Goal: Task Accomplishment & Management: Use online tool/utility

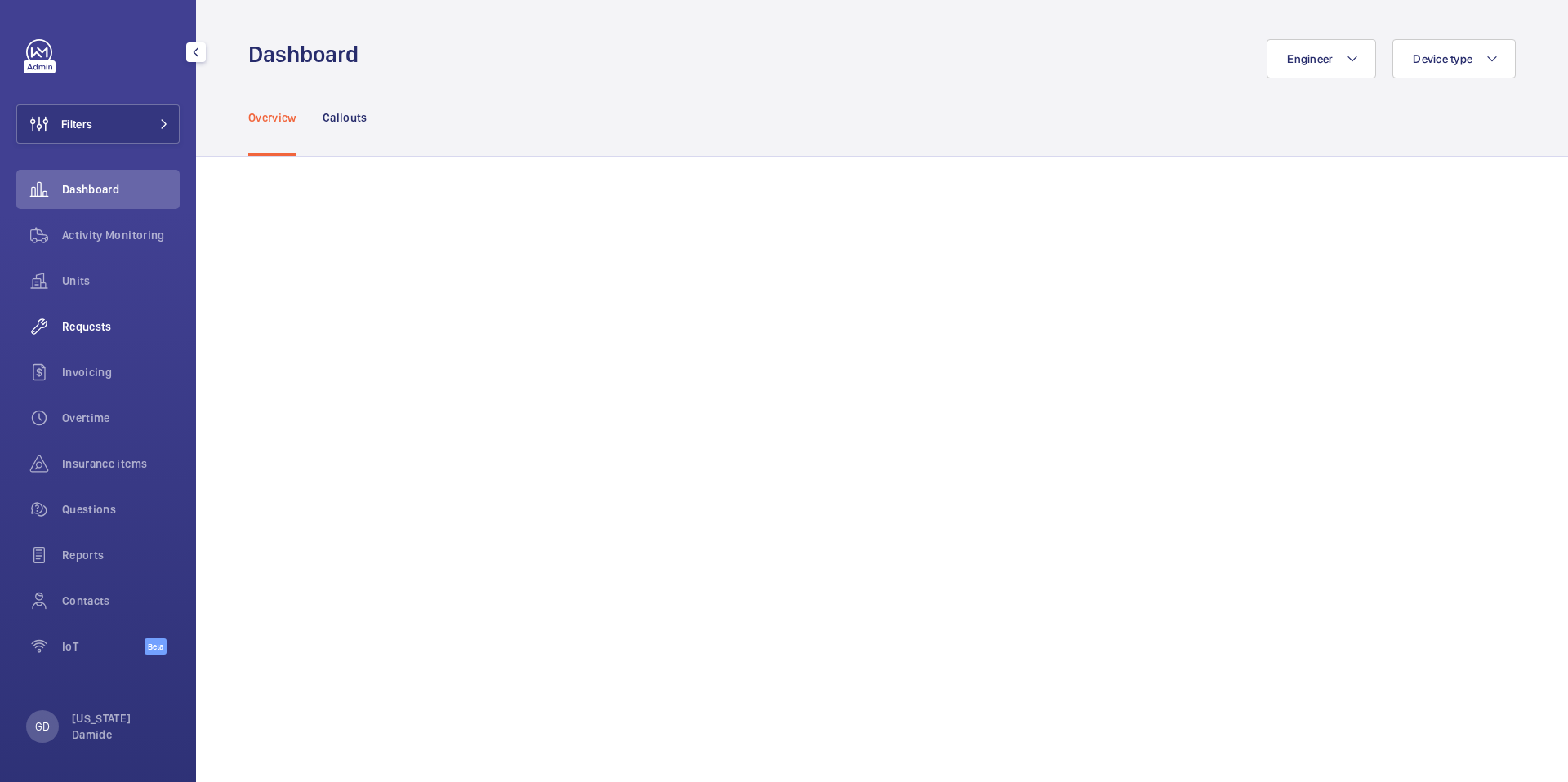
click at [96, 325] on span "Requests" at bounding box center [121, 327] width 117 height 17
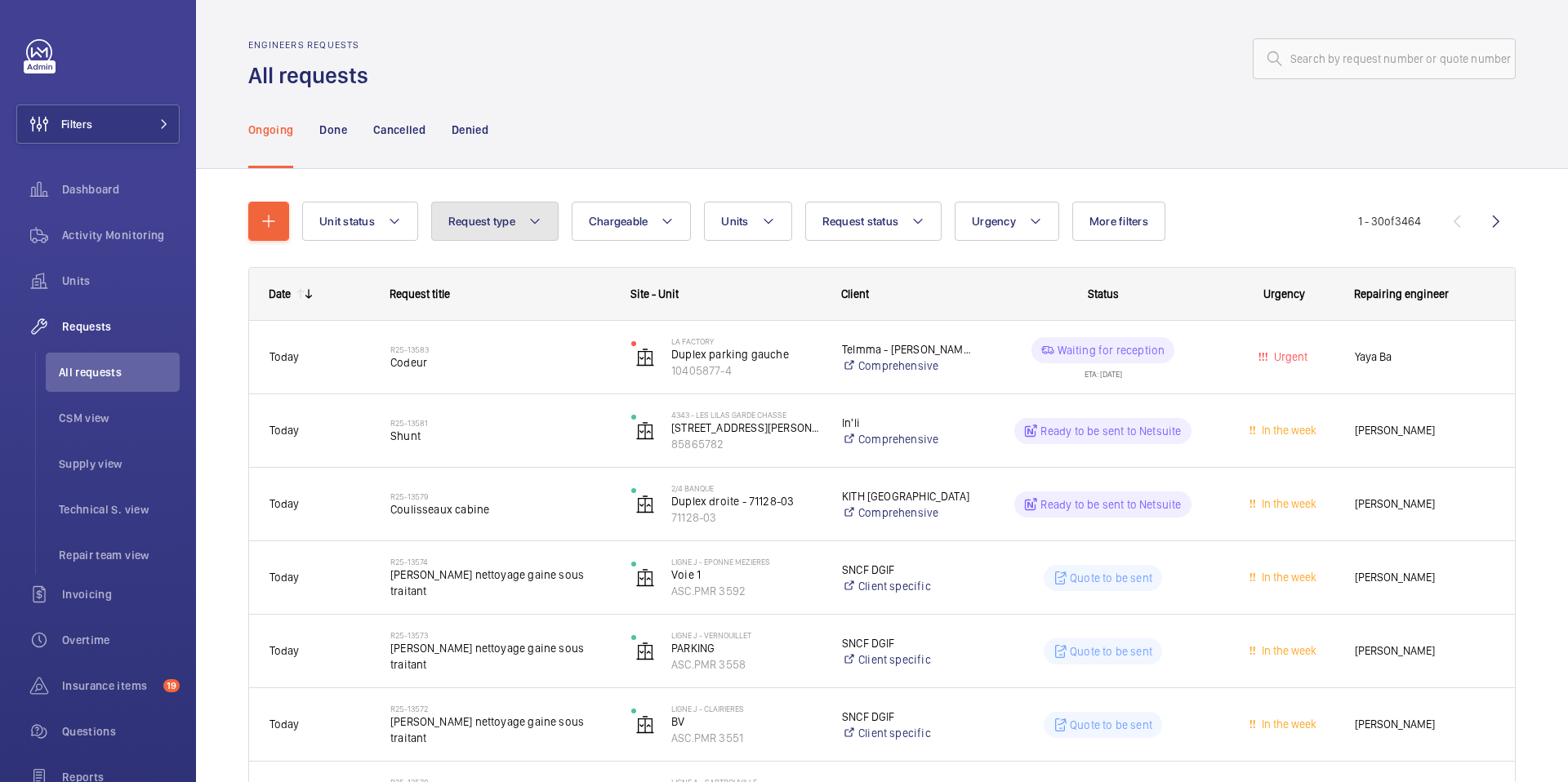
click at [533, 227] on mat-icon at bounding box center [535, 220] width 13 height 20
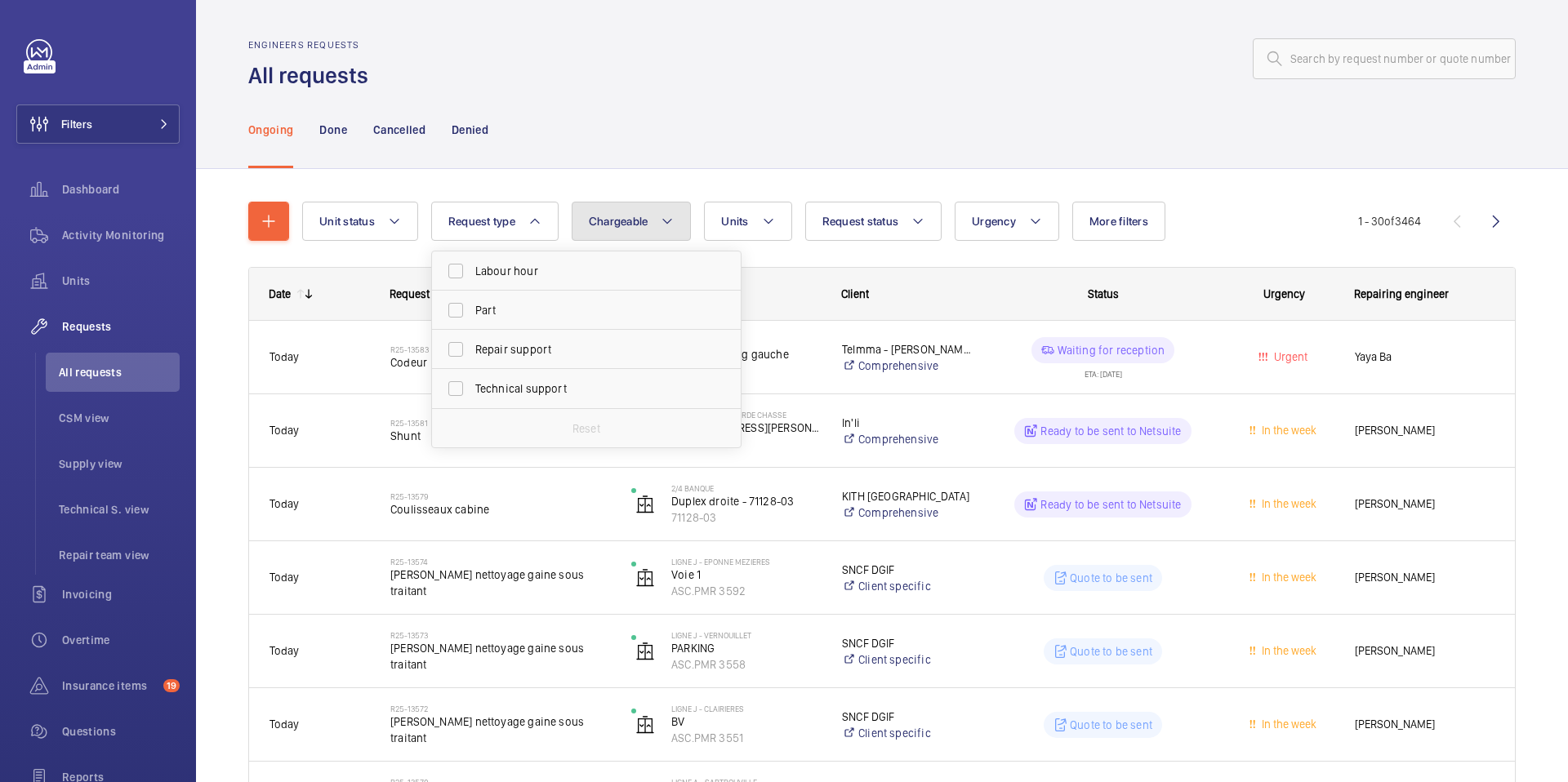
click at [669, 226] on mat-icon at bounding box center [668, 220] width 13 height 20
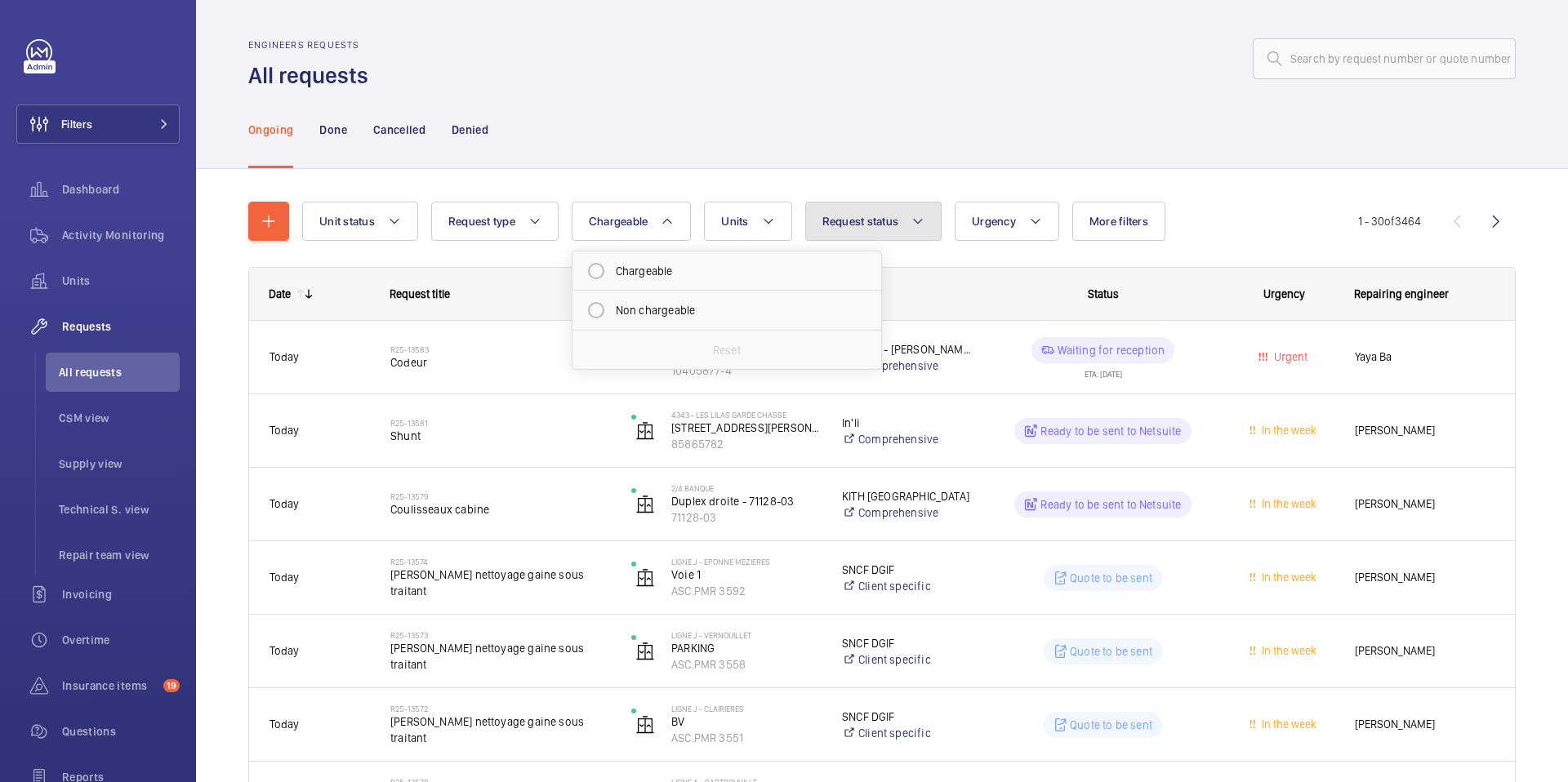
click at [843, 220] on span "Request status" at bounding box center [861, 221] width 77 height 13
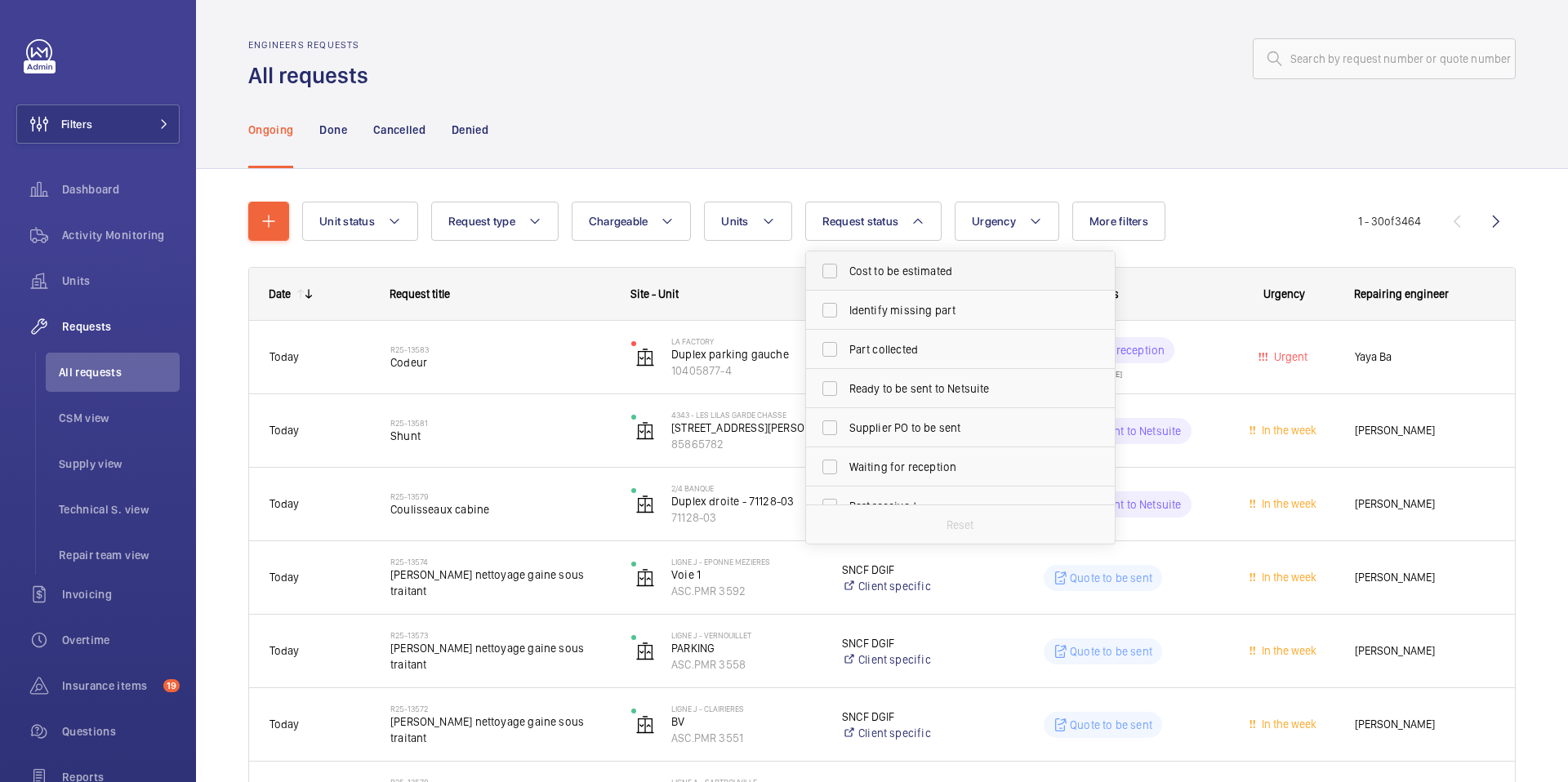
click at [857, 272] on span "Cost to be estimated" at bounding box center [962, 272] width 225 height 17
click at [846, 272] on input "Cost to be estimated" at bounding box center [830, 271] width 33 height 33
checkbox input "true"
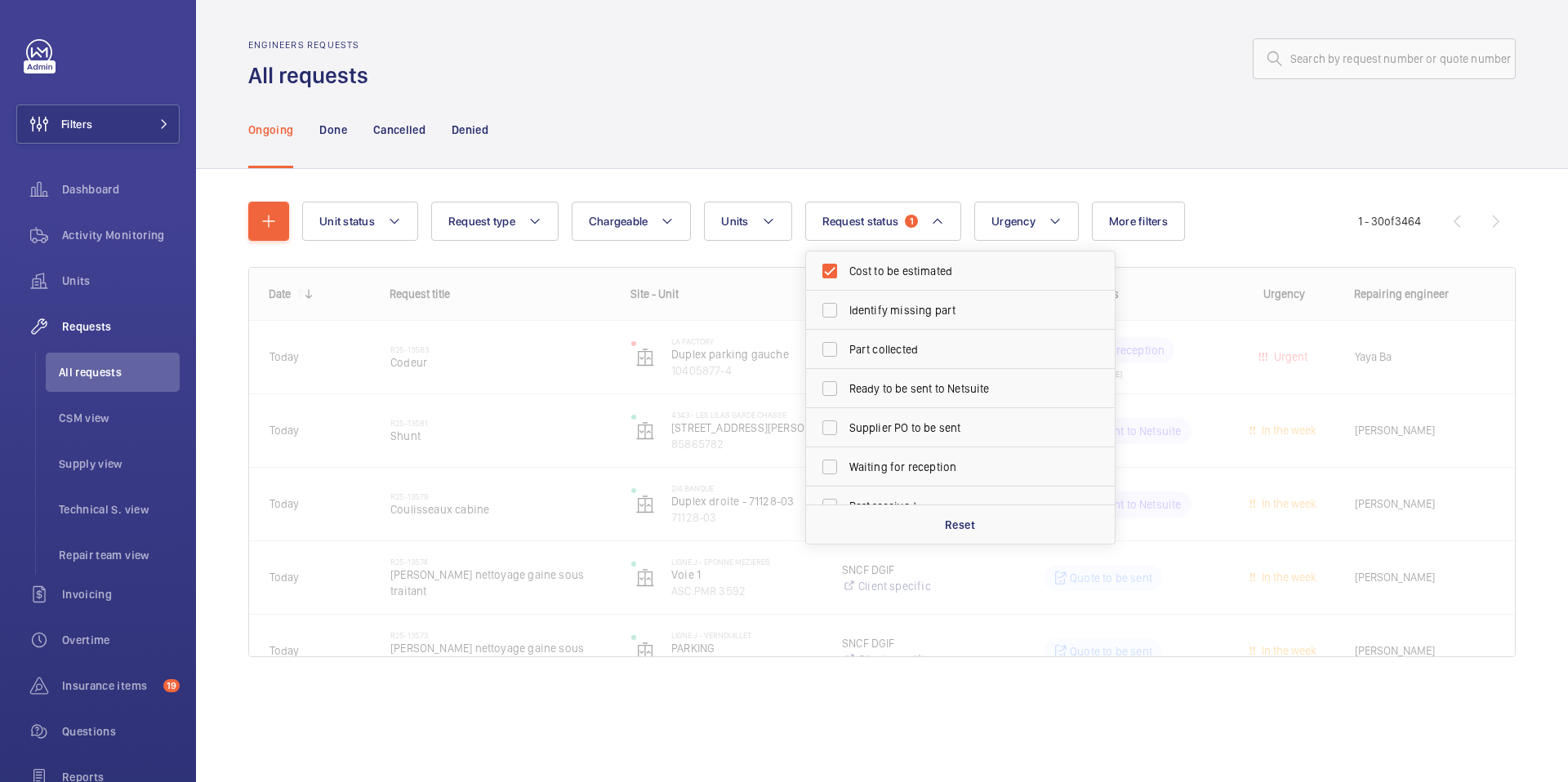
click at [952, 131] on div "Ongoing Done Cancelled Denied" at bounding box center [882, 128] width 1268 height 77
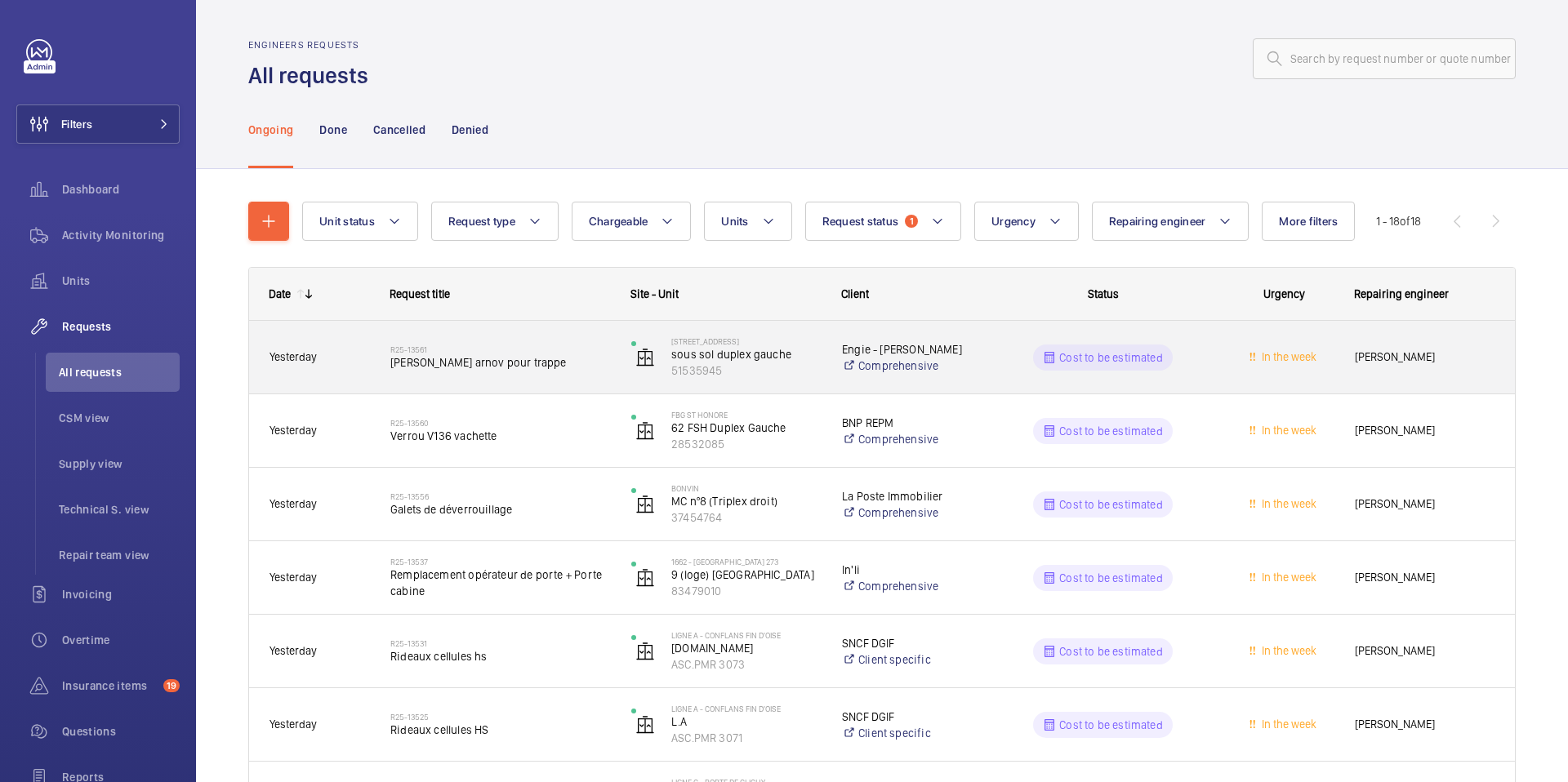
click at [544, 352] on h2 "R25-13561" at bounding box center [500, 350] width 219 height 10
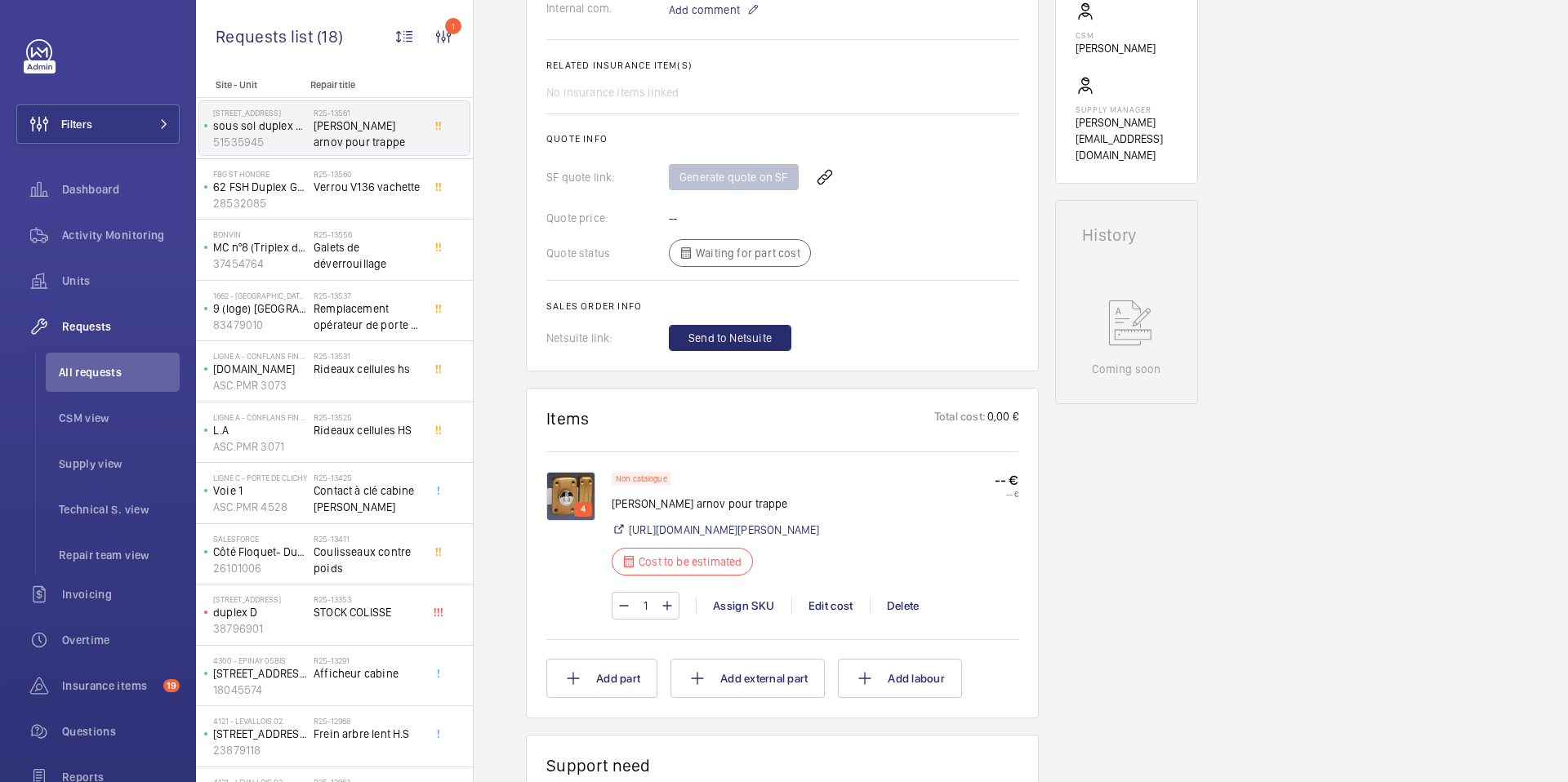
scroll to position [540, 0]
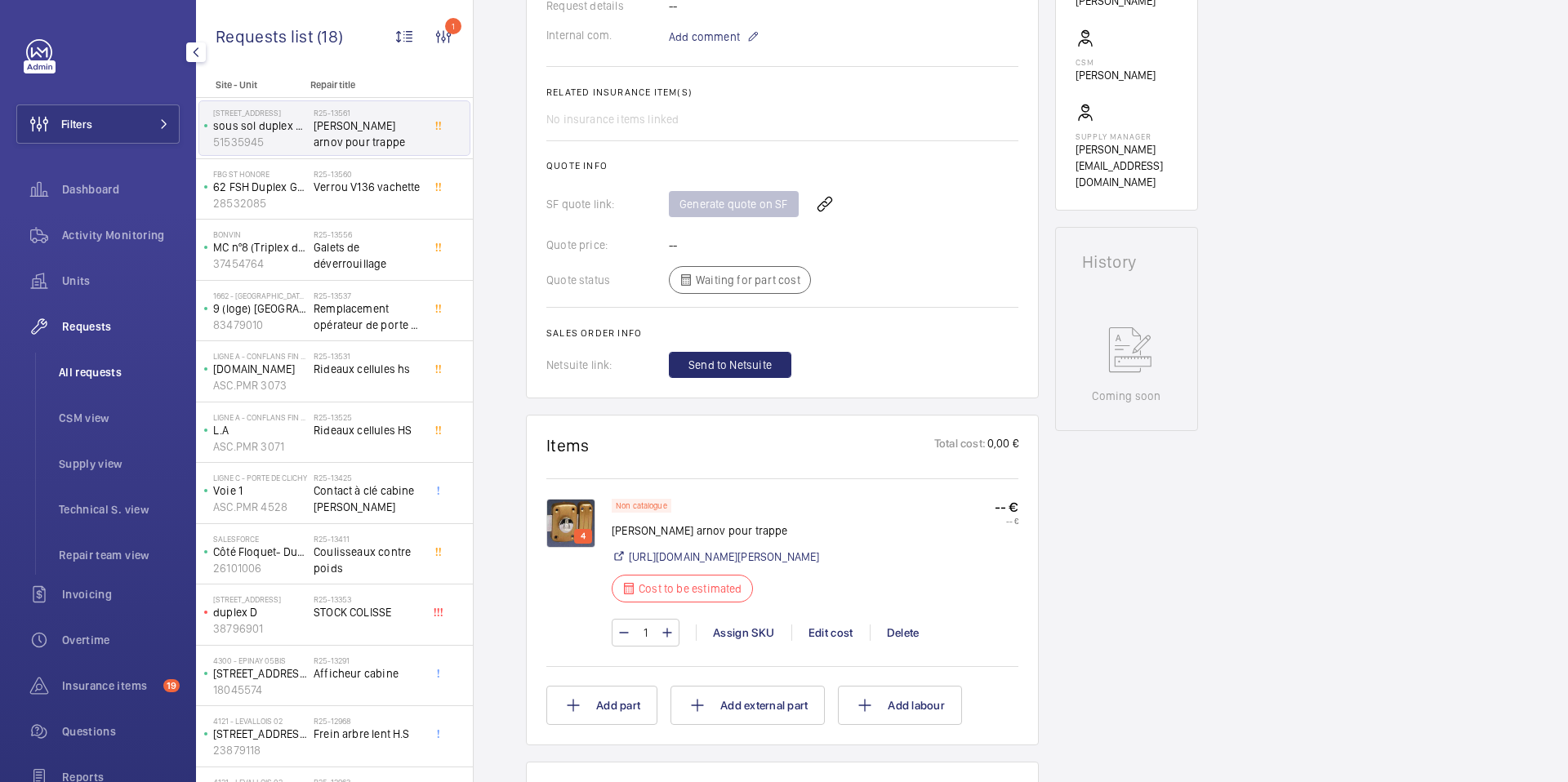
click at [105, 372] on span "All requests" at bounding box center [119, 373] width 121 height 17
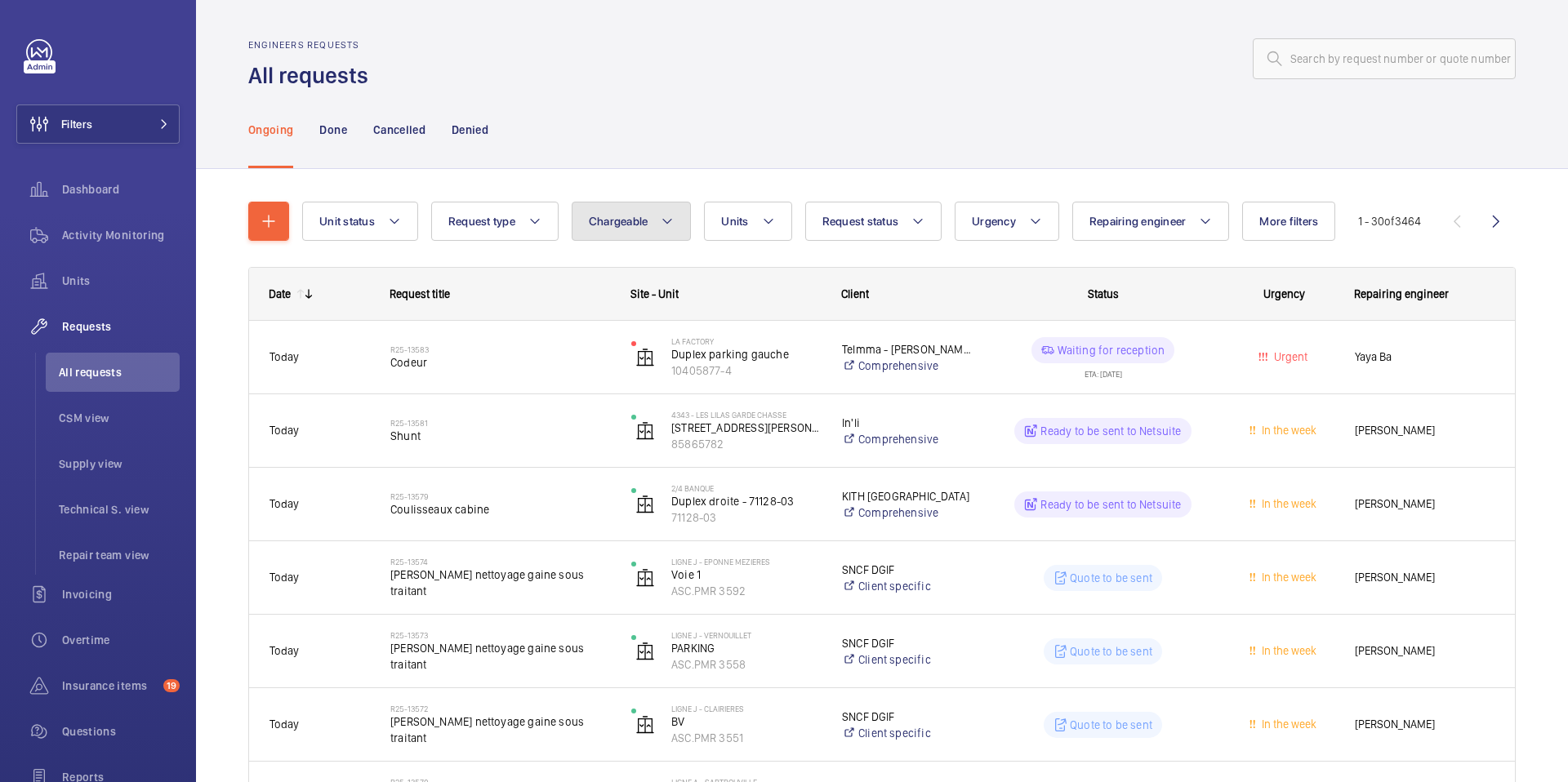
click at [648, 221] on span "Chargeable" at bounding box center [618, 221] width 60 height 13
click at [666, 262] on mat-radio-button "Chargeable" at bounding box center [727, 271] width 294 height 33
radio input "true"
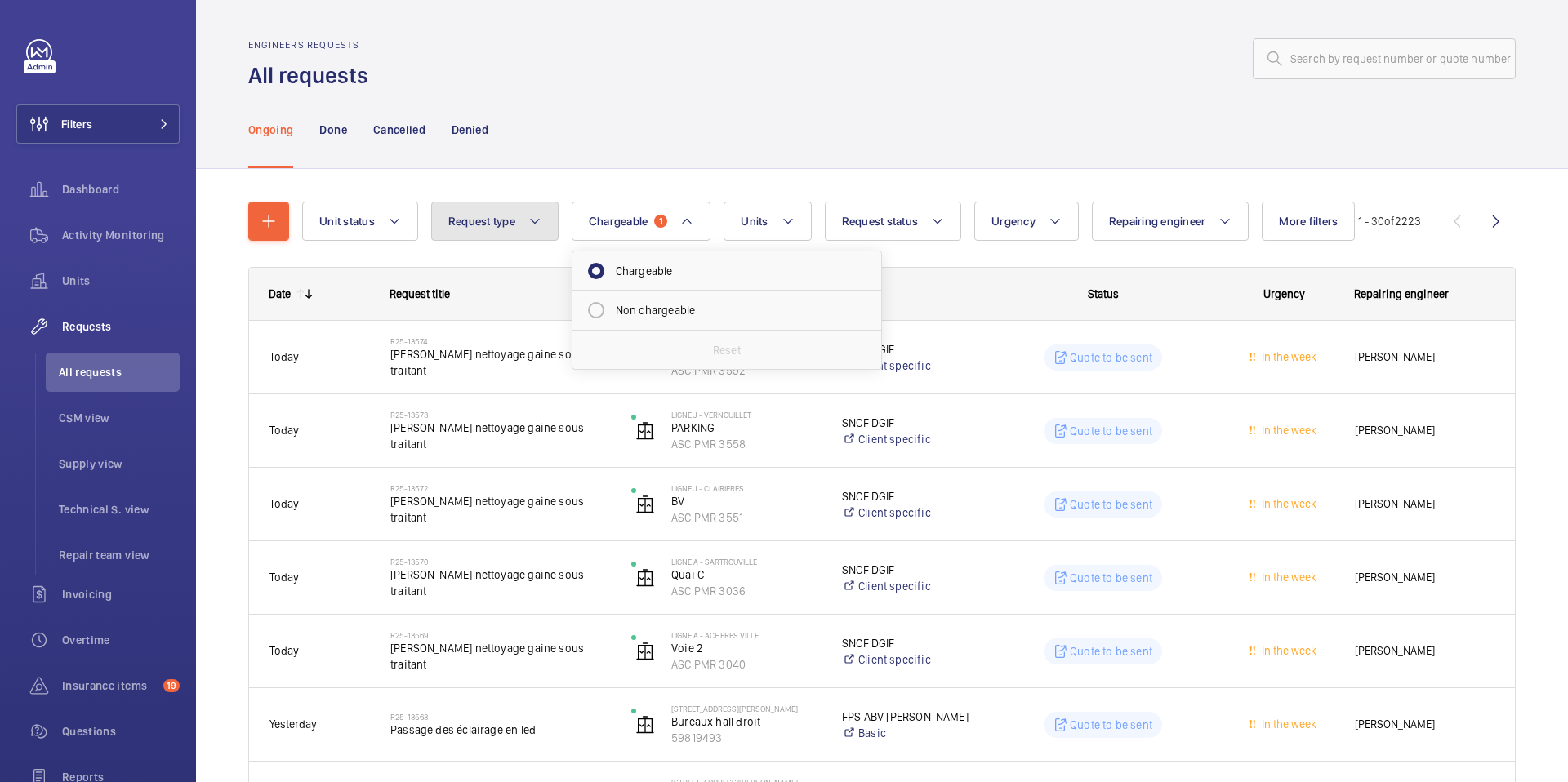
click at [540, 228] on mat-icon at bounding box center [535, 220] width 13 height 20
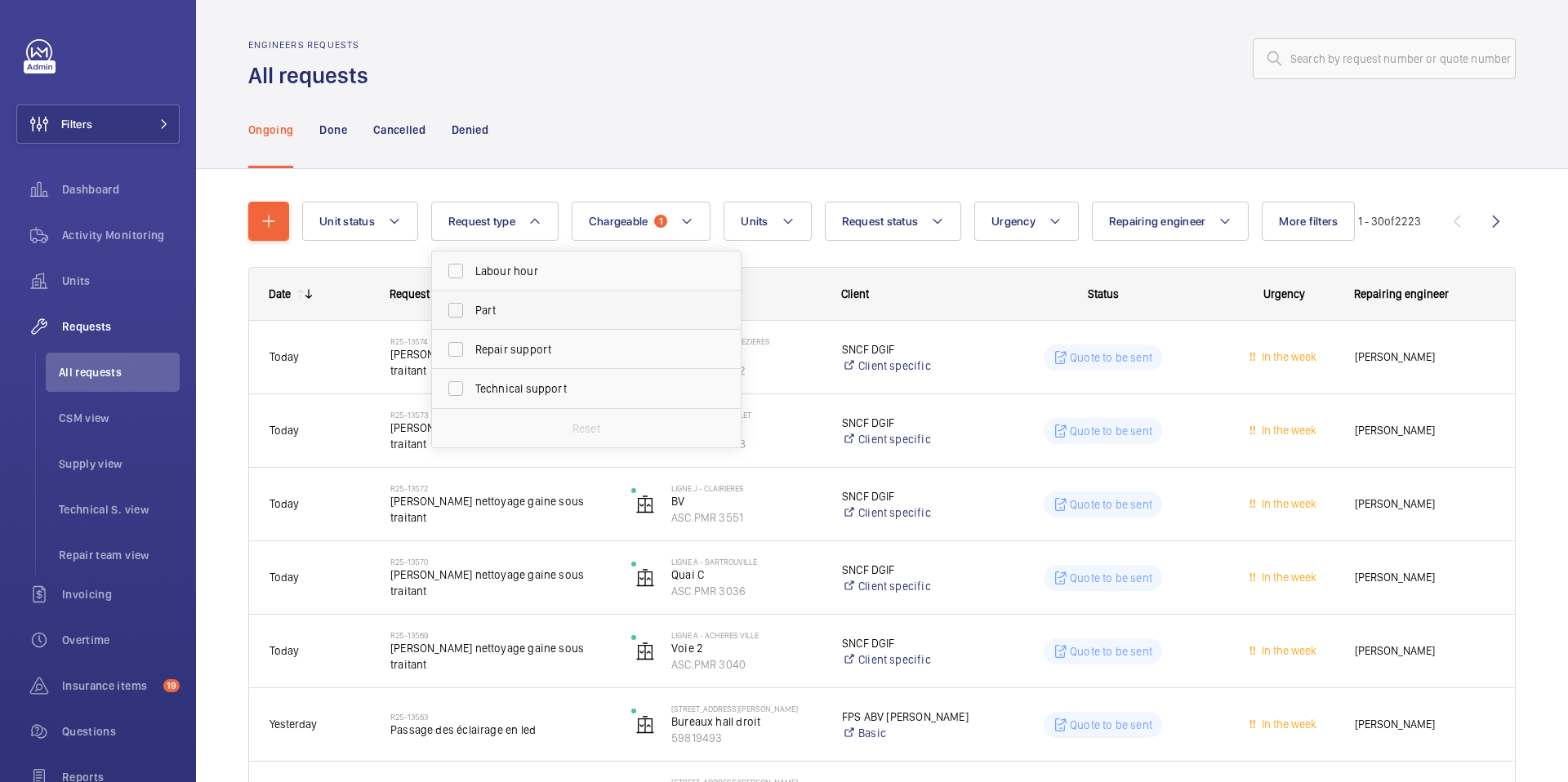
click at [506, 306] on span "Part" at bounding box center [588, 311] width 225 height 17
click at [472, 306] on input "Part" at bounding box center [456, 310] width 33 height 33
checkbox input "true"
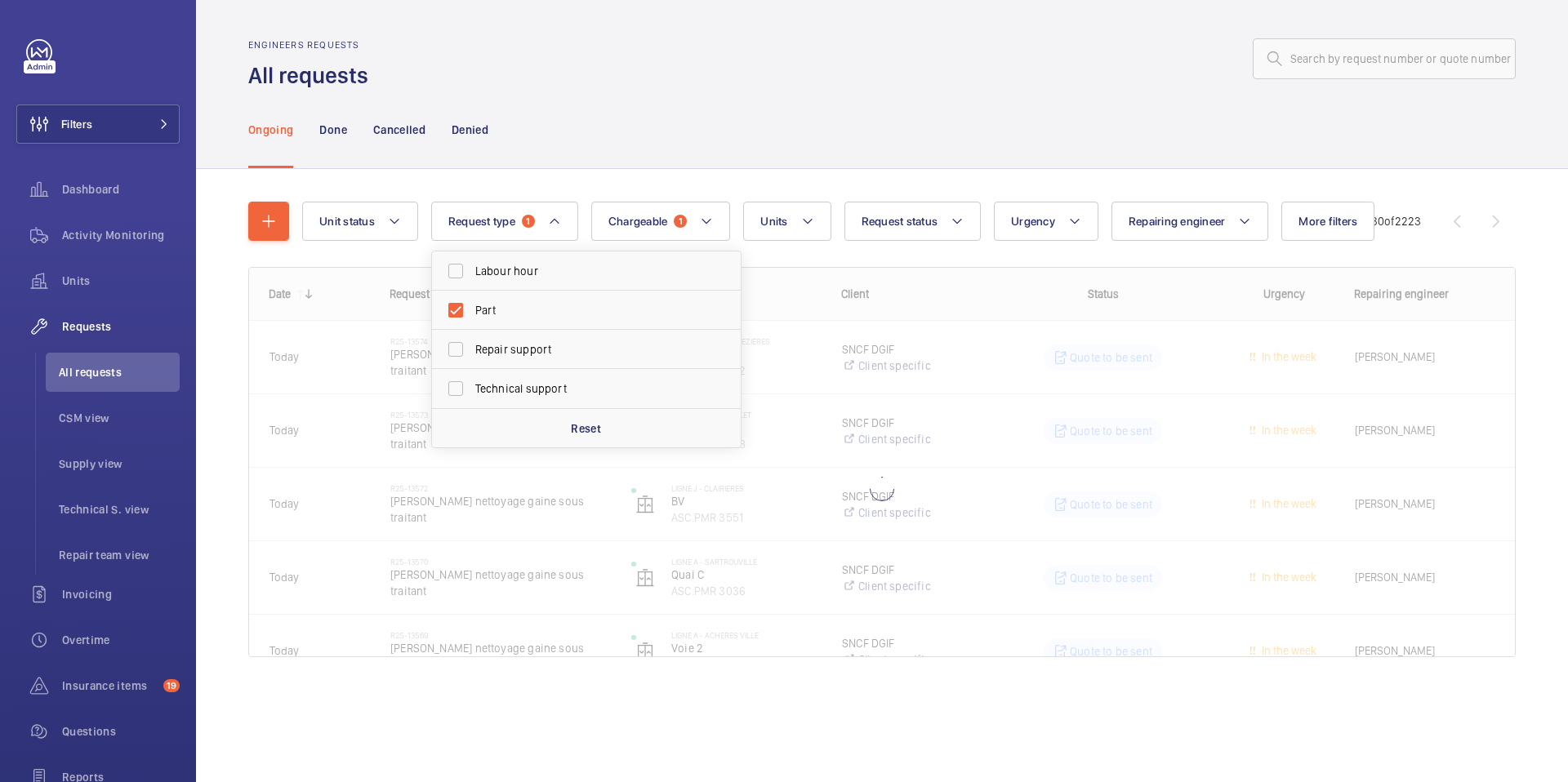
click at [629, 161] on div "Ongoing Done Cancelled Denied" at bounding box center [882, 128] width 1268 height 77
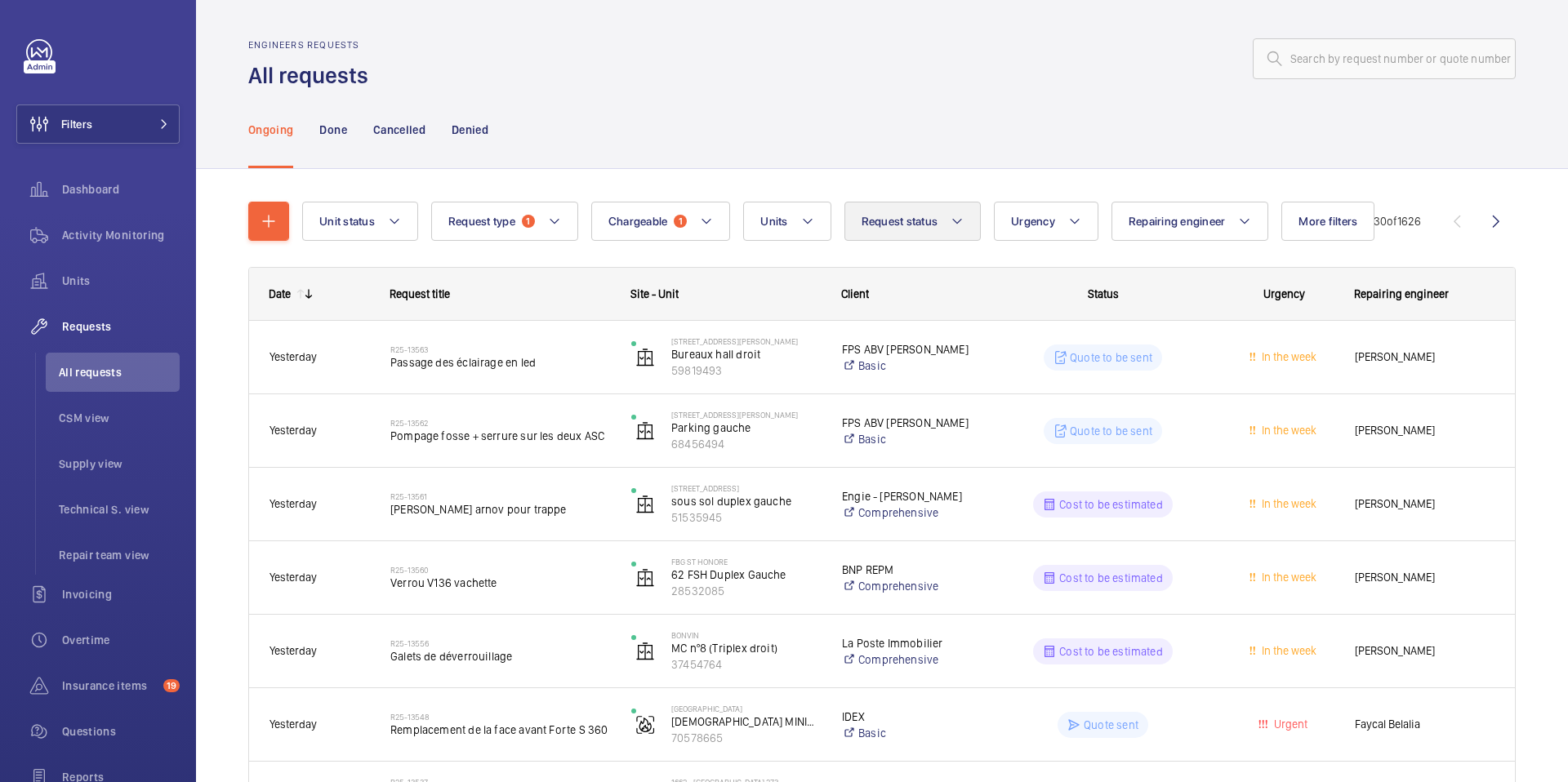
click at [930, 212] on button "Request status" at bounding box center [913, 221] width 138 height 39
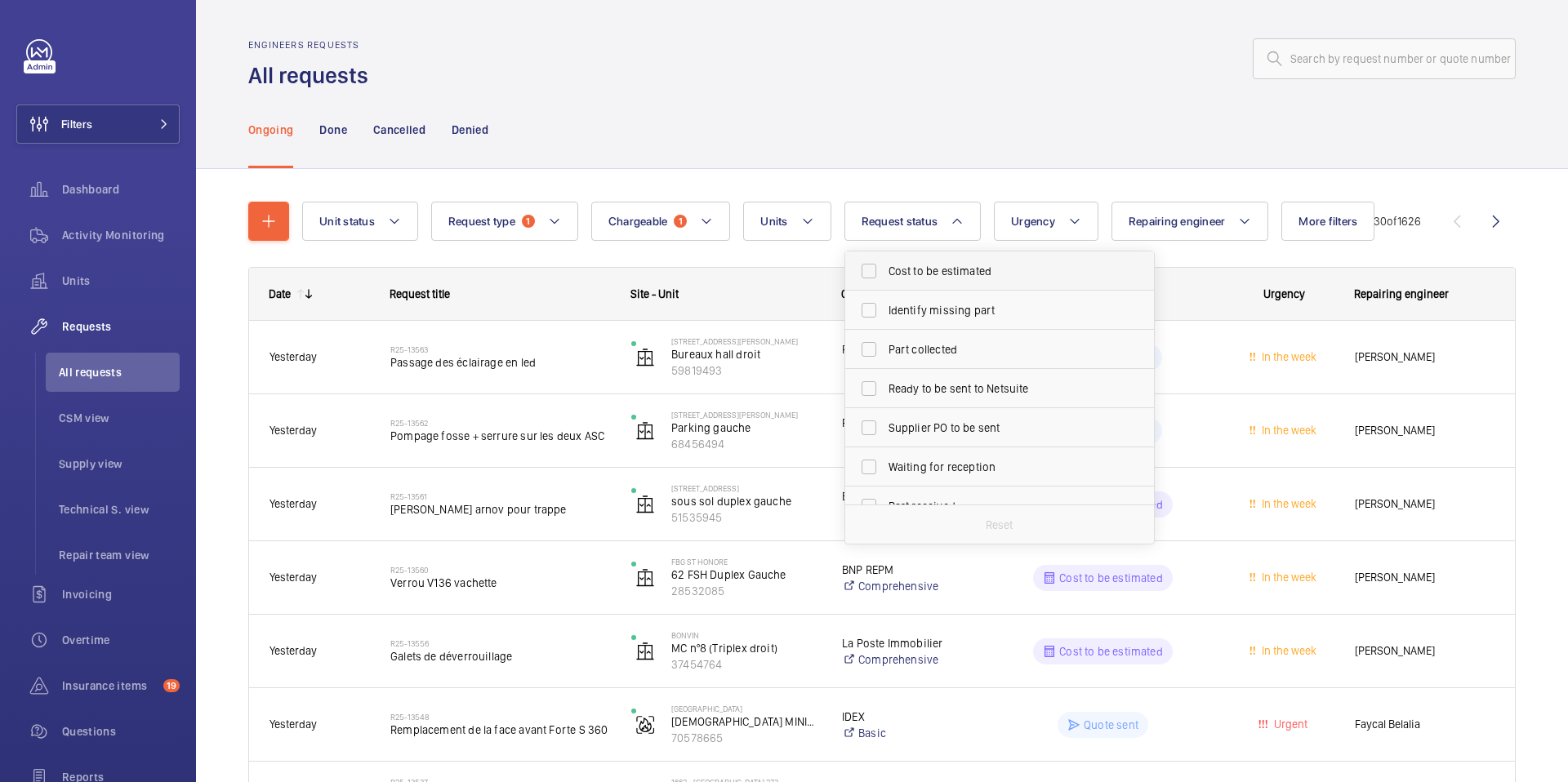
click at [932, 273] on span "Cost to be estimated" at bounding box center [1002, 272] width 225 height 17
click at [885, 273] on input "Cost to be estimated" at bounding box center [869, 271] width 33 height 33
checkbox input "true"
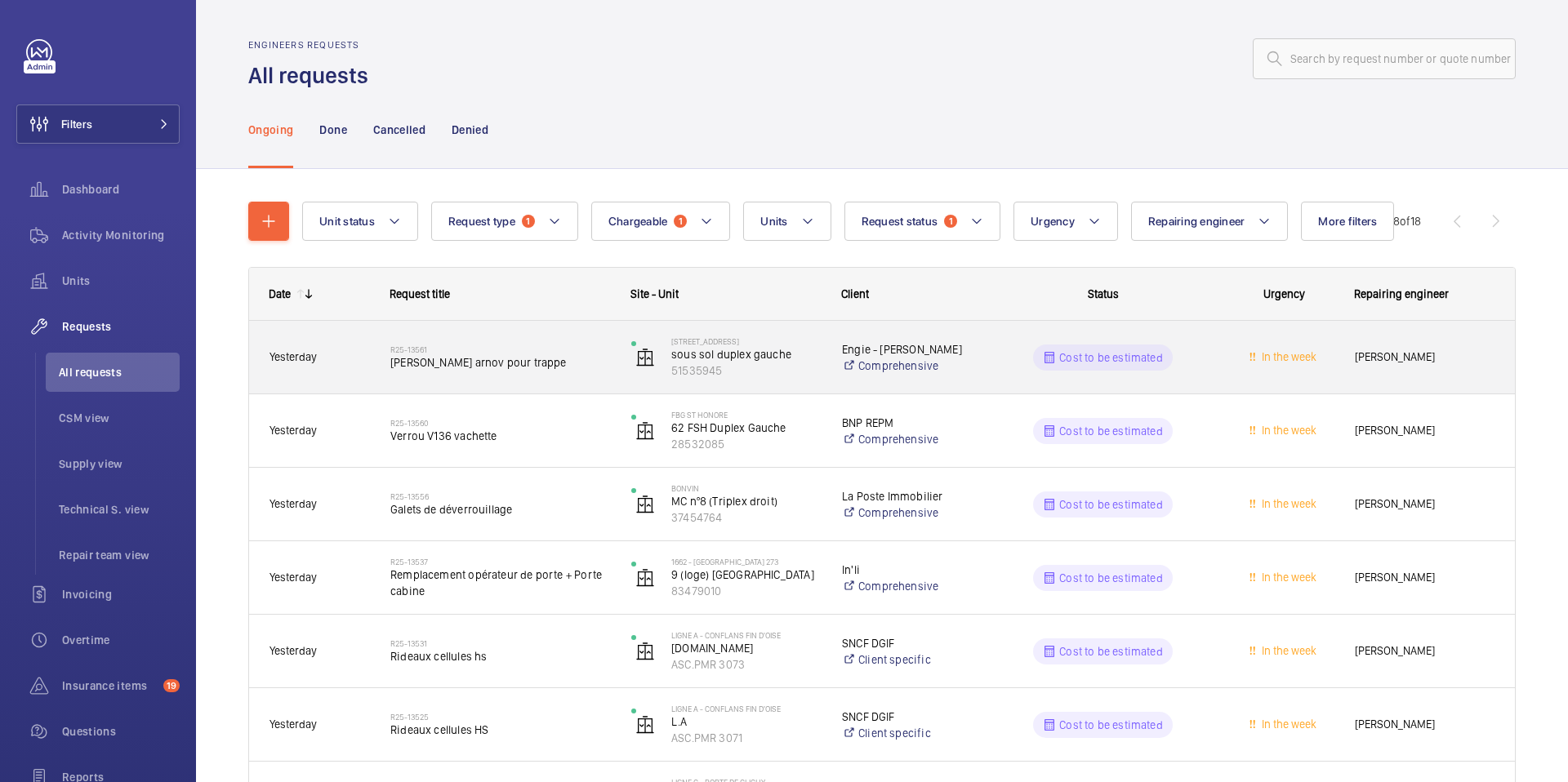
click at [509, 362] on span "[PERSON_NAME] arnov pour trappe" at bounding box center [500, 363] width 219 height 17
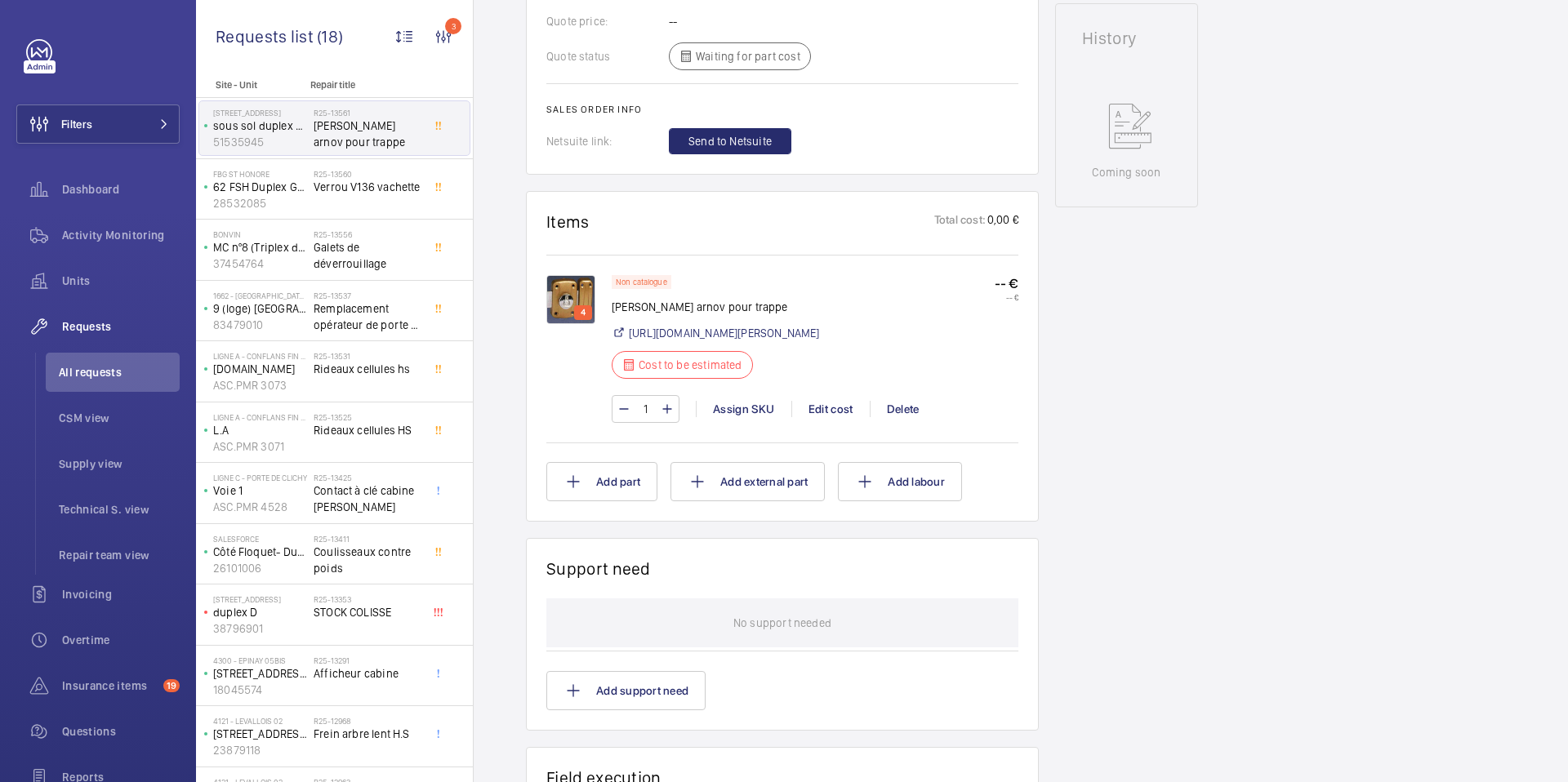
scroll to position [800, 0]
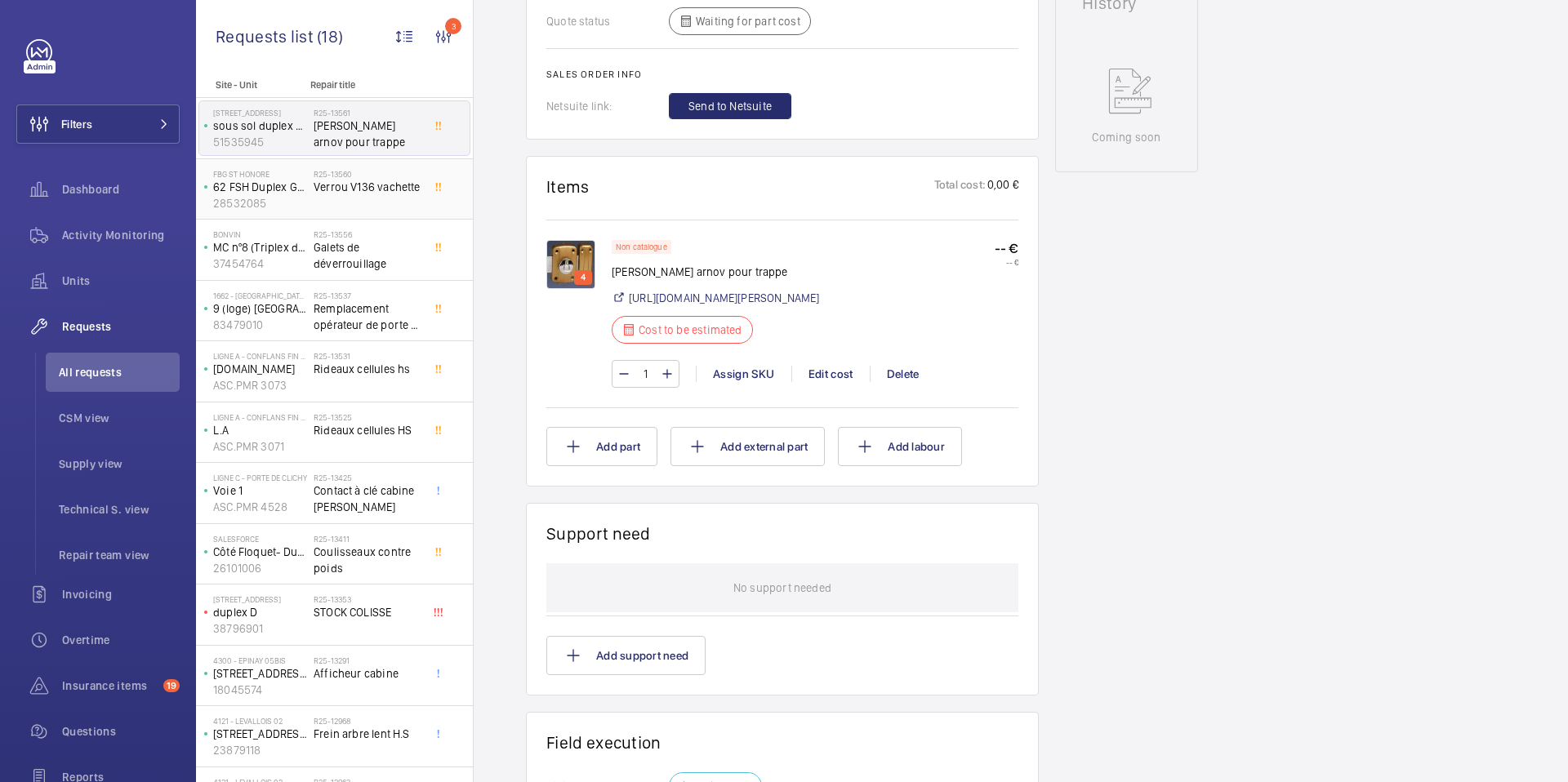
click at [363, 187] on span "Verrou V136 vachette" at bounding box center [367, 187] width 108 height 17
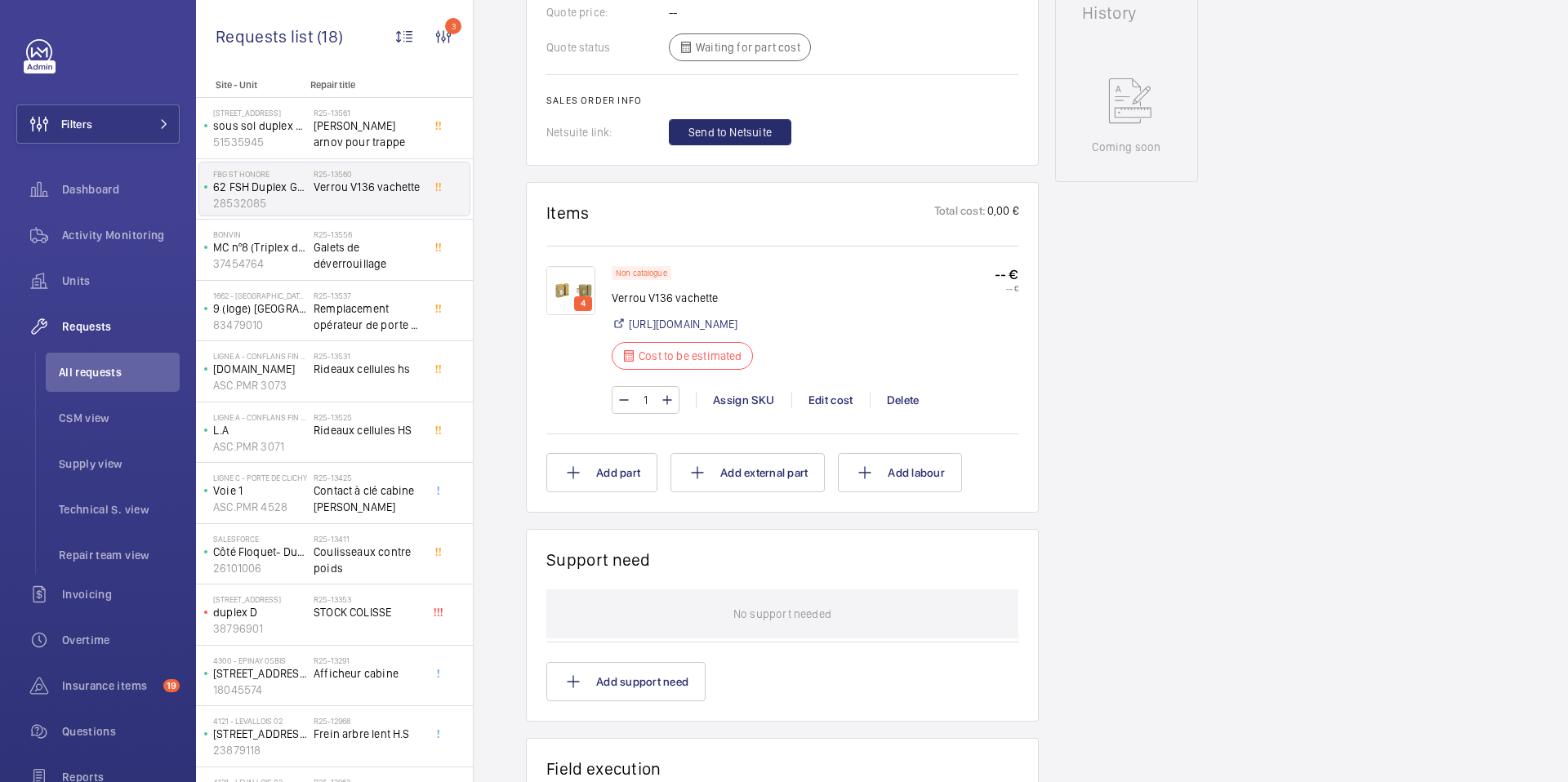
scroll to position [775, 0]
click at [313, 247] on span "Galets de déverrouillage" at bounding box center [367, 255] width 108 height 33
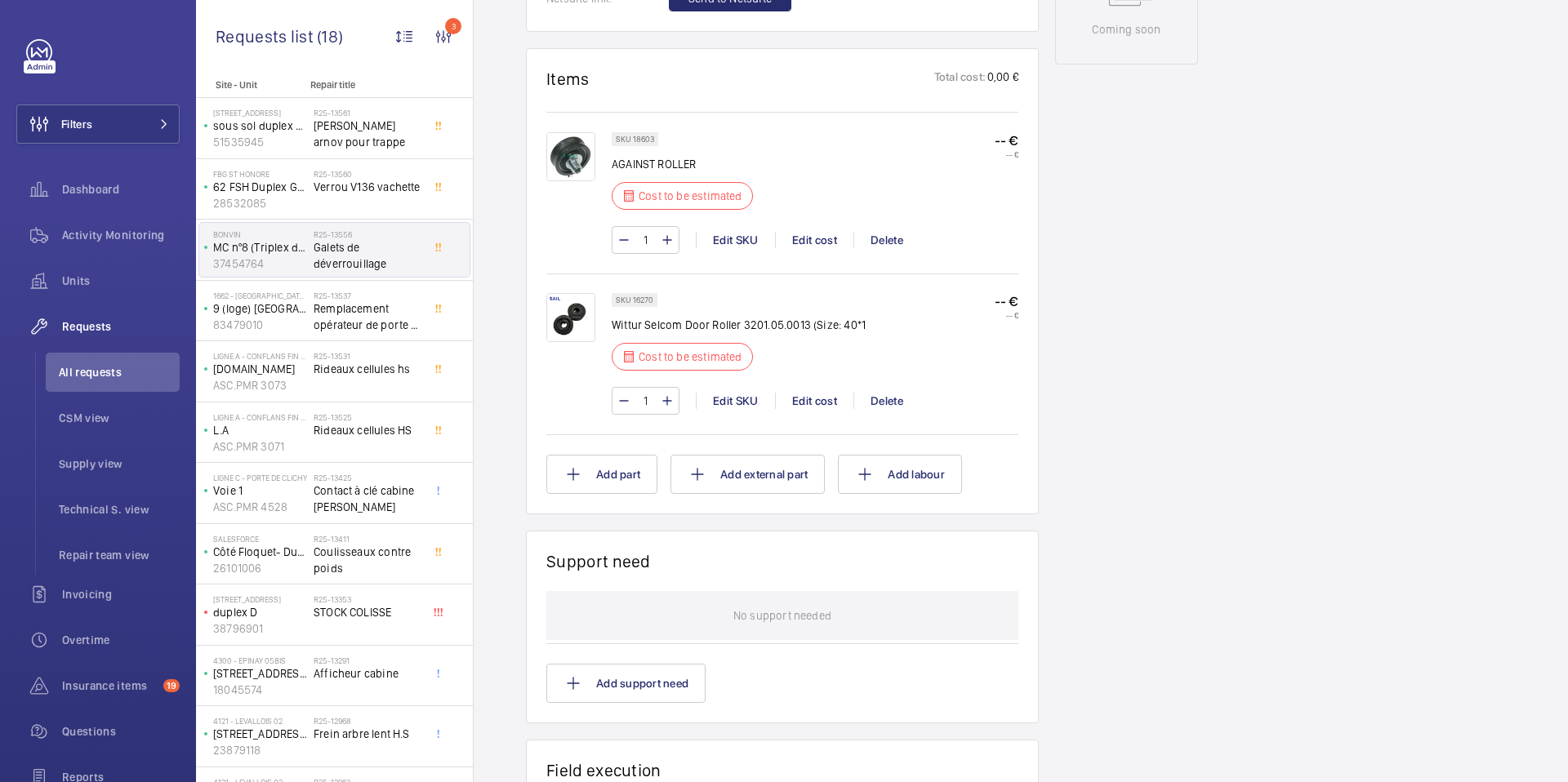
scroll to position [909, 0]
click at [313, 304] on span "Remplacement opérateur de porte + Porte cabine" at bounding box center [367, 316] width 108 height 33
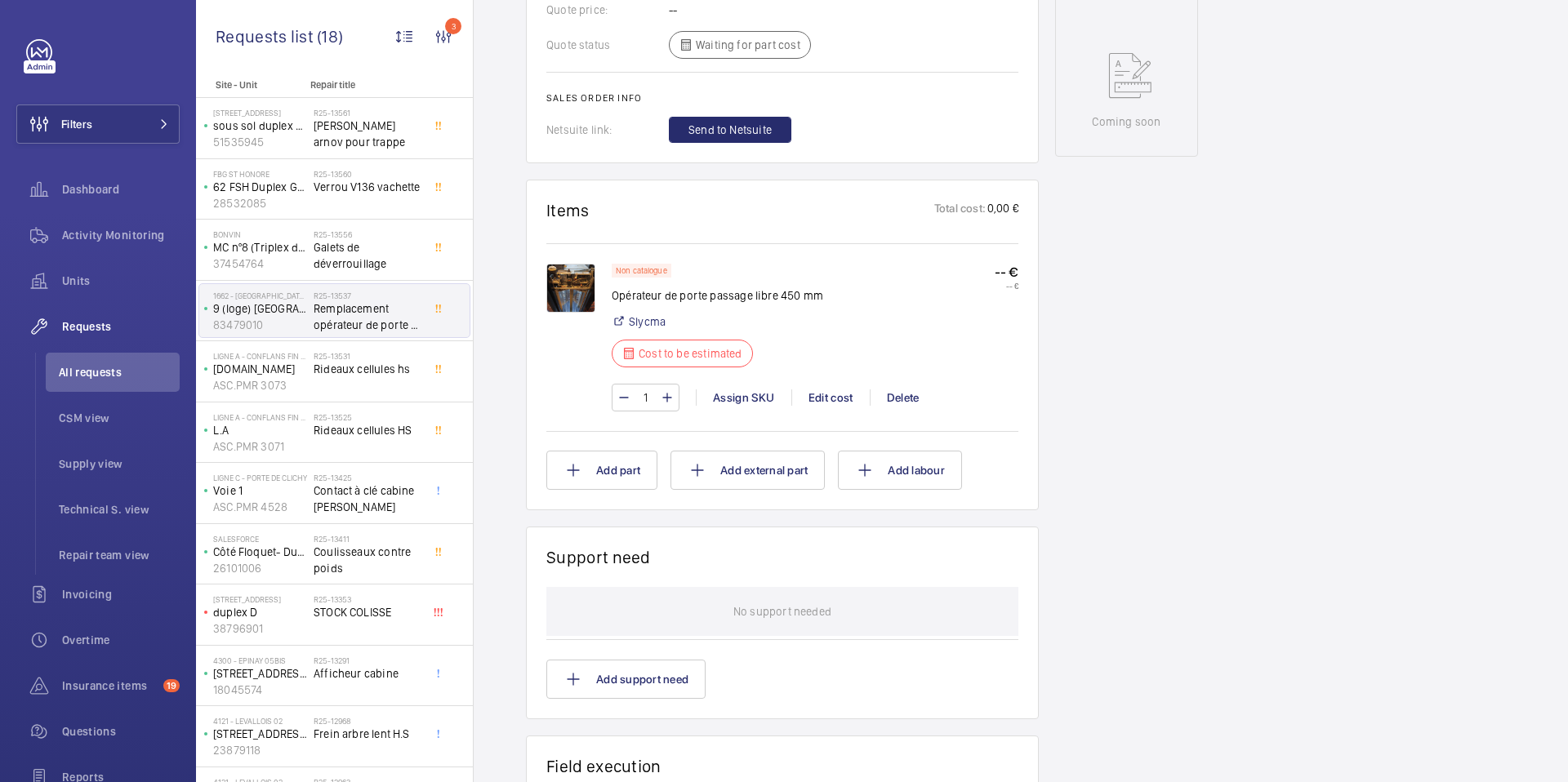
scroll to position [855, 0]
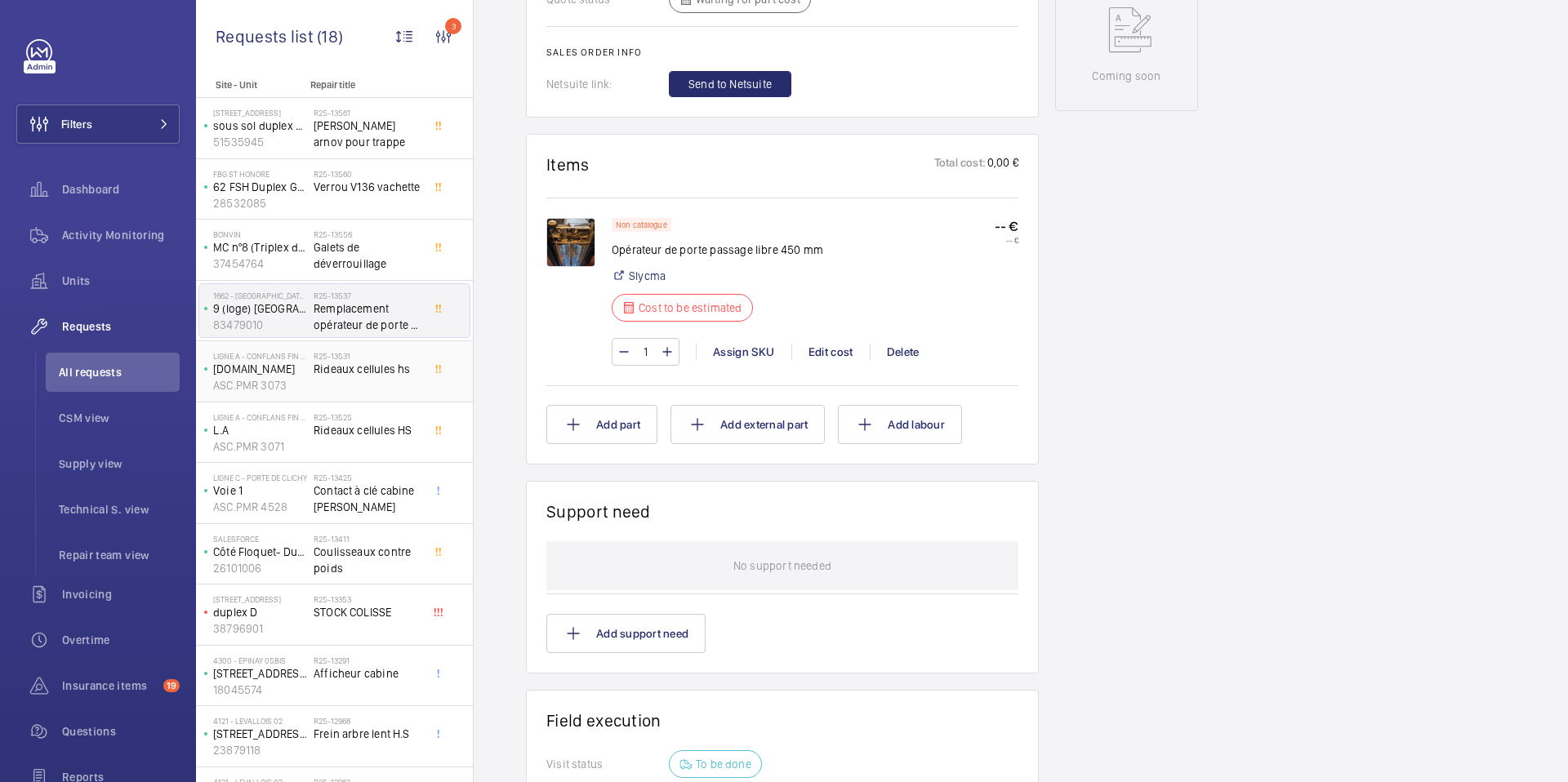
click at [370, 372] on span "Rideaux cellules hs" at bounding box center [367, 369] width 108 height 17
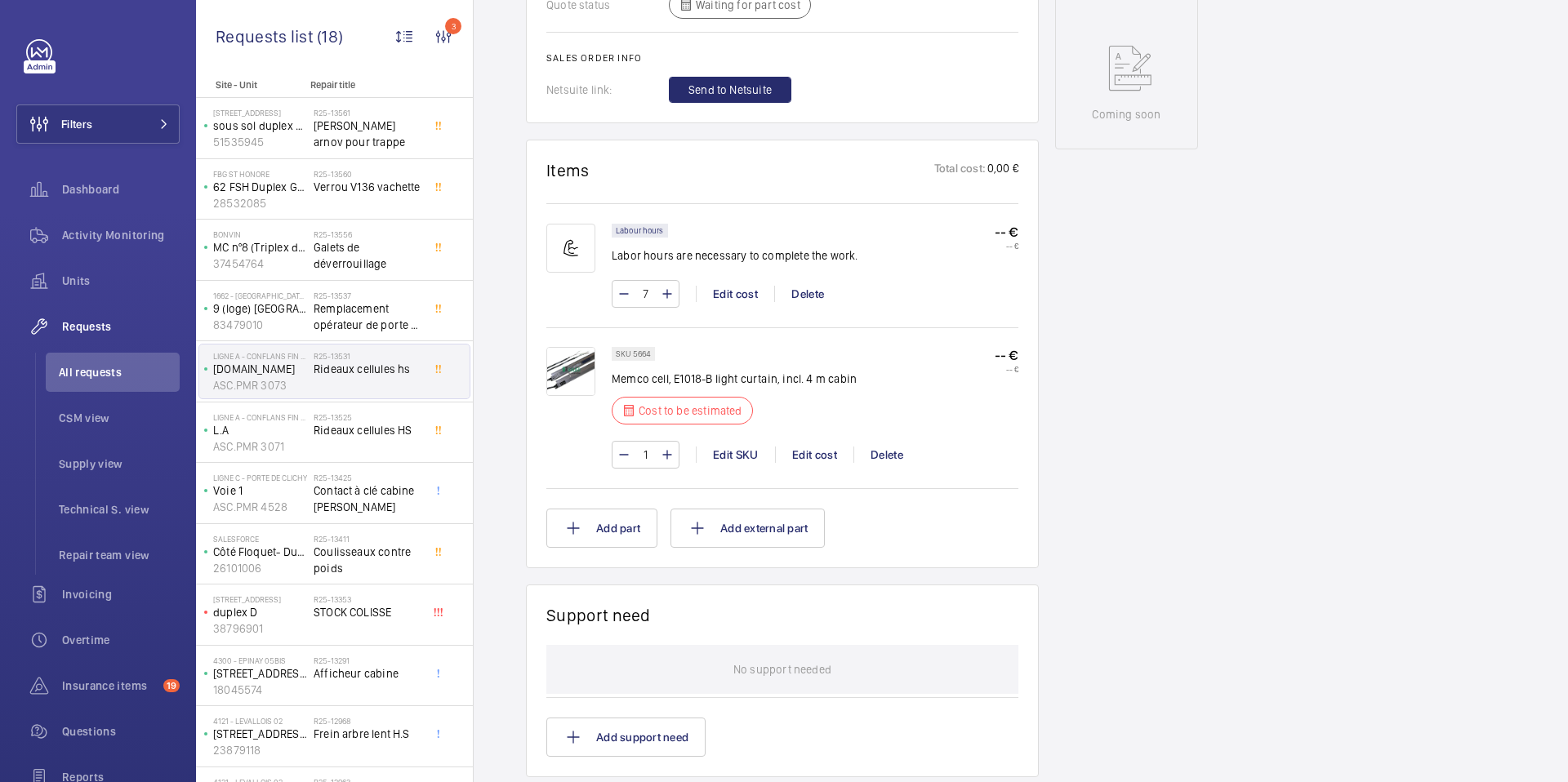
scroll to position [883, 0]
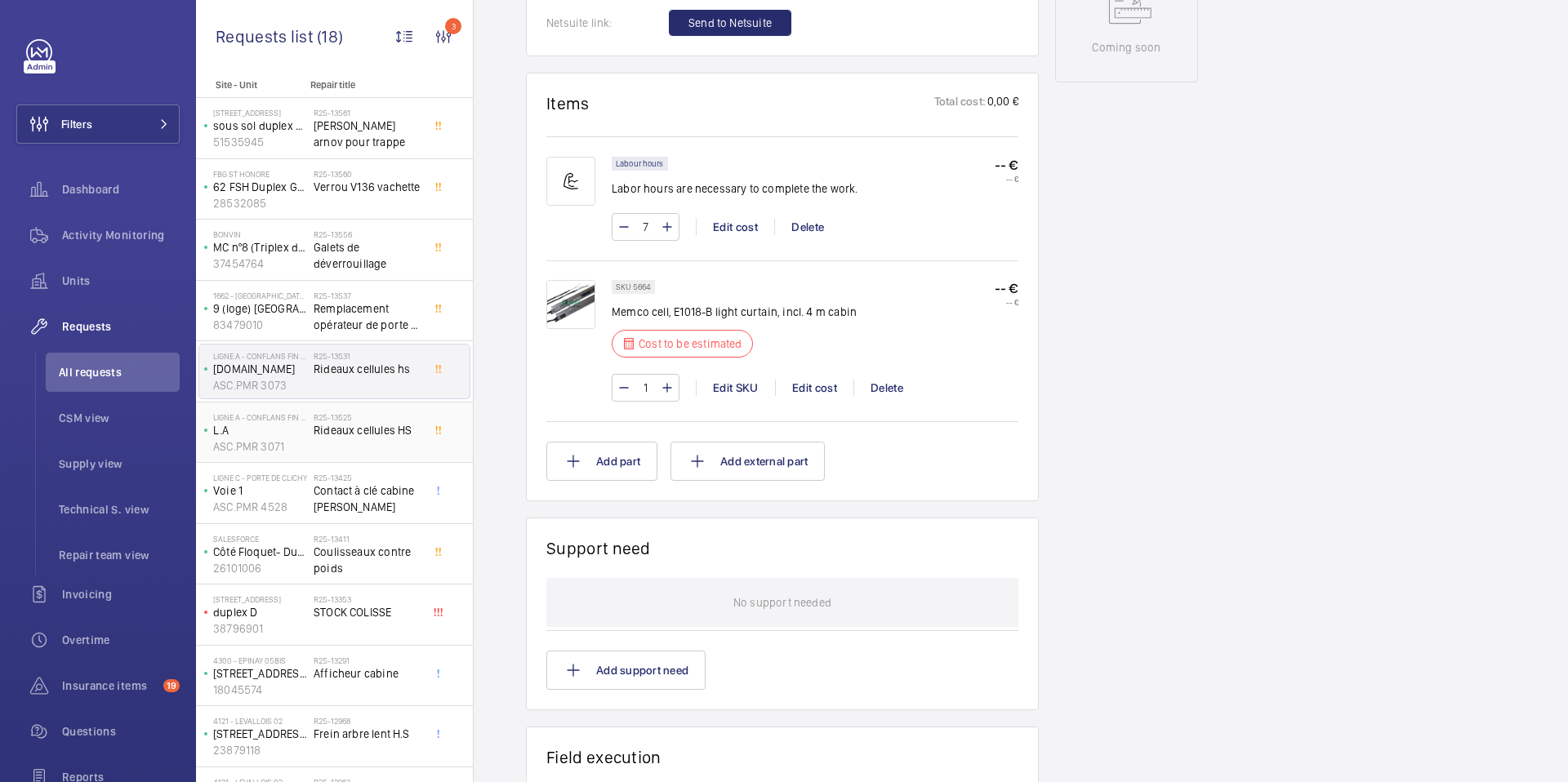
click at [363, 431] on span "Rideaux cellules HS" at bounding box center [367, 431] width 108 height 17
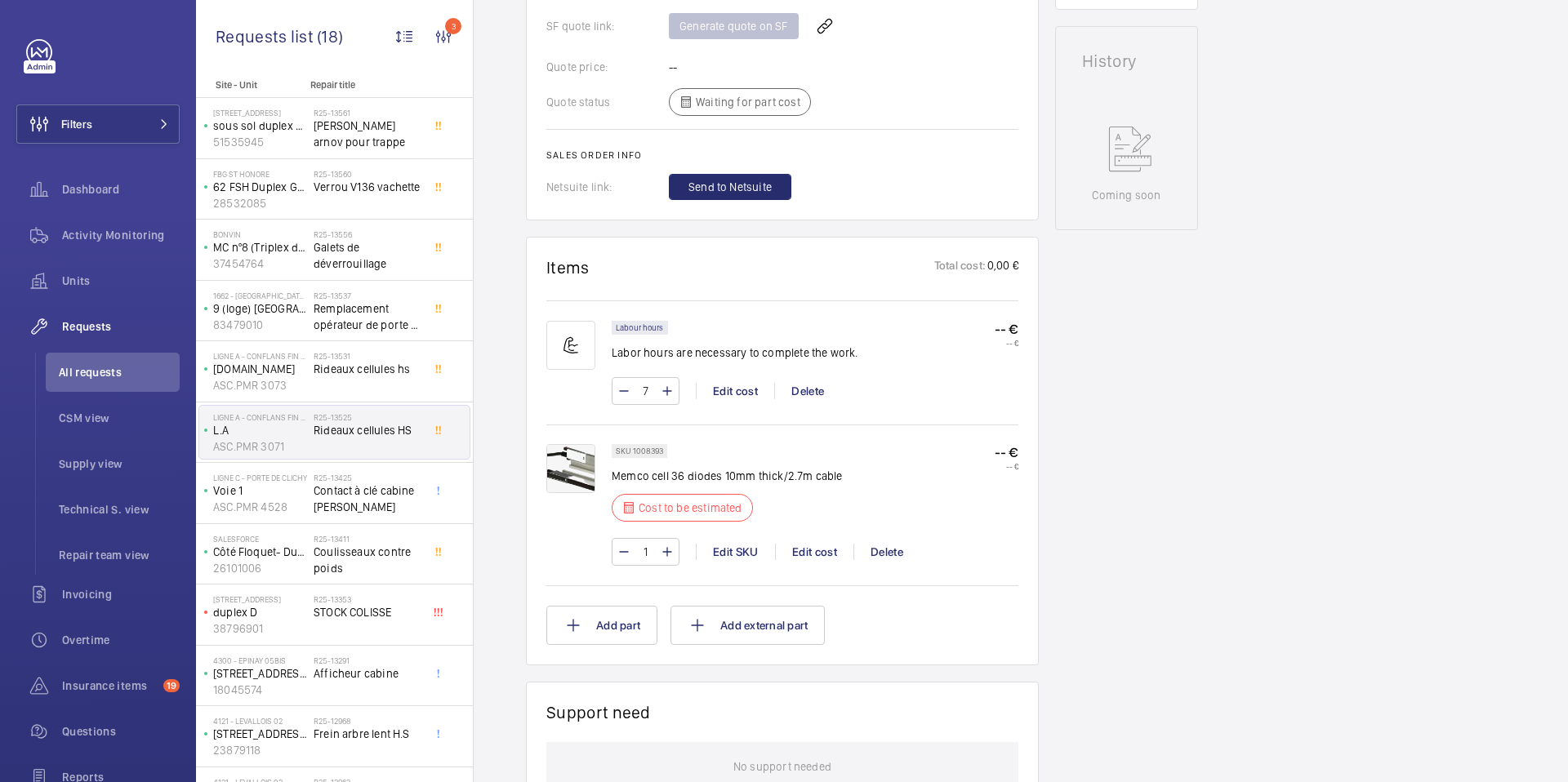
scroll to position [768, 0]
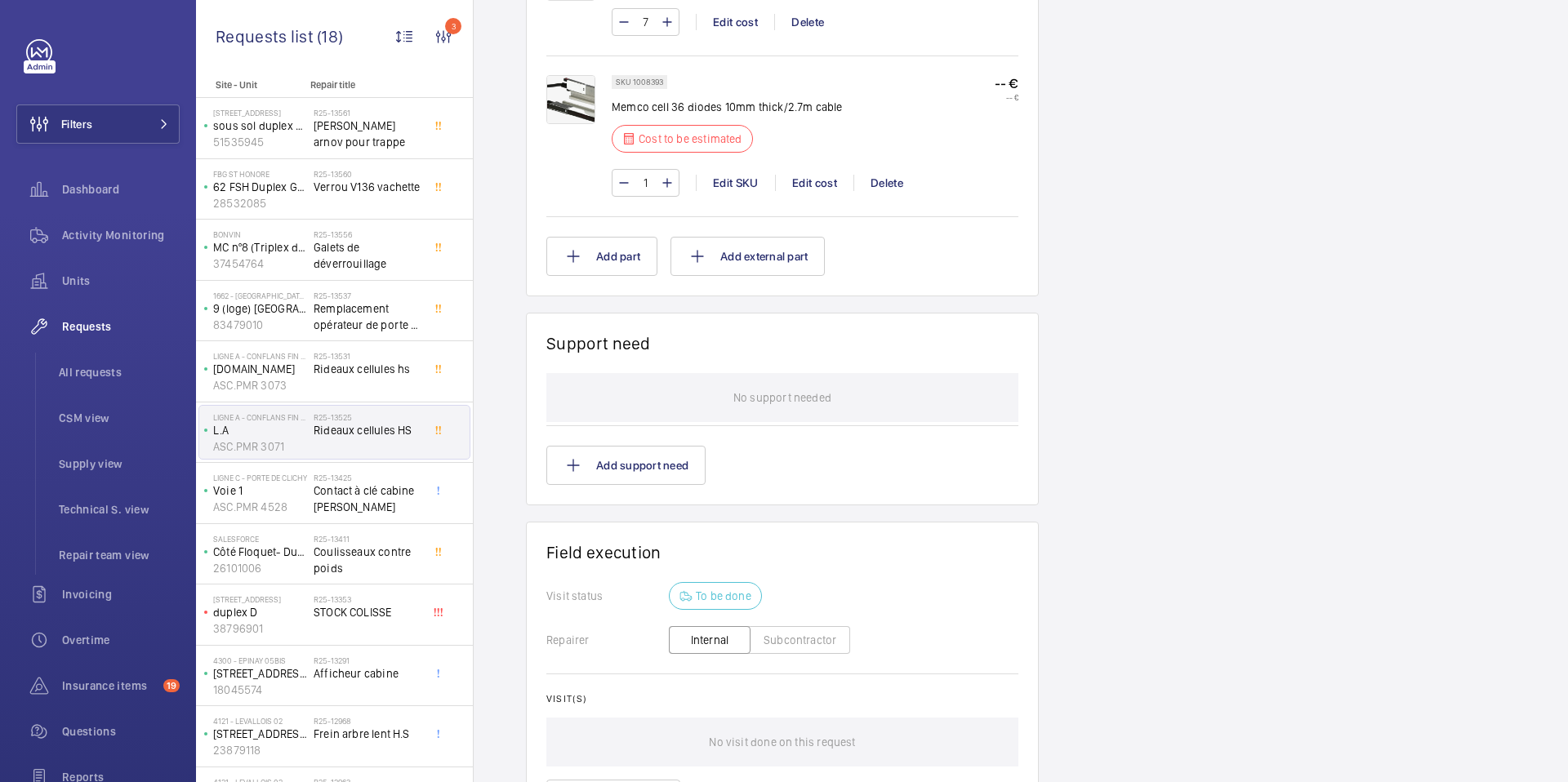
scroll to position [1094, 0]
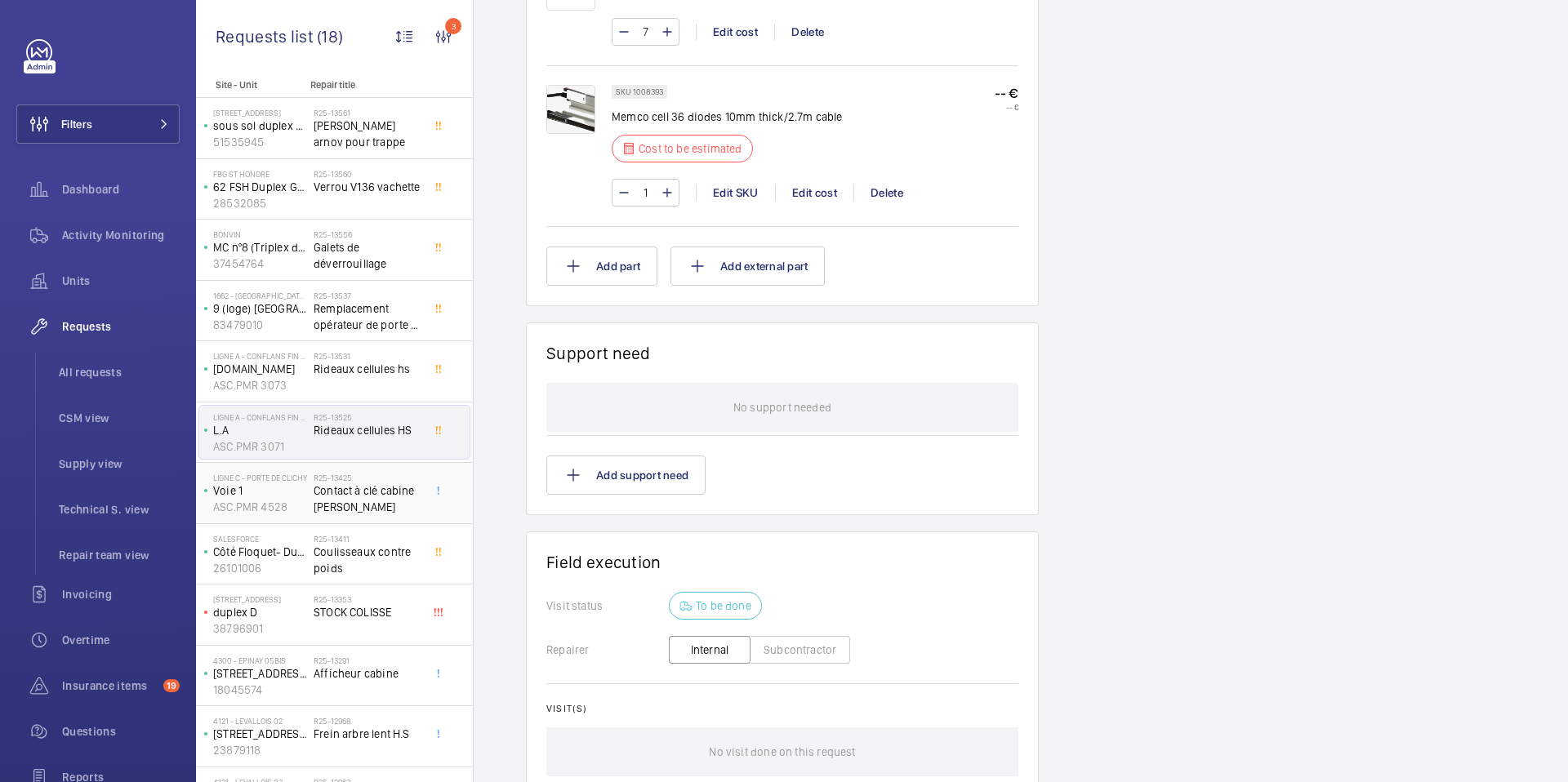
click at [355, 500] on span "Contact à clé cabine [PERSON_NAME]" at bounding box center [367, 498] width 108 height 33
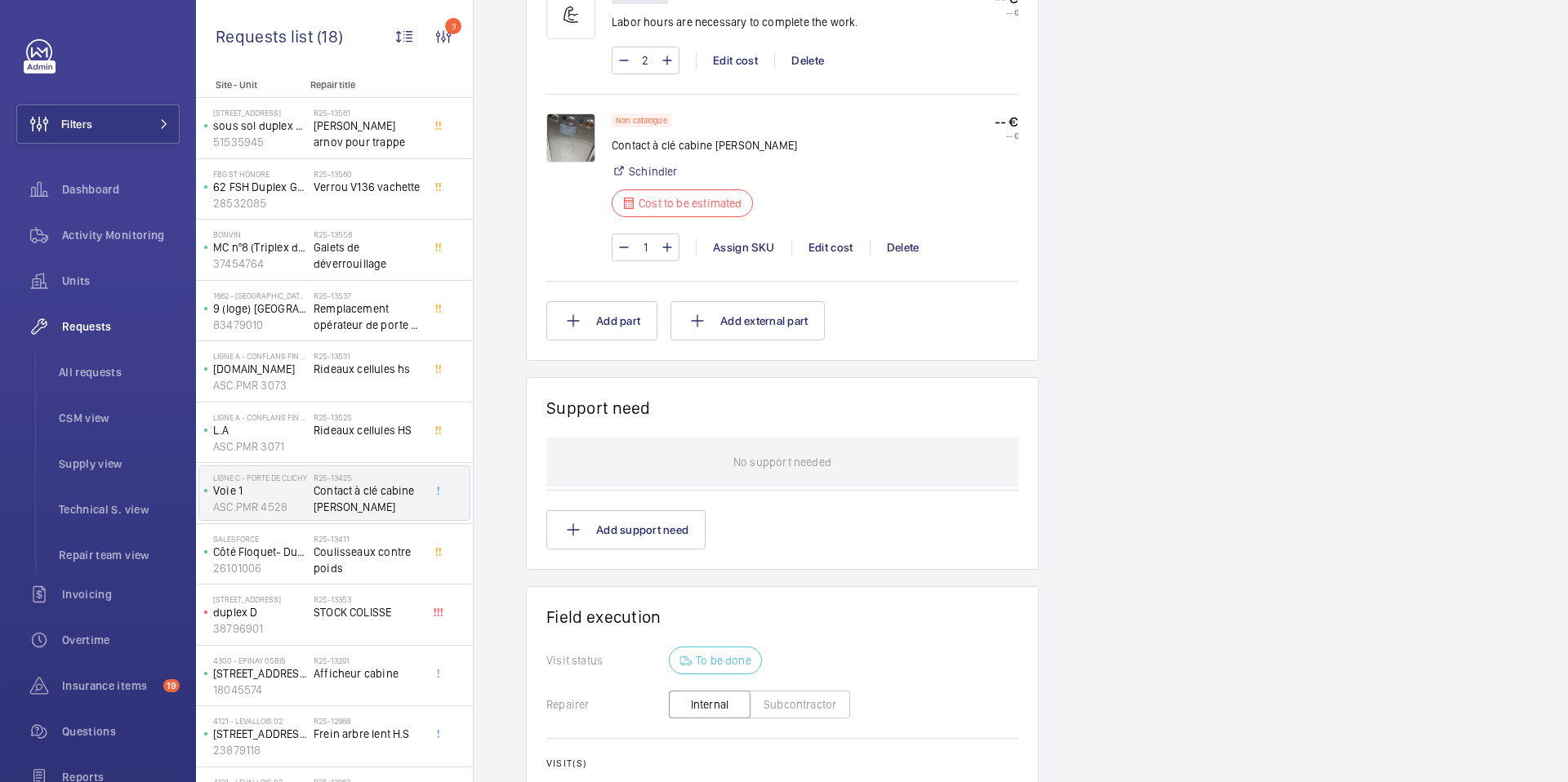
scroll to position [1067, 0]
click at [332, 562] on span "Coulisseaux contre poids" at bounding box center [367, 560] width 108 height 33
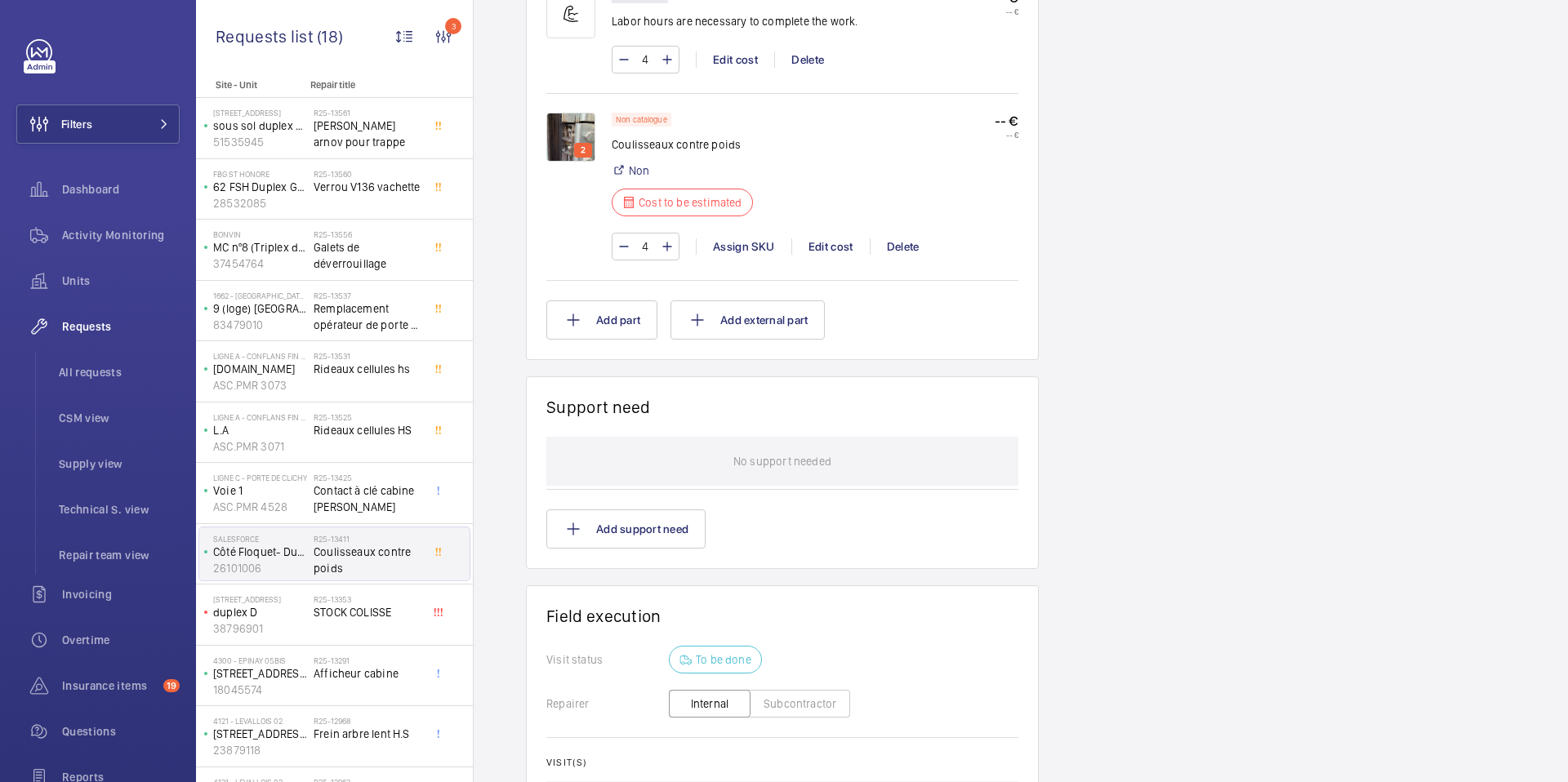
scroll to position [1131, 0]
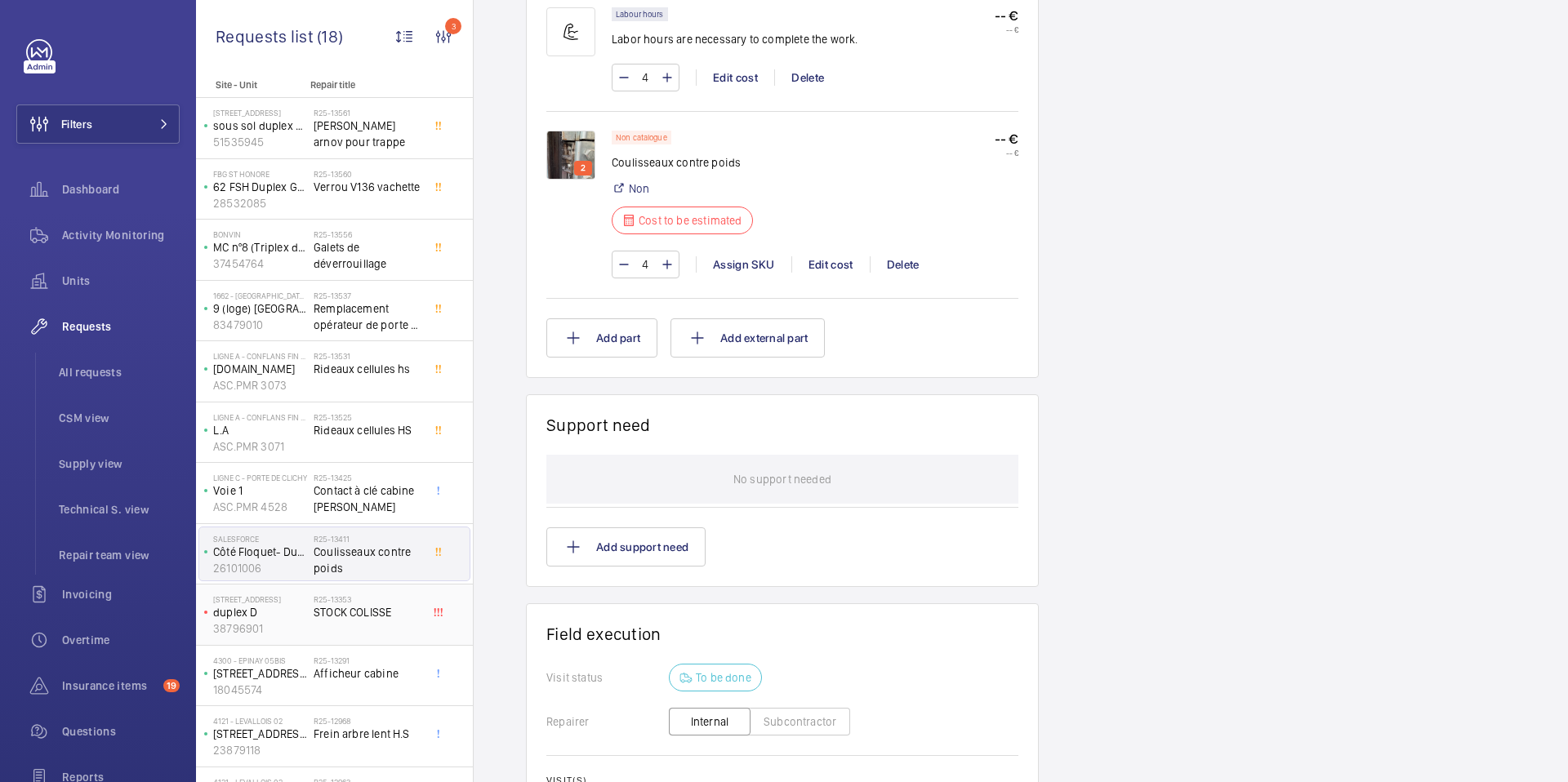
click at [366, 638] on div "R25-13353 STOCK COLISSE" at bounding box center [367, 617] width 108 height 47
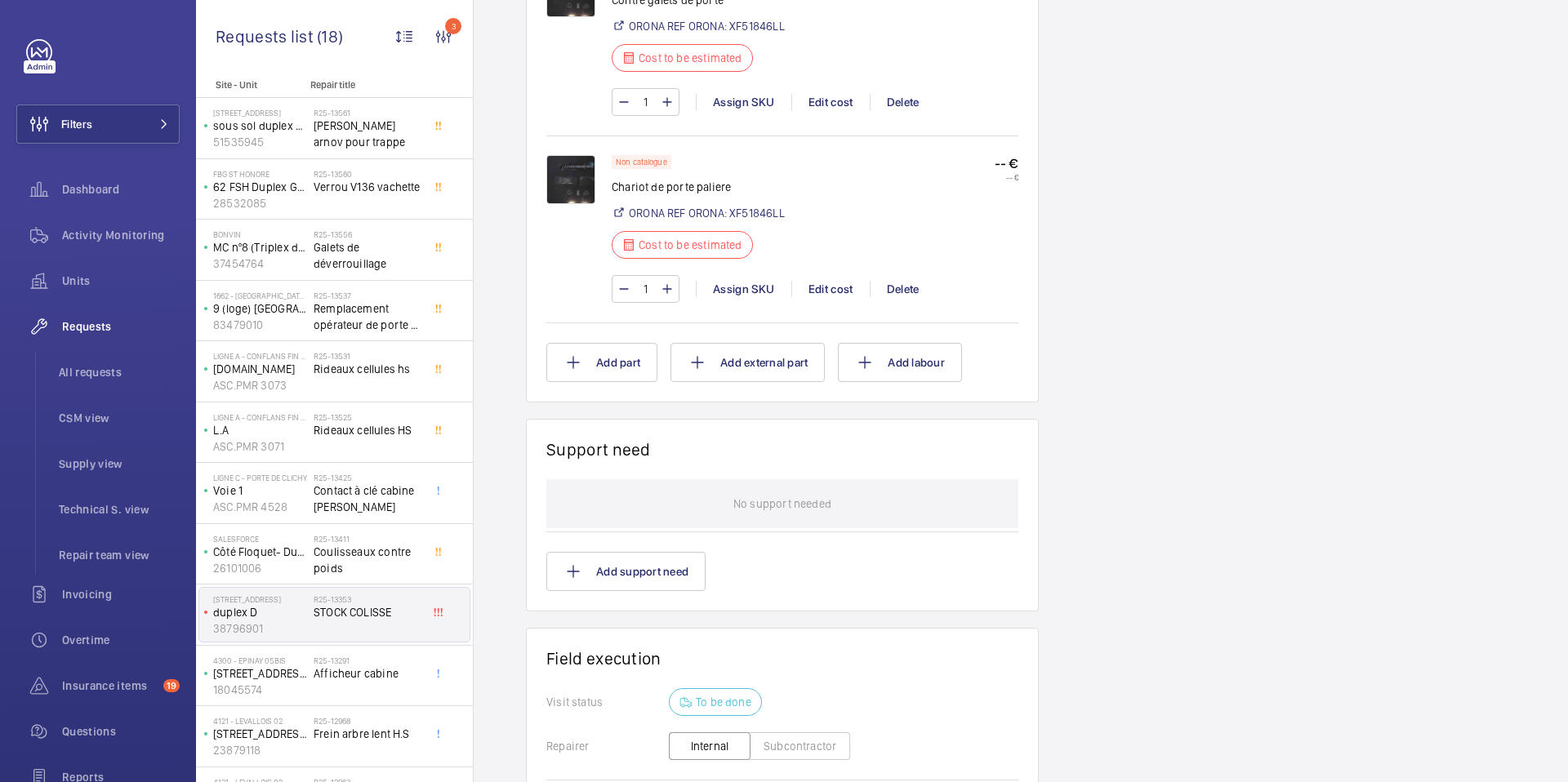
scroll to position [1729, 0]
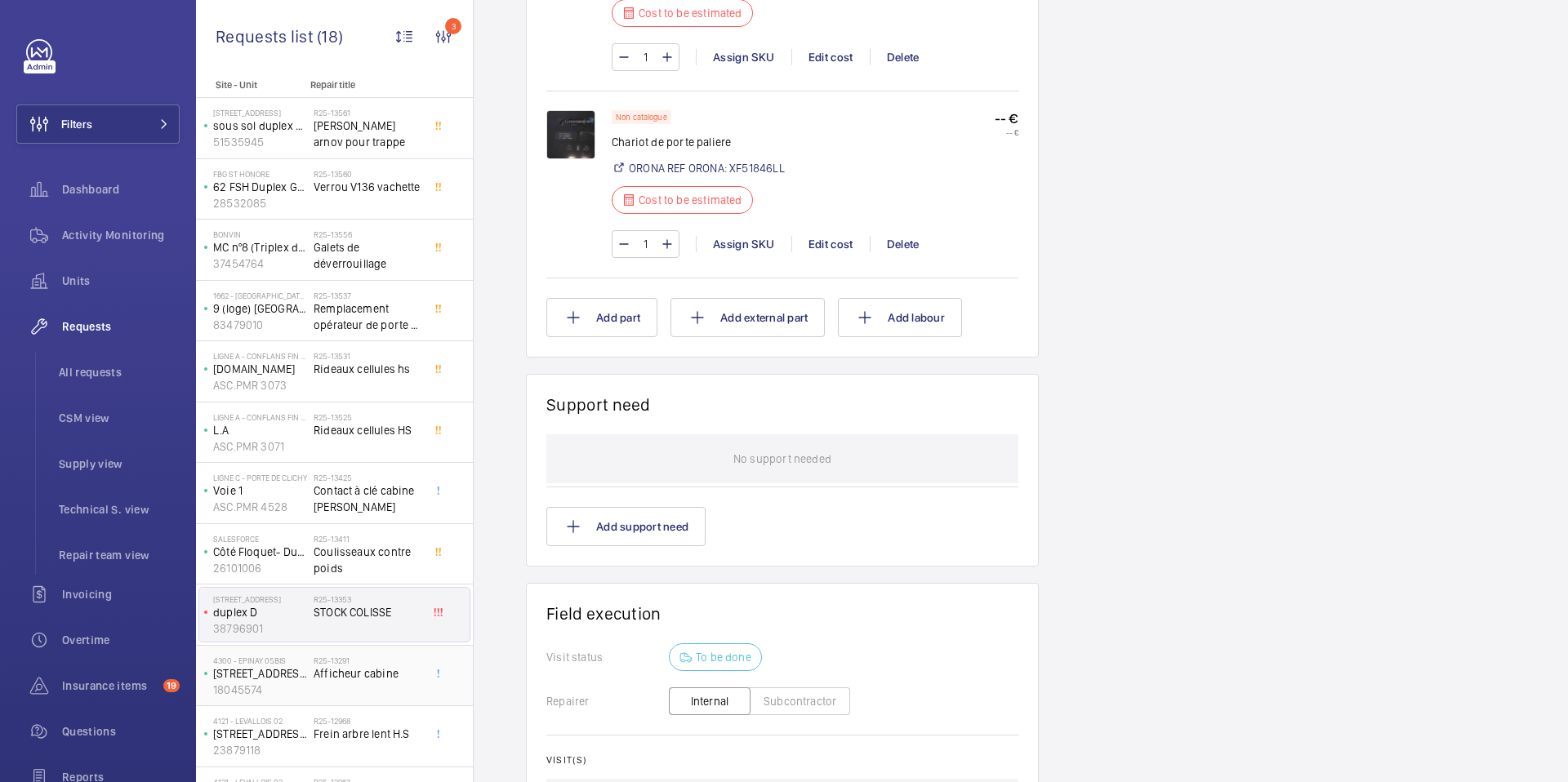
click at [328, 676] on span "Afficheur cabine" at bounding box center [367, 674] width 108 height 17
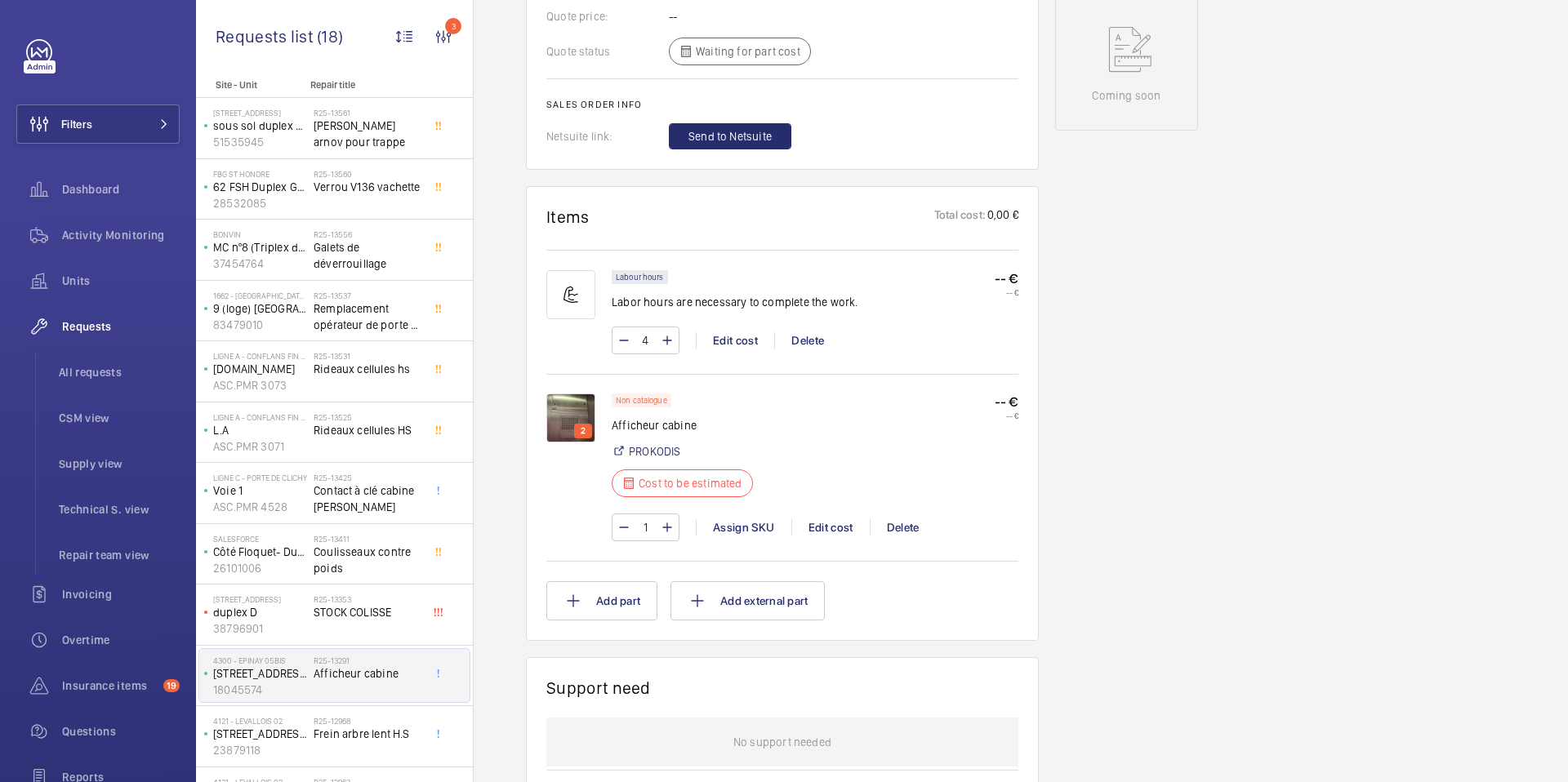
scroll to position [809, 0]
click at [83, 365] on span "All requests" at bounding box center [119, 373] width 121 height 17
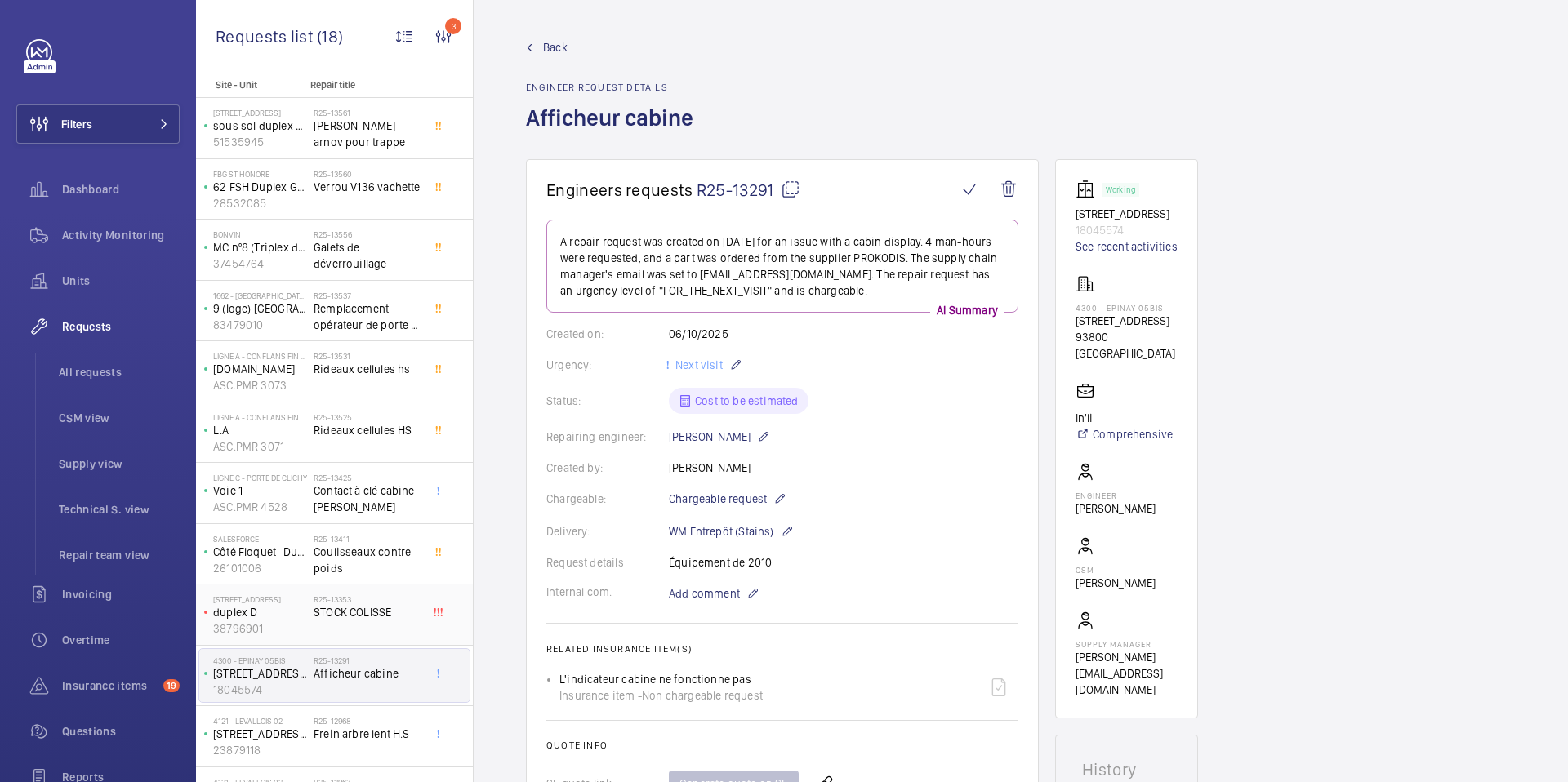
click at [374, 621] on div "R25-13353 STOCK COLISSE" at bounding box center [367, 617] width 108 height 47
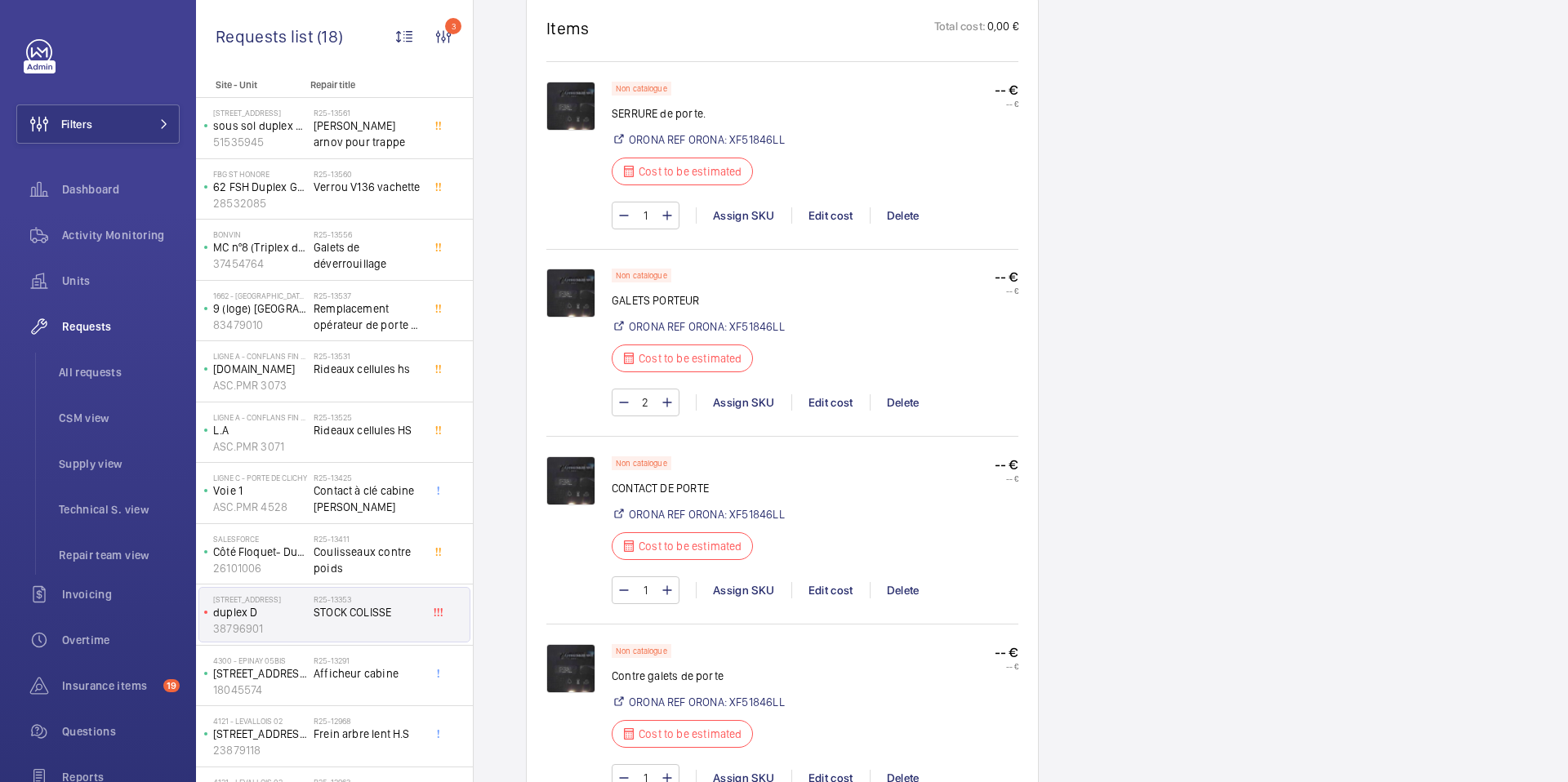
scroll to position [1001, 0]
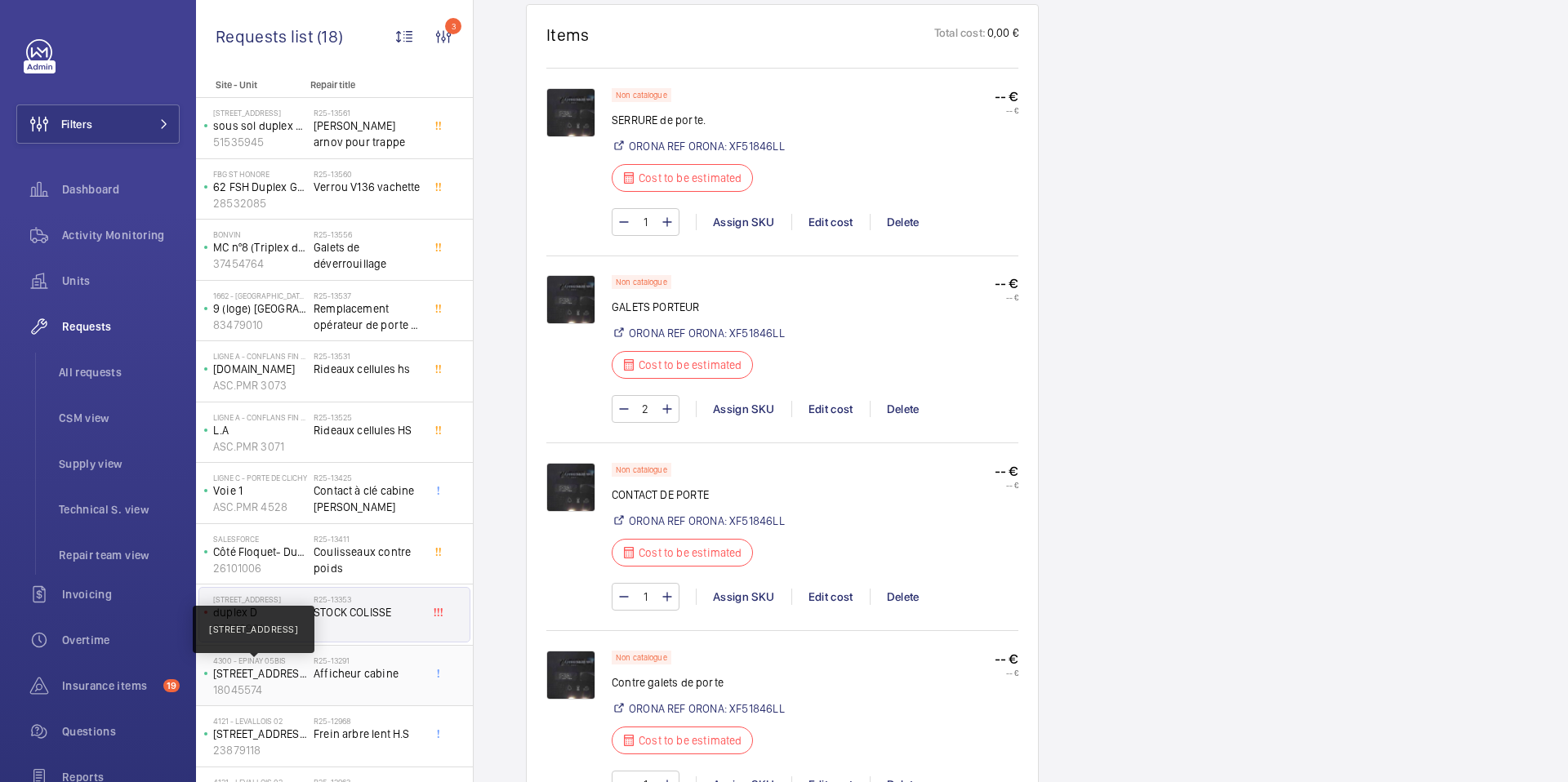
click at [264, 671] on p "49 avenue de la Marne" at bounding box center [259, 674] width 94 height 17
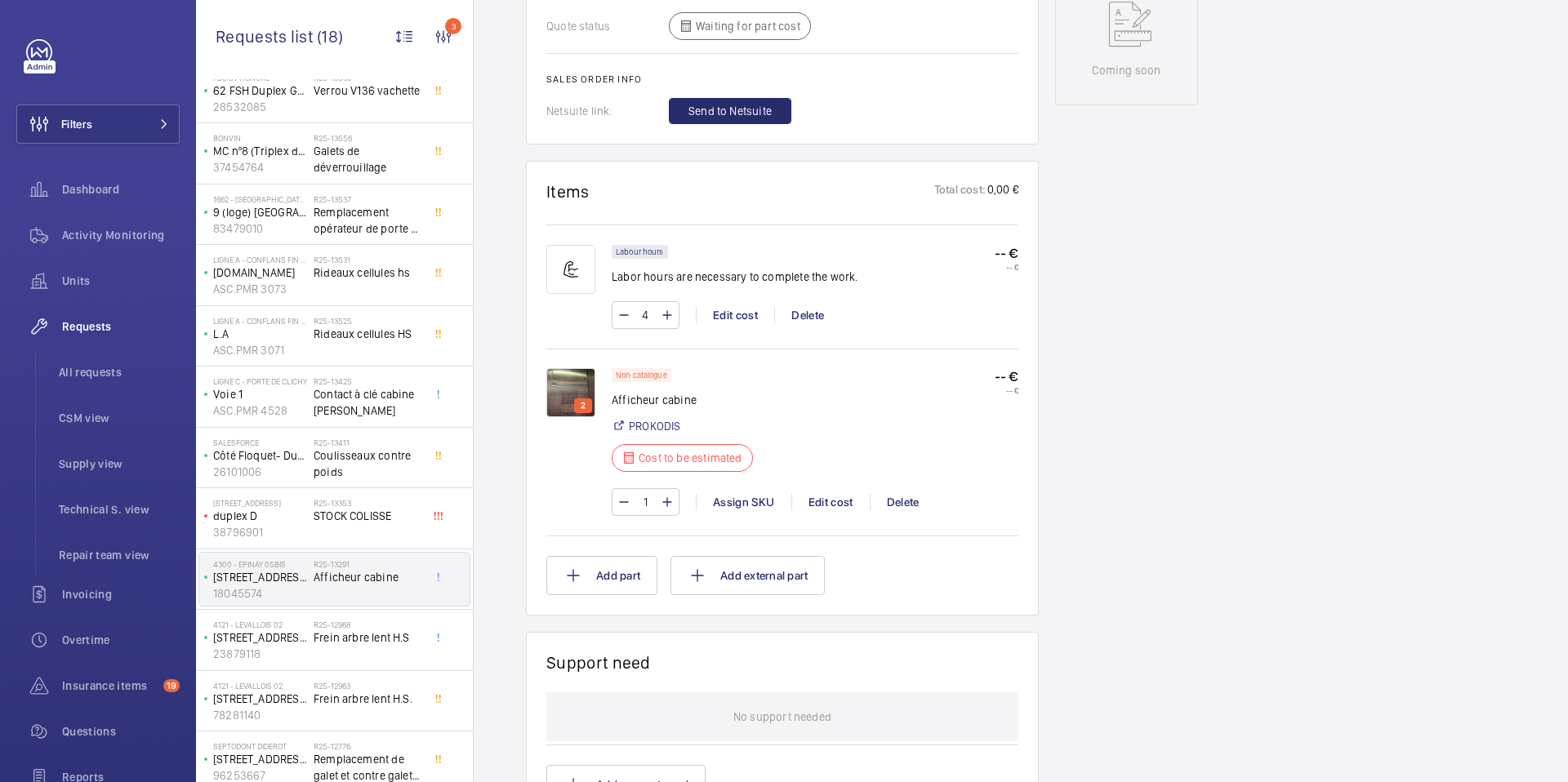
scroll to position [170, 0]
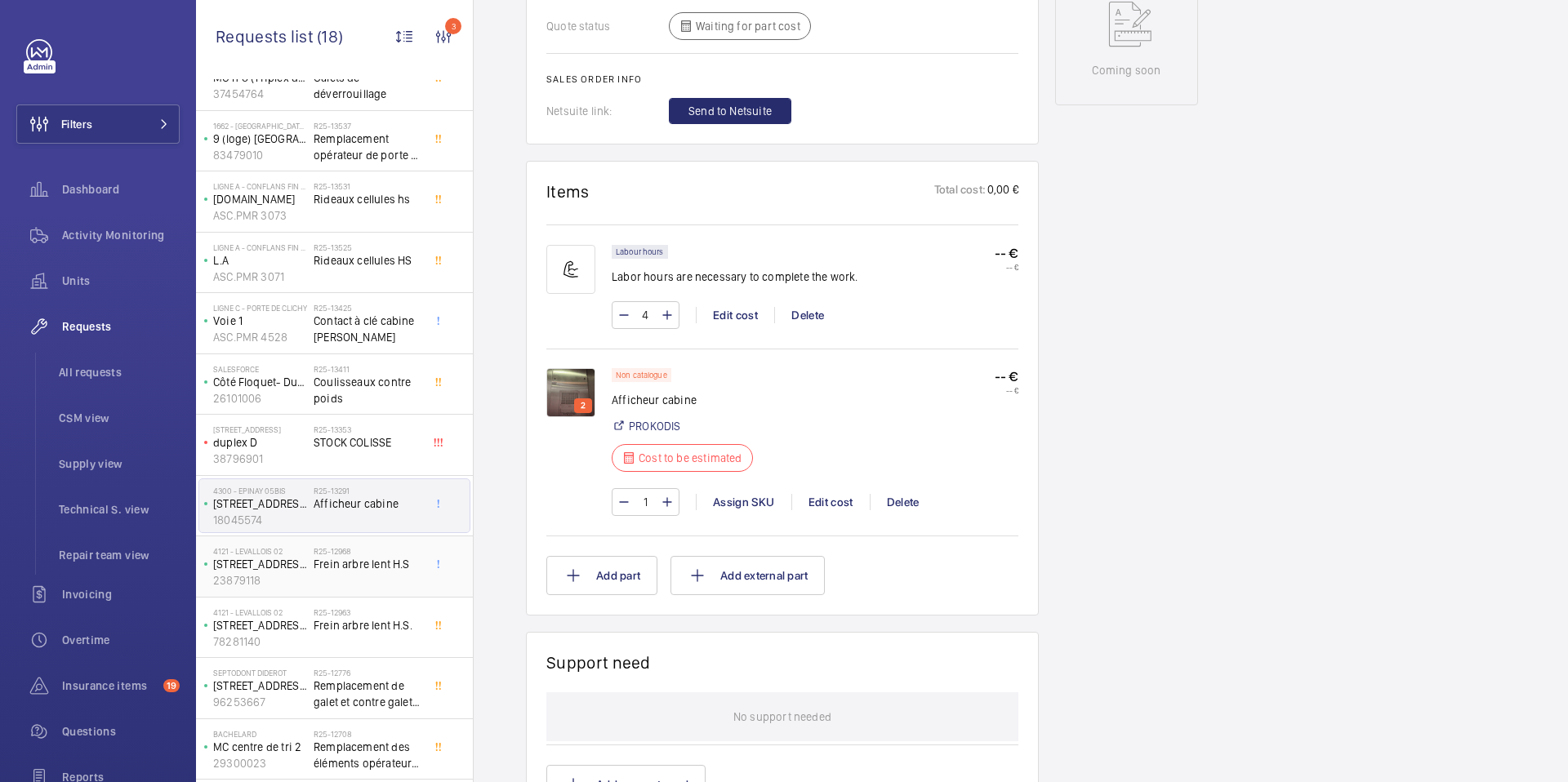
click at [306, 581] on p "23879118" at bounding box center [259, 581] width 94 height 17
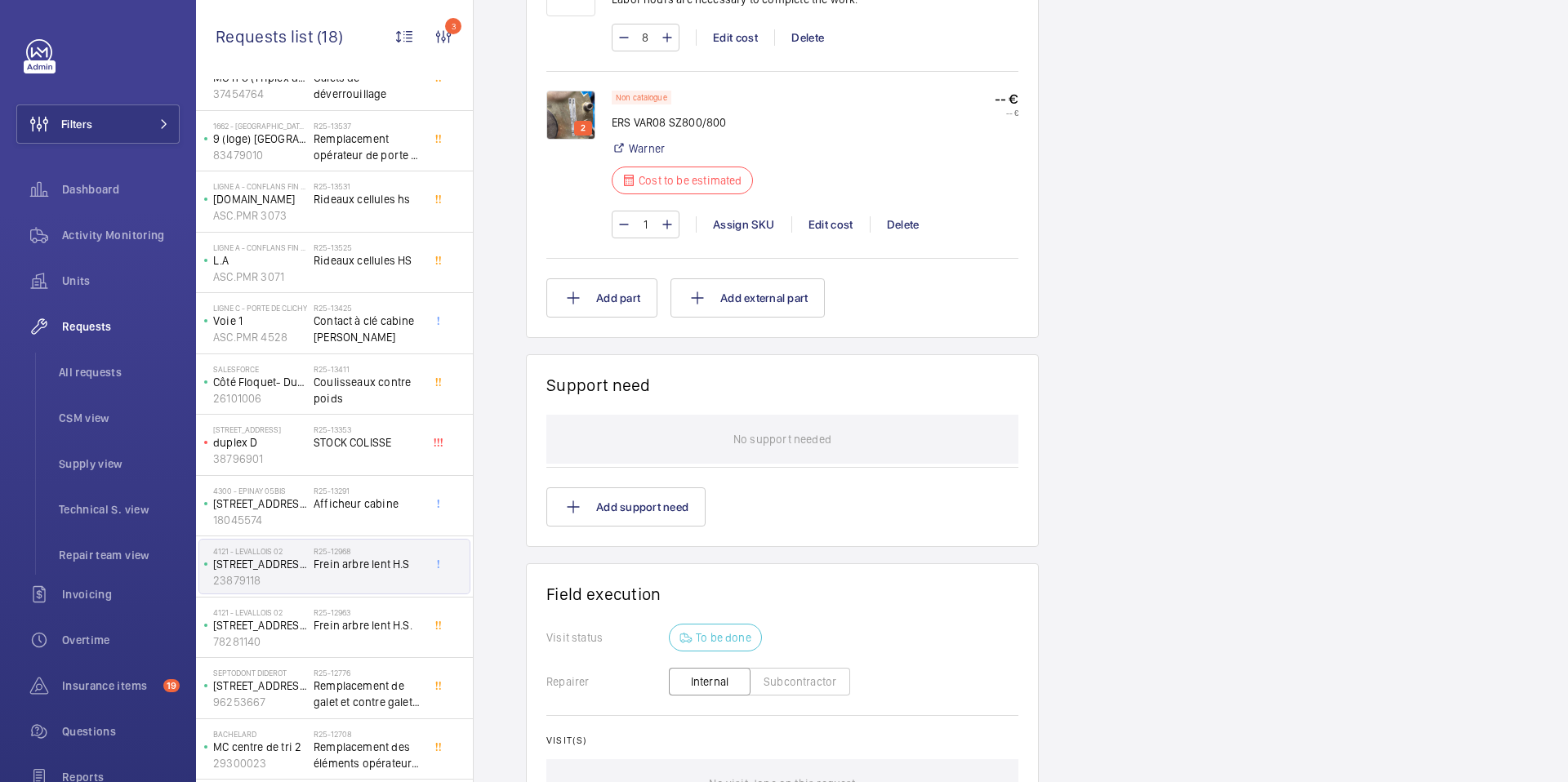
scroll to position [1123, 0]
click at [289, 642] on p "78281140" at bounding box center [259, 643] width 94 height 17
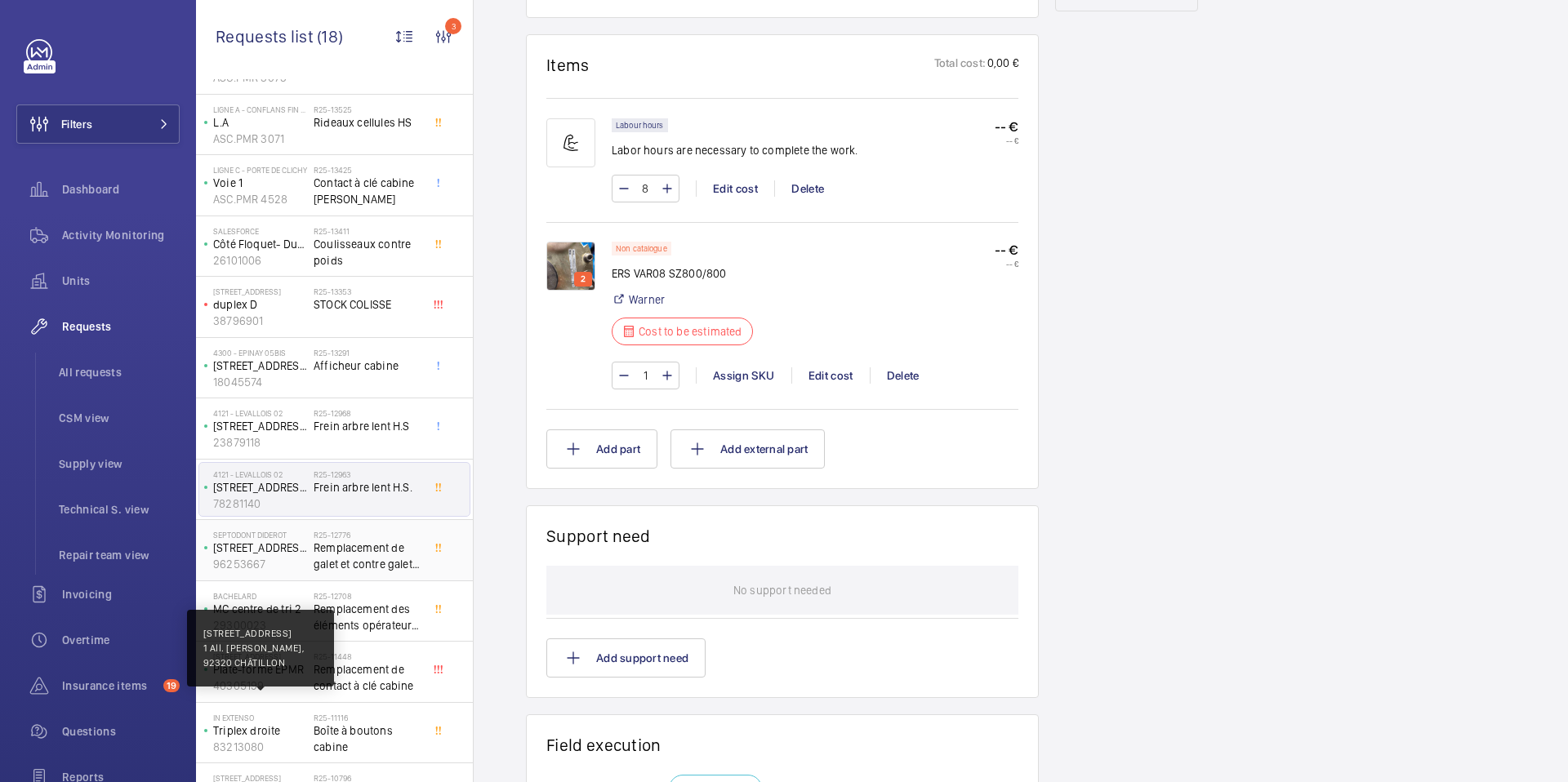
scroll to position [237, 0]
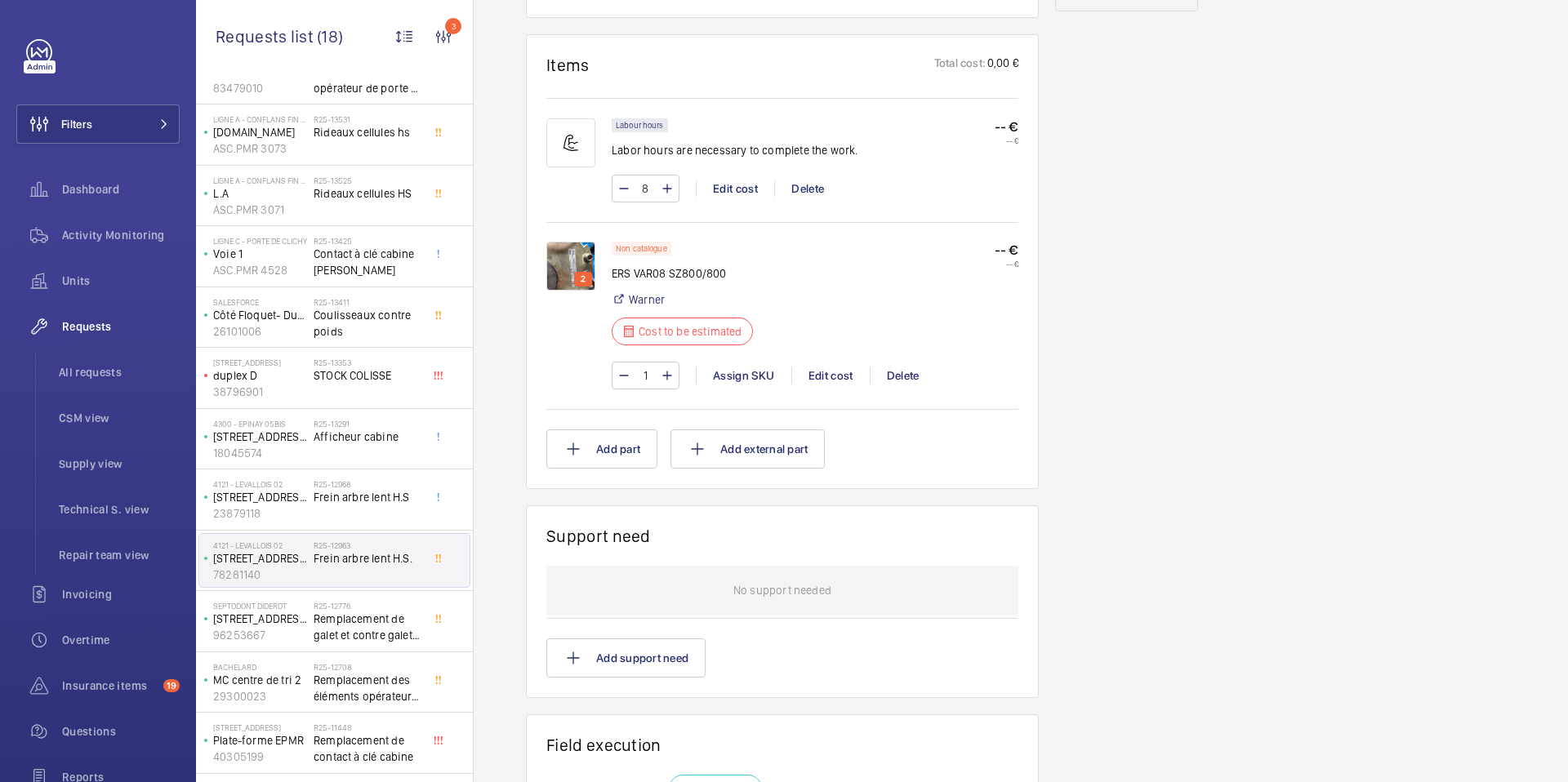
click at [339, 548] on h2 "R25-12963" at bounding box center [367, 545] width 108 height 10
click at [344, 616] on span "Remplacement de galet et contre galet porte palière." at bounding box center [367, 627] width 108 height 33
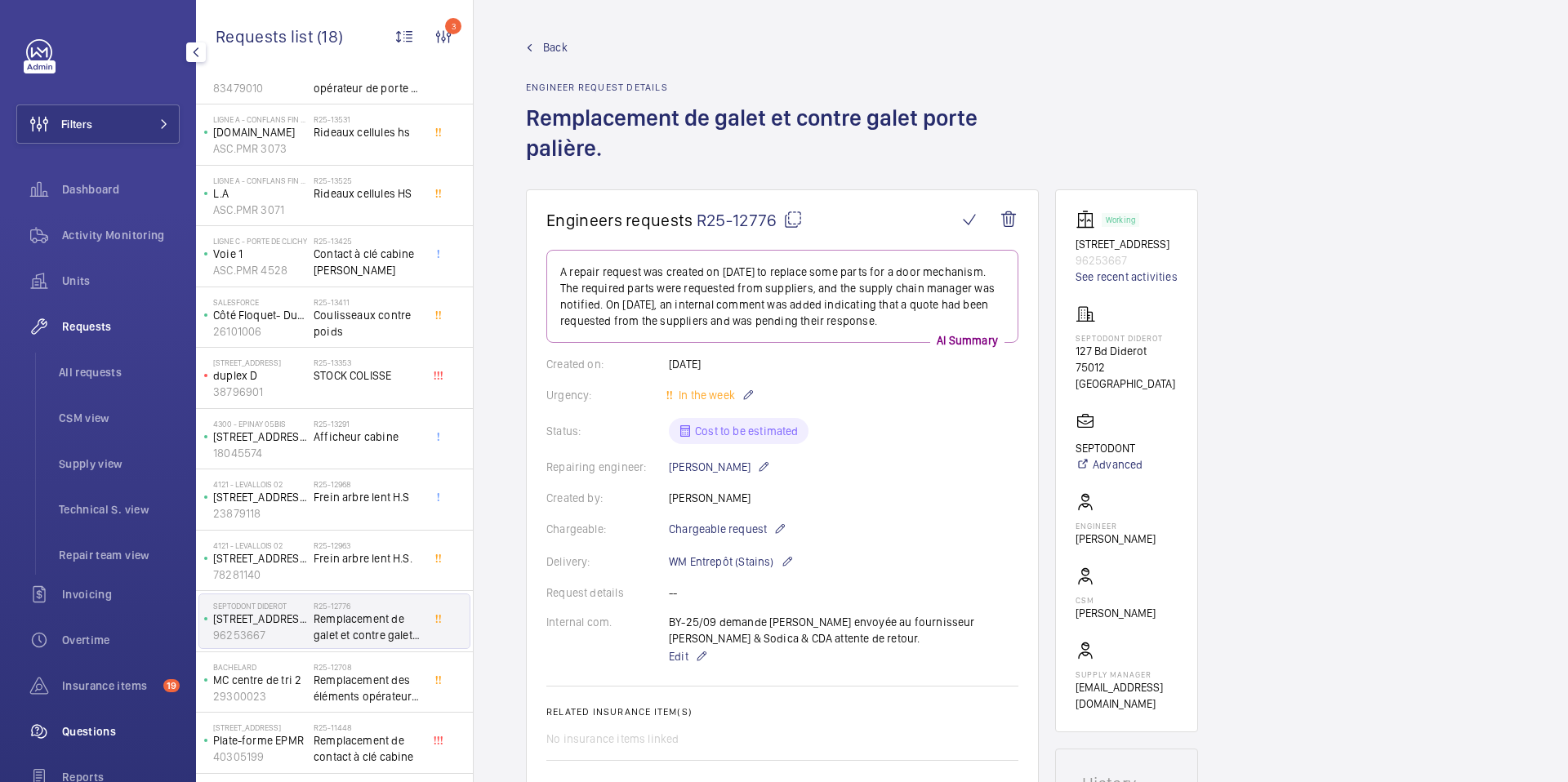
scroll to position [185, 0]
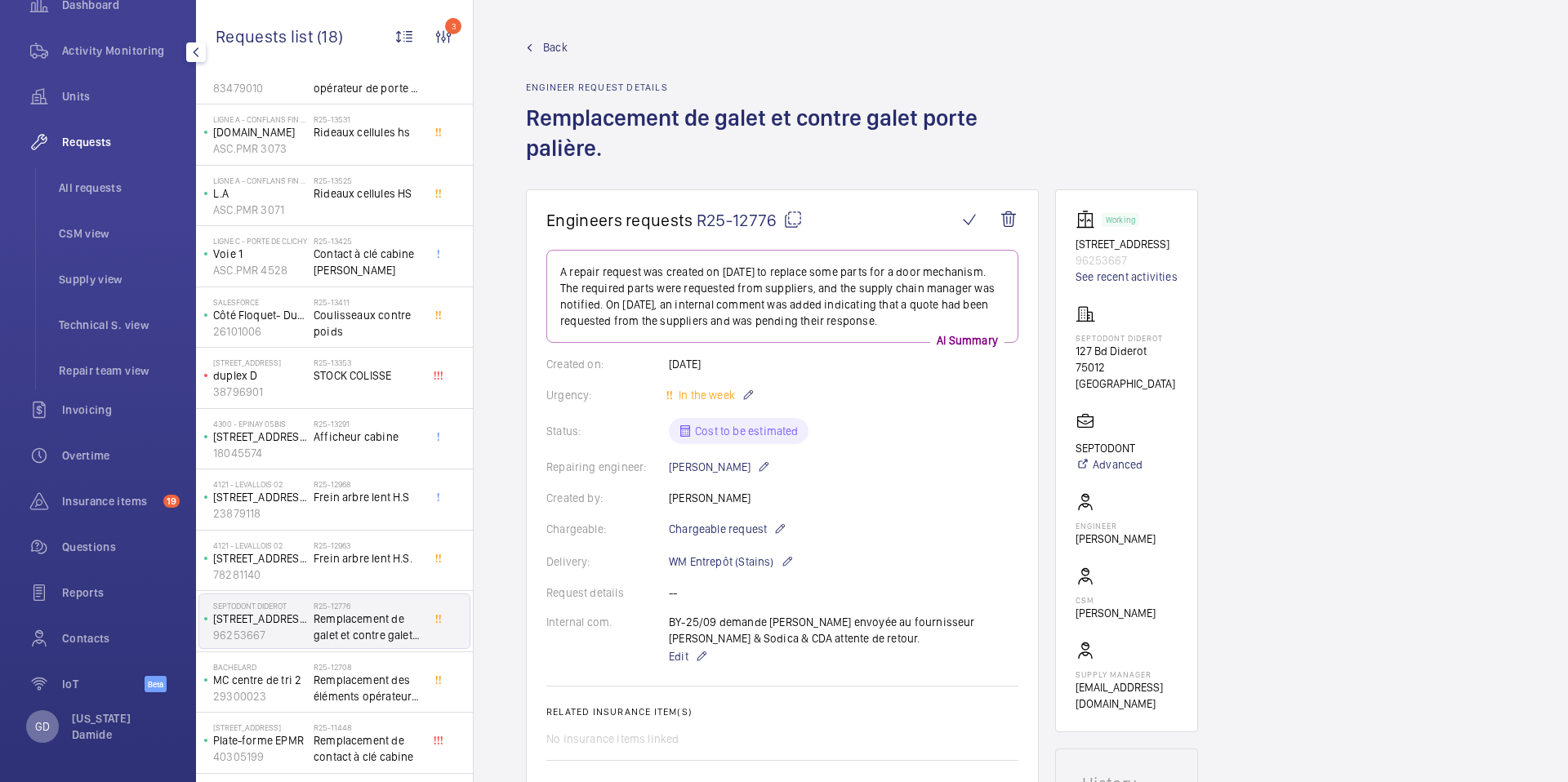
click at [50, 736] on div "GD" at bounding box center [42, 726] width 33 height 33
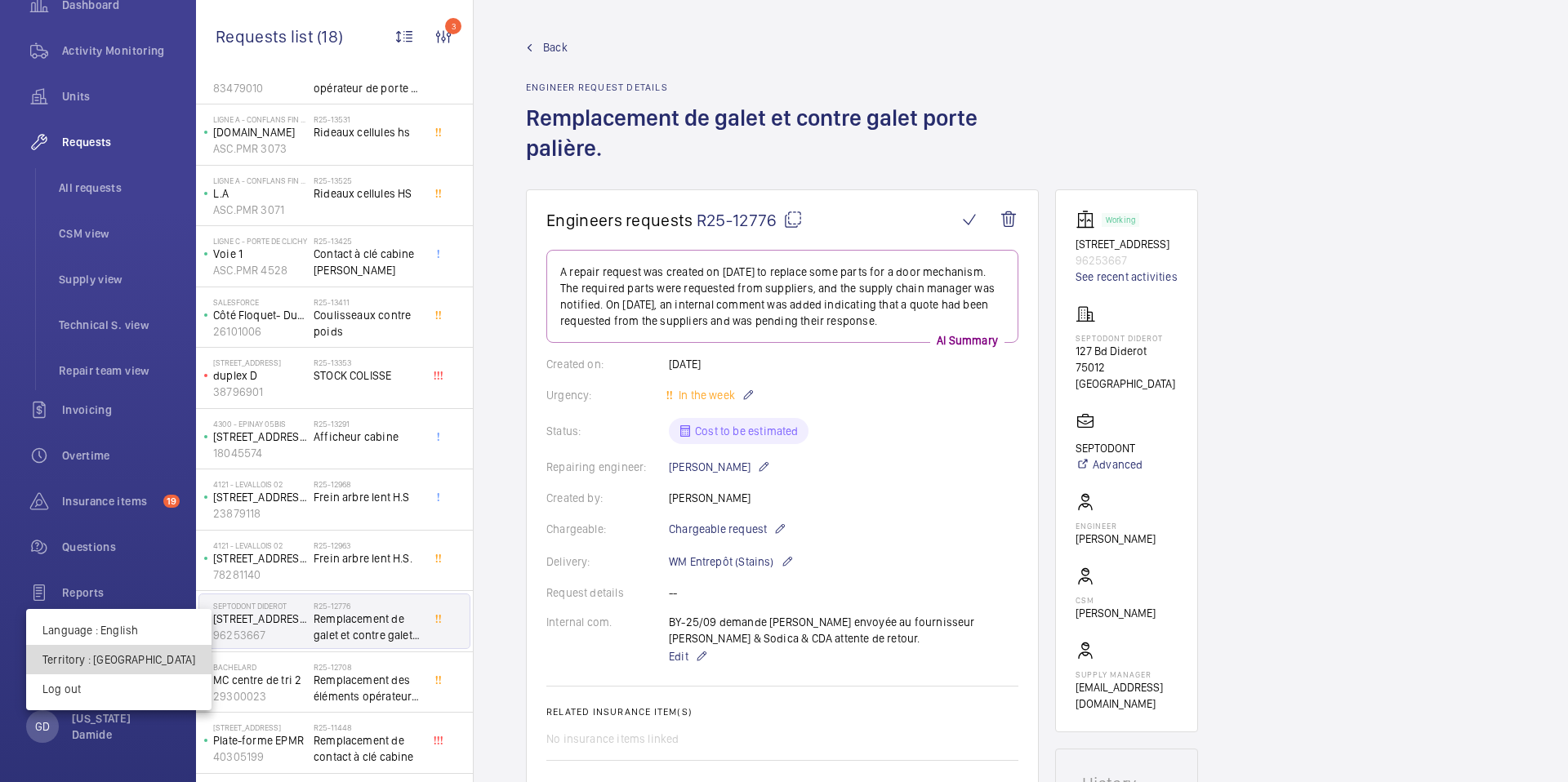
click at [120, 663] on p "Territory : [GEOGRAPHIC_DATA]" at bounding box center [119, 660] width 153 height 17
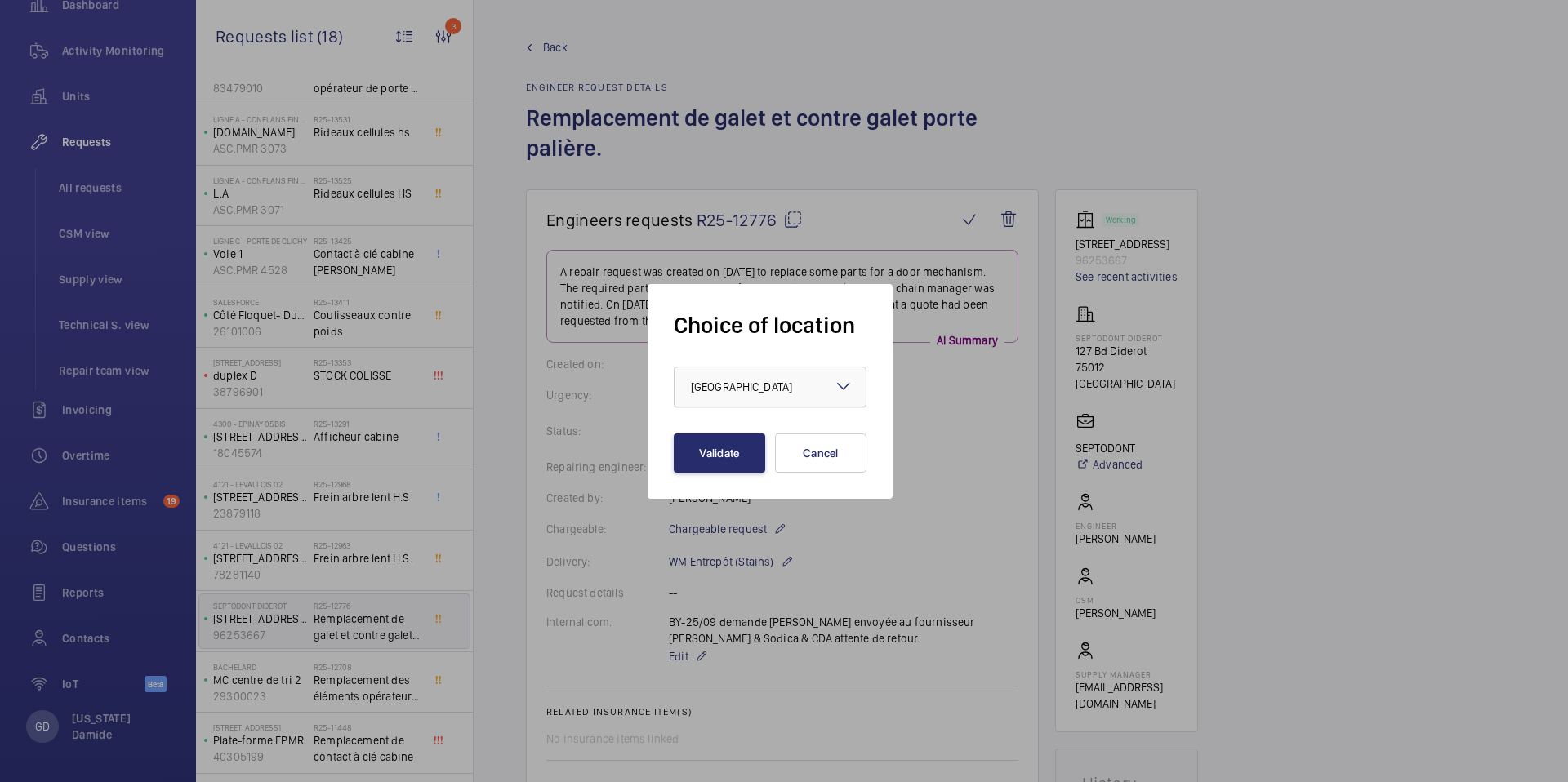
click at [745, 379] on div "× France" at bounding box center [762, 388] width 142 height 17
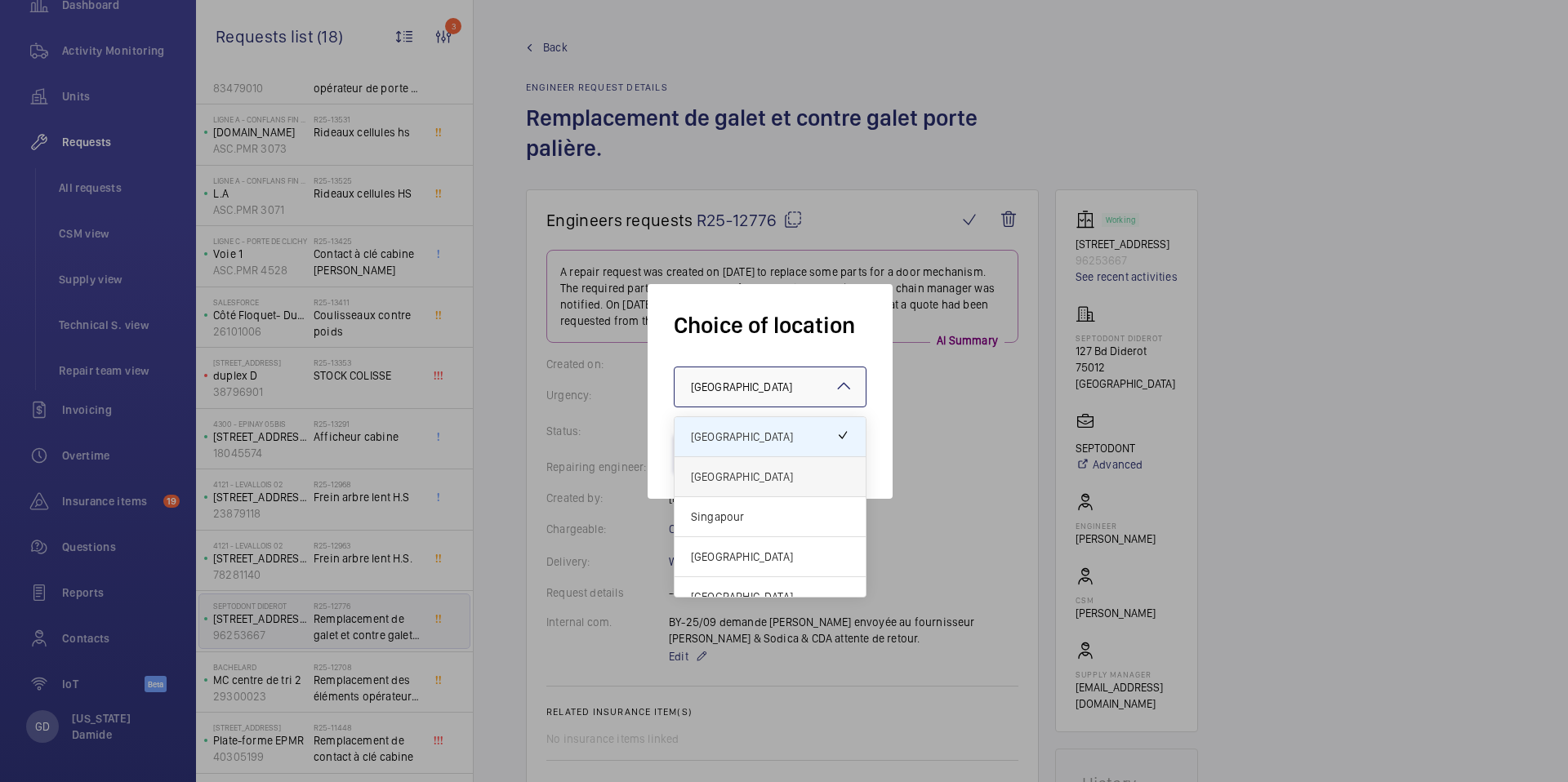
click at [742, 473] on span "United Kingdom" at bounding box center [770, 477] width 158 height 17
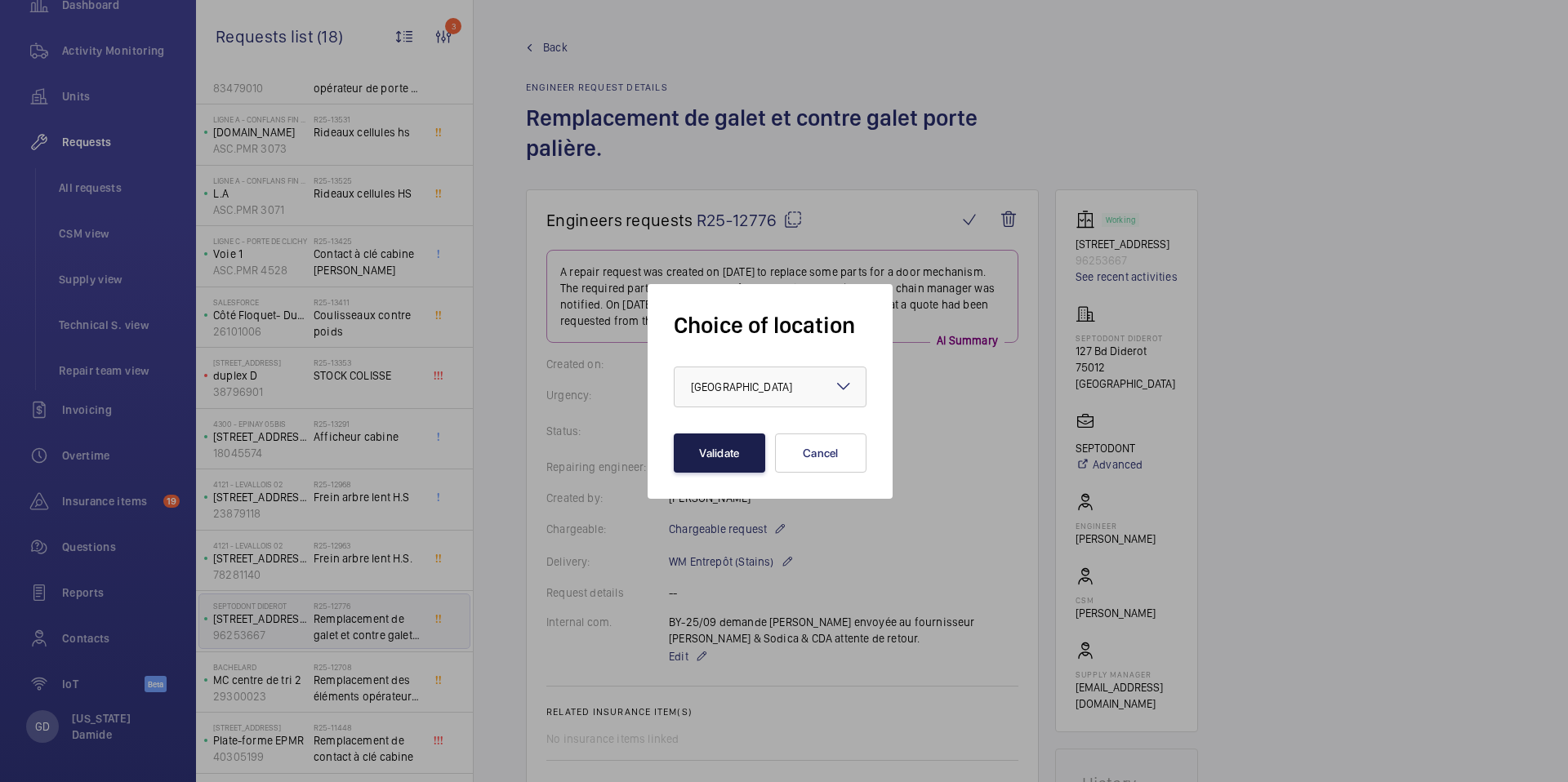
click at [739, 446] on button "Validate" at bounding box center [720, 453] width 91 height 39
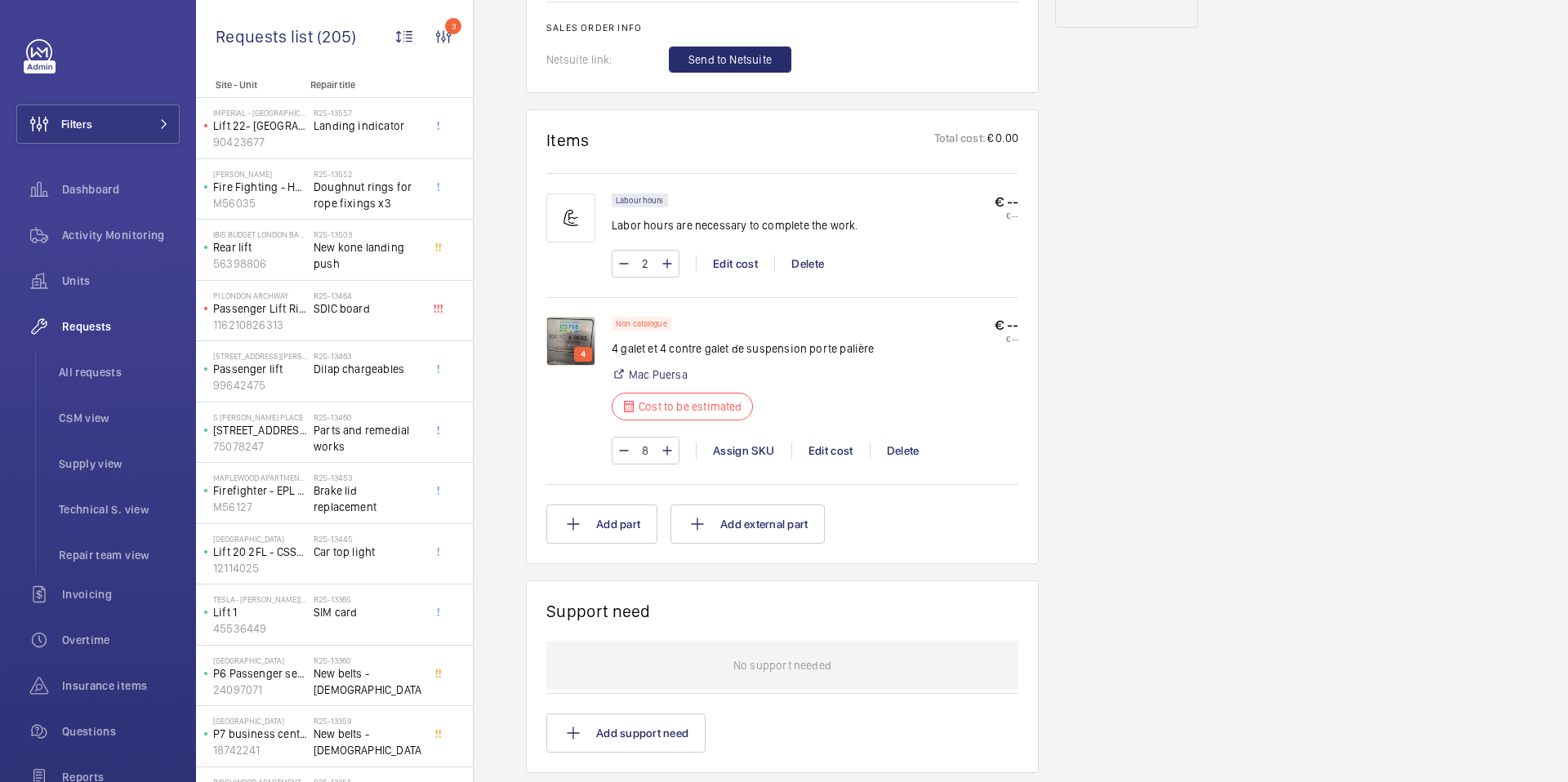
scroll to position [927, 0]
click at [379, 130] on span "Landing indicator" at bounding box center [367, 126] width 108 height 17
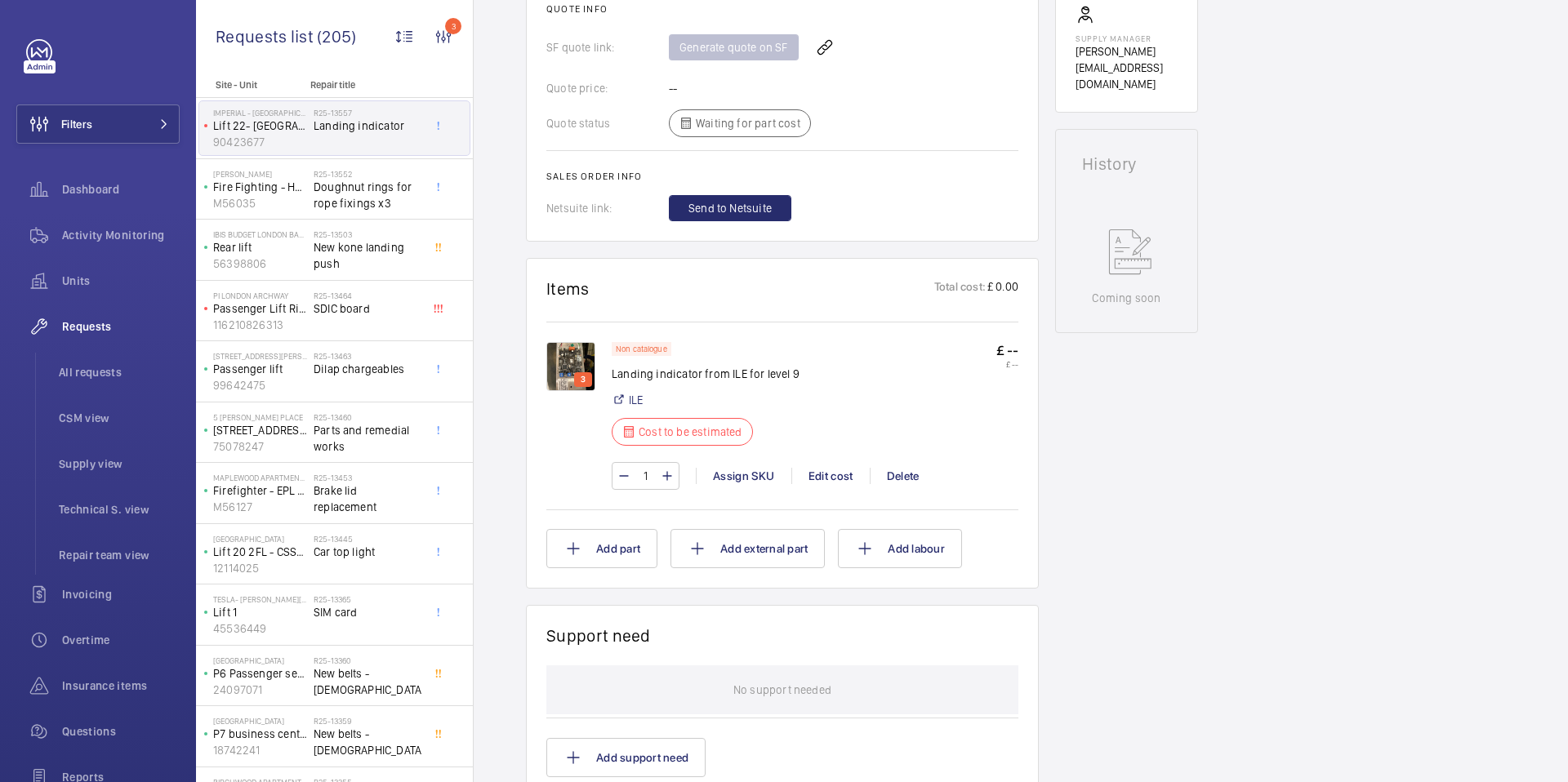
scroll to position [698, 0]
click at [372, 201] on span "Doughnut rings for rope fixings x3" at bounding box center [367, 194] width 108 height 33
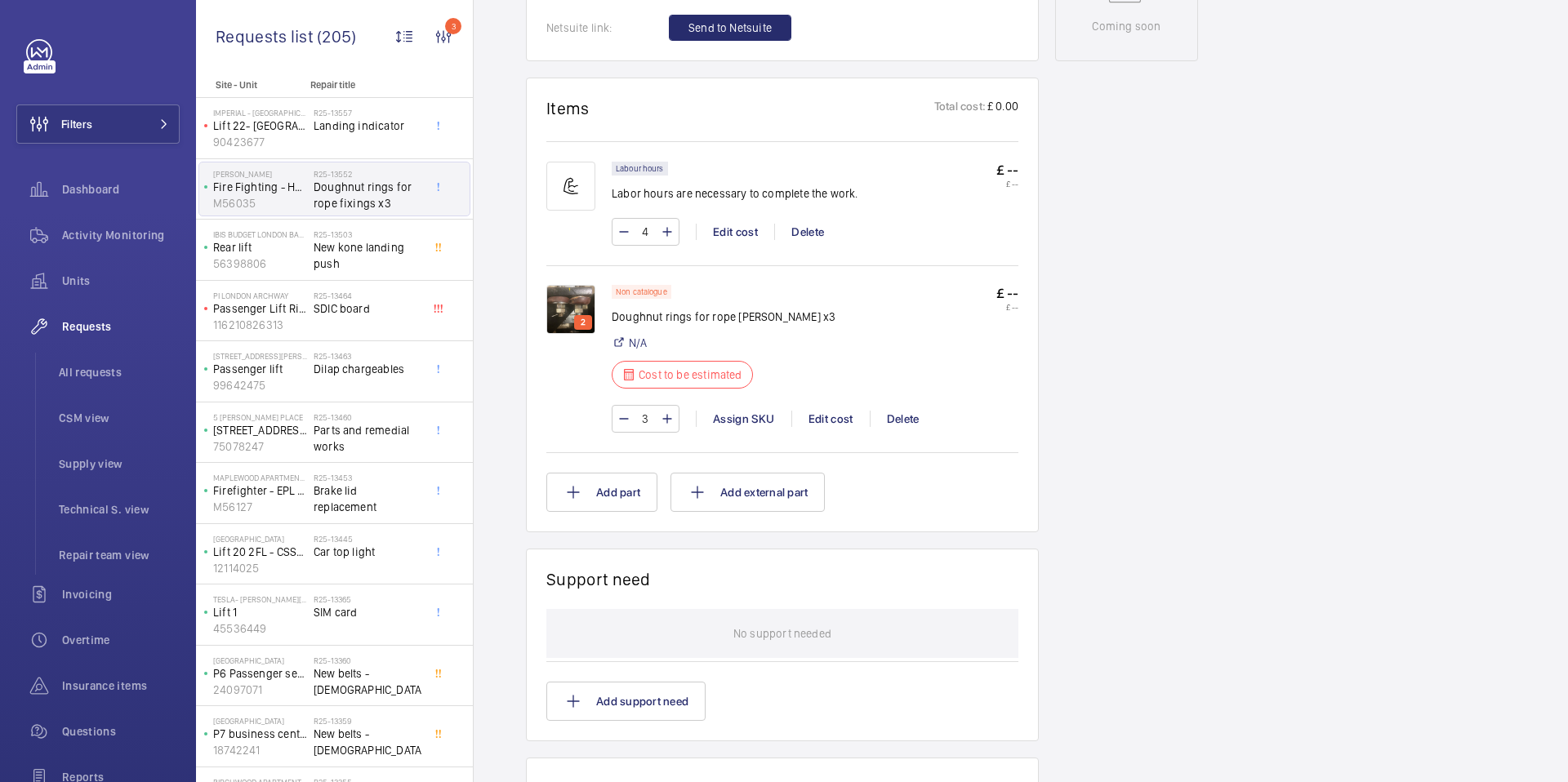
scroll to position [896, 0]
click at [365, 279] on div "IBIS BUDGET LONDON BARKING Rear lift 56398806 R25-13503 New kone landing push" at bounding box center [335, 250] width 277 height 61
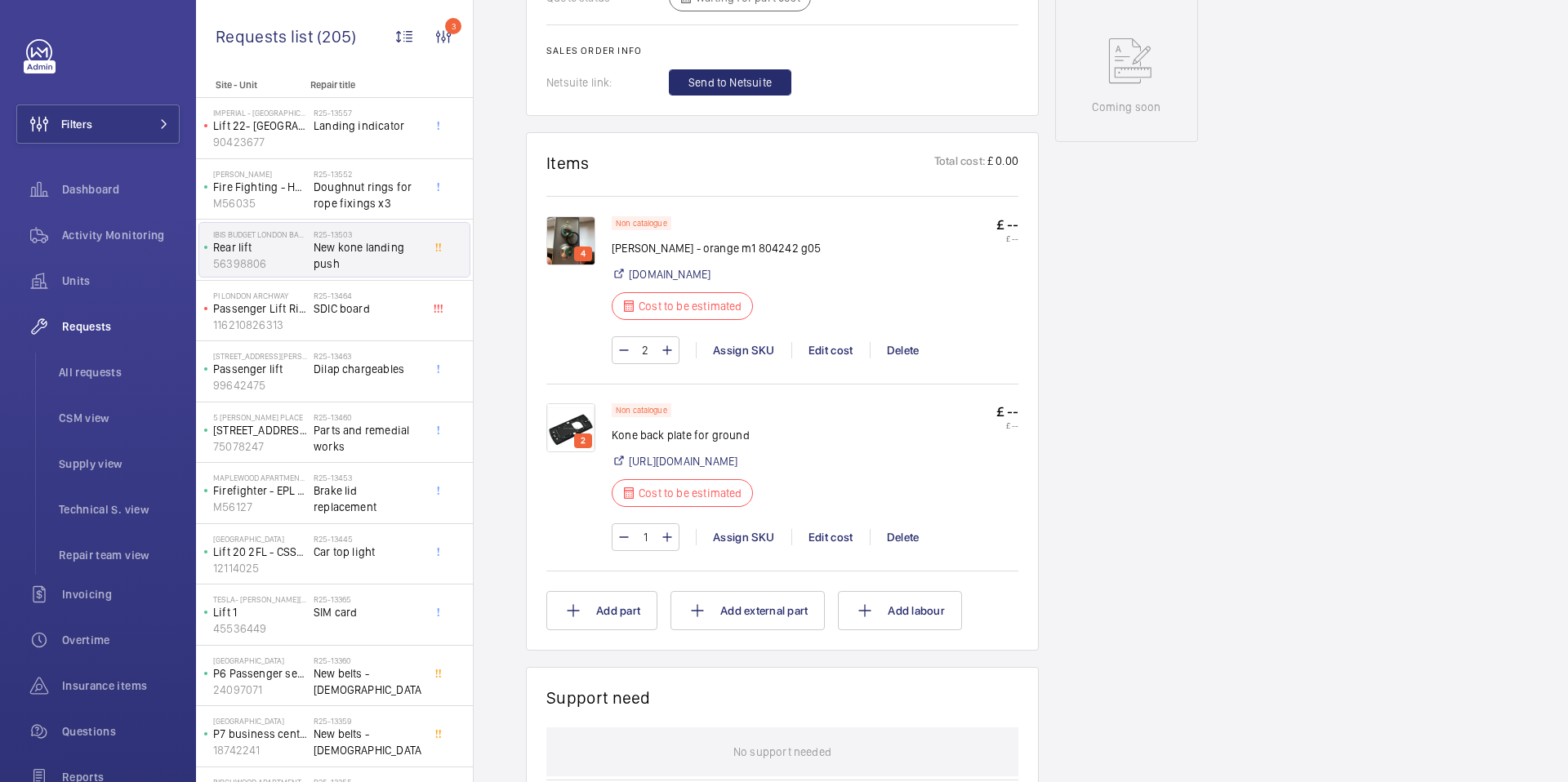
scroll to position [841, 0]
click at [373, 362] on span "Dilap chargeables" at bounding box center [367, 369] width 108 height 17
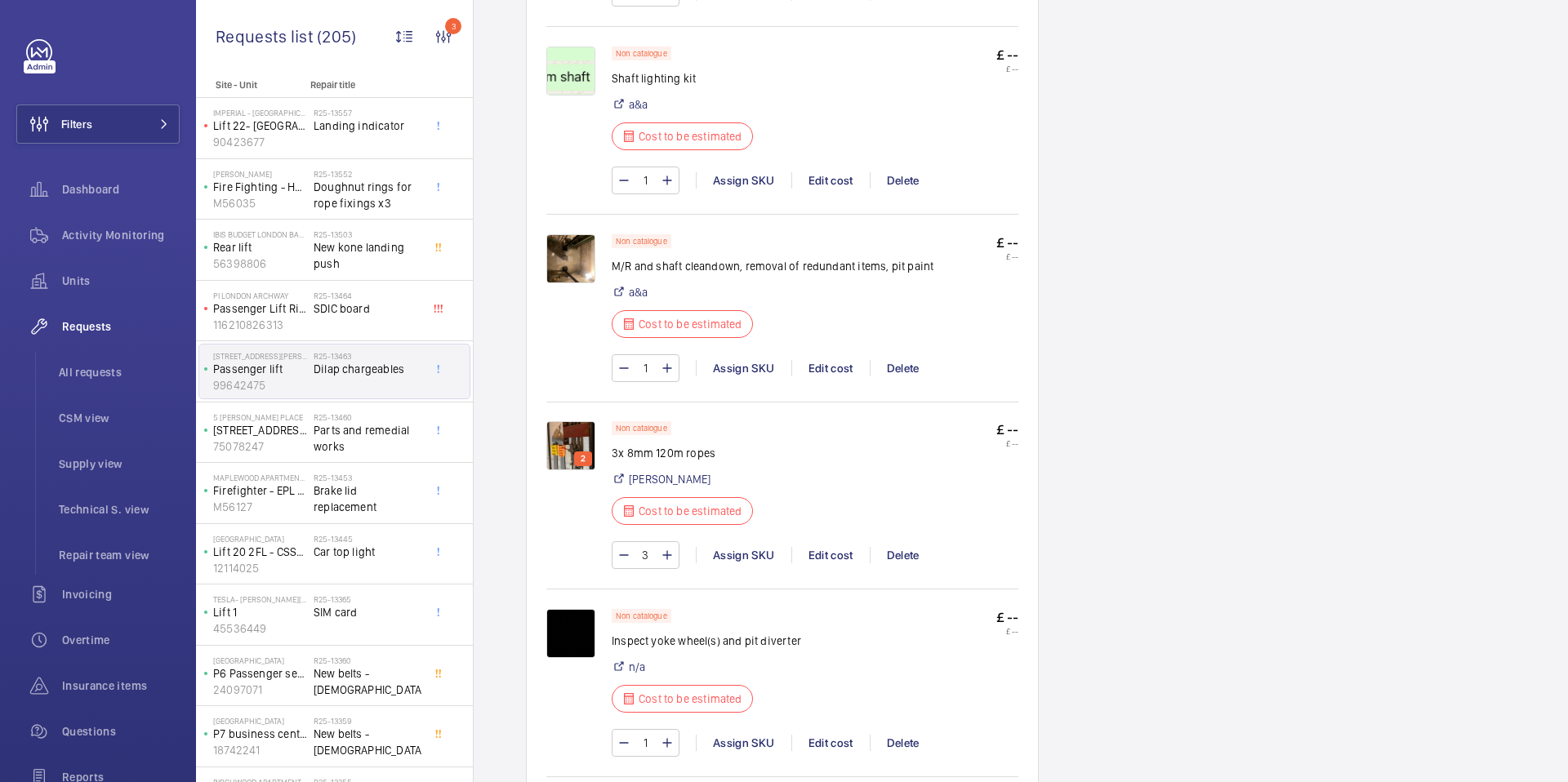
scroll to position [1413, 0]
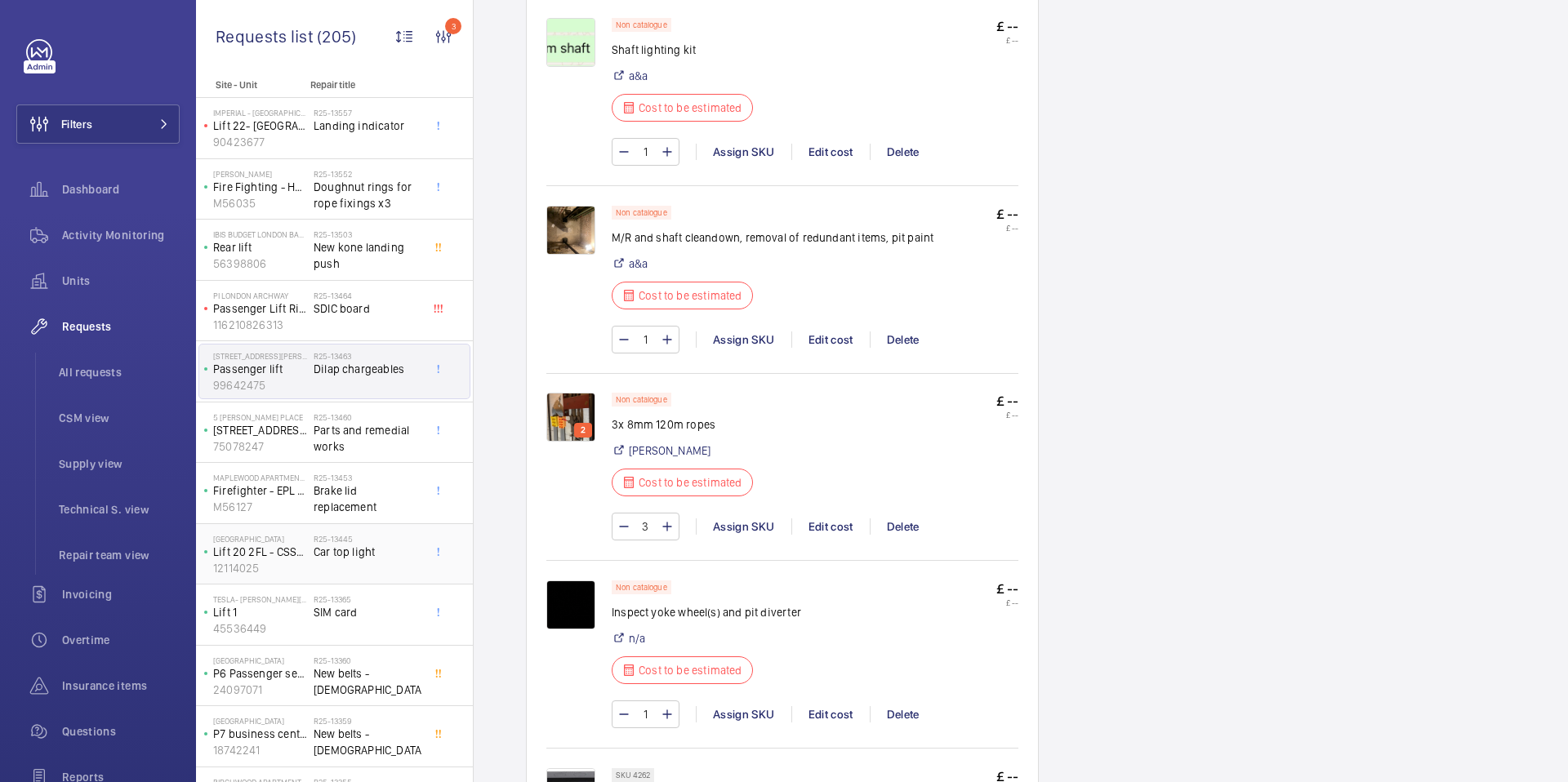
click at [336, 557] on span "Car top light" at bounding box center [367, 552] width 108 height 17
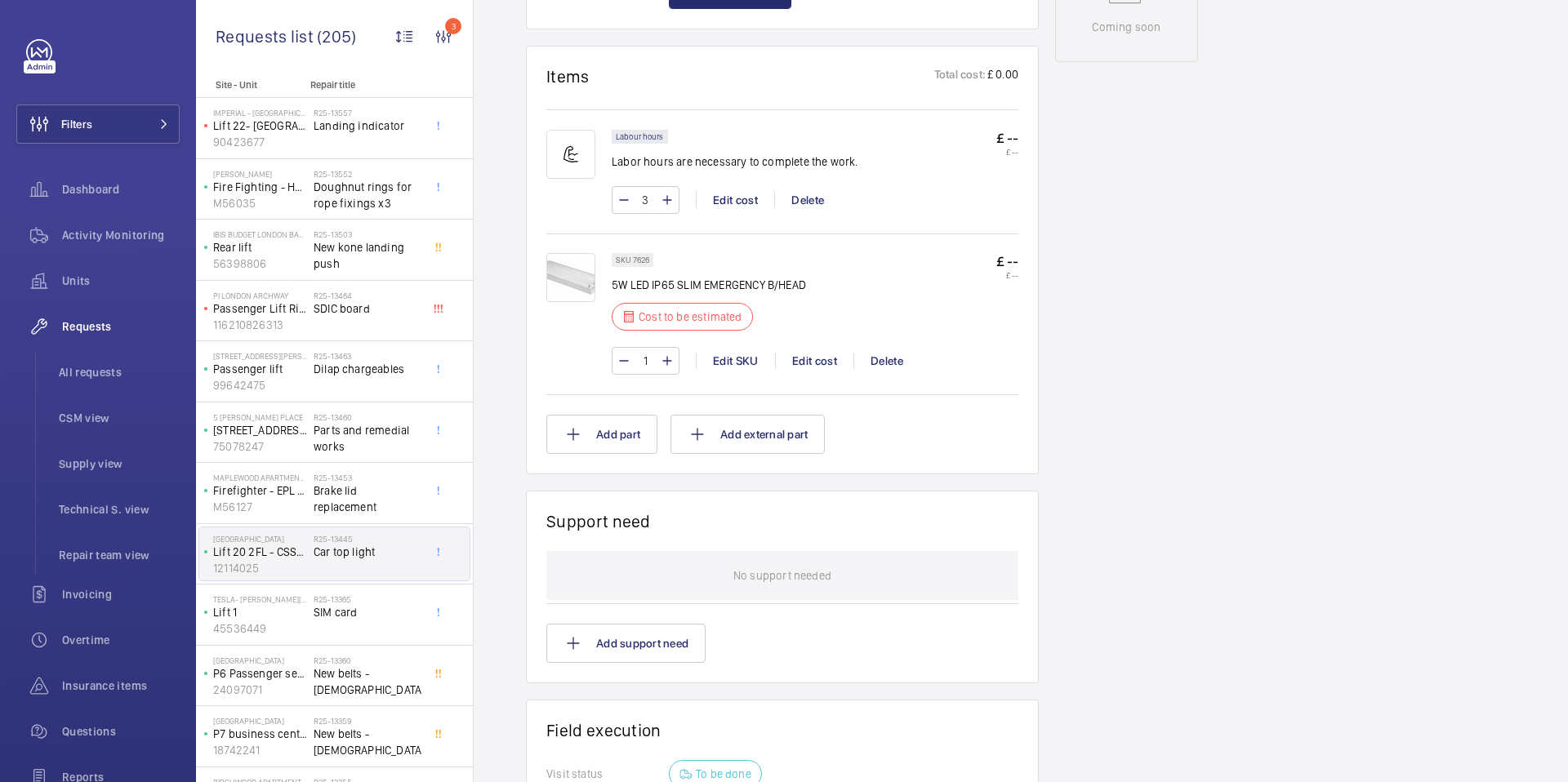
scroll to position [914, 0]
click at [94, 373] on span "All requests" at bounding box center [119, 373] width 121 height 17
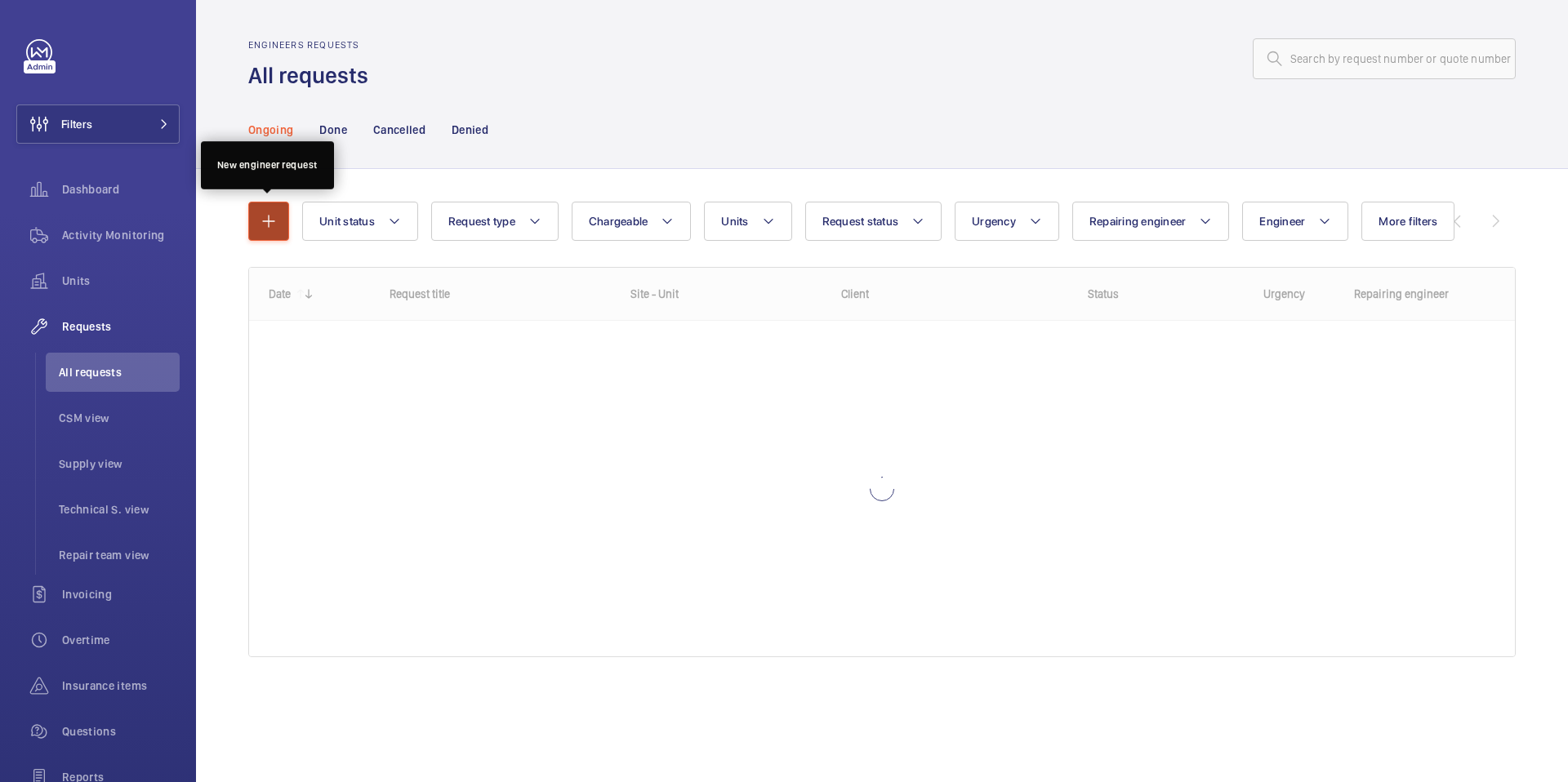
click at [273, 225] on mat-icon "button" at bounding box center [268, 220] width 20 height 20
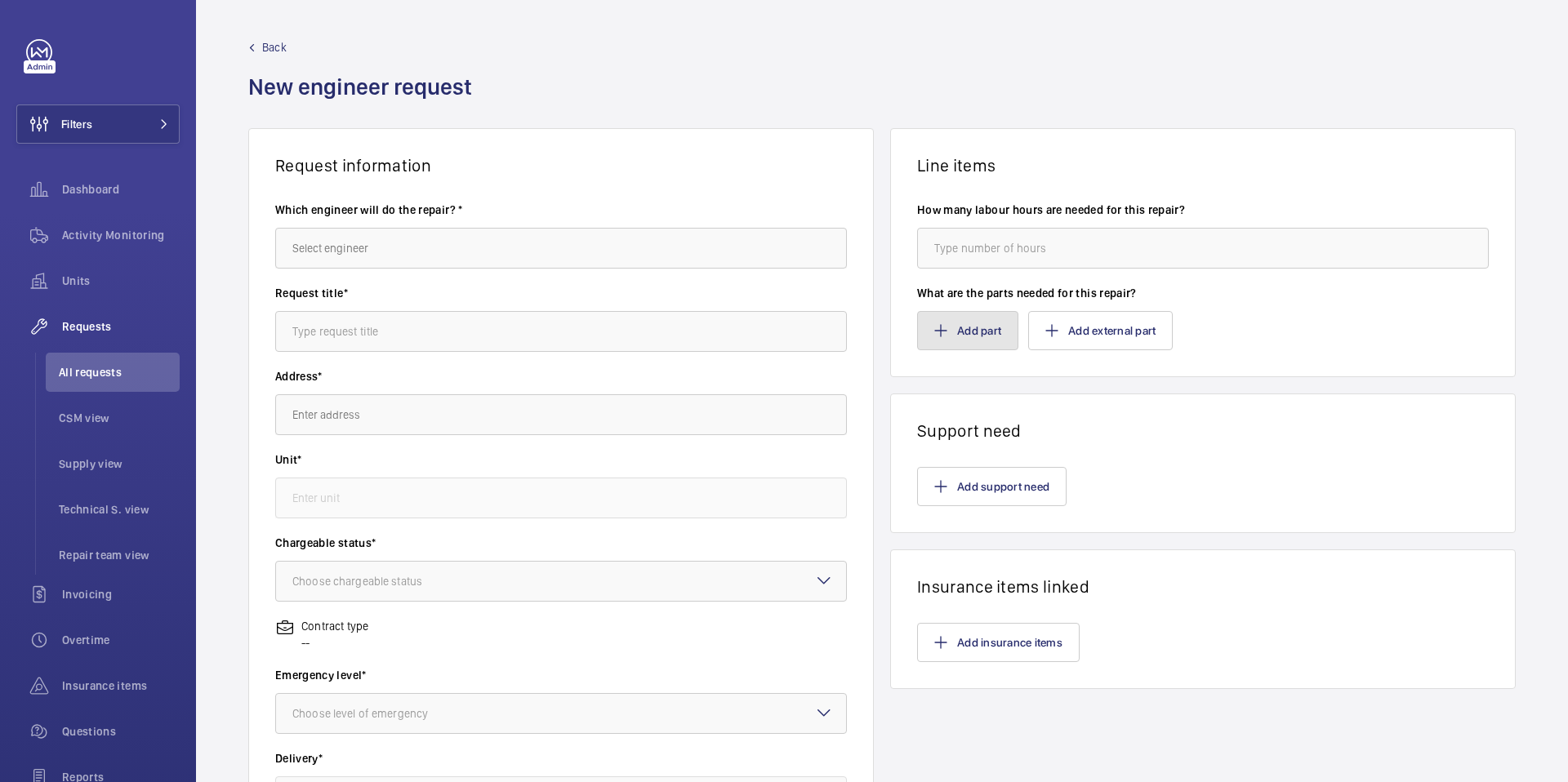
click at [993, 324] on button "Add part" at bounding box center [967, 331] width 101 height 39
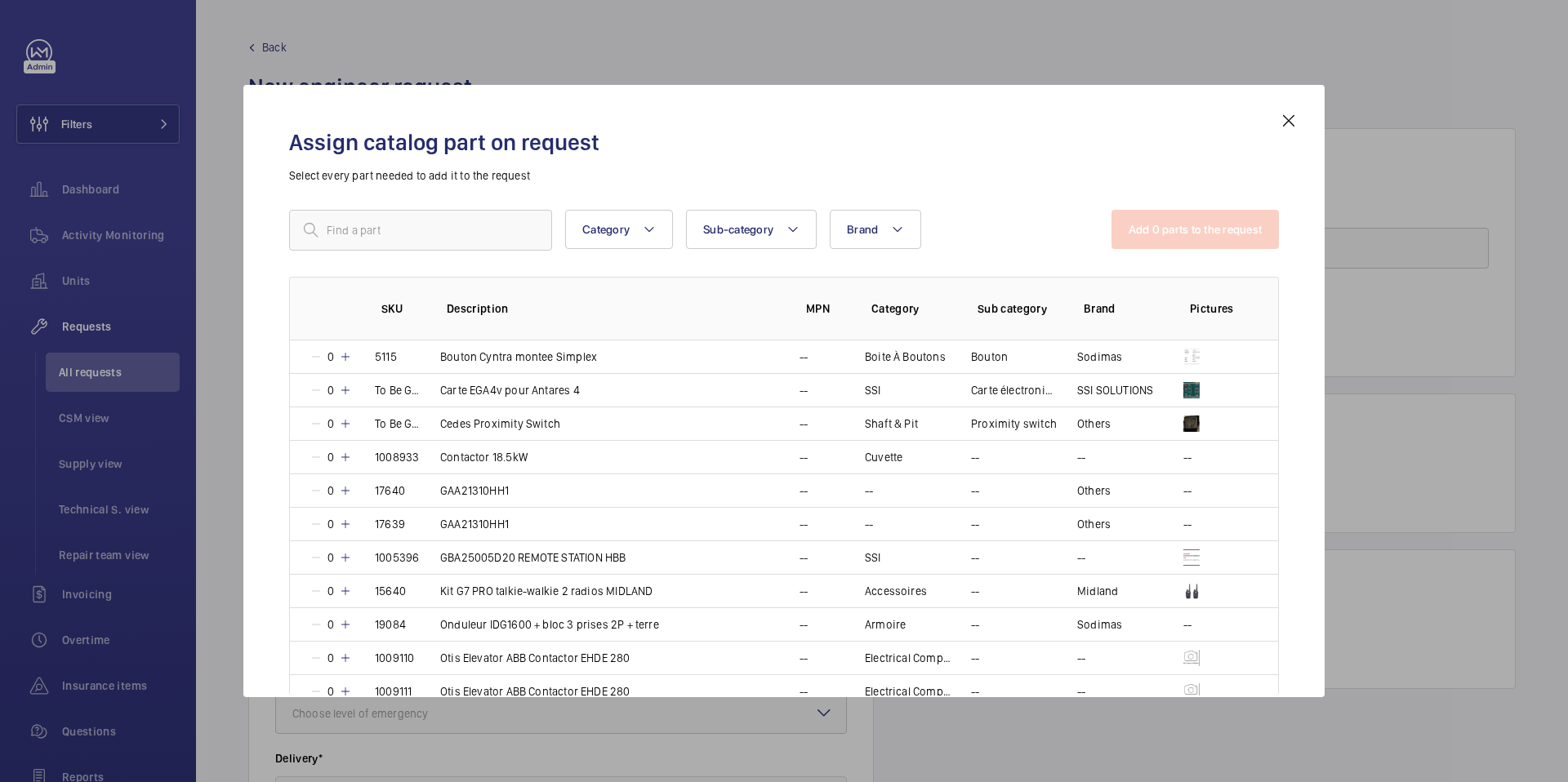
click at [1288, 121] on mat-icon at bounding box center [1289, 120] width 20 height 20
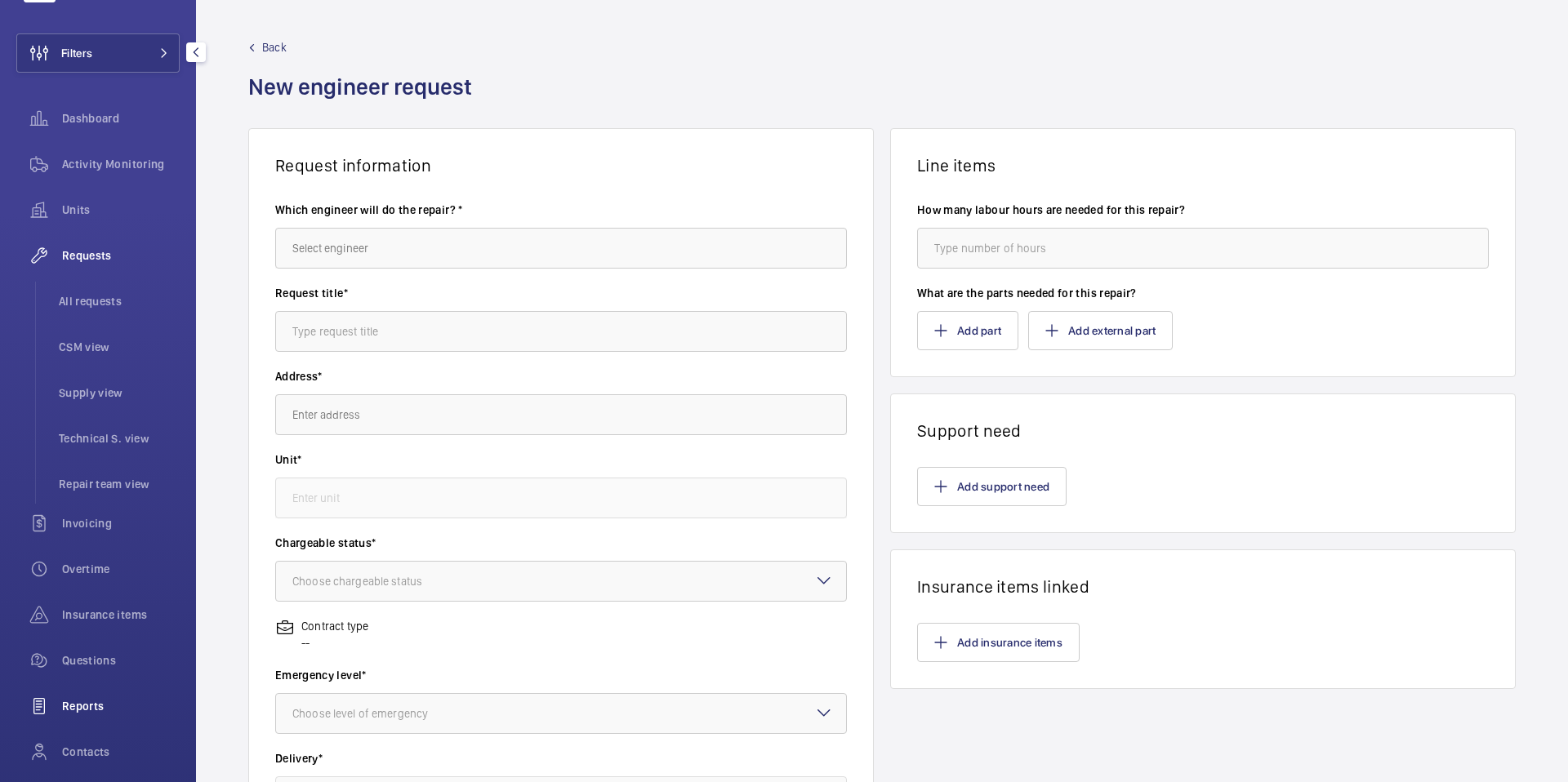
scroll to position [185, 0]
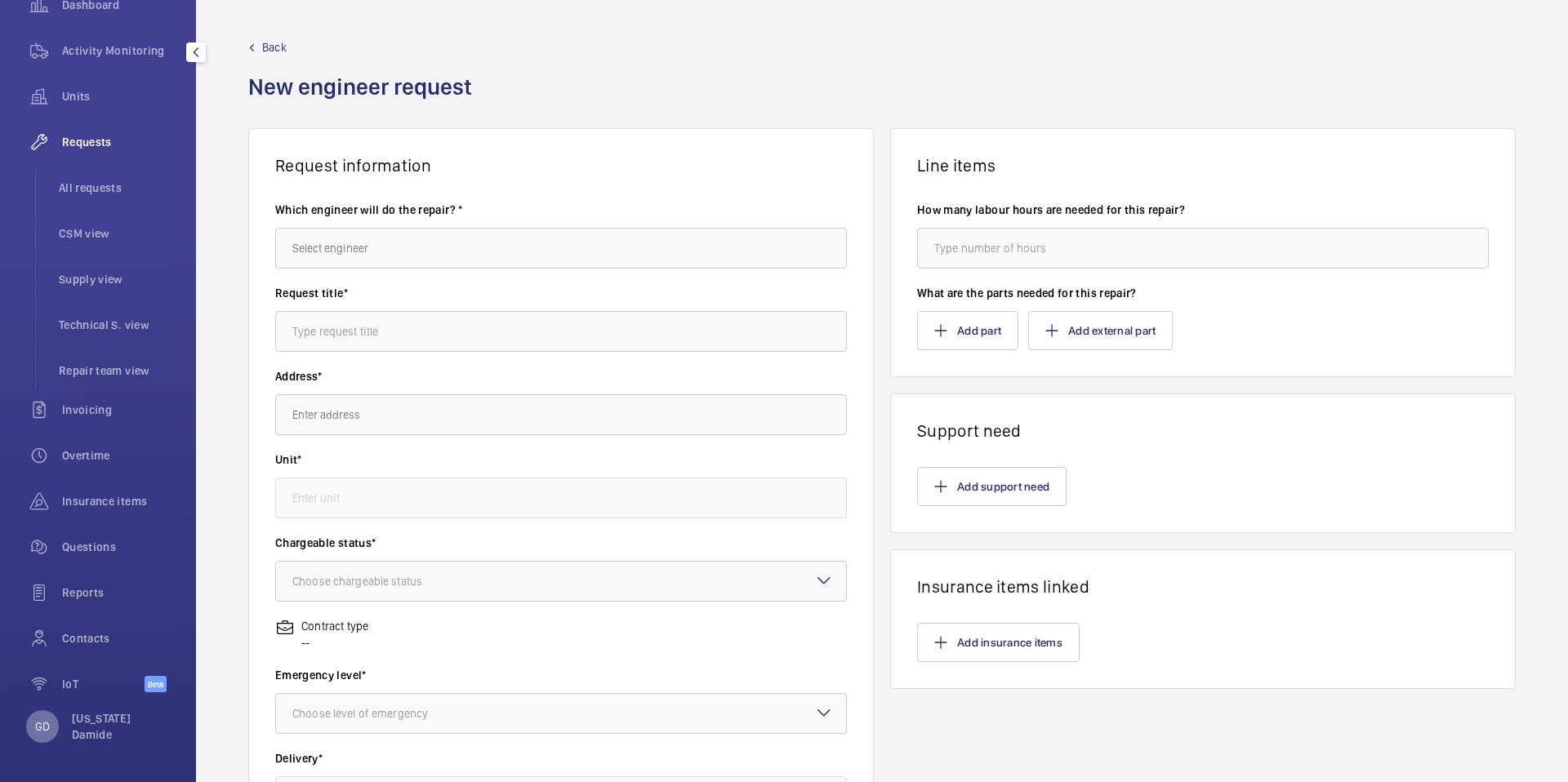
click at [47, 728] on p "GD" at bounding box center [43, 727] width 15 height 17
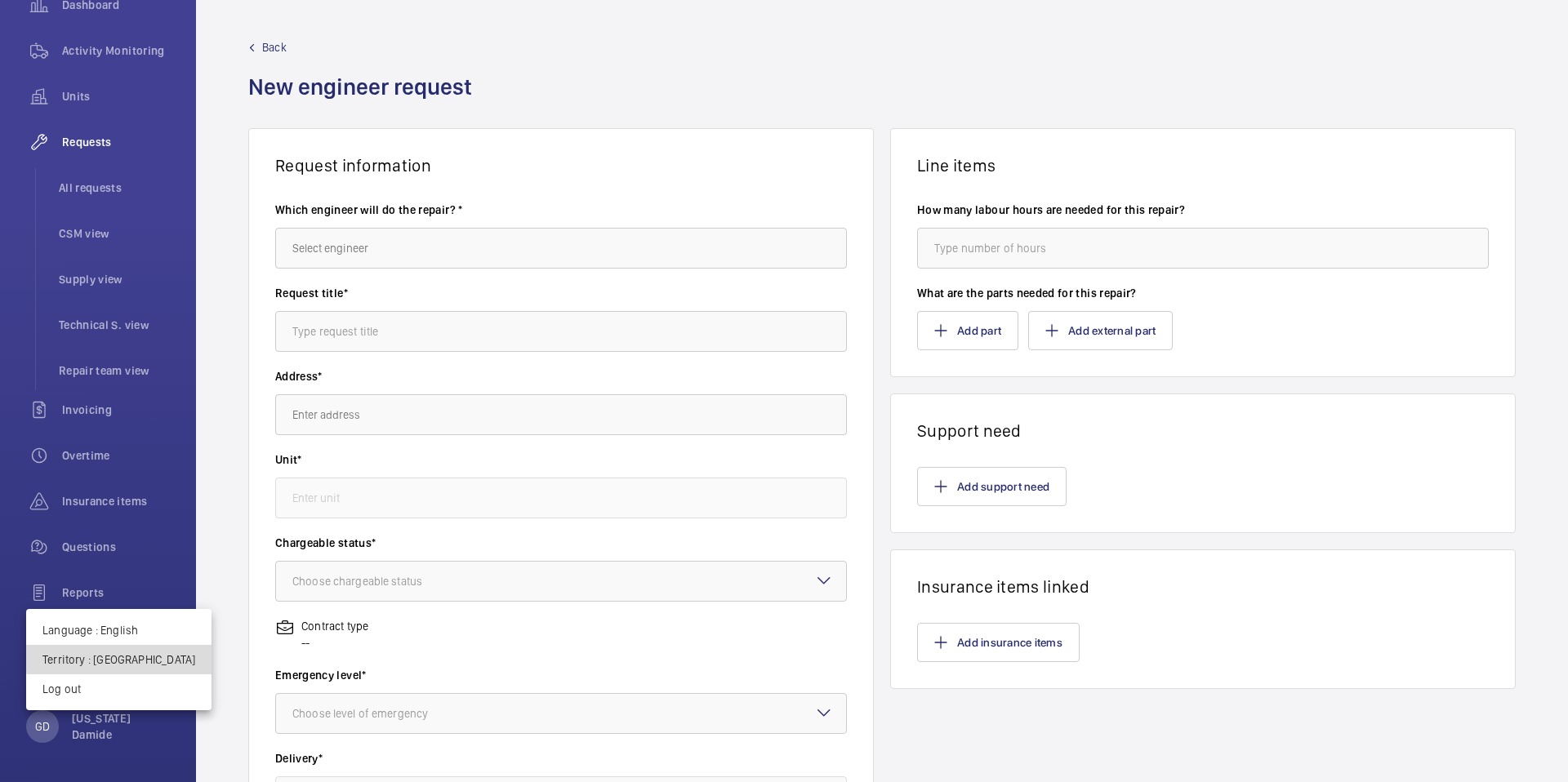
click at [158, 656] on p "Territory : [GEOGRAPHIC_DATA]" at bounding box center [119, 660] width 153 height 17
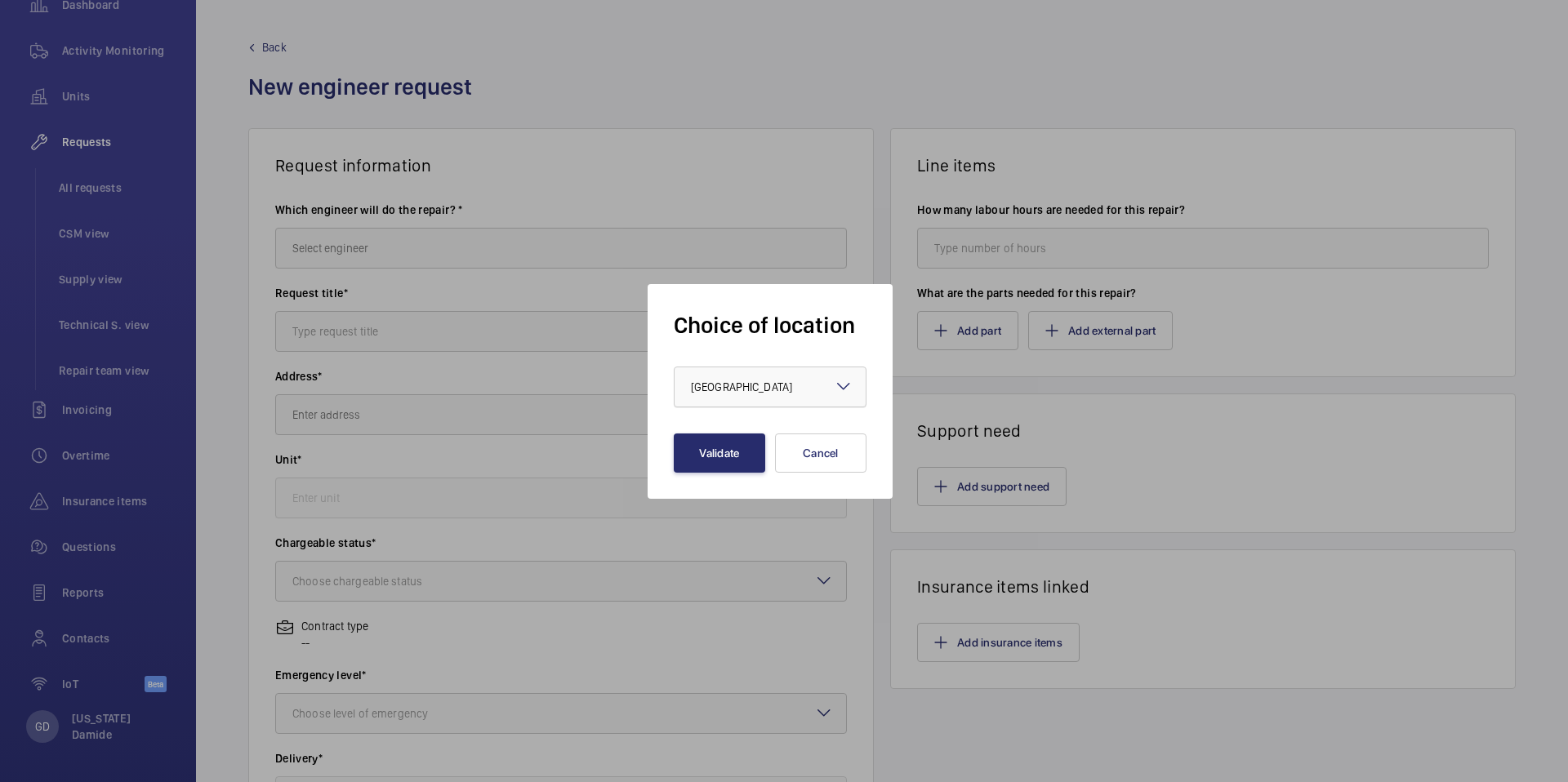
click at [741, 393] on div "× [GEOGRAPHIC_DATA]" at bounding box center [762, 388] width 142 height 17
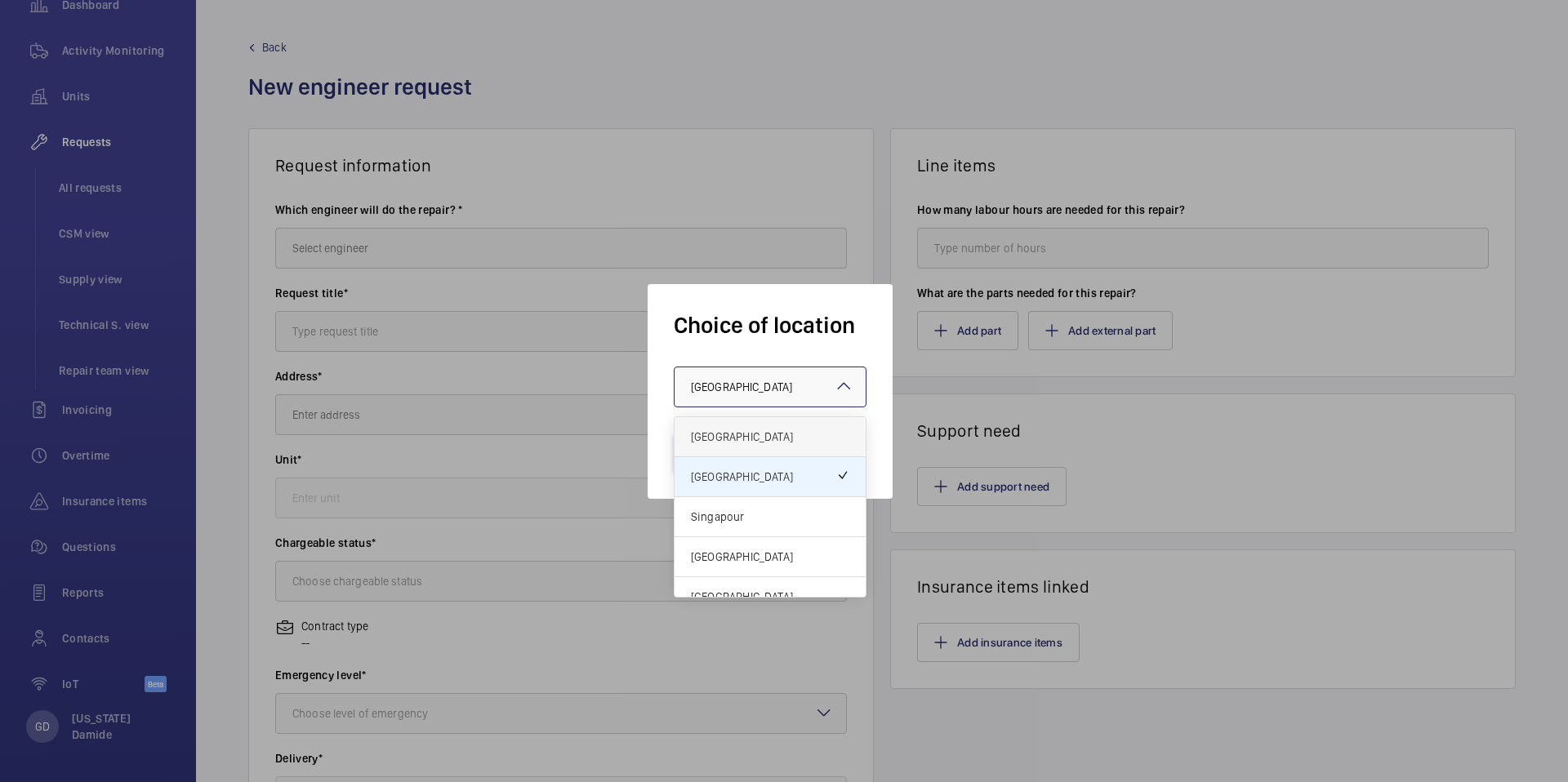
click at [751, 440] on span "[GEOGRAPHIC_DATA]" at bounding box center [770, 437] width 158 height 17
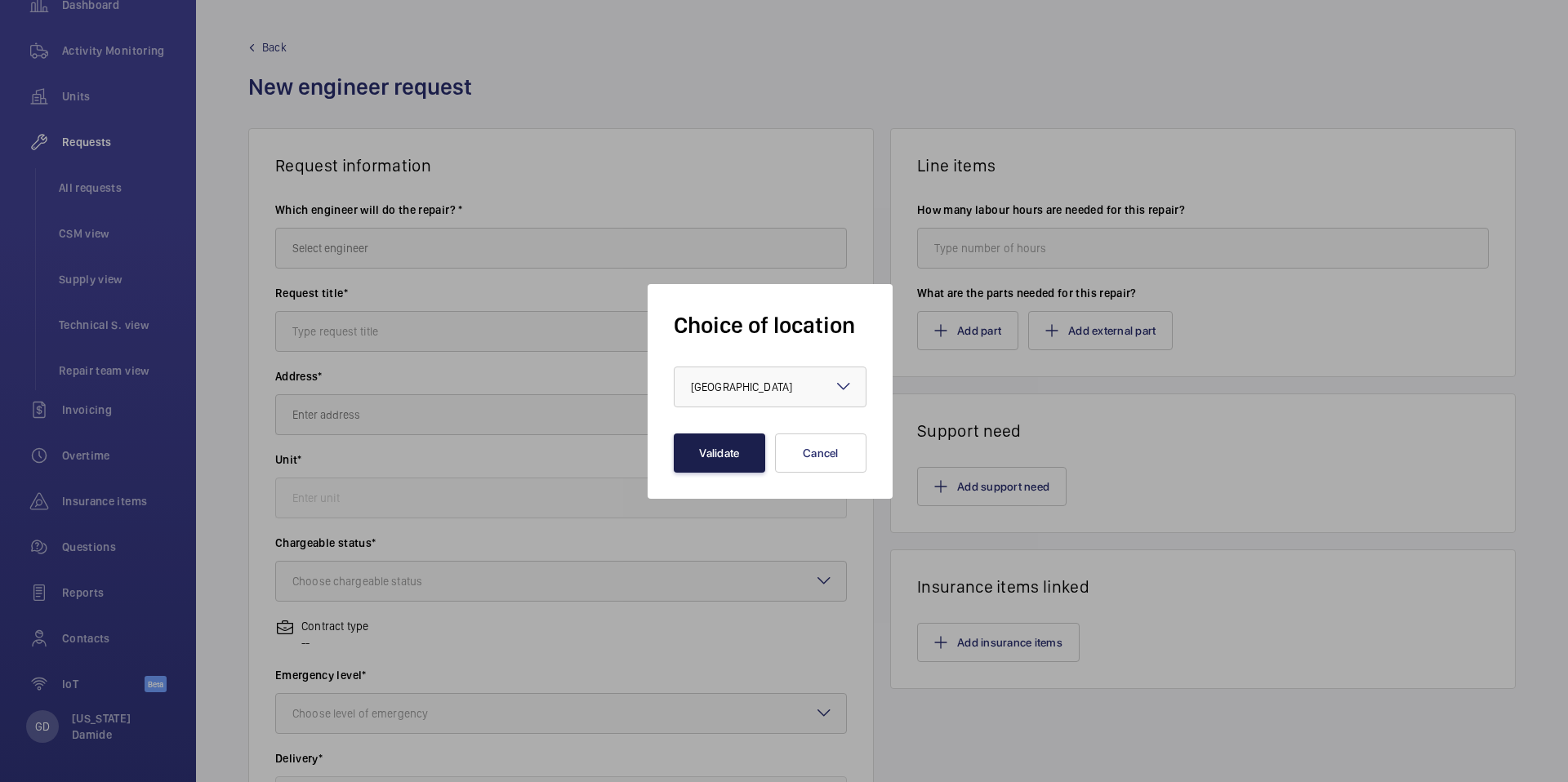
click at [743, 449] on button "Validate" at bounding box center [720, 453] width 91 height 39
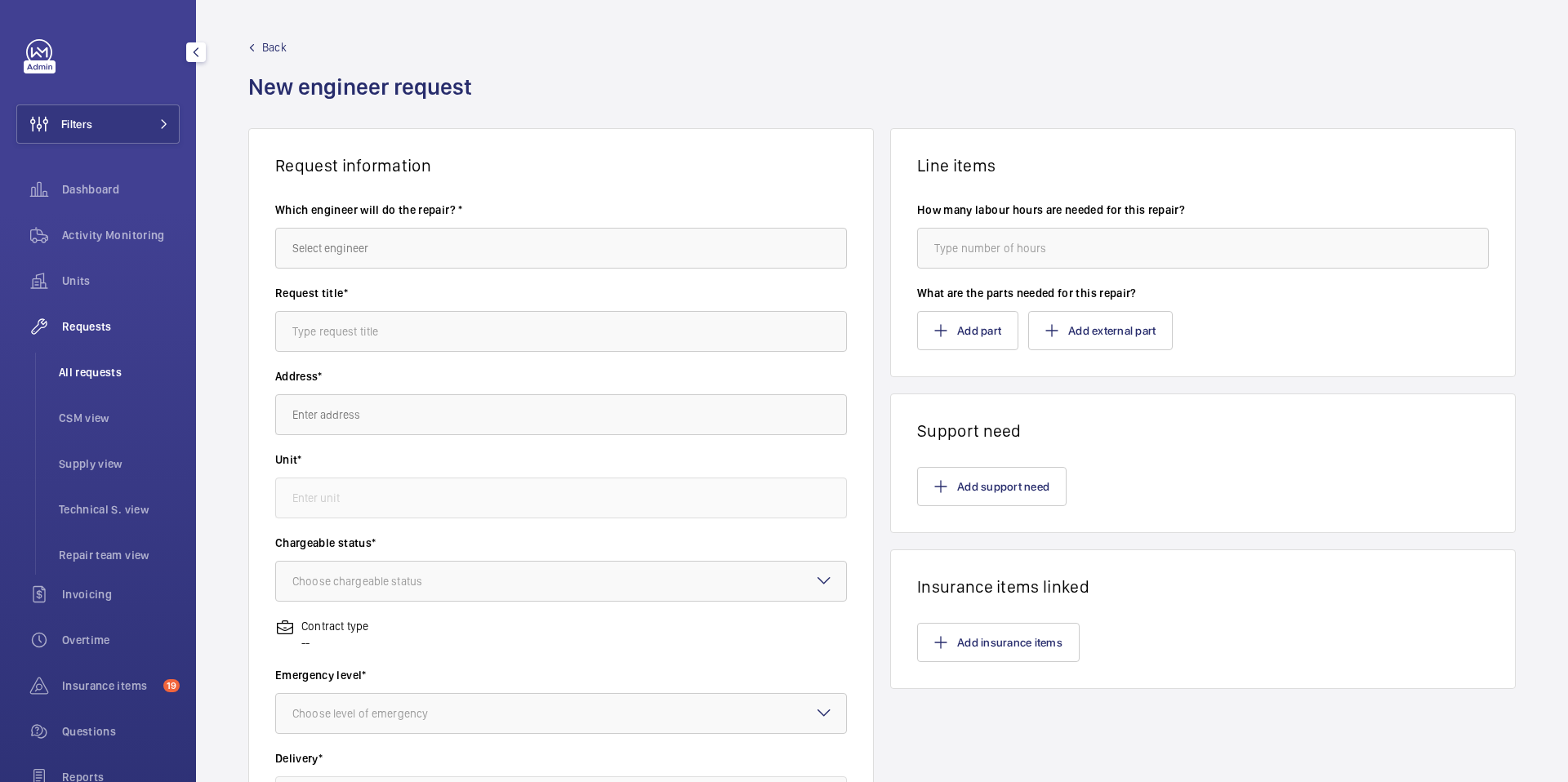
click at [99, 369] on span "All requests" at bounding box center [119, 373] width 121 height 17
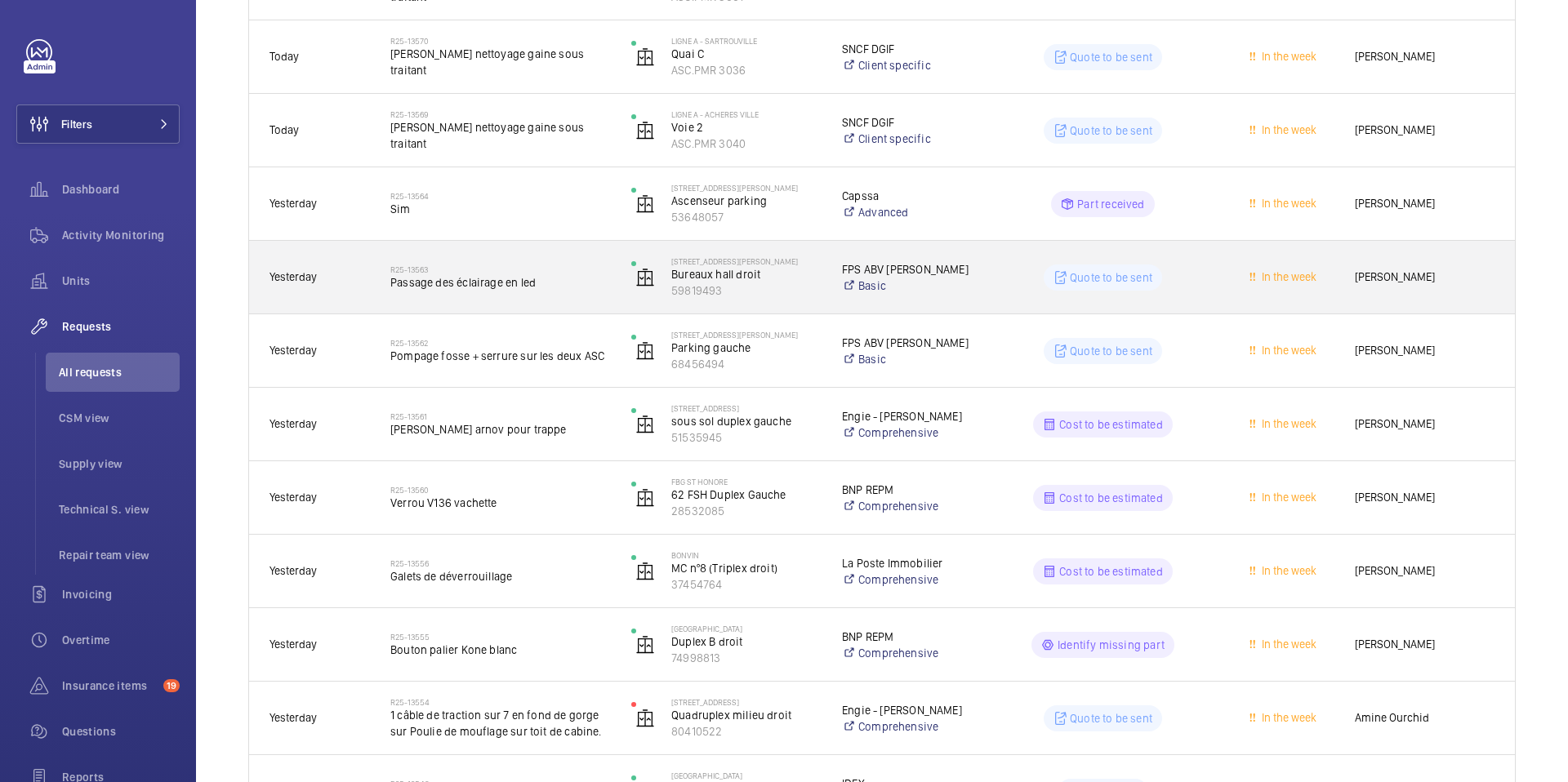
scroll to position [769, 0]
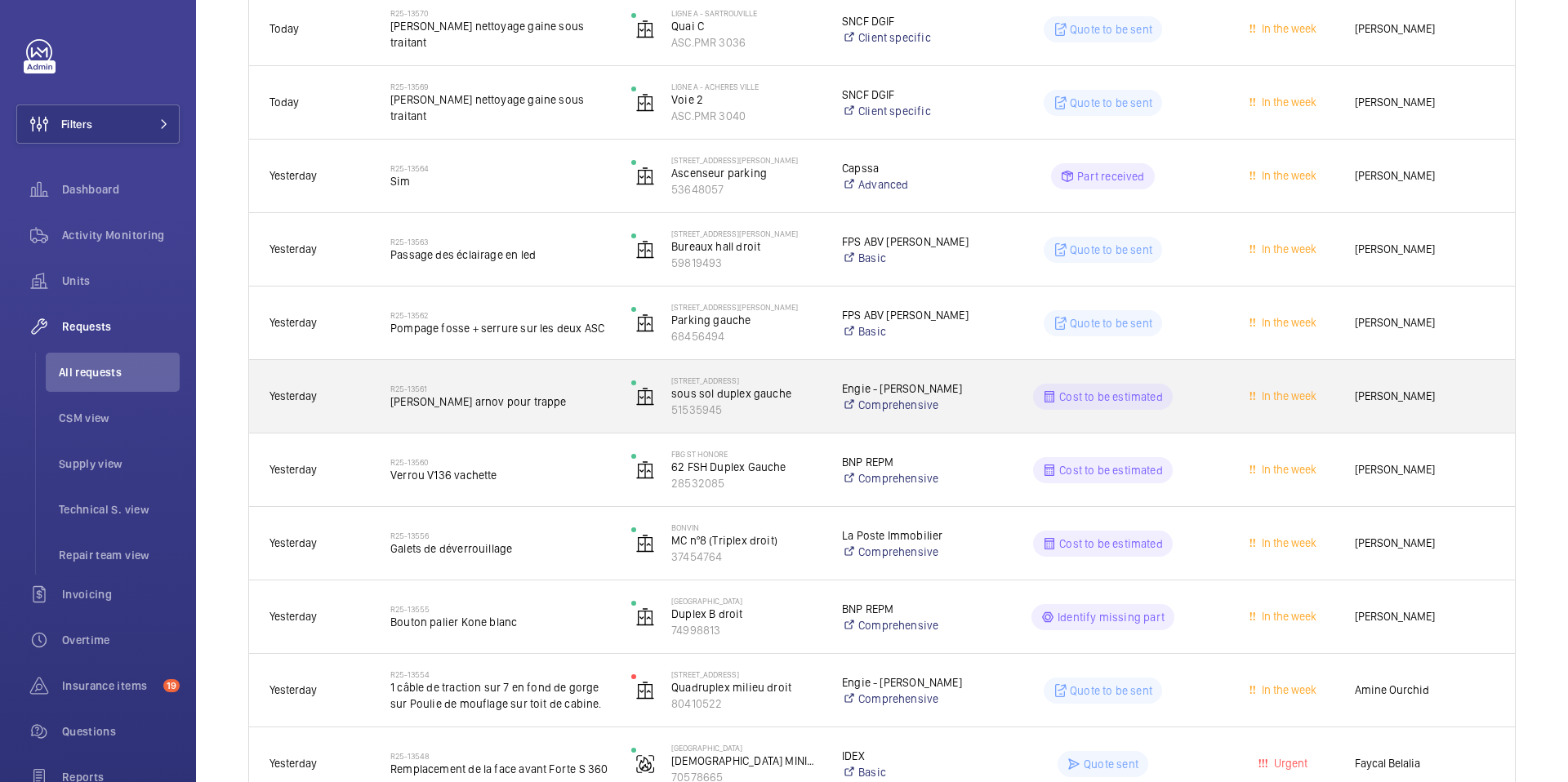
click at [575, 414] on div "R25-13561 [PERSON_NAME] pour trappe" at bounding box center [500, 396] width 219 height 47
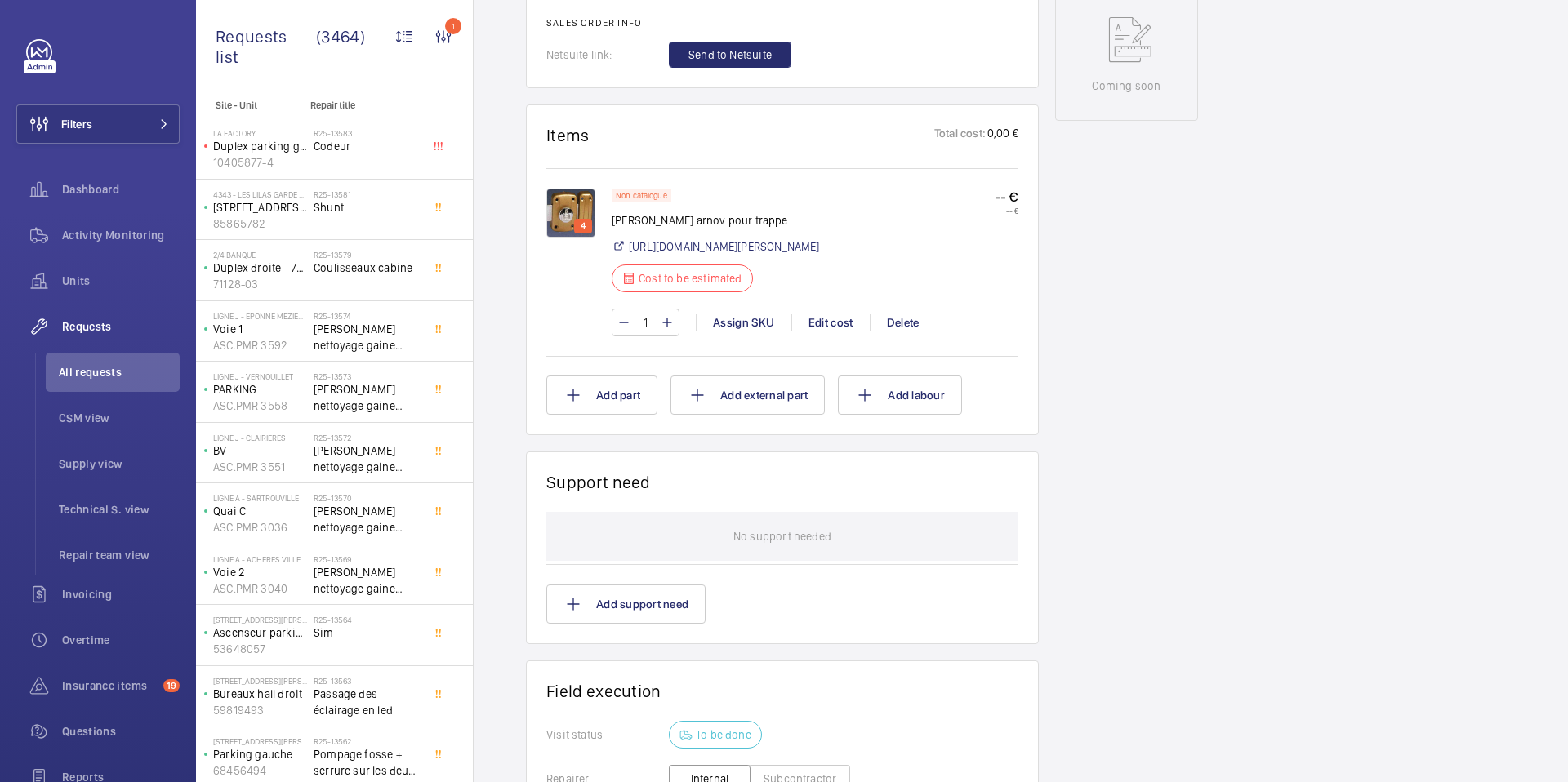
scroll to position [852, 0]
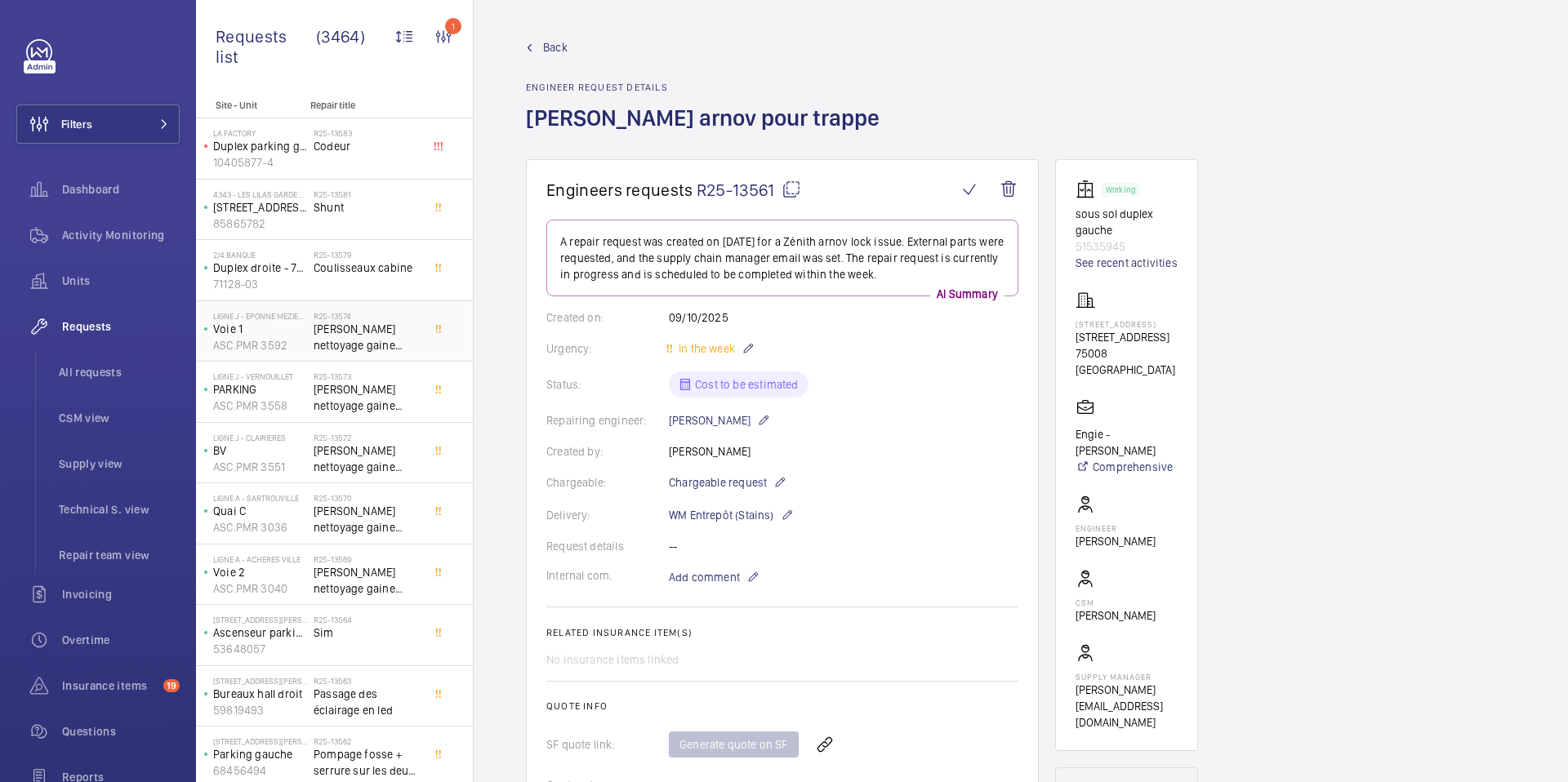
click at [361, 332] on span "[PERSON_NAME] nettoyage gaine sous traitant" at bounding box center [367, 337] width 108 height 33
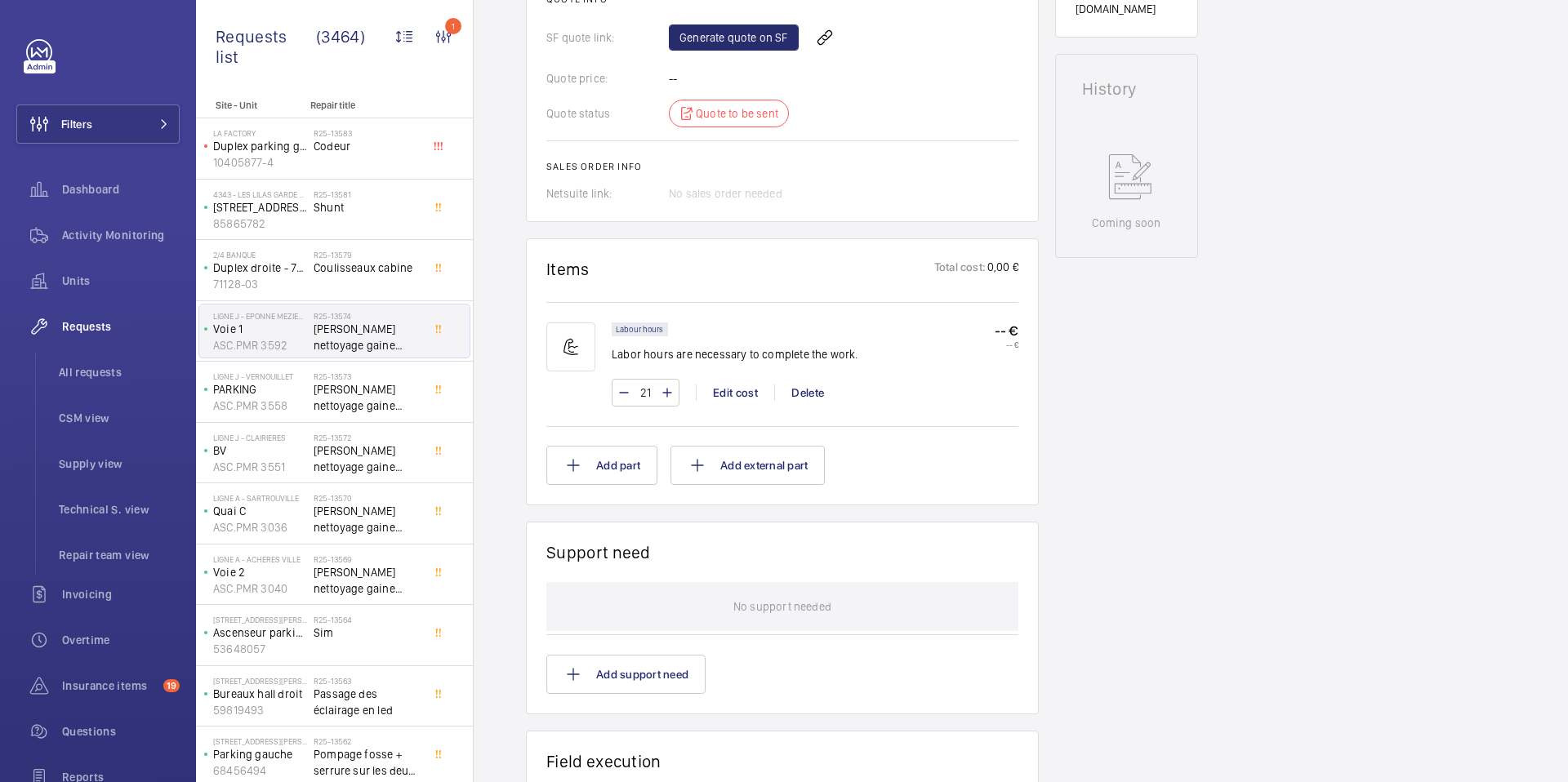
scroll to position [419, 0]
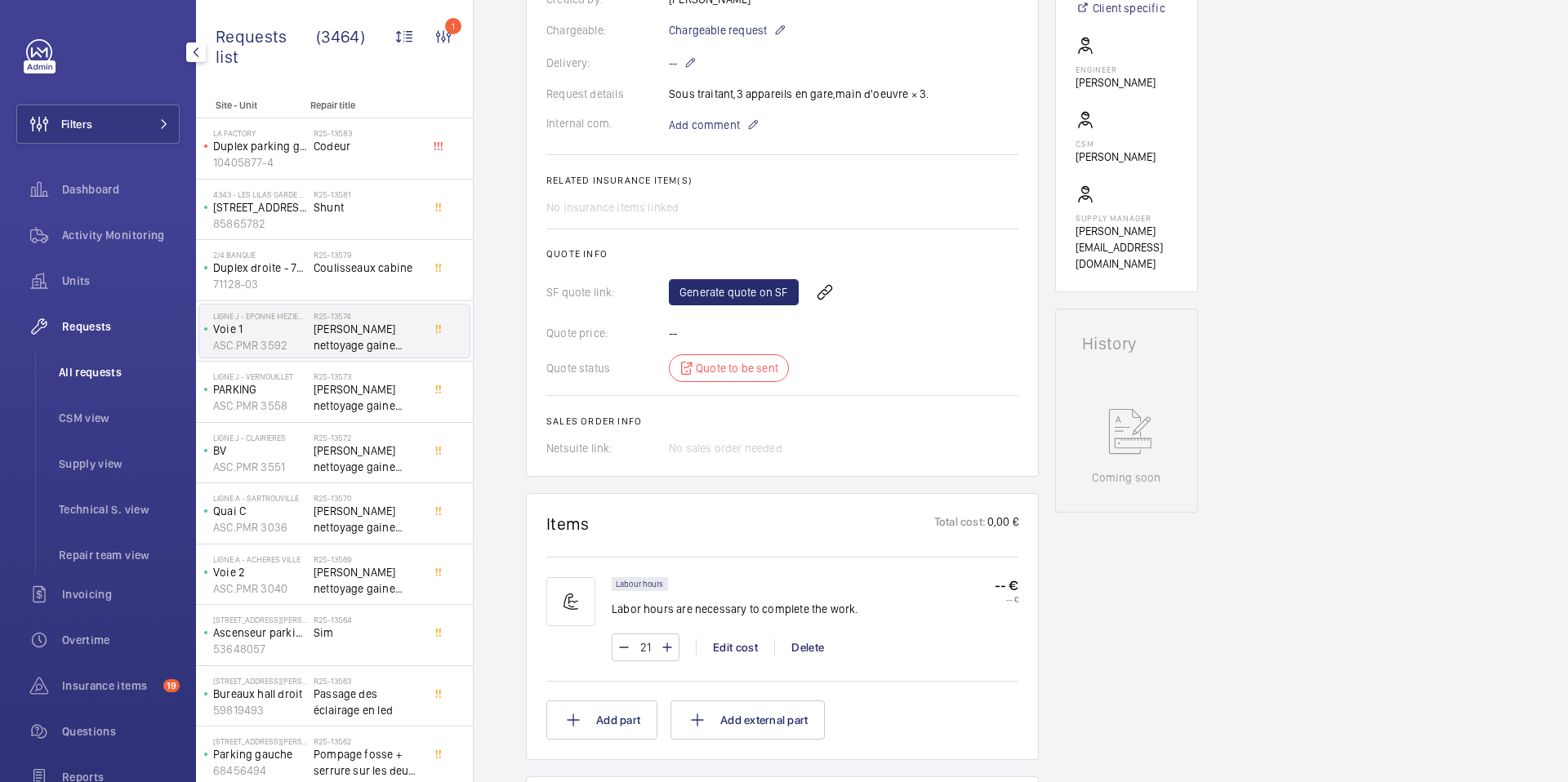
click at [89, 374] on span "All requests" at bounding box center [119, 373] width 121 height 17
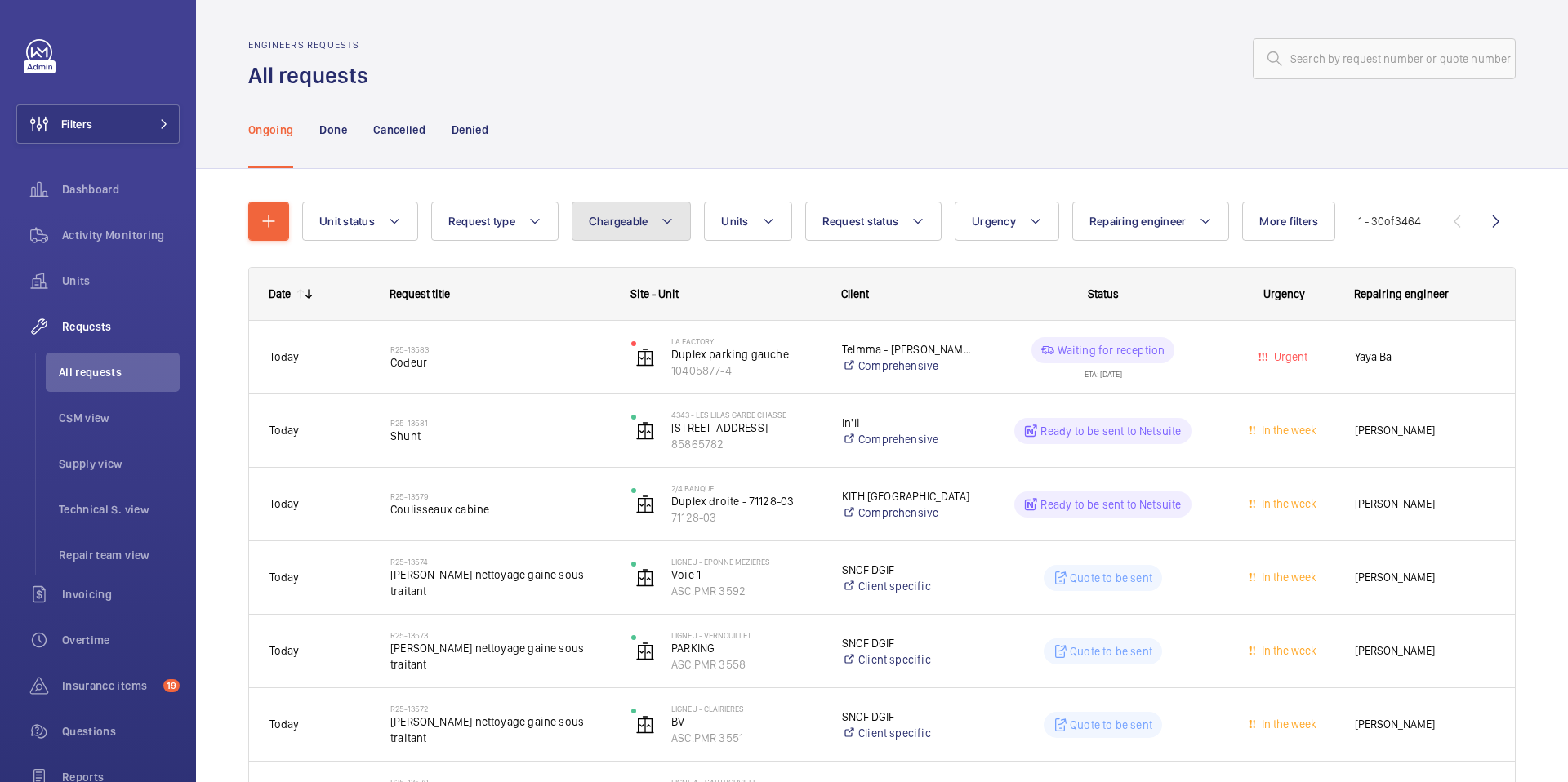
click at [658, 219] on button "Chargeable" at bounding box center [631, 221] width 120 height 39
click at [645, 274] on mat-radio-button "Chargeable" at bounding box center [727, 271] width 294 height 33
radio input "true"
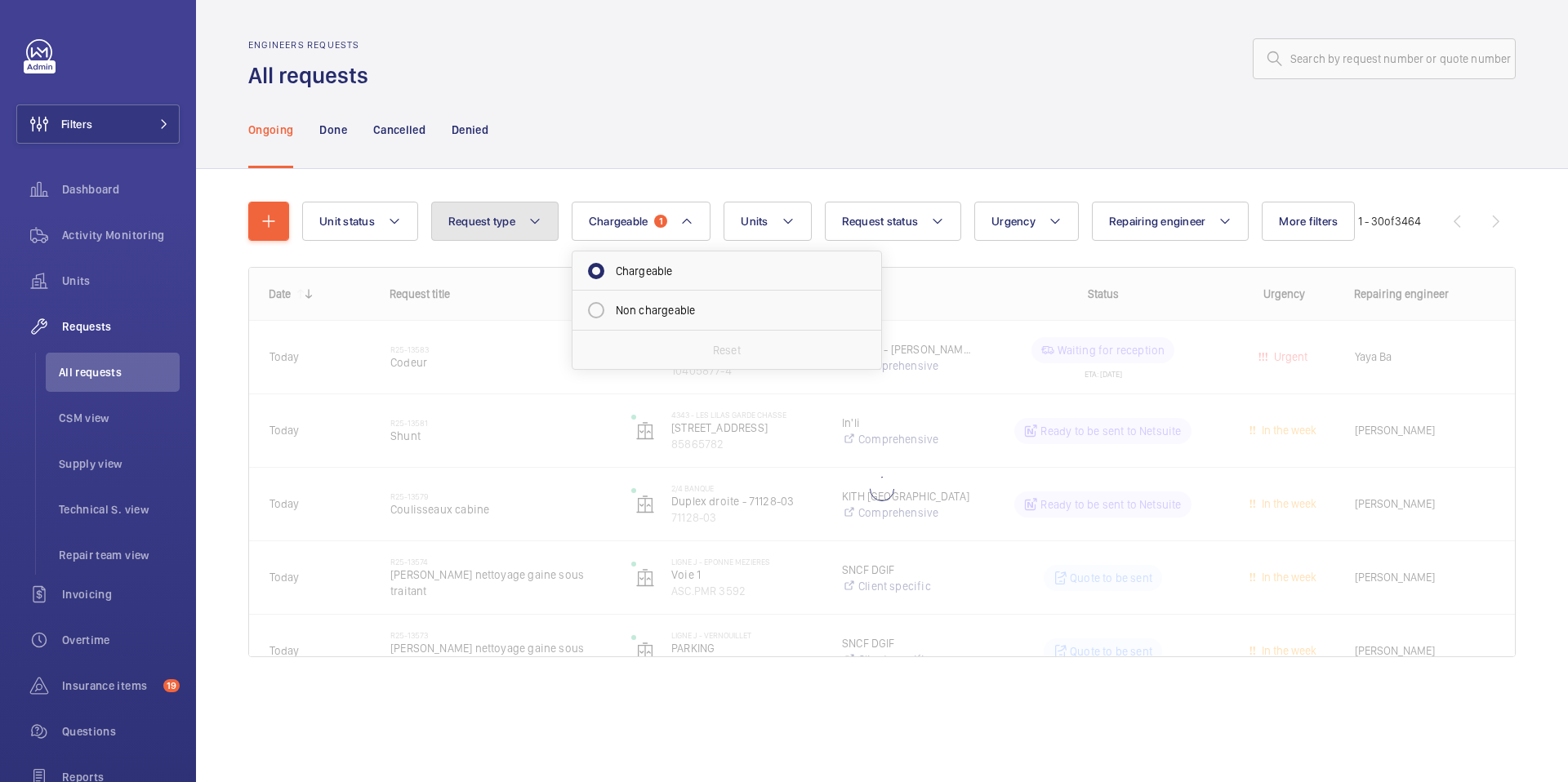
click at [512, 219] on span "Request type" at bounding box center [482, 221] width 67 height 13
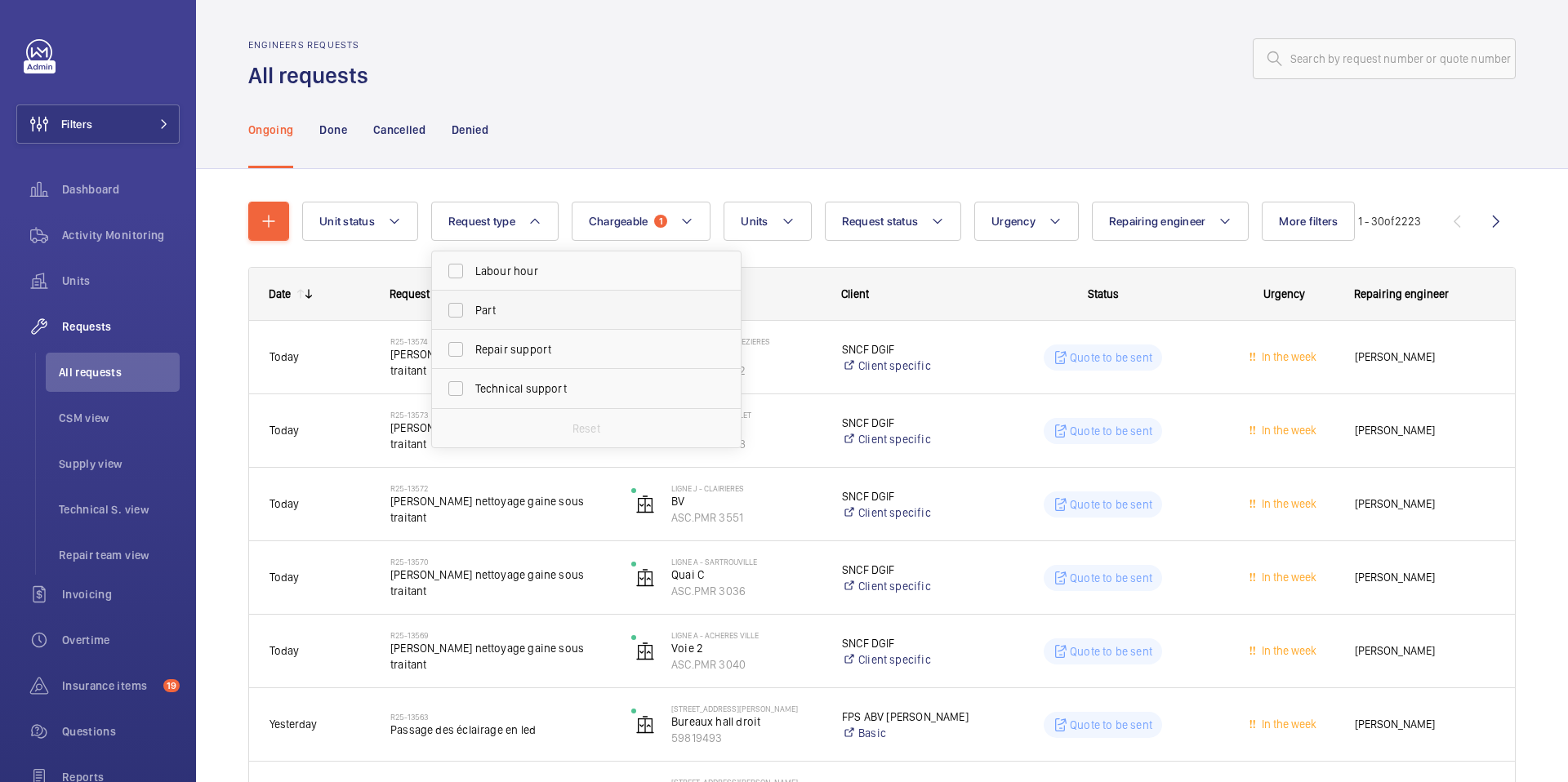
click at [517, 314] on span "Part" at bounding box center [588, 311] width 225 height 17
click at [472, 314] on input "Part" at bounding box center [456, 310] width 33 height 33
checkbox input "true"
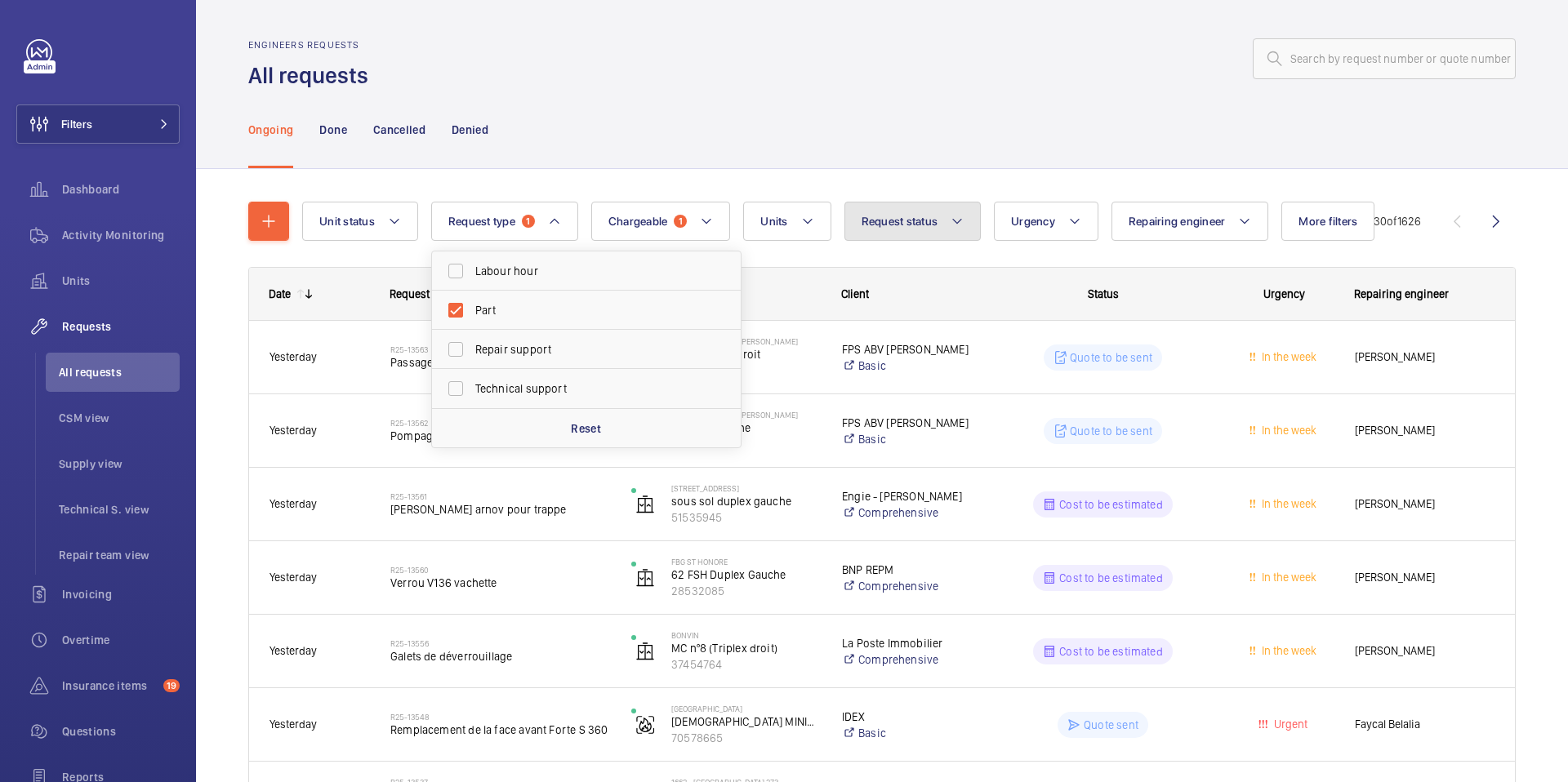
click at [898, 211] on button "Request status" at bounding box center [913, 221] width 138 height 39
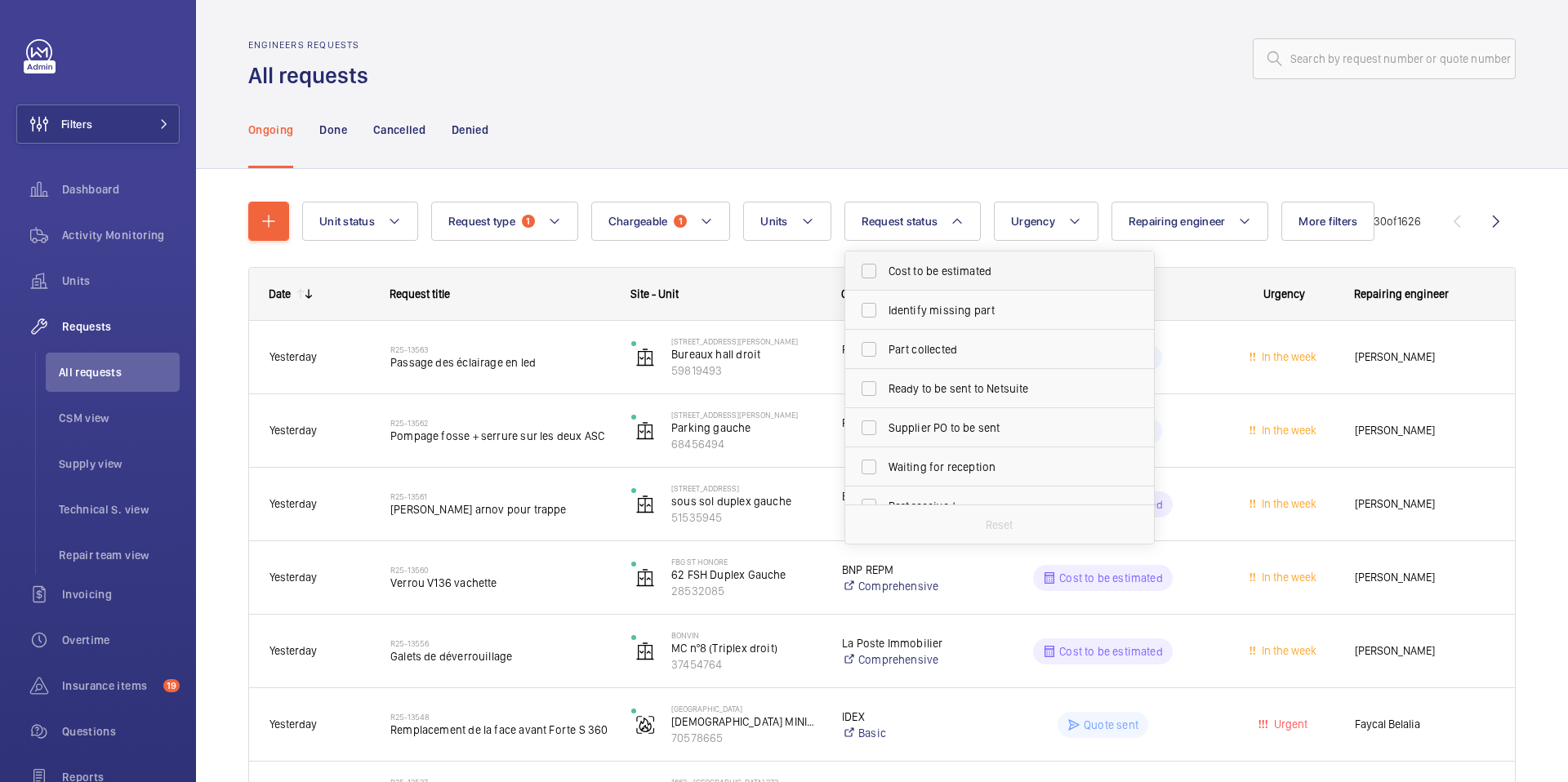
click at [944, 272] on span "Cost to be estimated" at bounding box center [1002, 272] width 225 height 17
click at [885, 272] on input "Cost to be estimated" at bounding box center [869, 271] width 33 height 33
checkbox input "true"
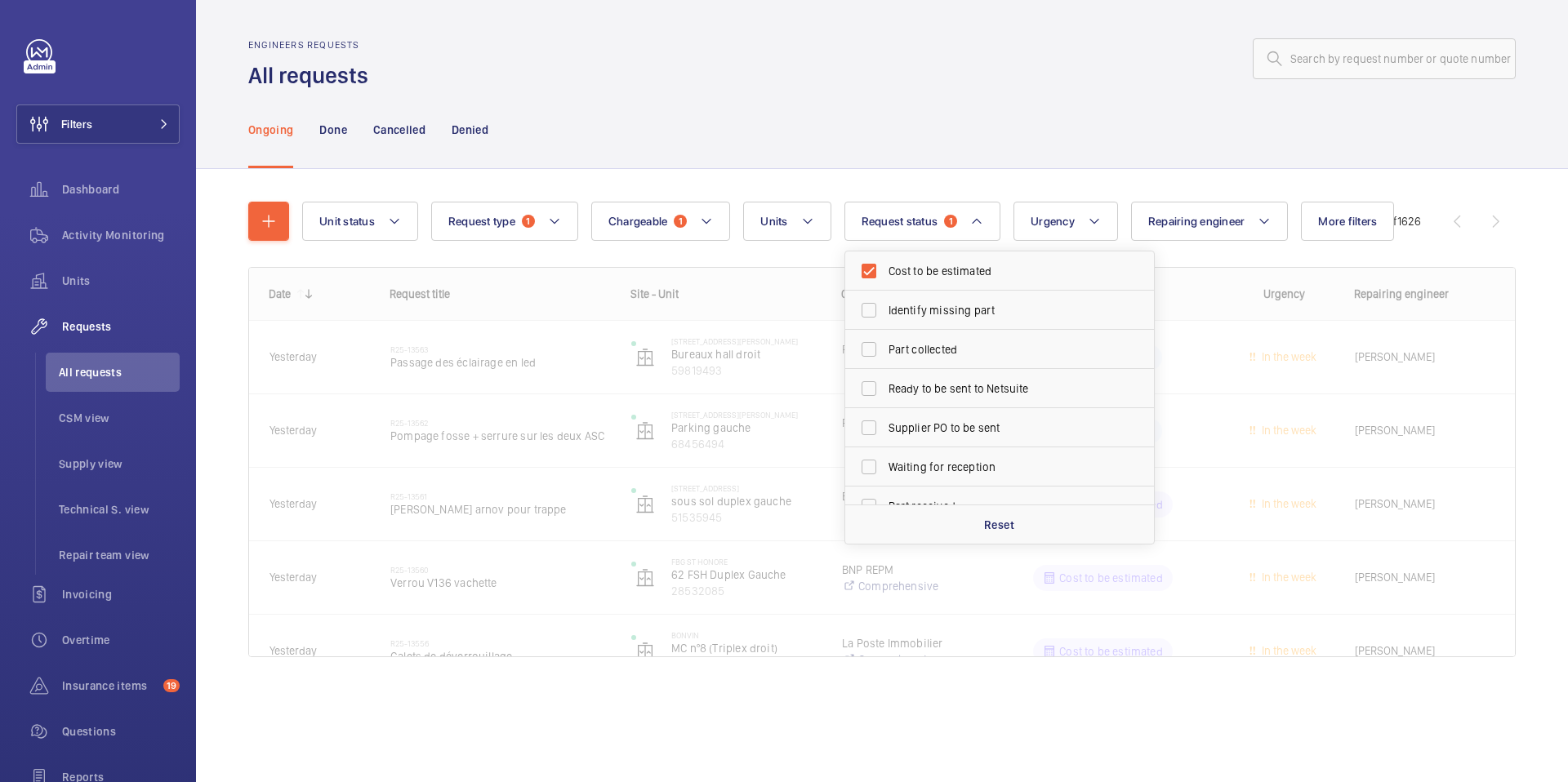
click at [976, 154] on div "Ongoing Done Cancelled Denied" at bounding box center [882, 128] width 1268 height 77
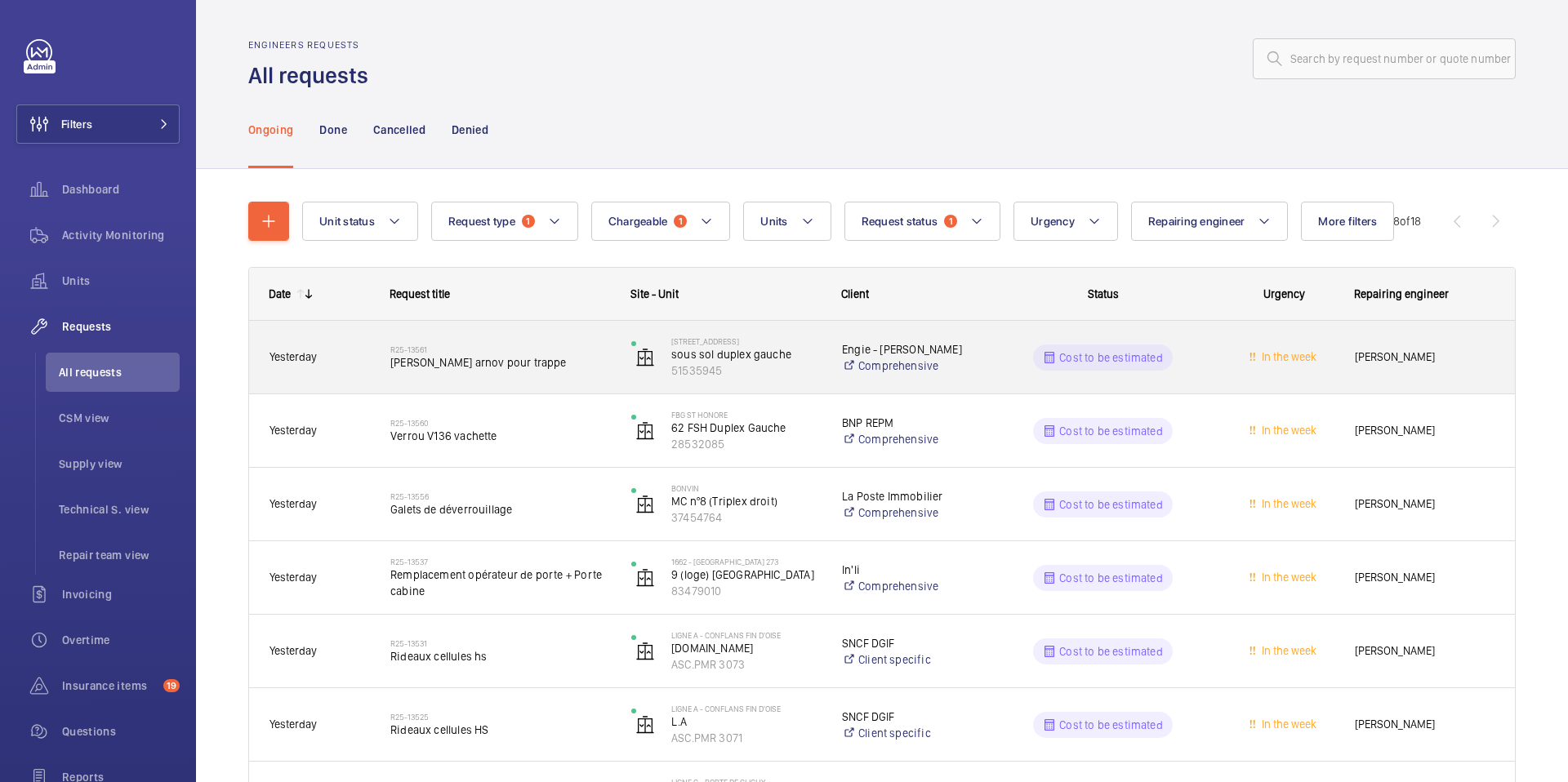
click at [519, 364] on span "[PERSON_NAME] arnov pour trappe" at bounding box center [500, 363] width 219 height 17
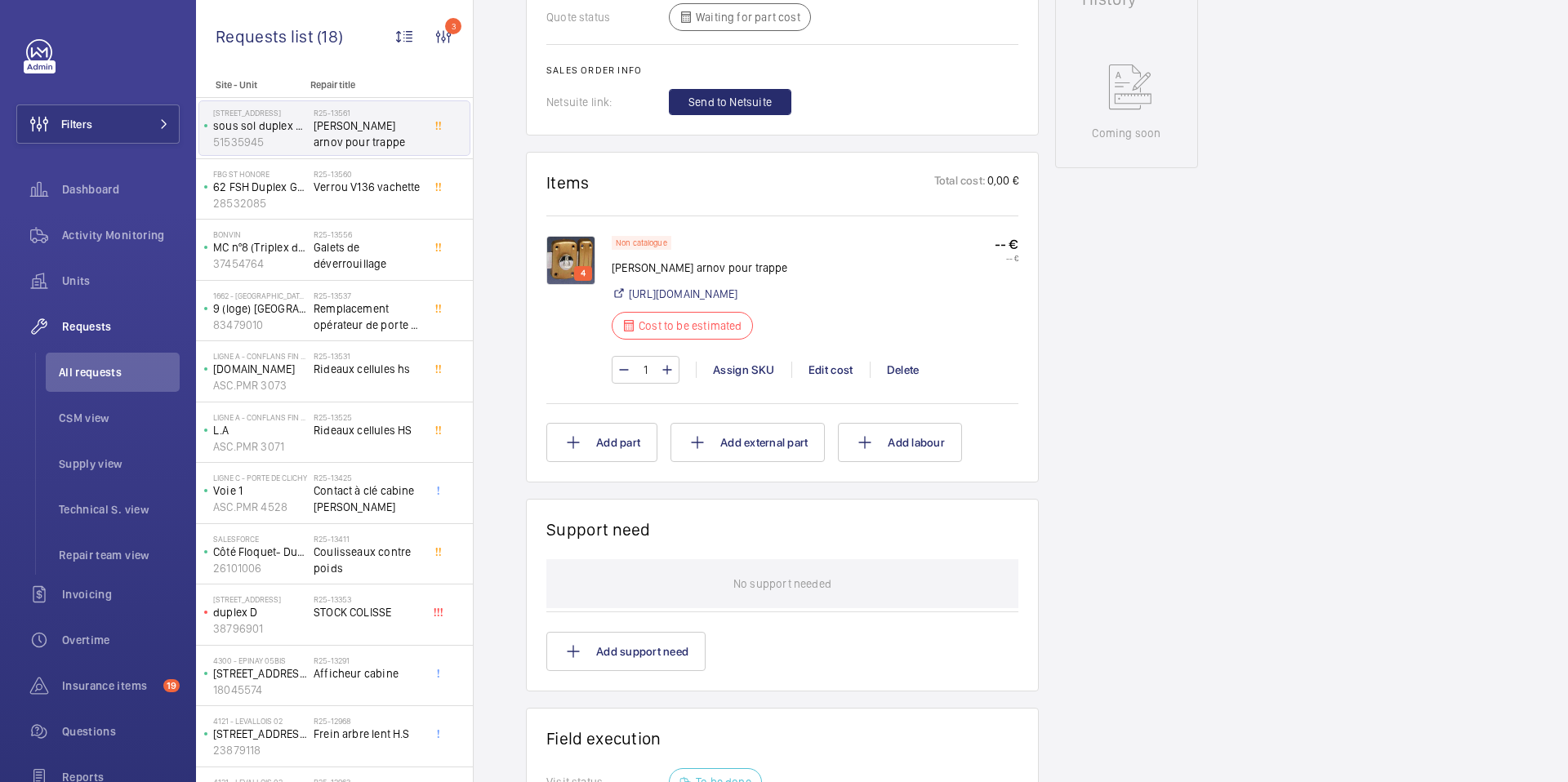
scroll to position [805, 0]
click at [357, 189] on span "Verrou V136 vachette" at bounding box center [367, 187] width 108 height 17
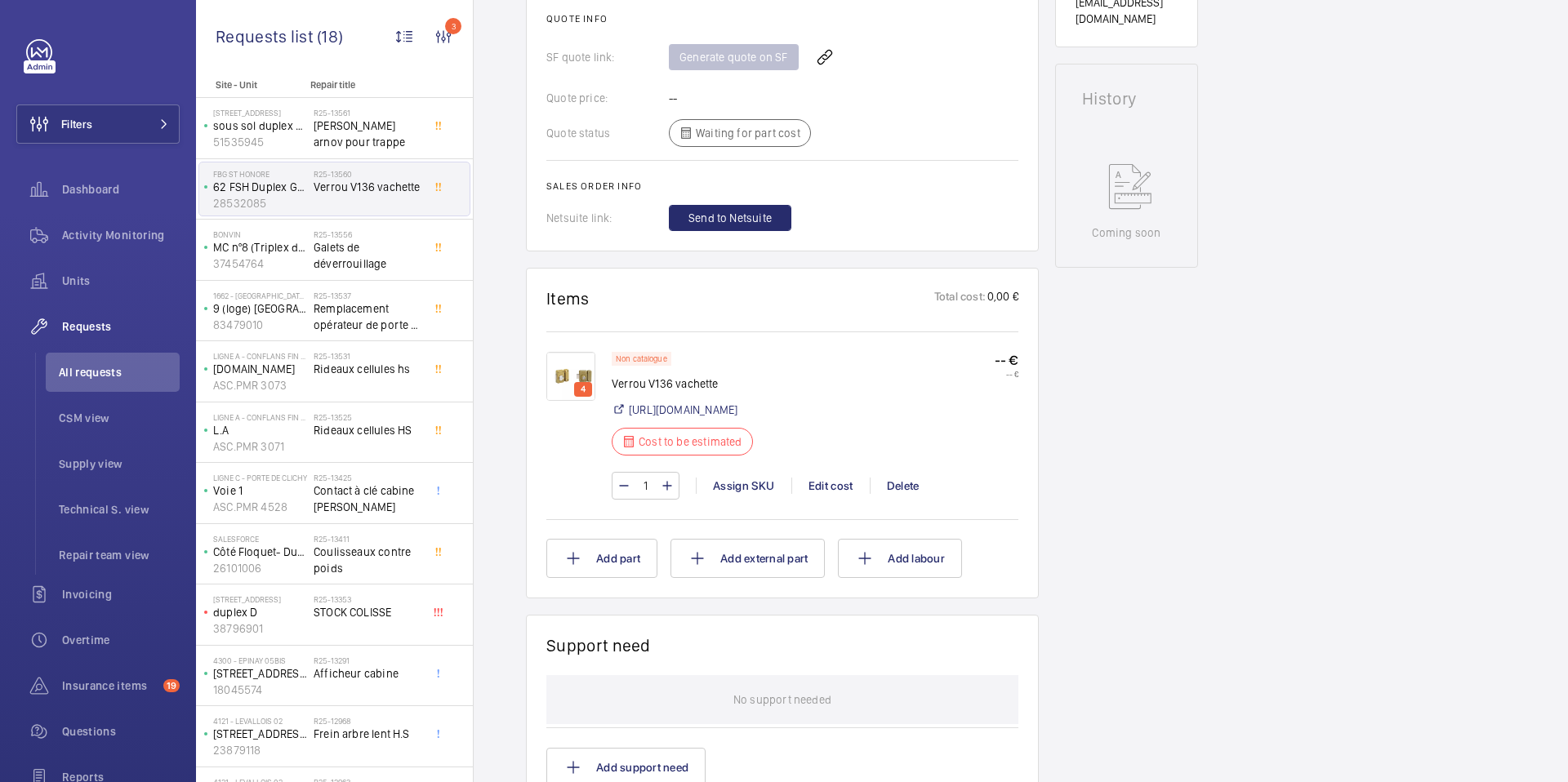
scroll to position [696, 0]
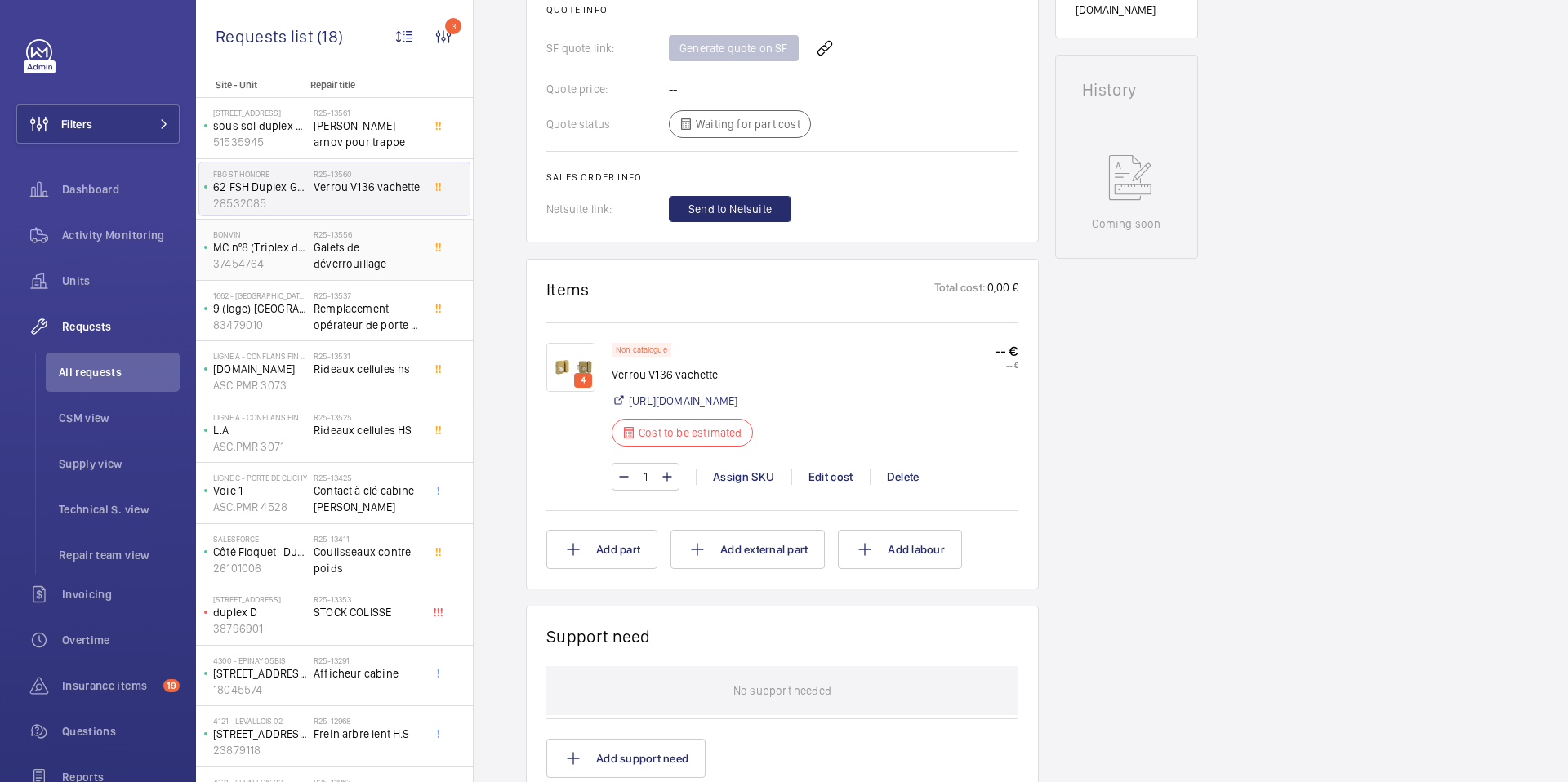
click at [379, 246] on span "Galets de déverrouillage" at bounding box center [367, 255] width 108 height 33
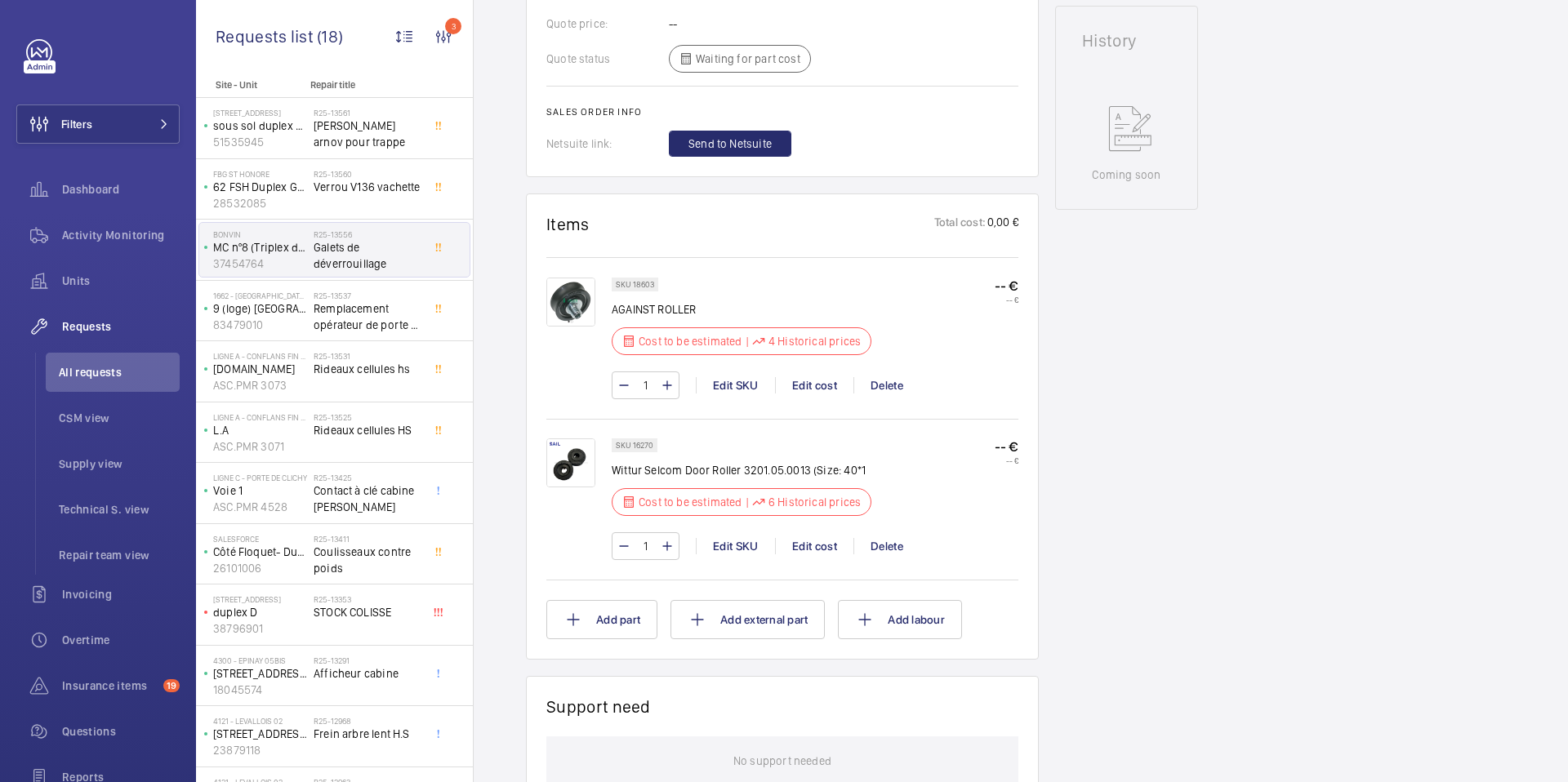
scroll to position [765, 0]
click at [821, 380] on div "Edit cost" at bounding box center [815, 382] width 78 height 17
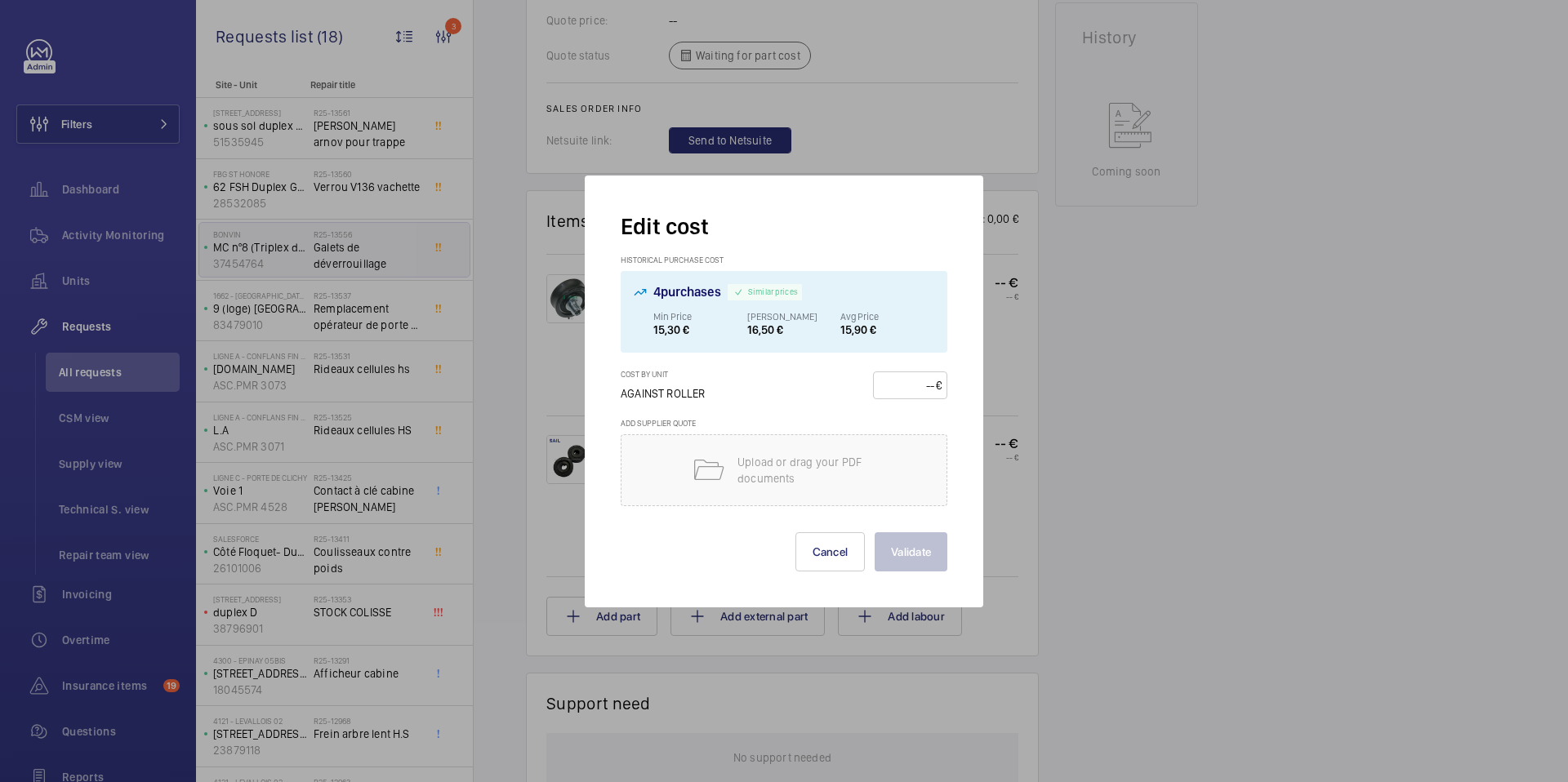
click at [1072, 378] on div at bounding box center [784, 391] width 1568 height 782
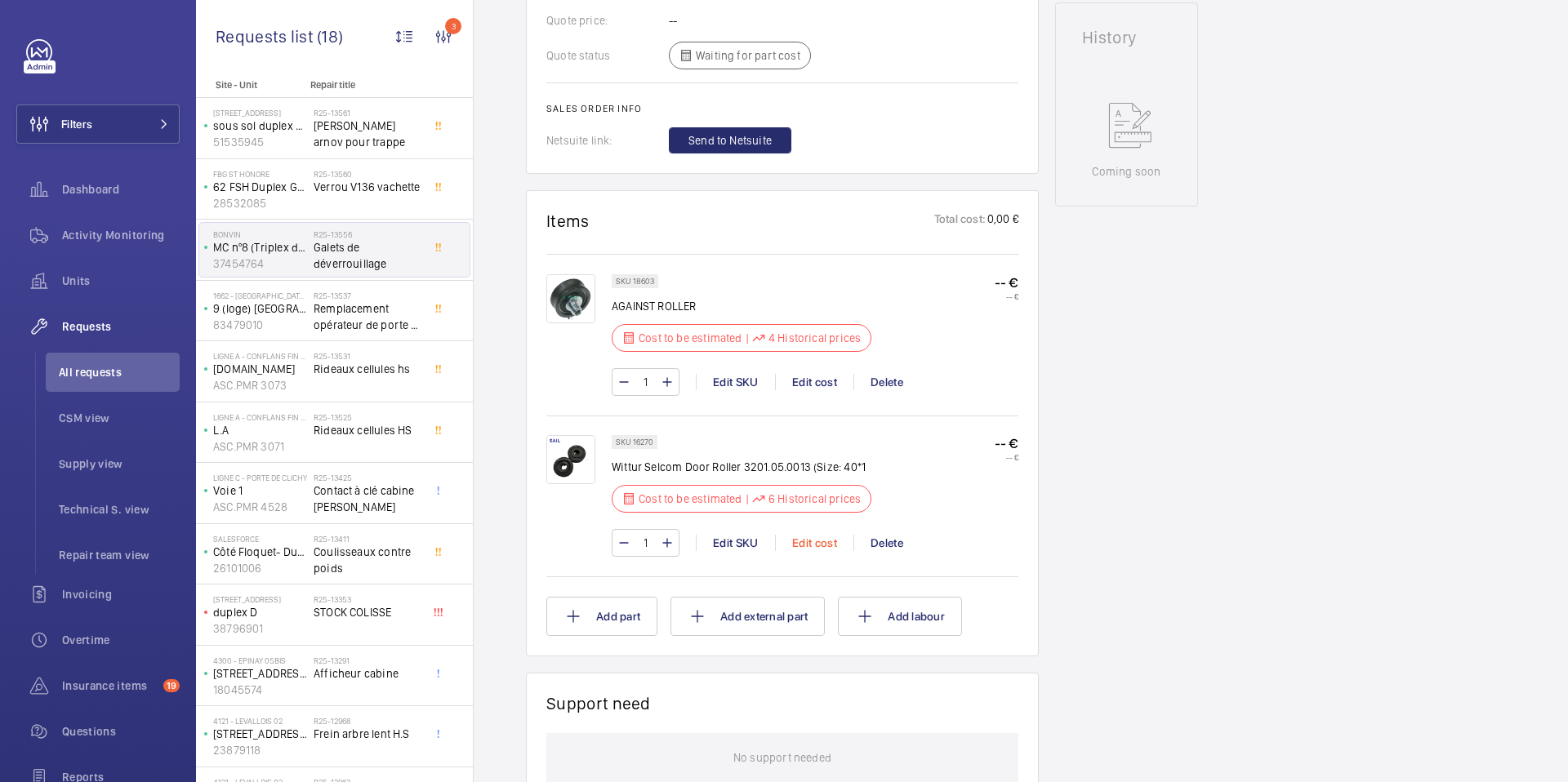
click at [803, 538] on div "Edit cost" at bounding box center [815, 543] width 78 height 17
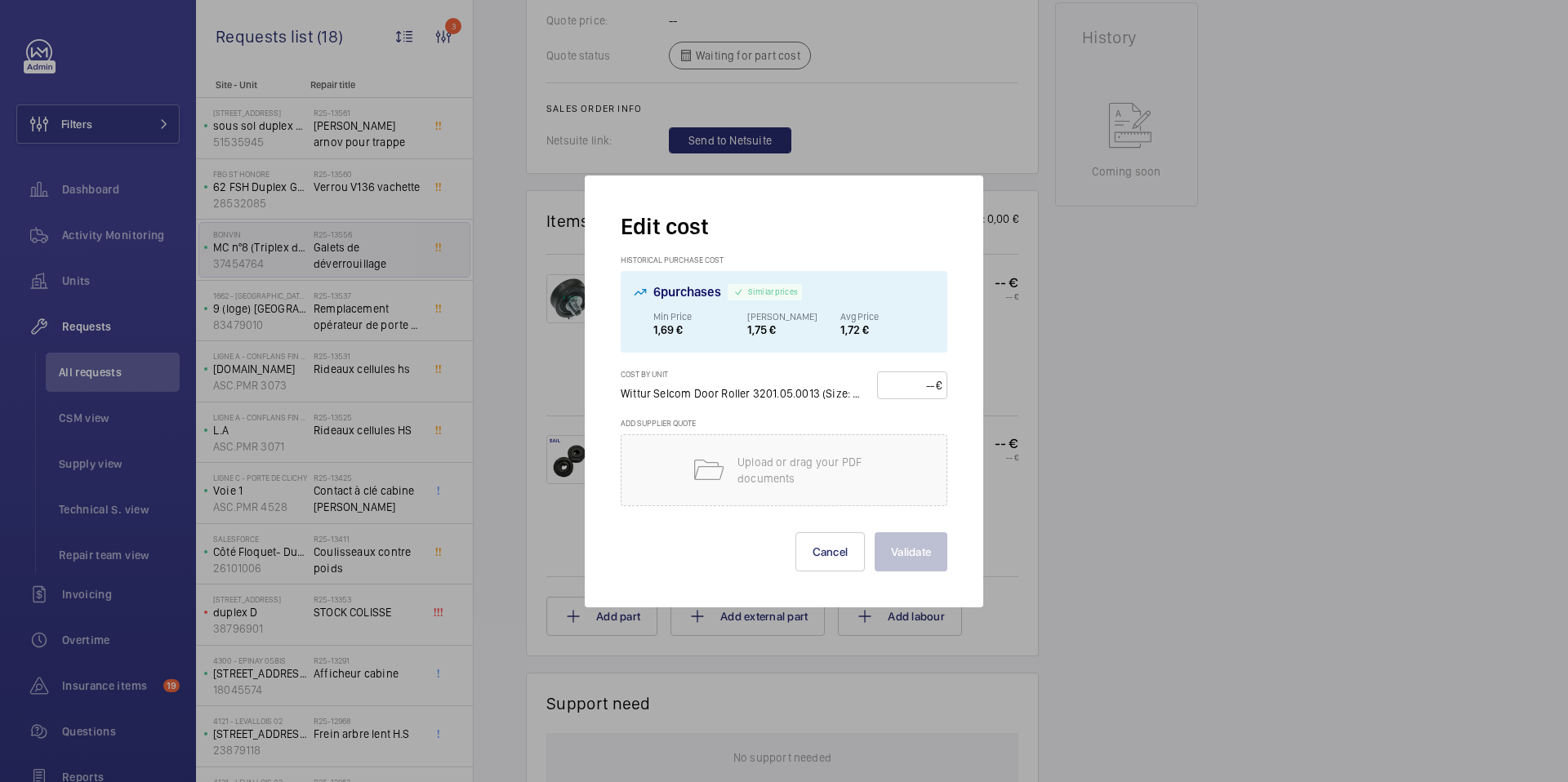
click at [1033, 399] on div at bounding box center [784, 391] width 1568 height 782
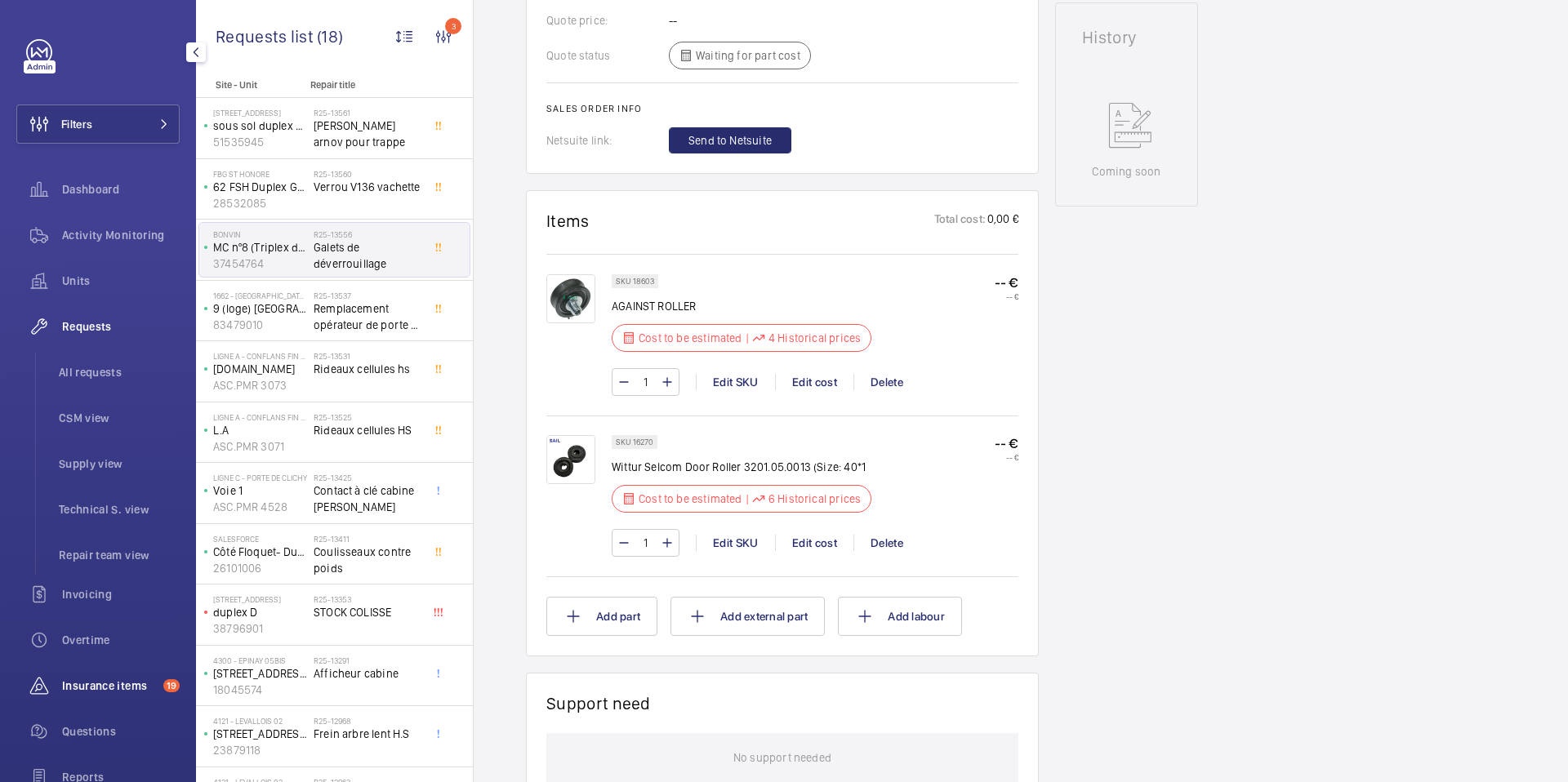
scroll to position [185, 0]
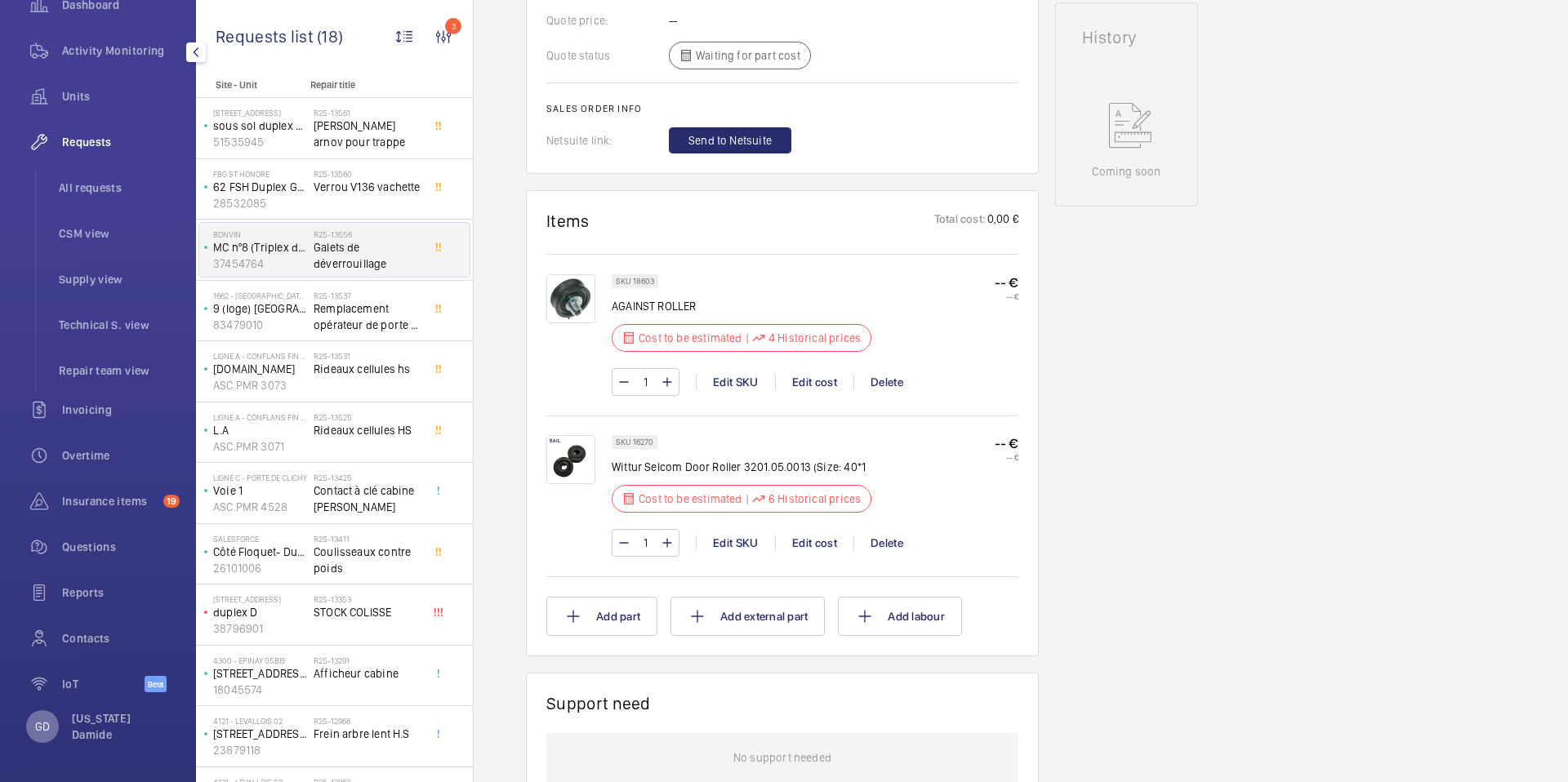
click at [41, 737] on div "GD" at bounding box center [42, 726] width 33 height 33
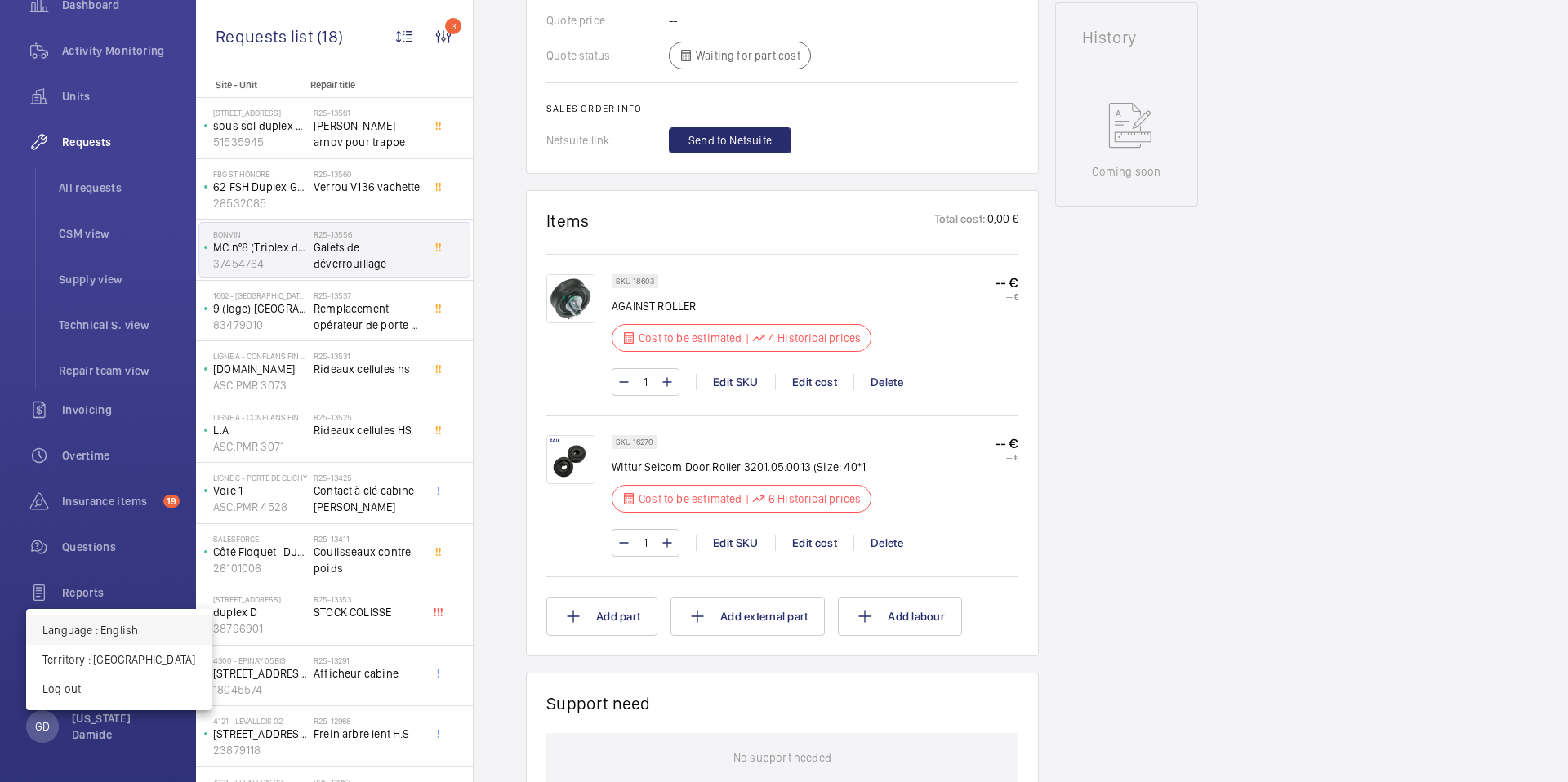
click at [111, 630] on p "Language : English" at bounding box center [119, 630] width 153 height 17
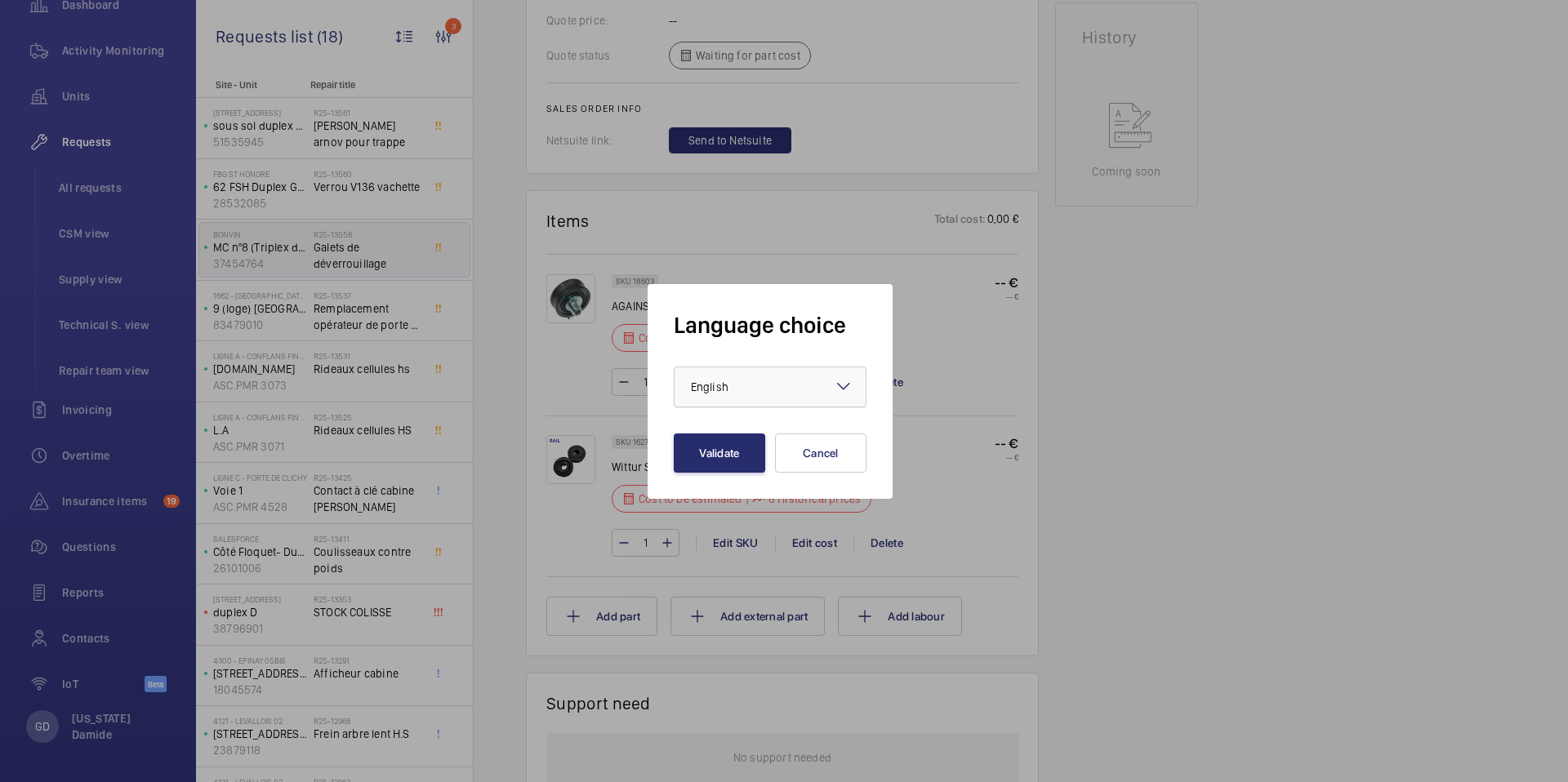
click at [753, 386] on div "× English" at bounding box center [730, 388] width 78 height 17
click at [748, 480] on span "Français" at bounding box center [770, 477] width 158 height 17
click at [746, 452] on button "Validate" at bounding box center [720, 453] width 91 height 39
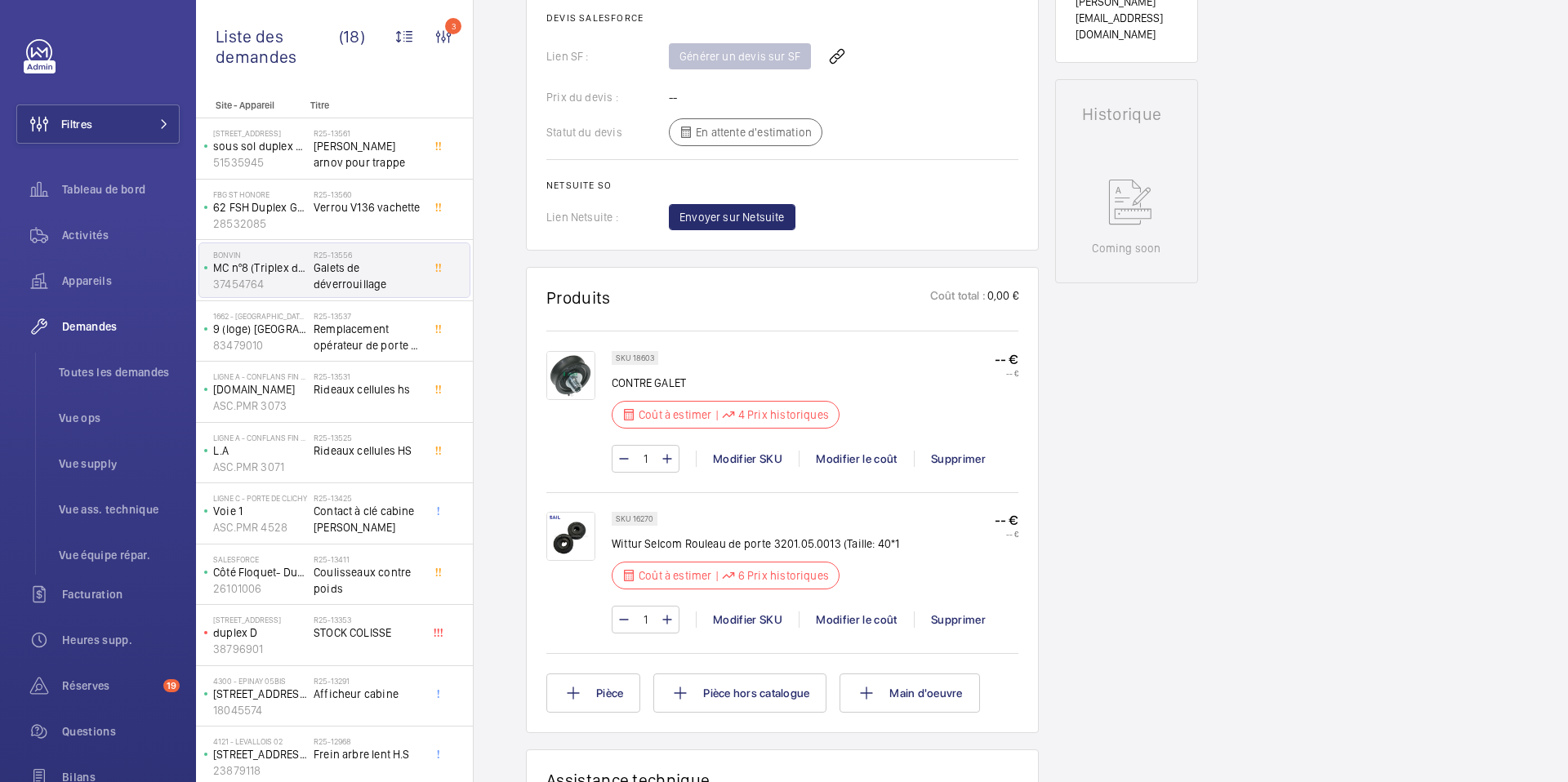
scroll to position [736, 0]
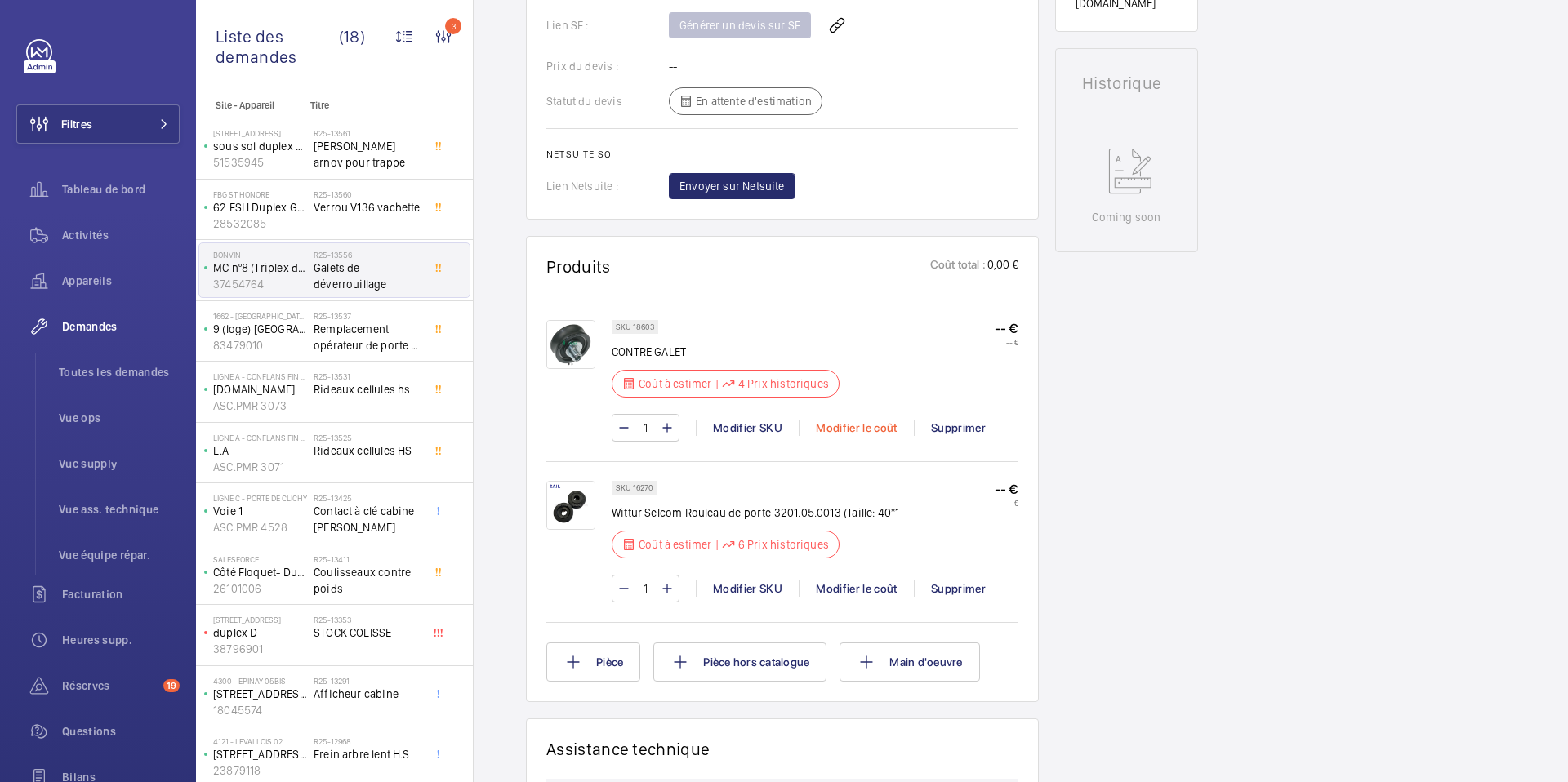
click at [862, 424] on div "Modifier le coût" at bounding box center [857, 428] width 115 height 17
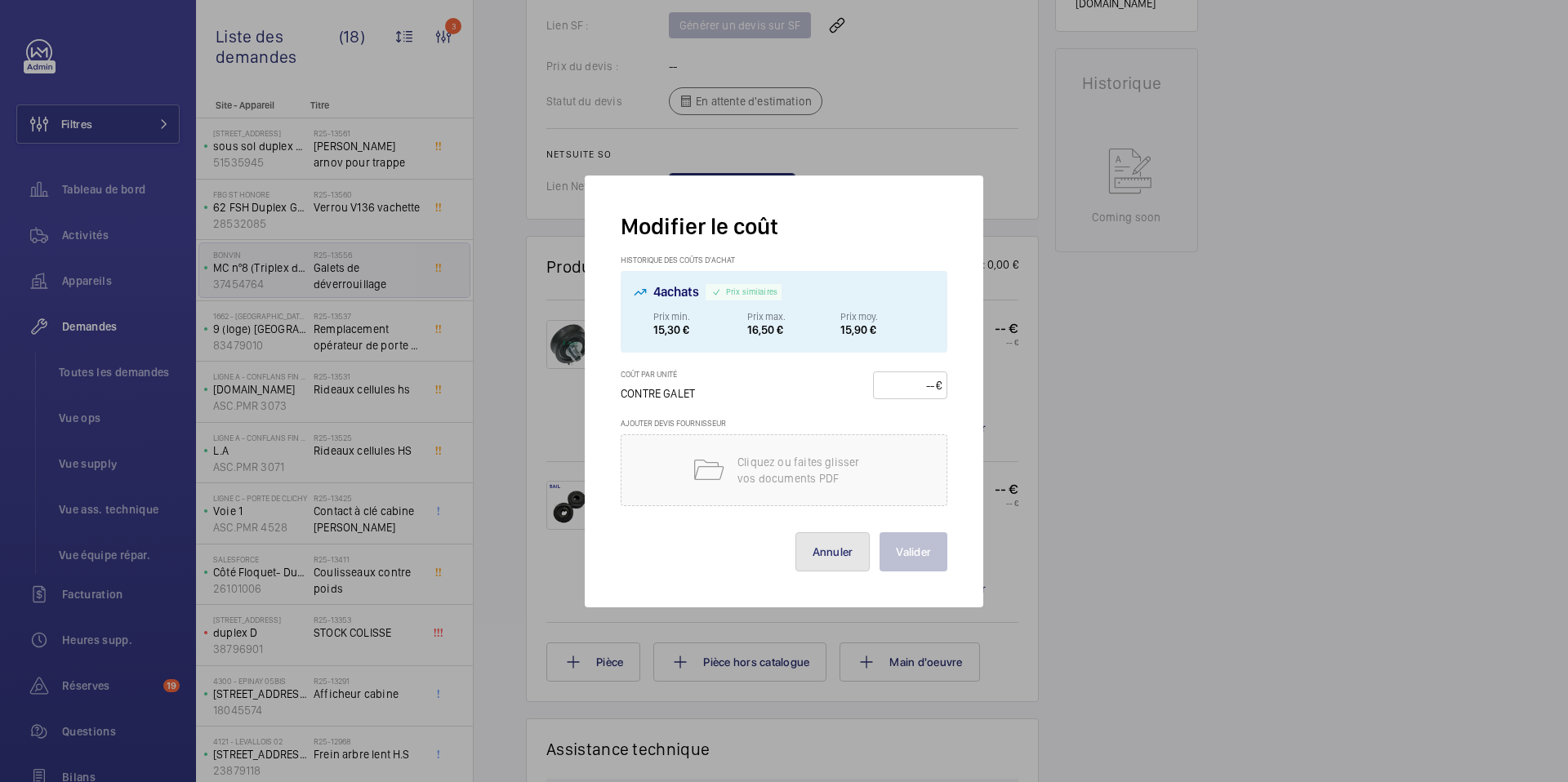
click at [858, 533] on button "Annuler" at bounding box center [833, 552] width 75 height 39
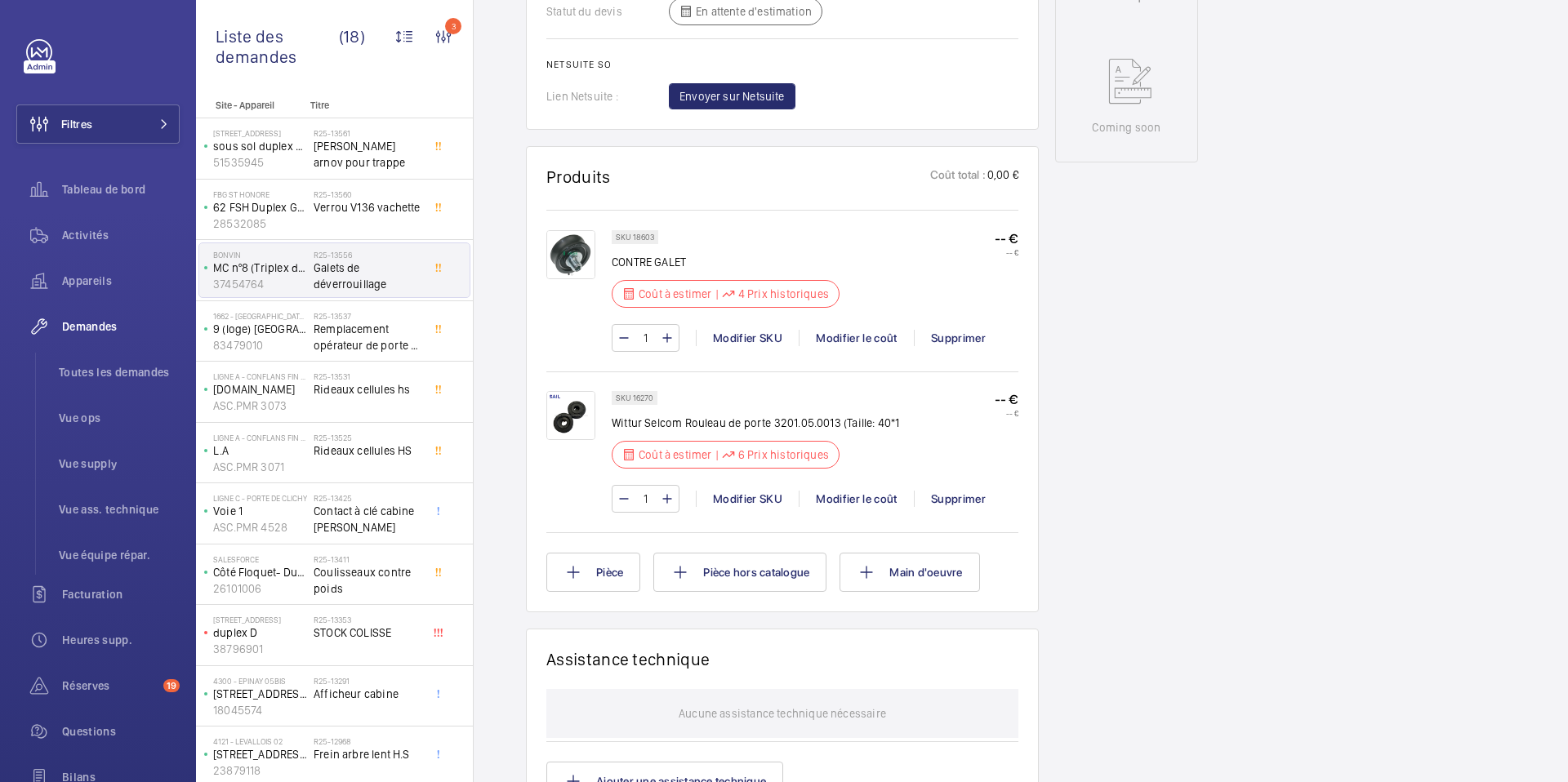
scroll to position [828, 0]
click at [863, 334] on div "Modifier le coût" at bounding box center [857, 337] width 115 height 17
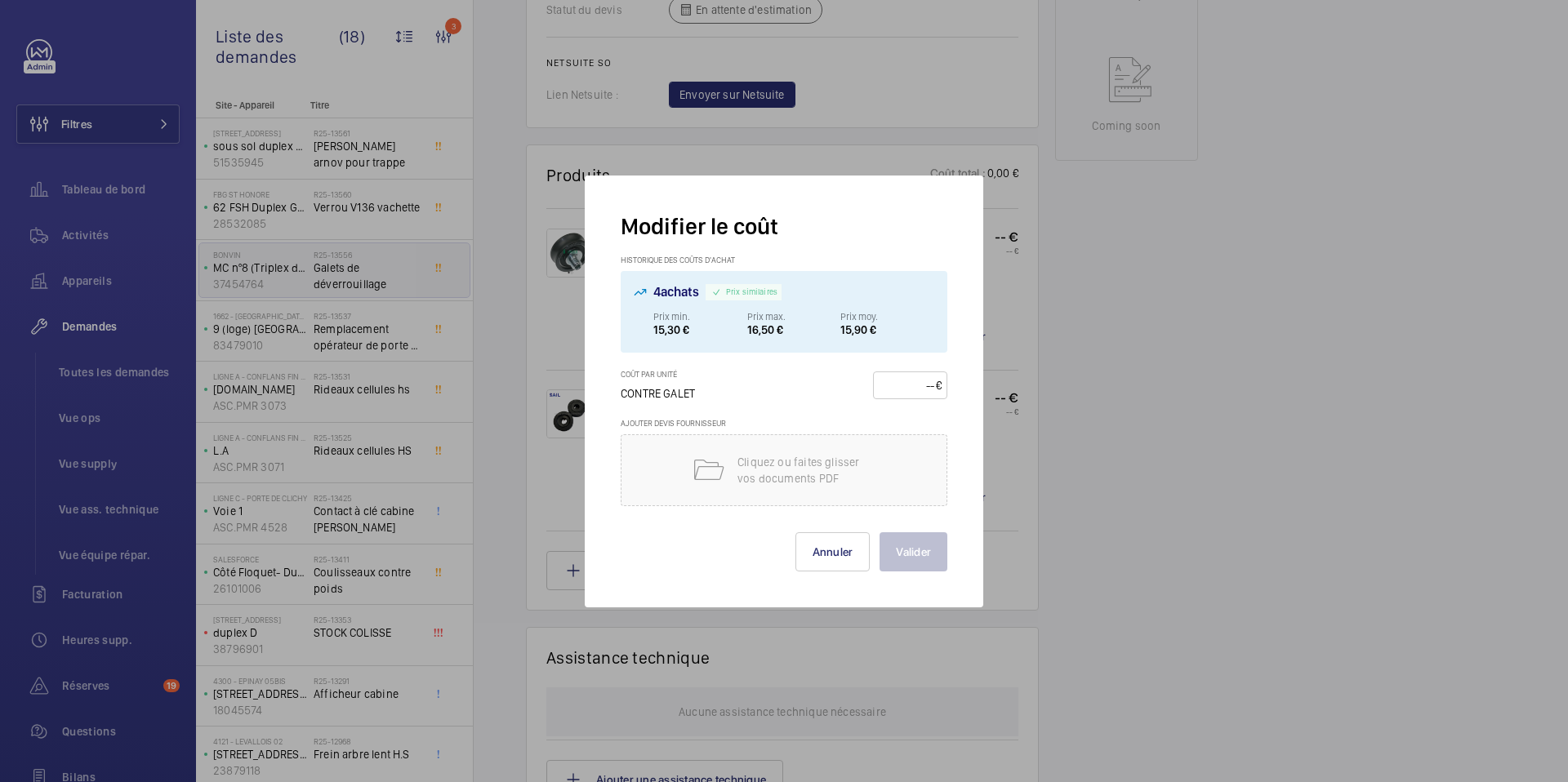
click at [1100, 352] on div at bounding box center [784, 391] width 1568 height 782
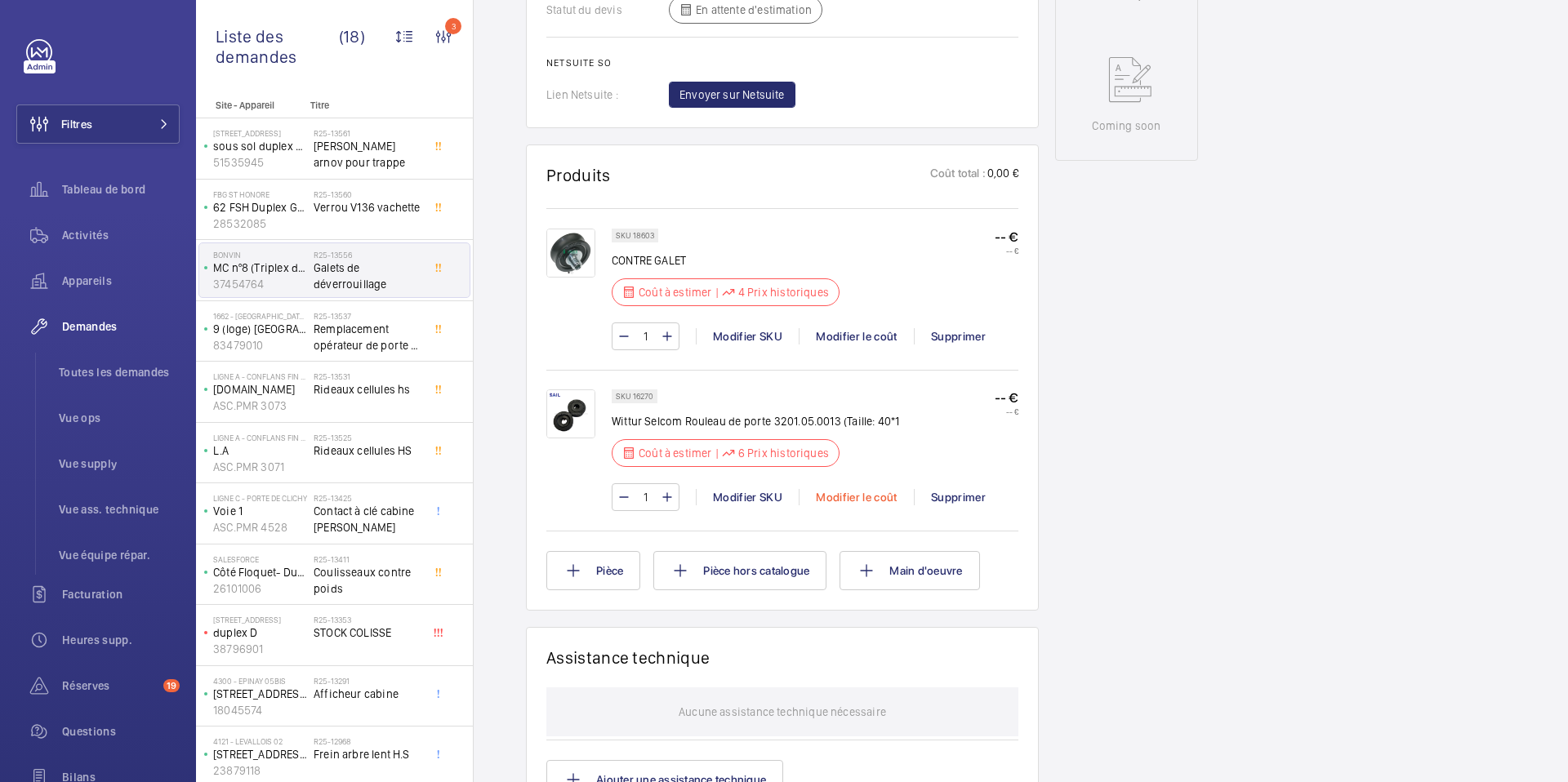
click at [858, 501] on div "Modifier le coût" at bounding box center [857, 497] width 115 height 17
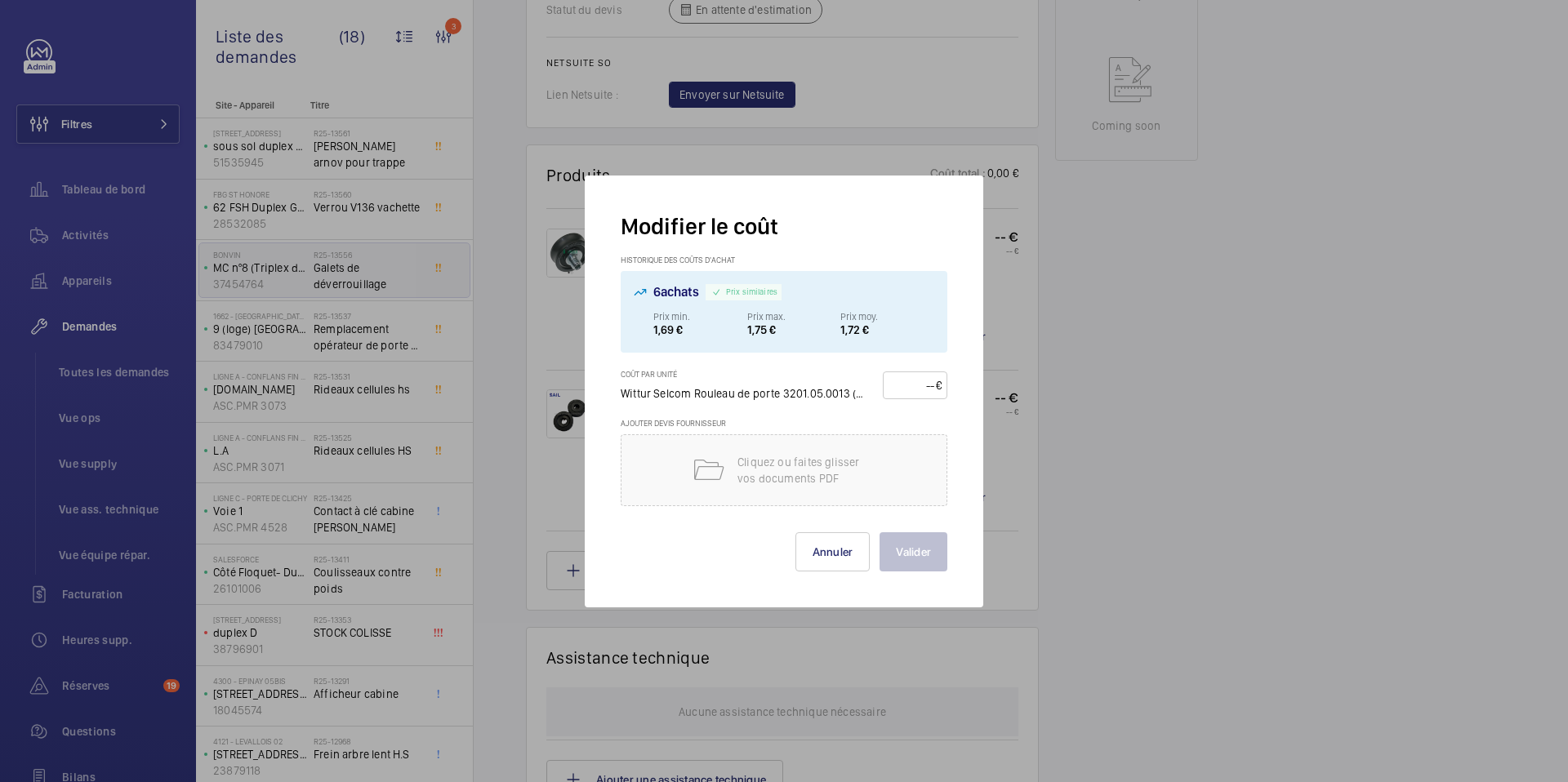
click at [1028, 422] on div at bounding box center [784, 391] width 1568 height 782
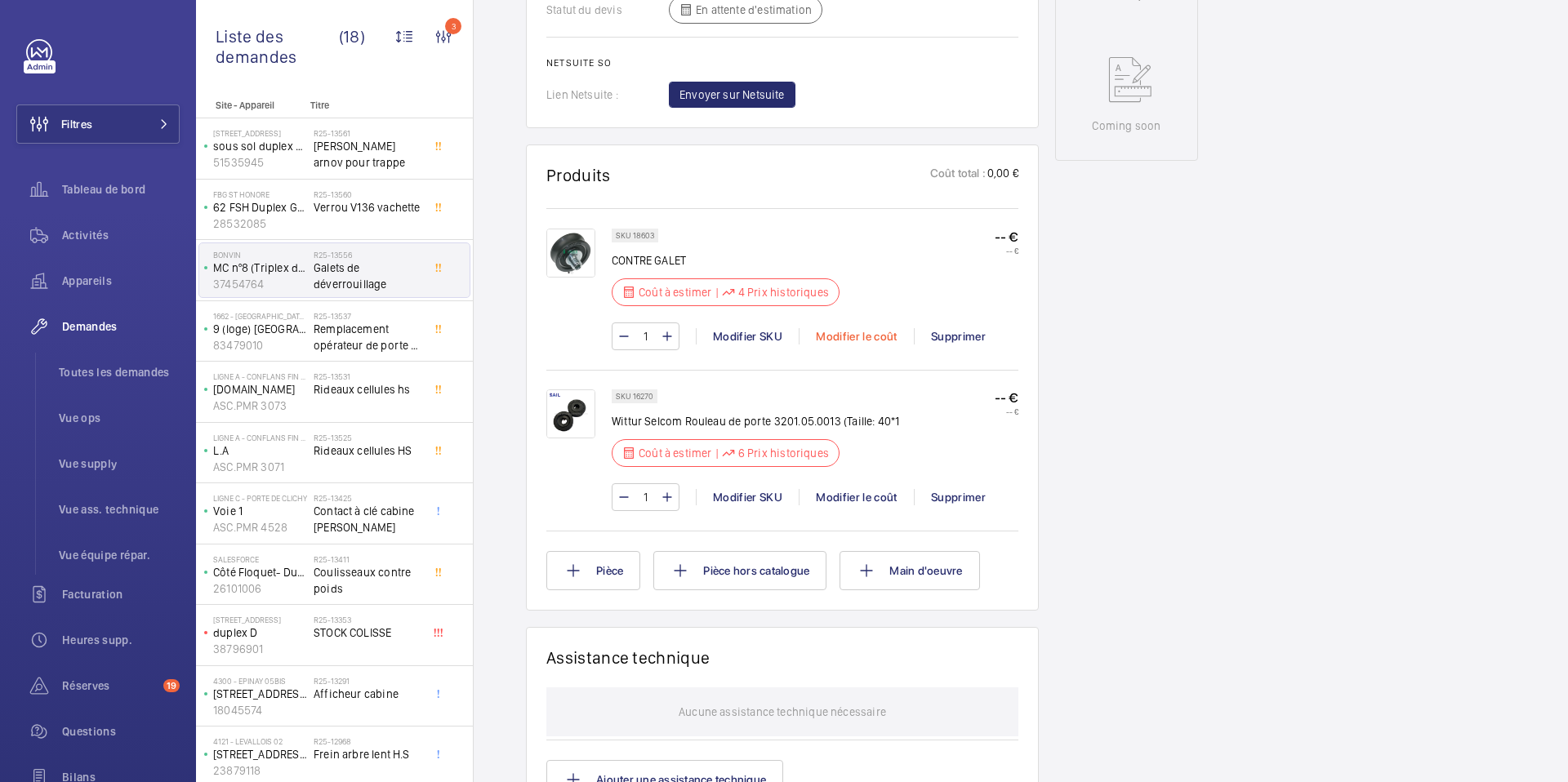
click at [849, 337] on div "Modifier le coût" at bounding box center [857, 337] width 115 height 17
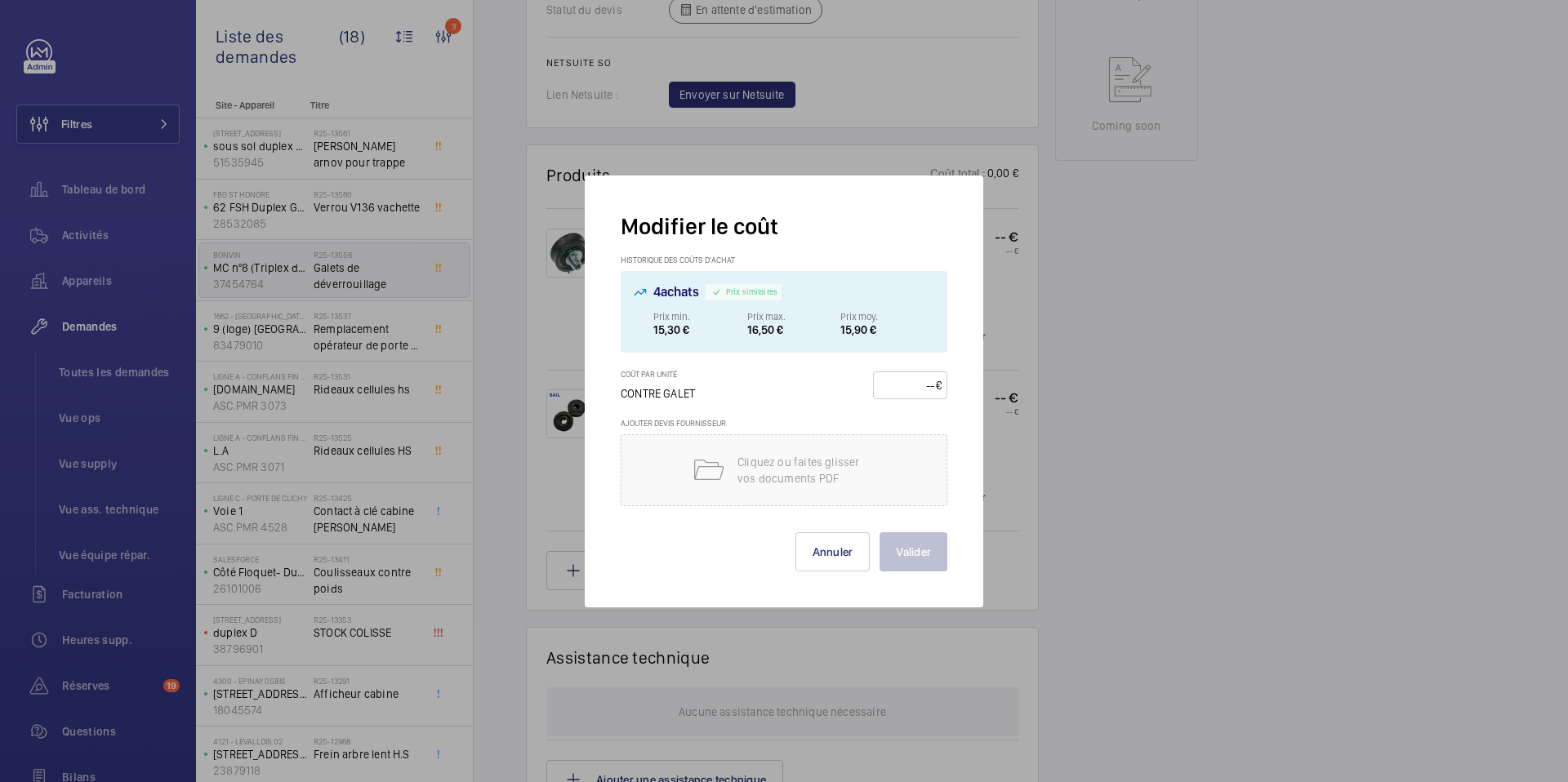
click at [1072, 311] on div at bounding box center [784, 391] width 1568 height 782
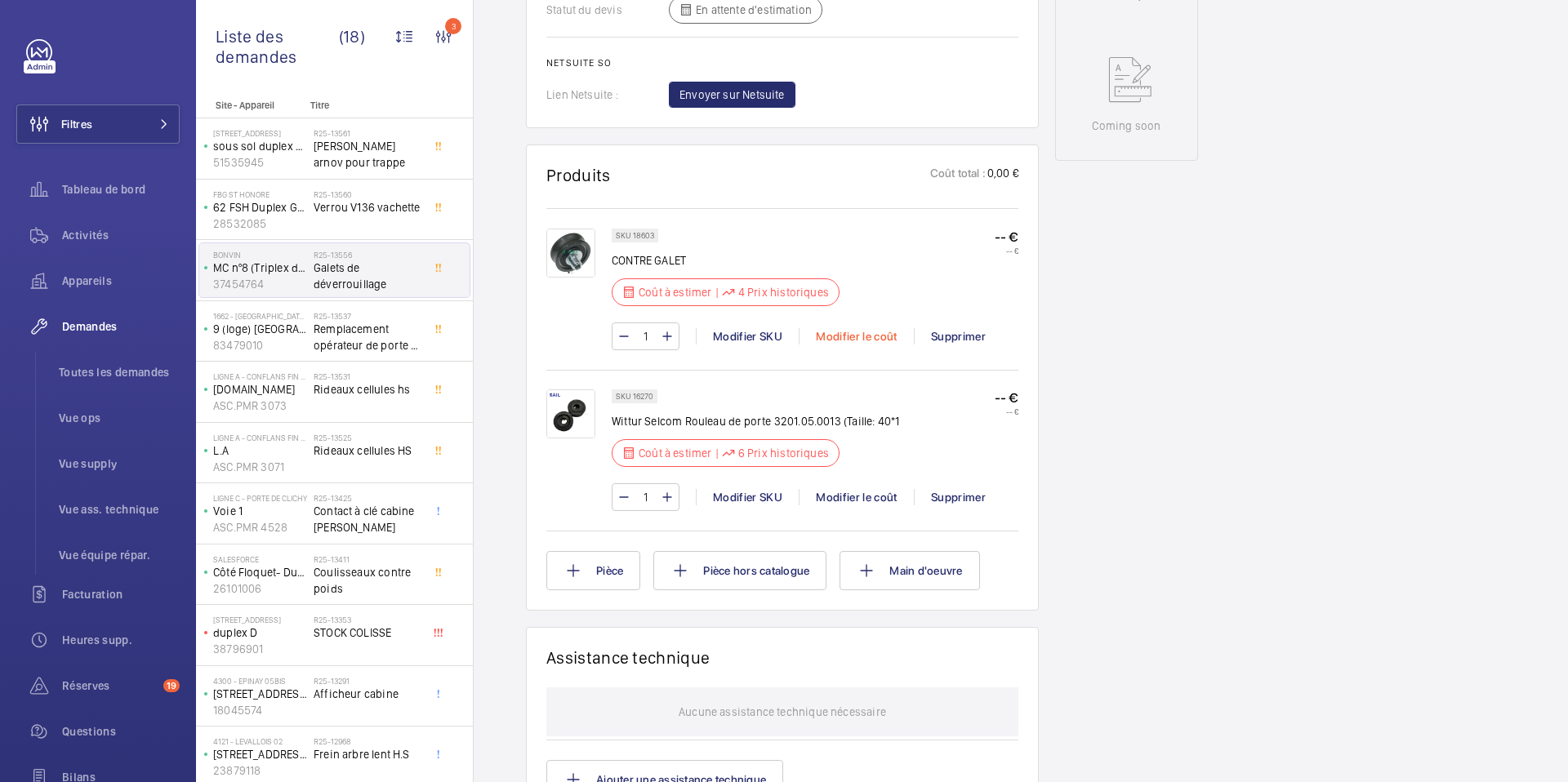
click at [872, 342] on div "Modifier le coût" at bounding box center [857, 337] width 115 height 17
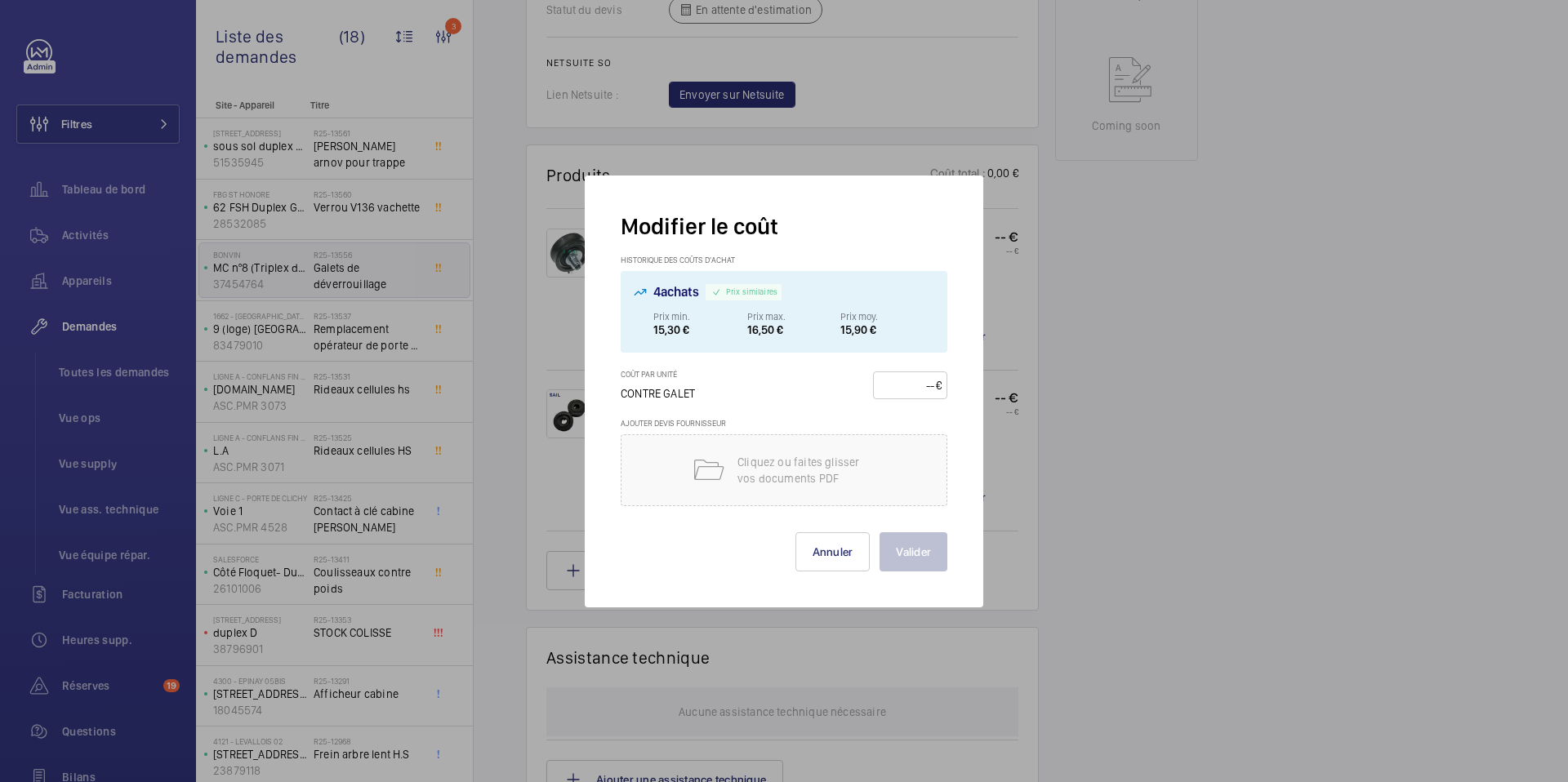
click at [1017, 325] on div at bounding box center [784, 391] width 1568 height 782
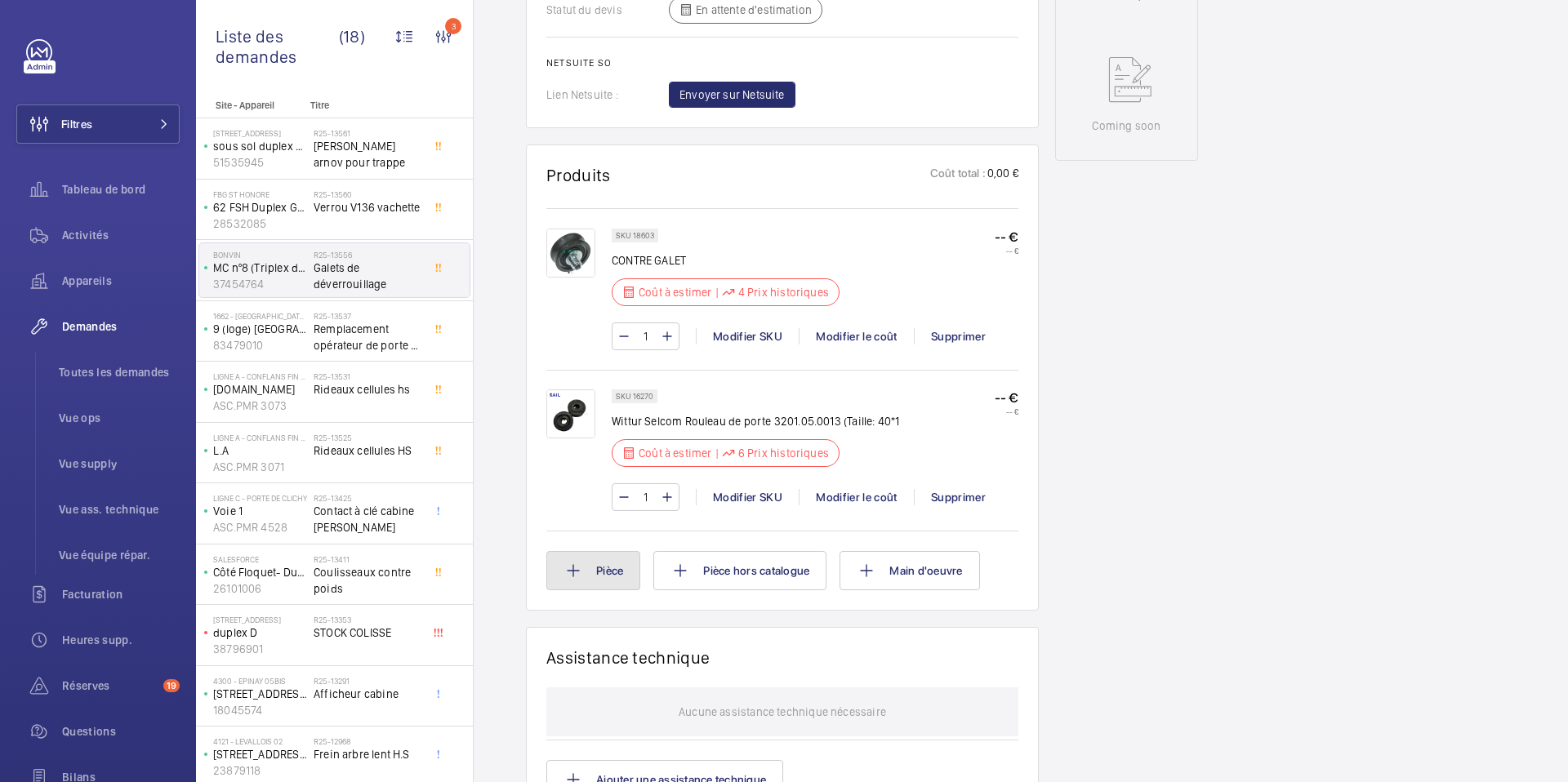
click at [601, 573] on button "Pièce" at bounding box center [593, 571] width 94 height 39
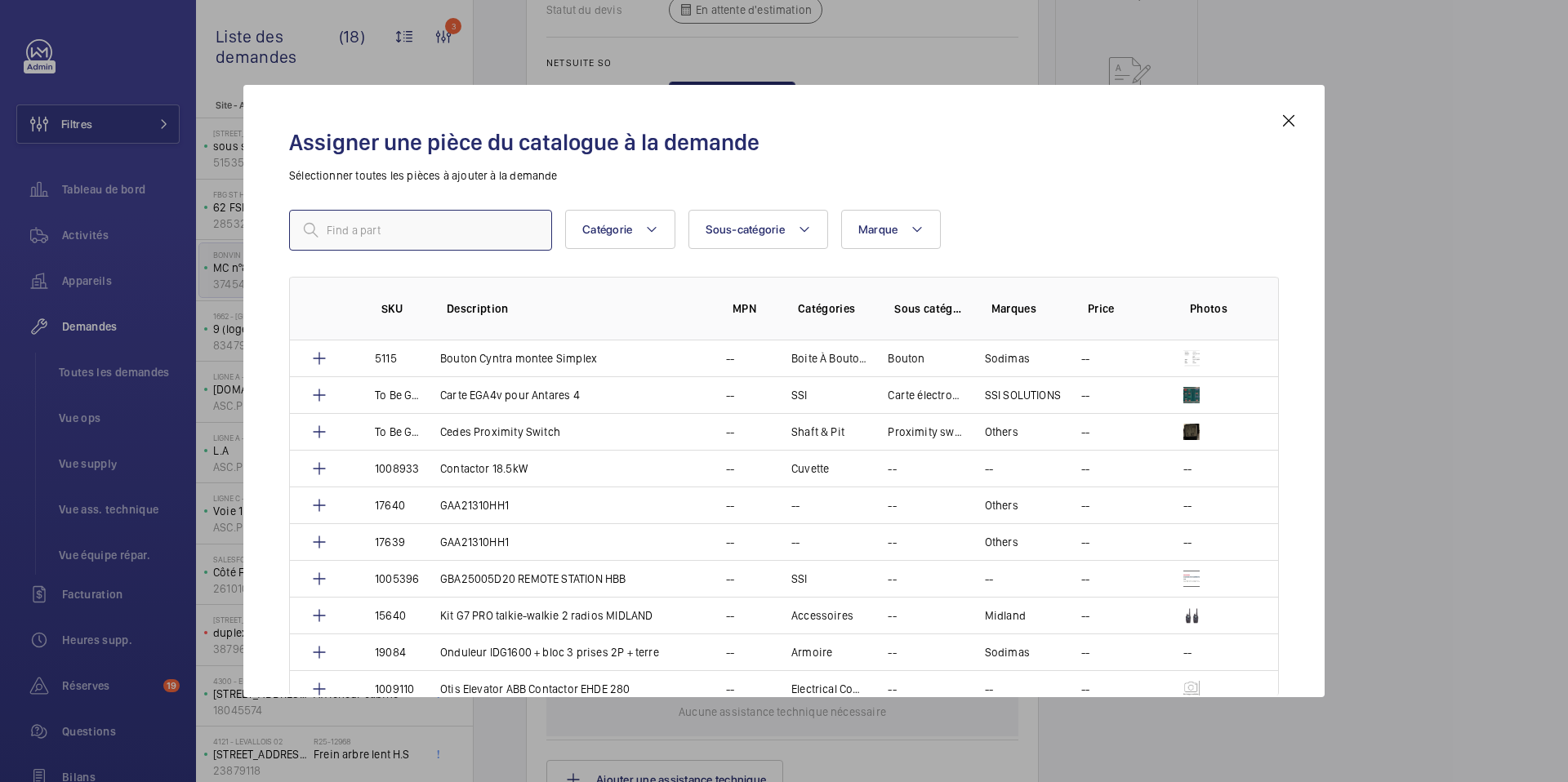
click at [504, 232] on input "text" at bounding box center [420, 231] width 263 height 41
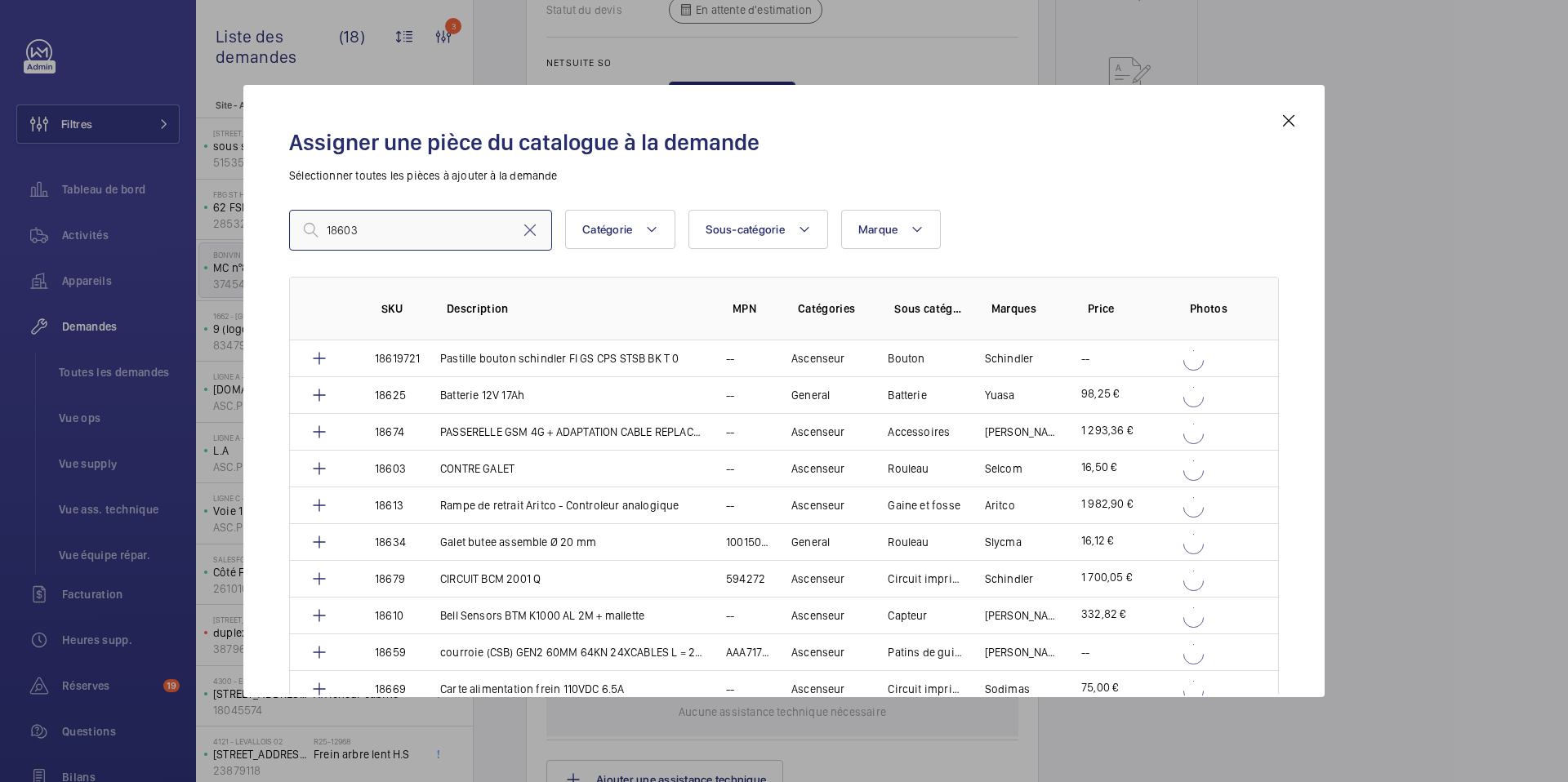
click at [328, 232] on input "18603" at bounding box center [420, 231] width 263 height 41
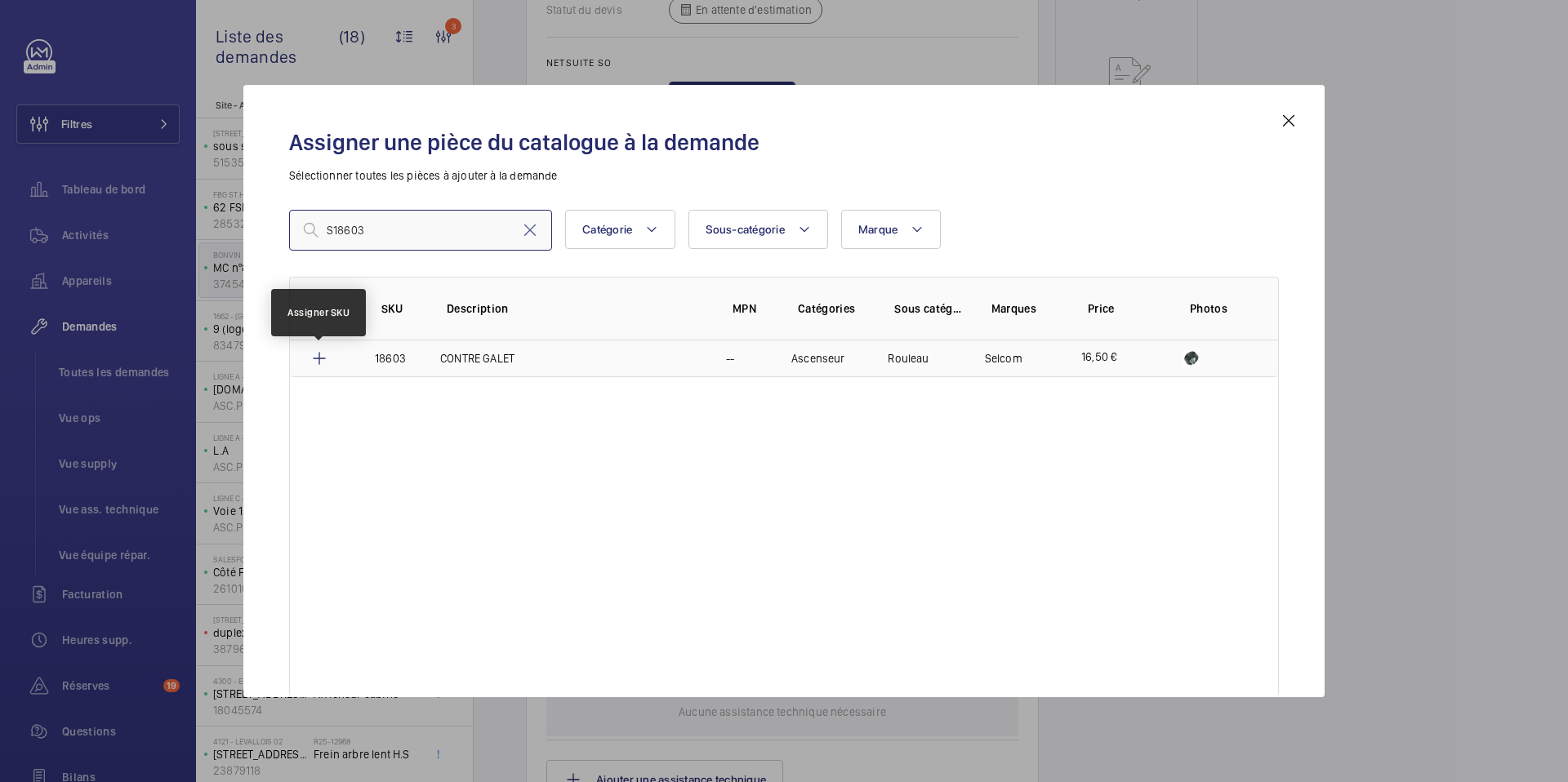
type input "S18603"
click at [326, 358] on mat-icon at bounding box center [319, 358] width 20 height 20
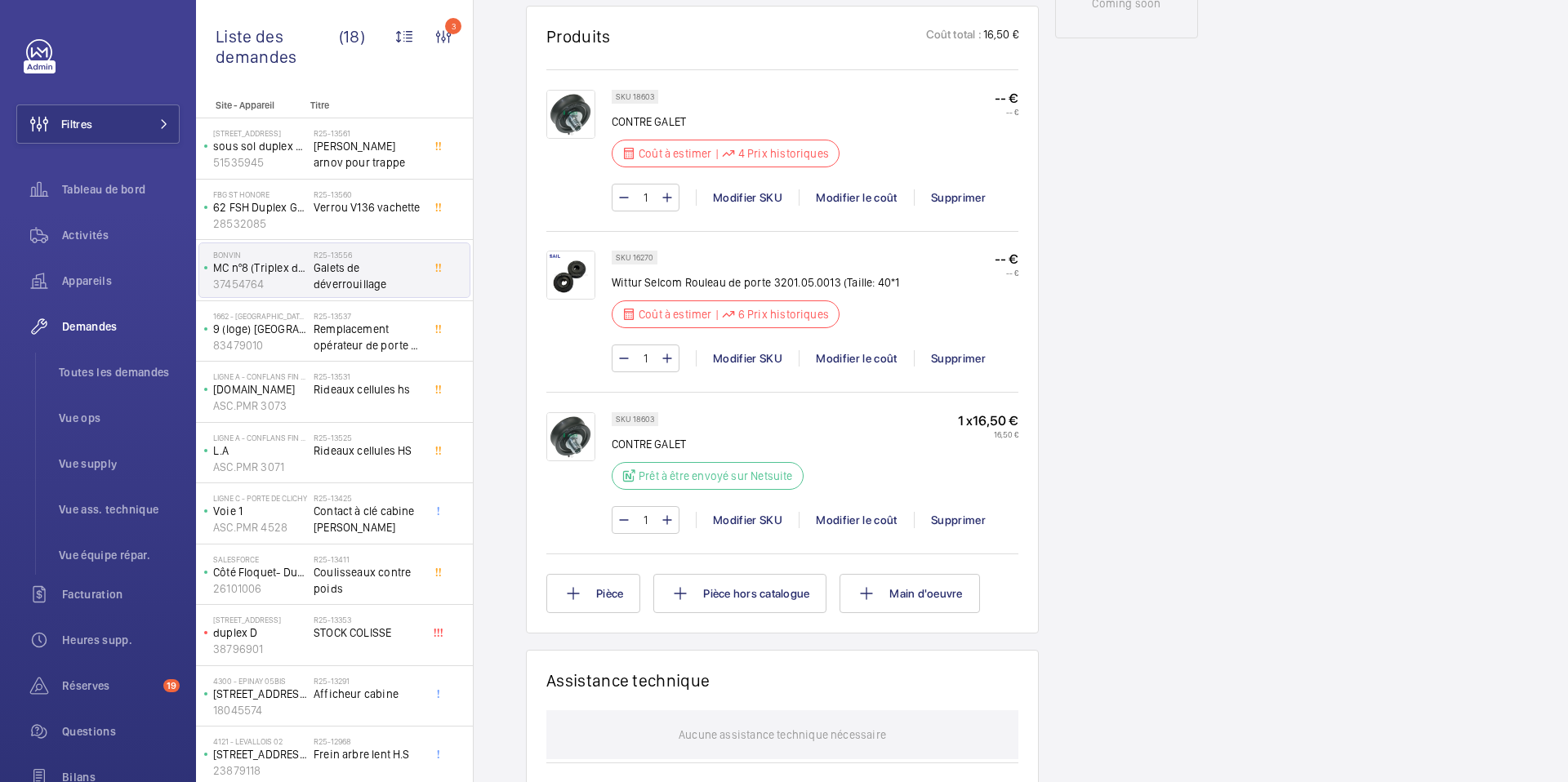
scroll to position [948, 0]
click at [949, 523] on div "Supprimer" at bounding box center [958, 522] width 88 height 17
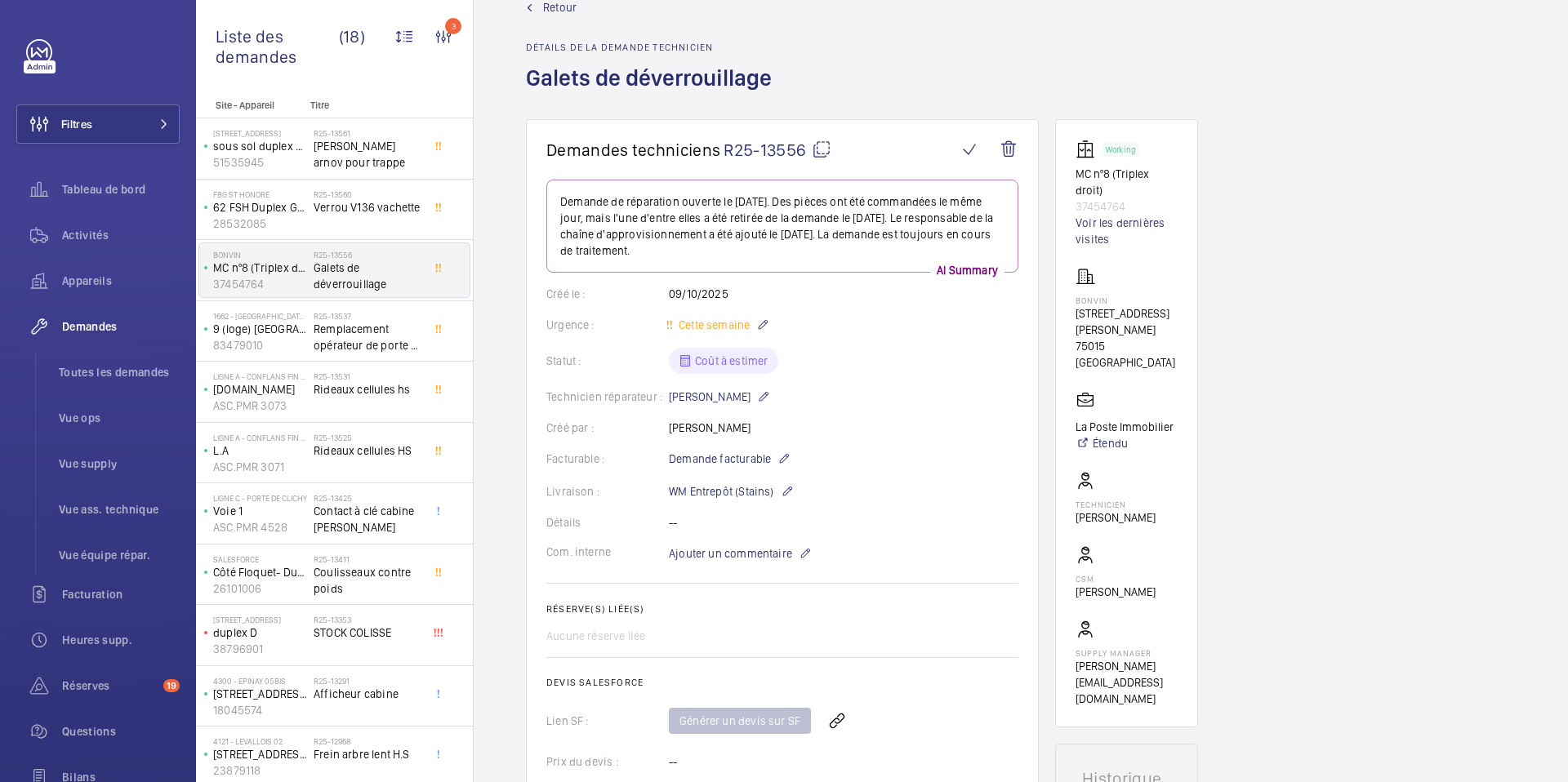
scroll to position [0, 0]
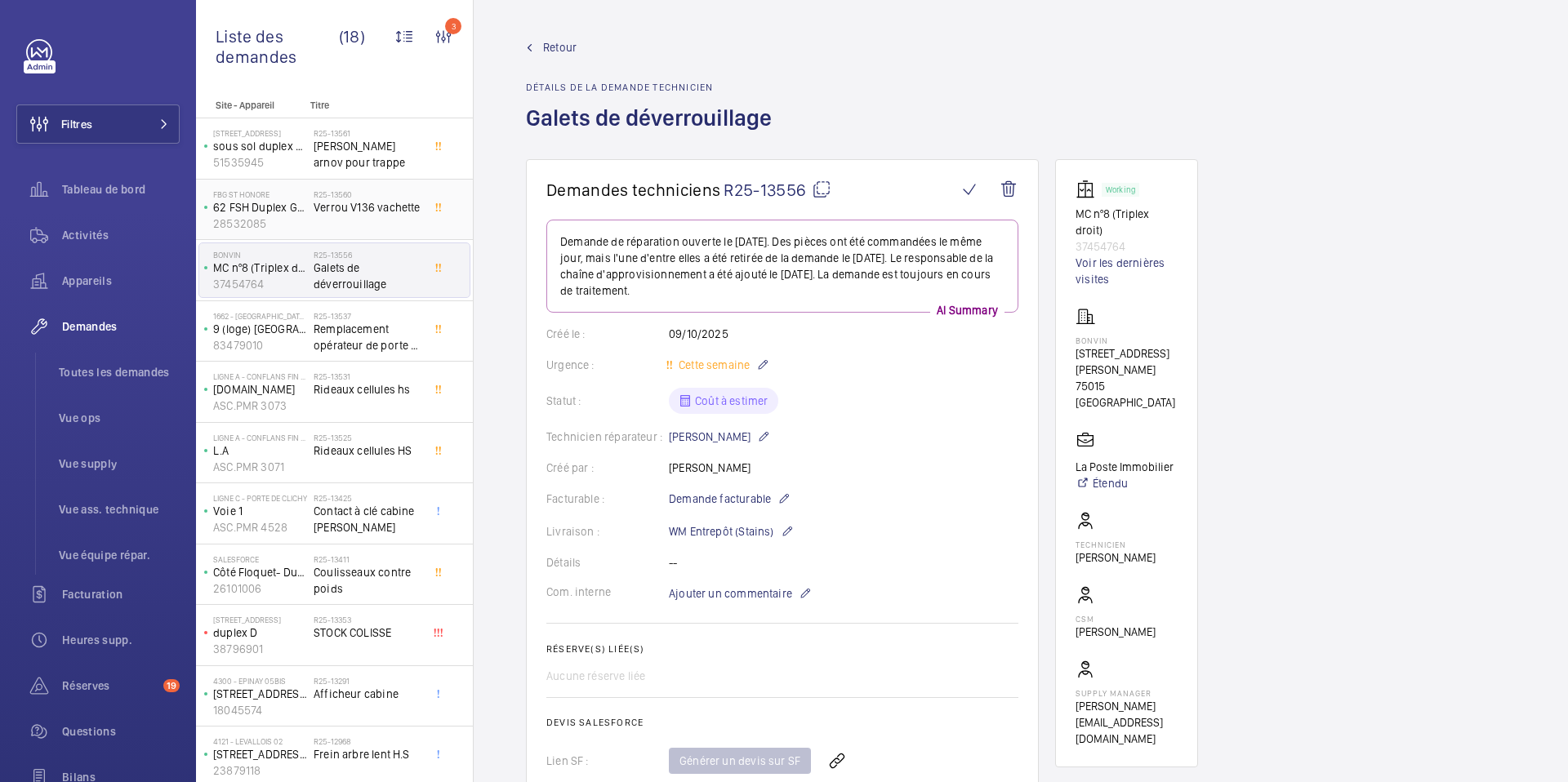
click at [362, 214] on span "Verrou V136 vachette" at bounding box center [367, 207] width 108 height 17
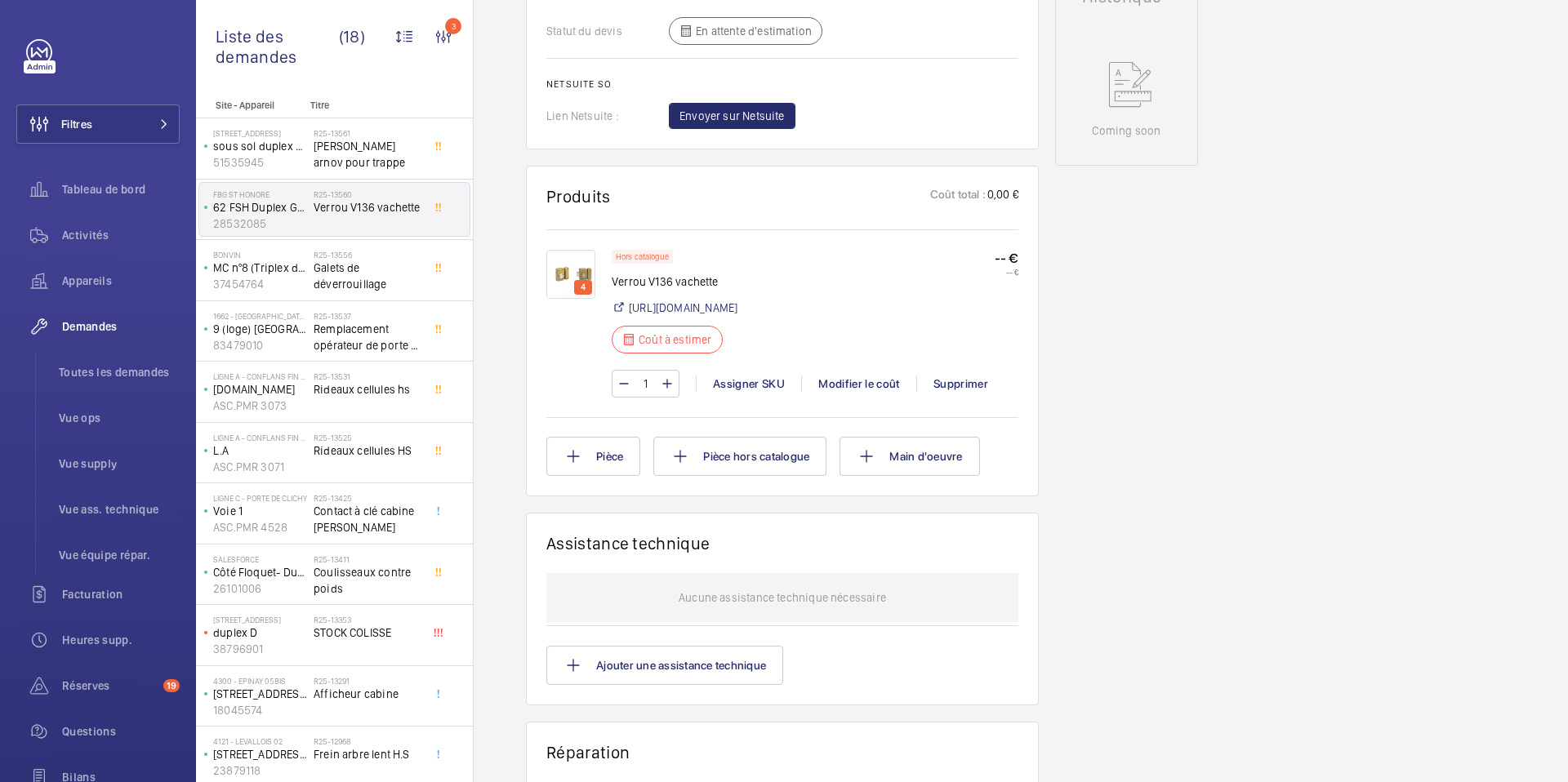
scroll to position [822, 0]
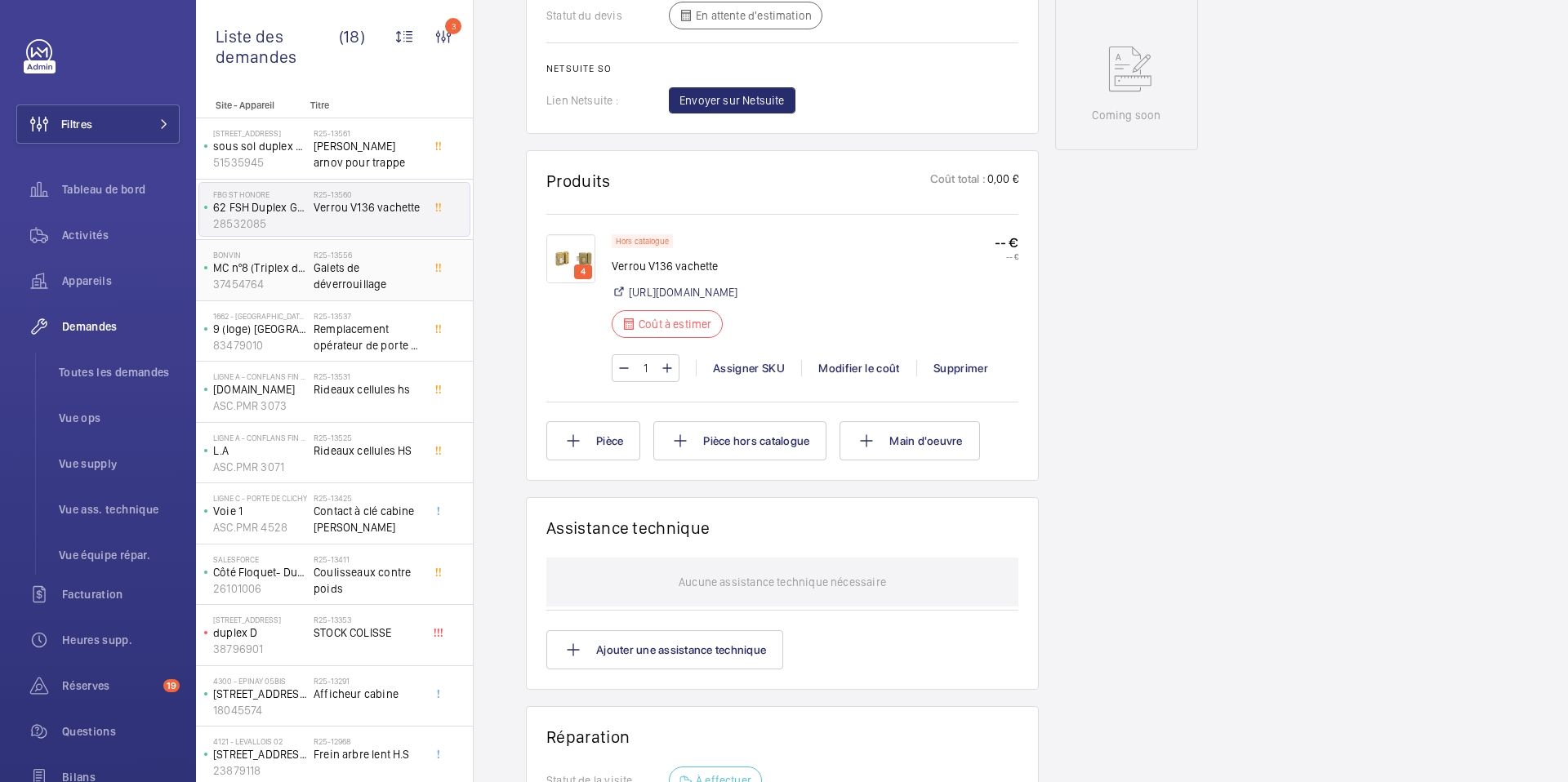
click at [379, 269] on span "Galets de déverrouillage" at bounding box center [367, 275] width 108 height 33
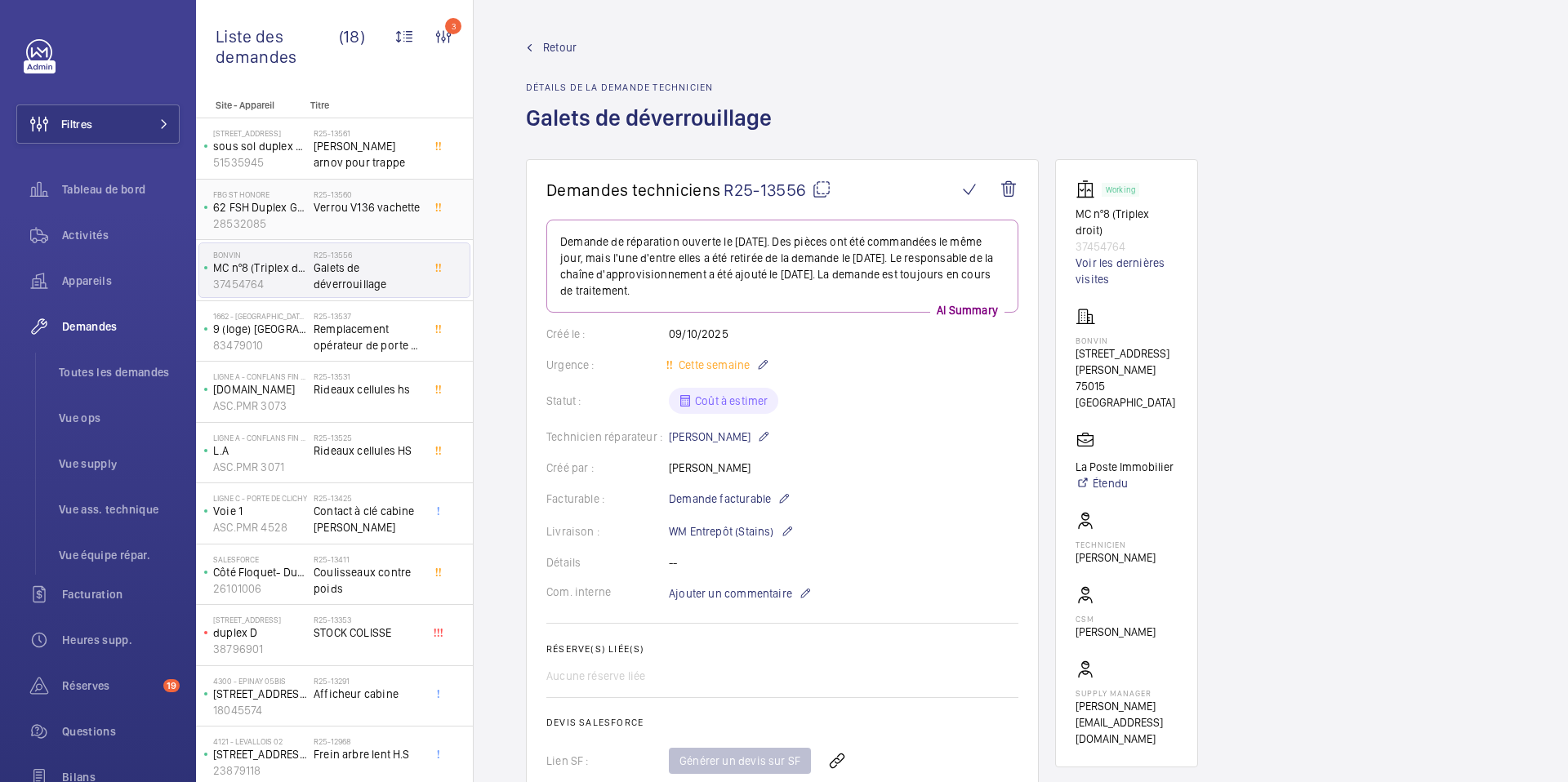
click at [400, 213] on span "Verrou V136 vachette" at bounding box center [367, 207] width 108 height 17
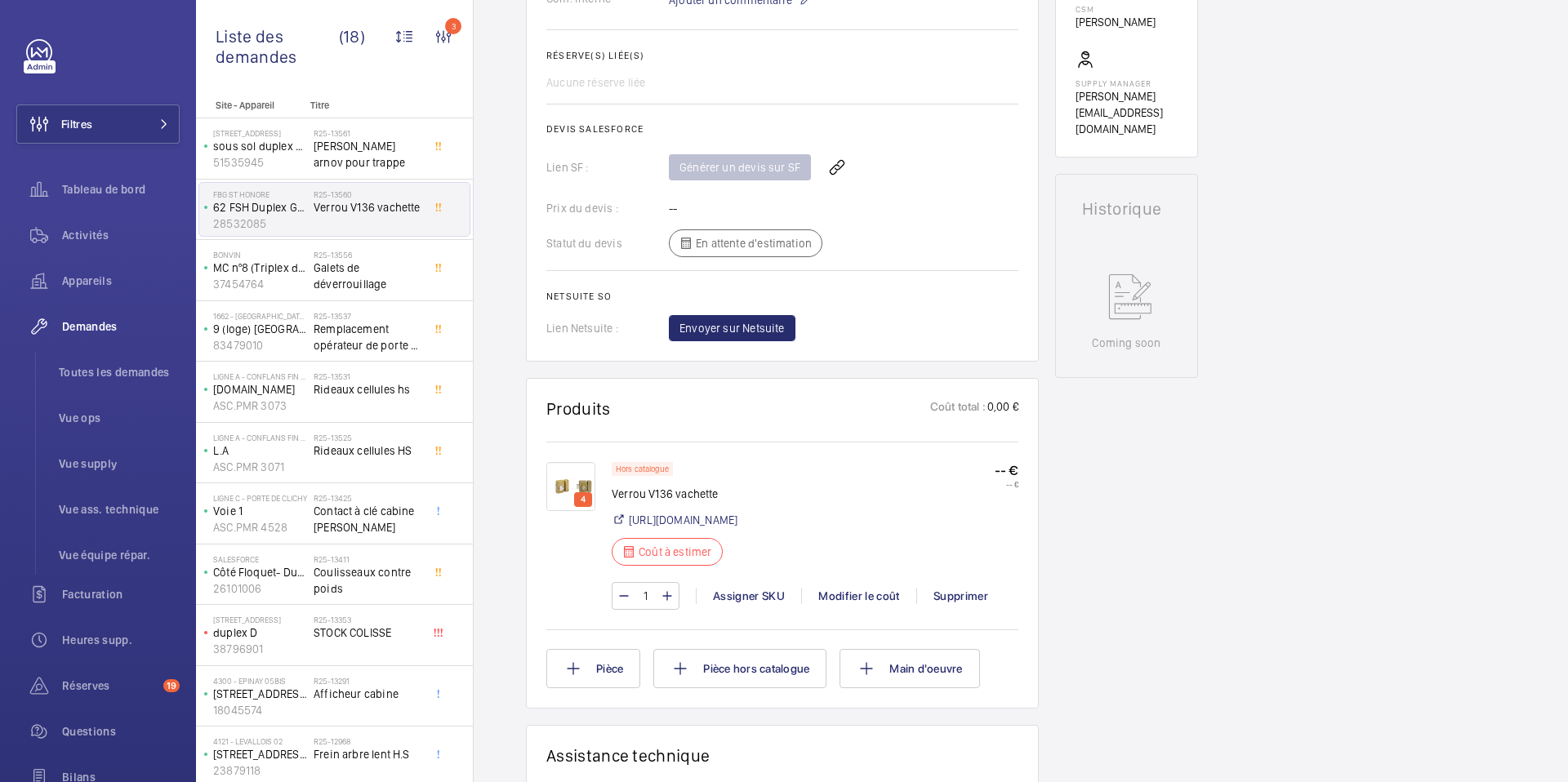
scroll to position [619, 0]
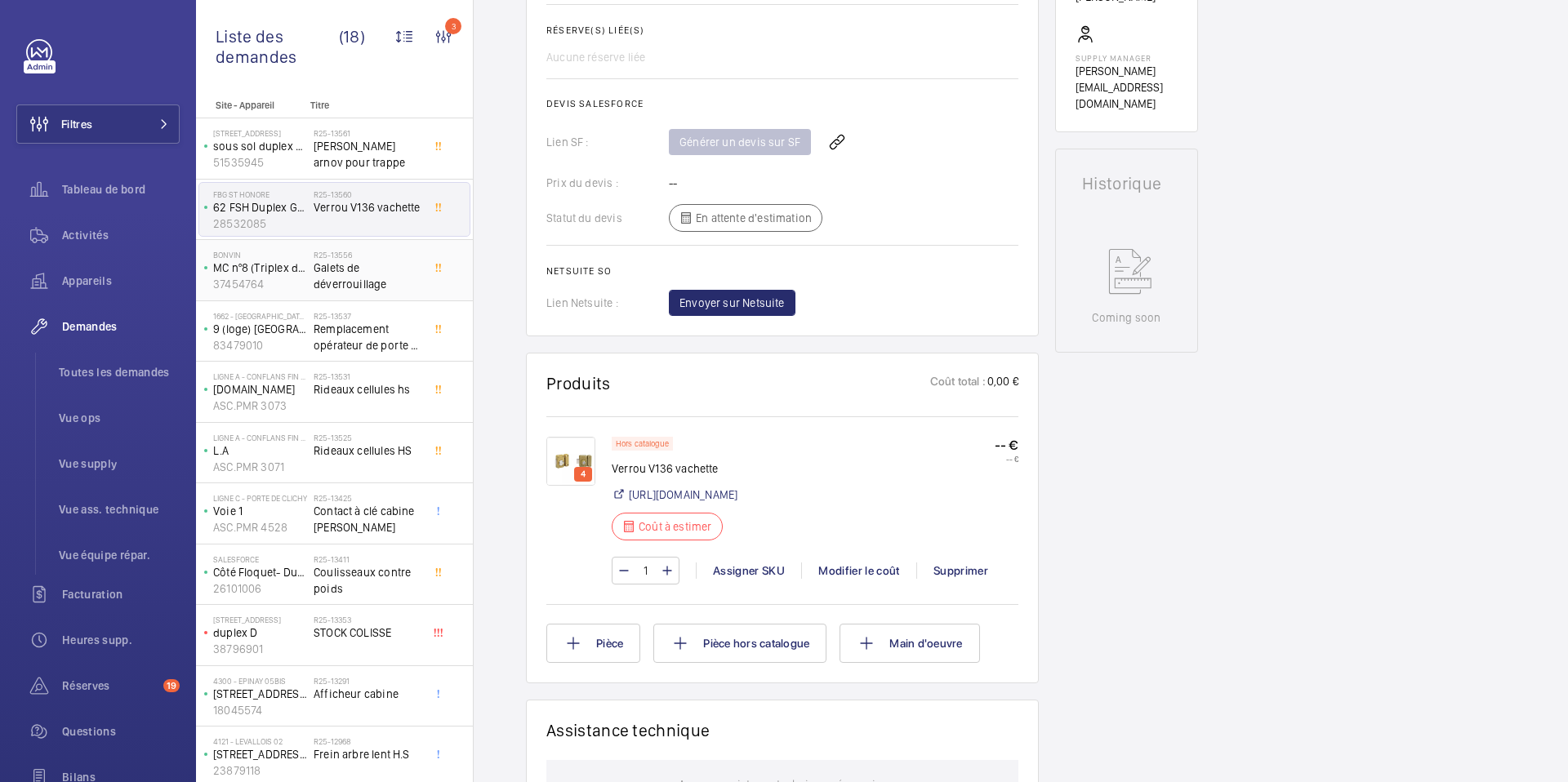
click at [363, 269] on span "Galets de déverrouillage" at bounding box center [367, 275] width 108 height 33
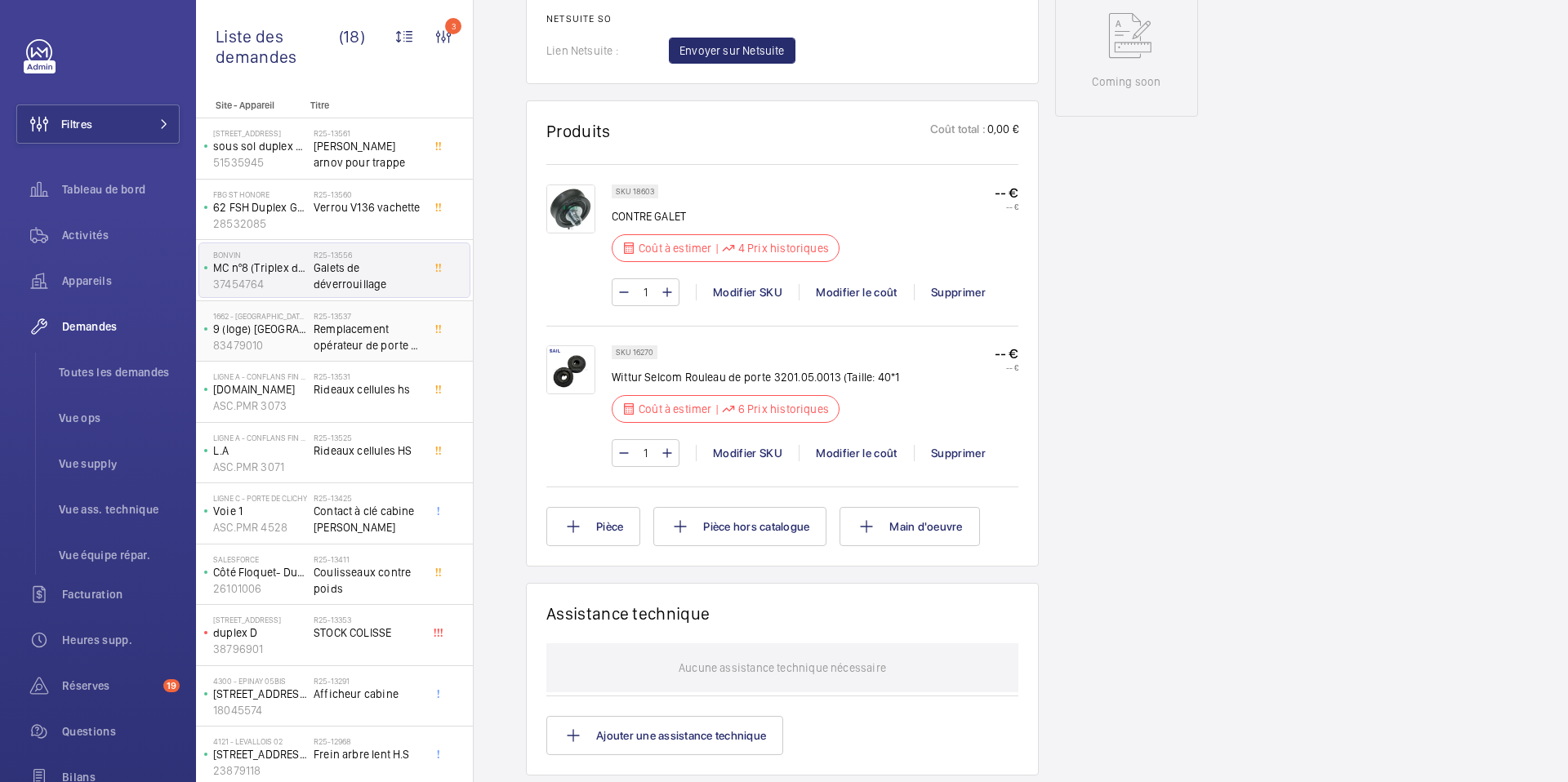
scroll to position [888, 0]
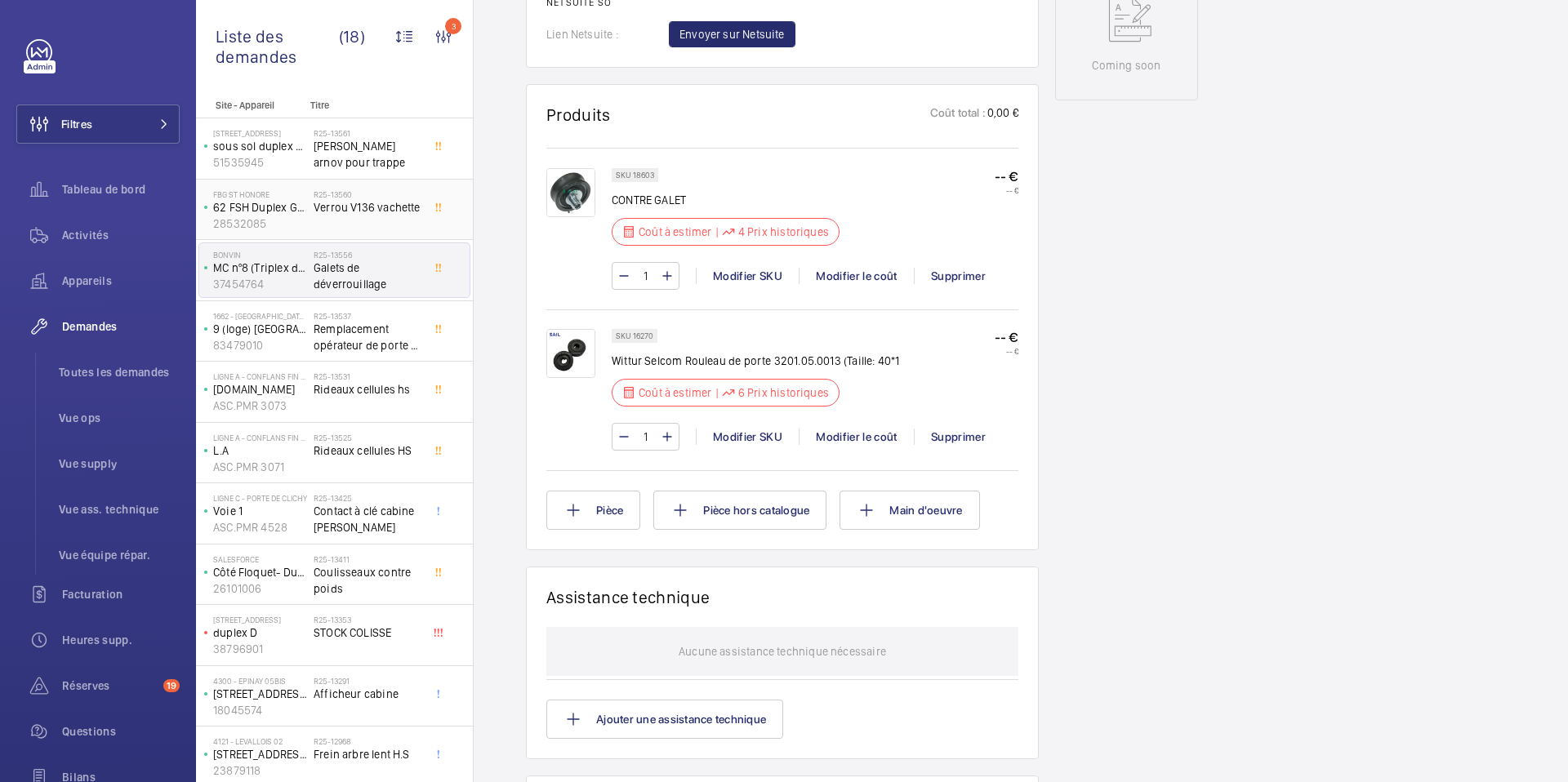
click at [419, 232] on div "R25-13560 Verrou V136 vachette" at bounding box center [367, 213] width 108 height 47
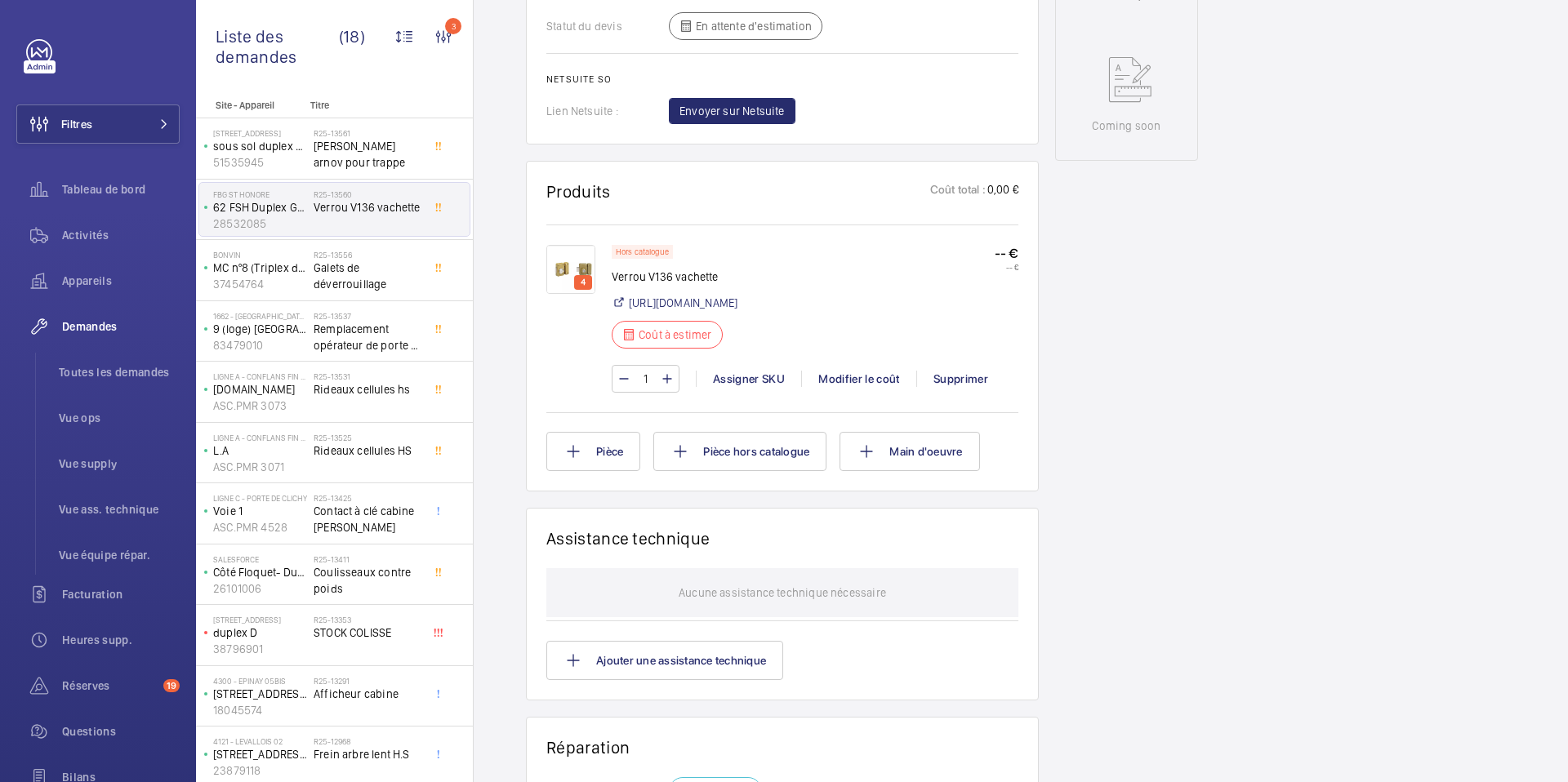
scroll to position [836, 0]
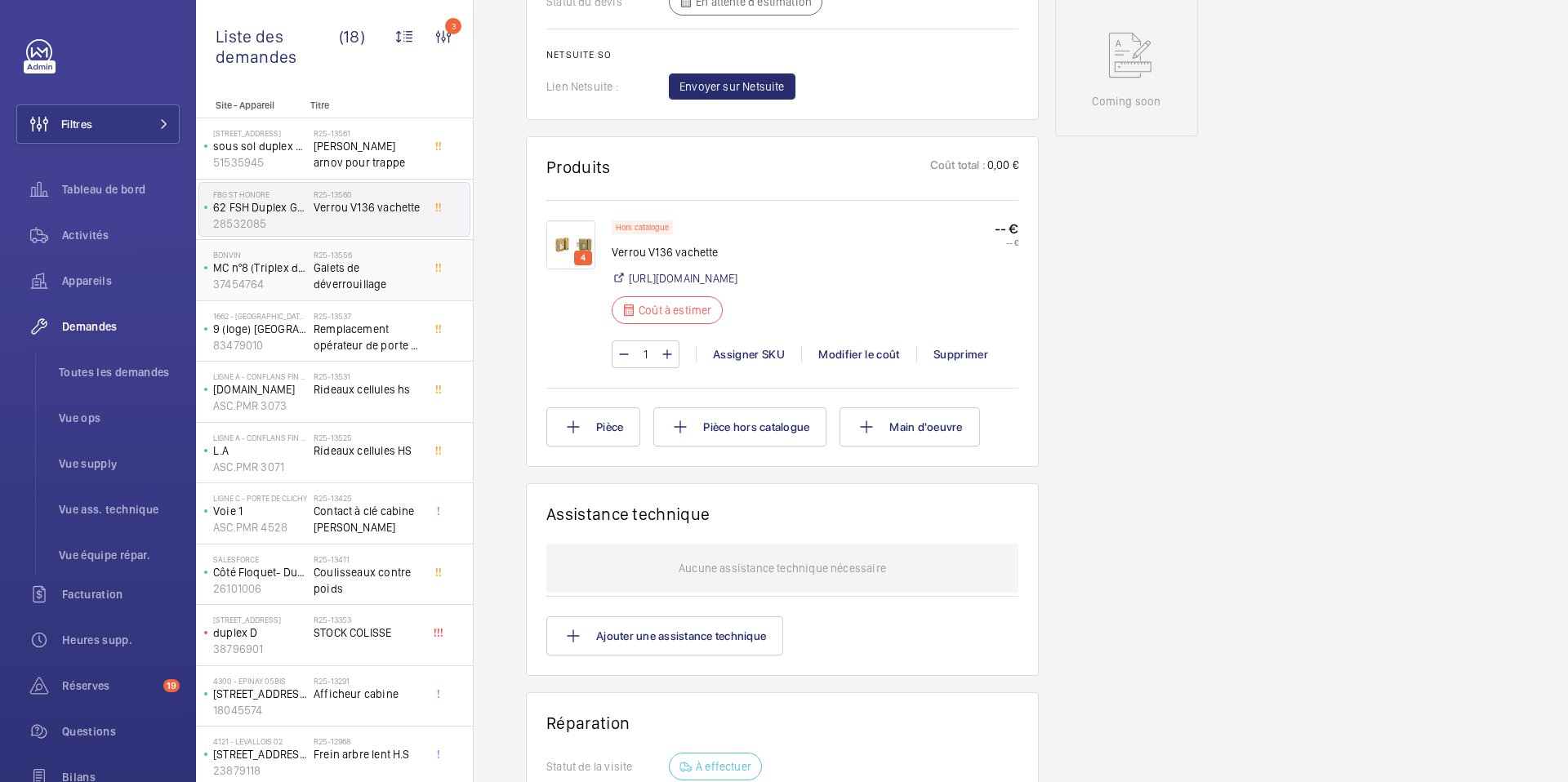
click at [373, 272] on span "Galets de déverrouillage" at bounding box center [367, 275] width 108 height 33
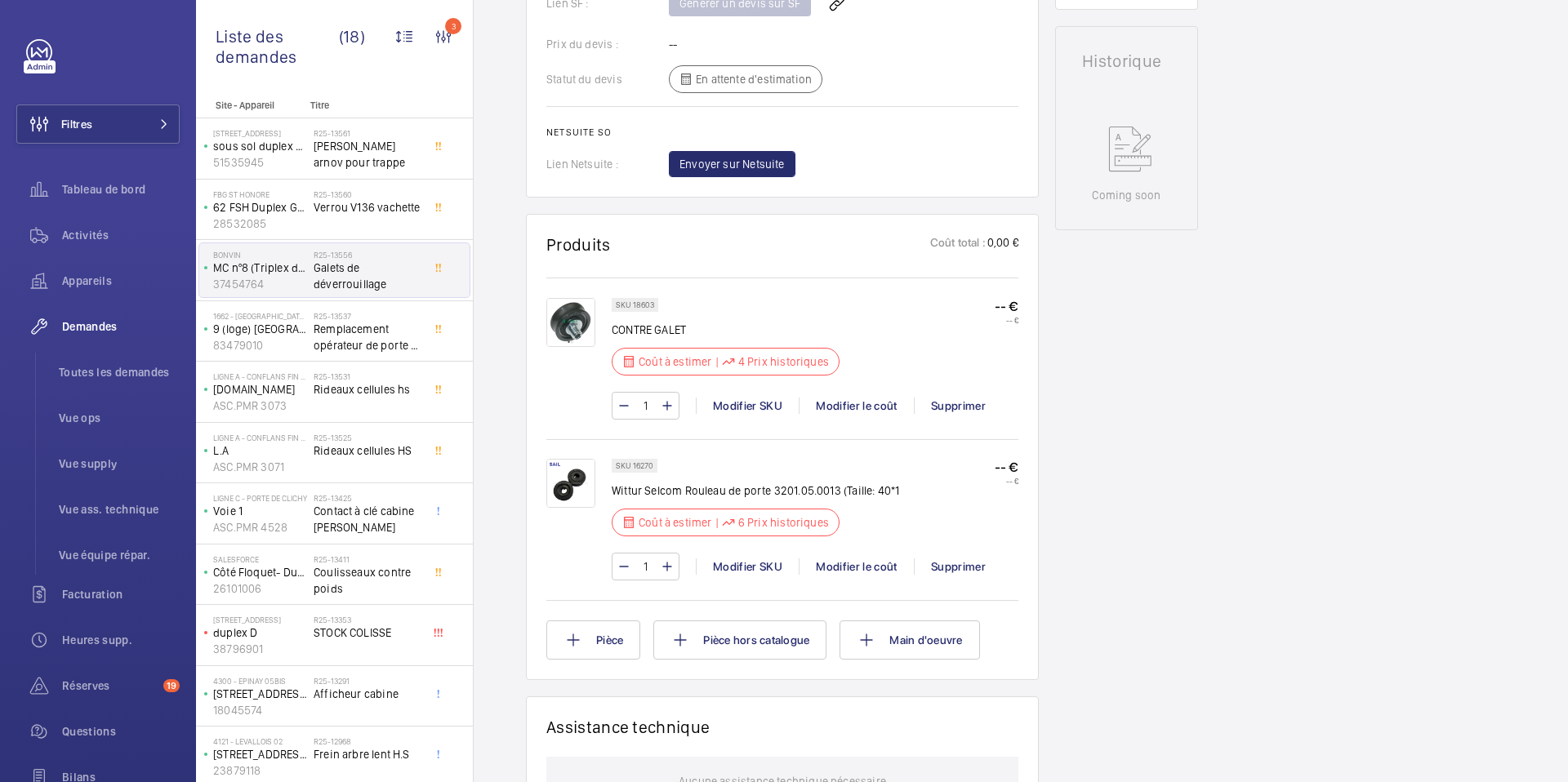
scroll to position [857, 0]
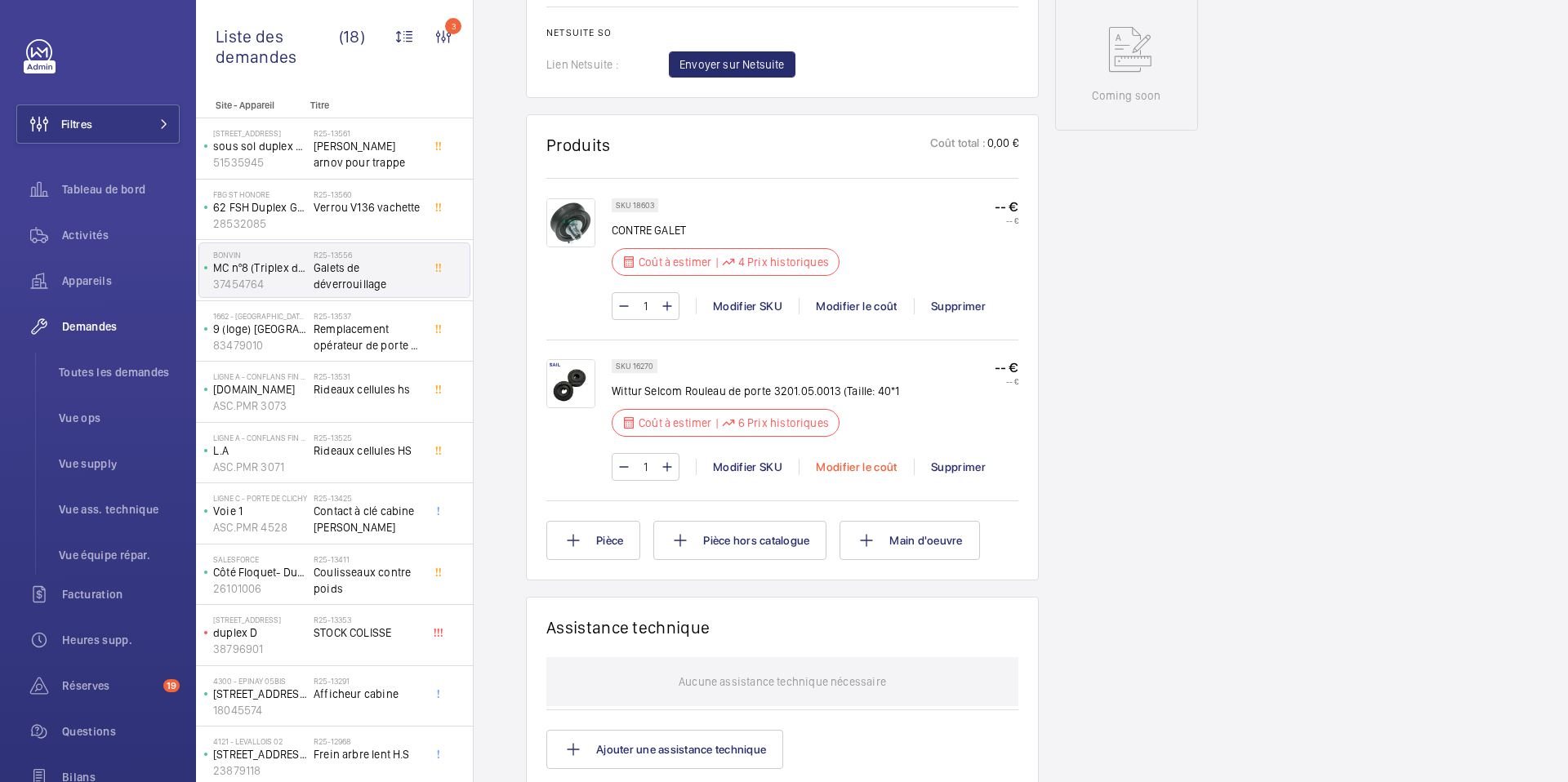
click at [846, 467] on div "Modifier le coût" at bounding box center [857, 468] width 115 height 17
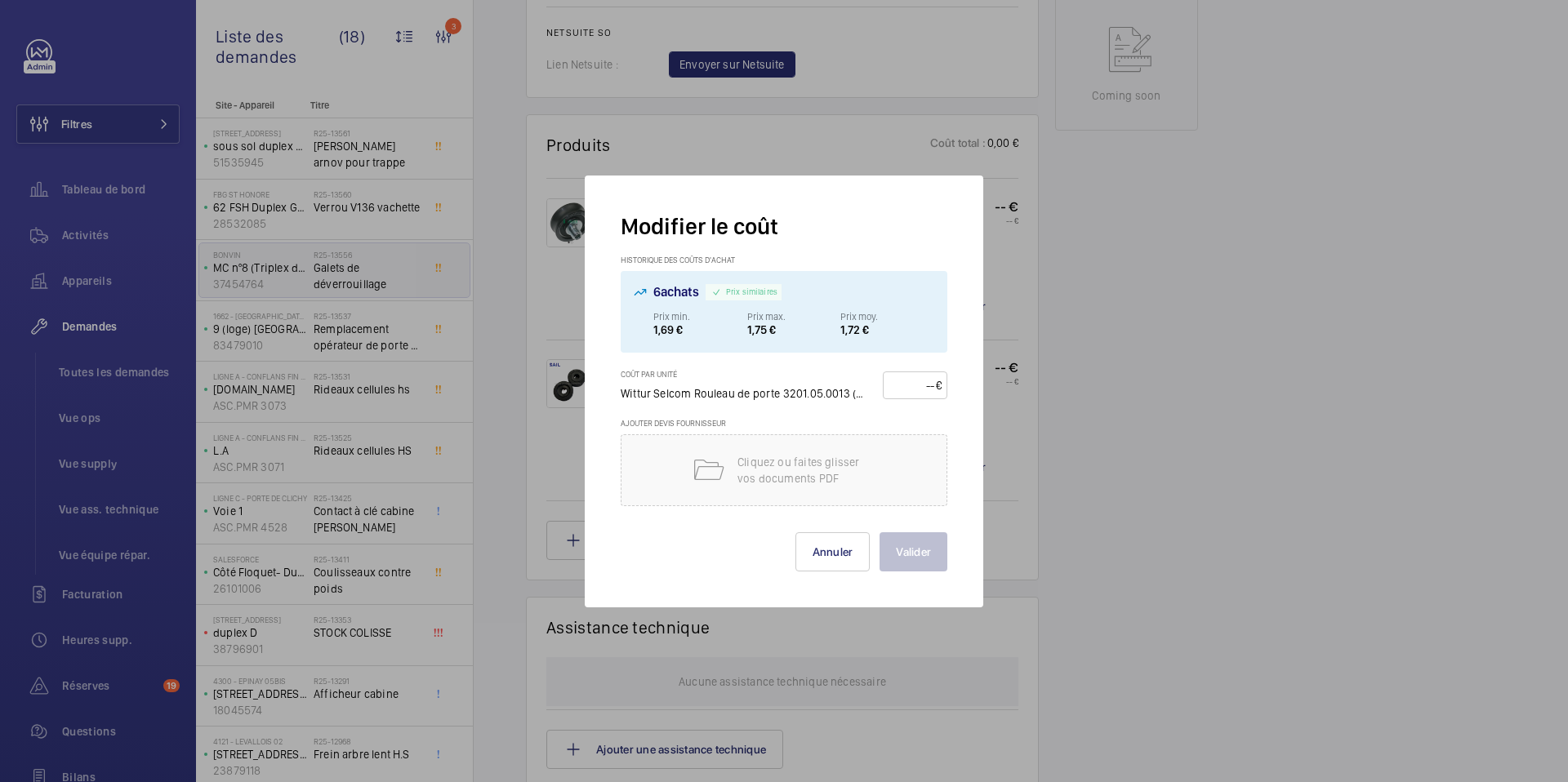
click at [1038, 341] on div at bounding box center [784, 391] width 1568 height 782
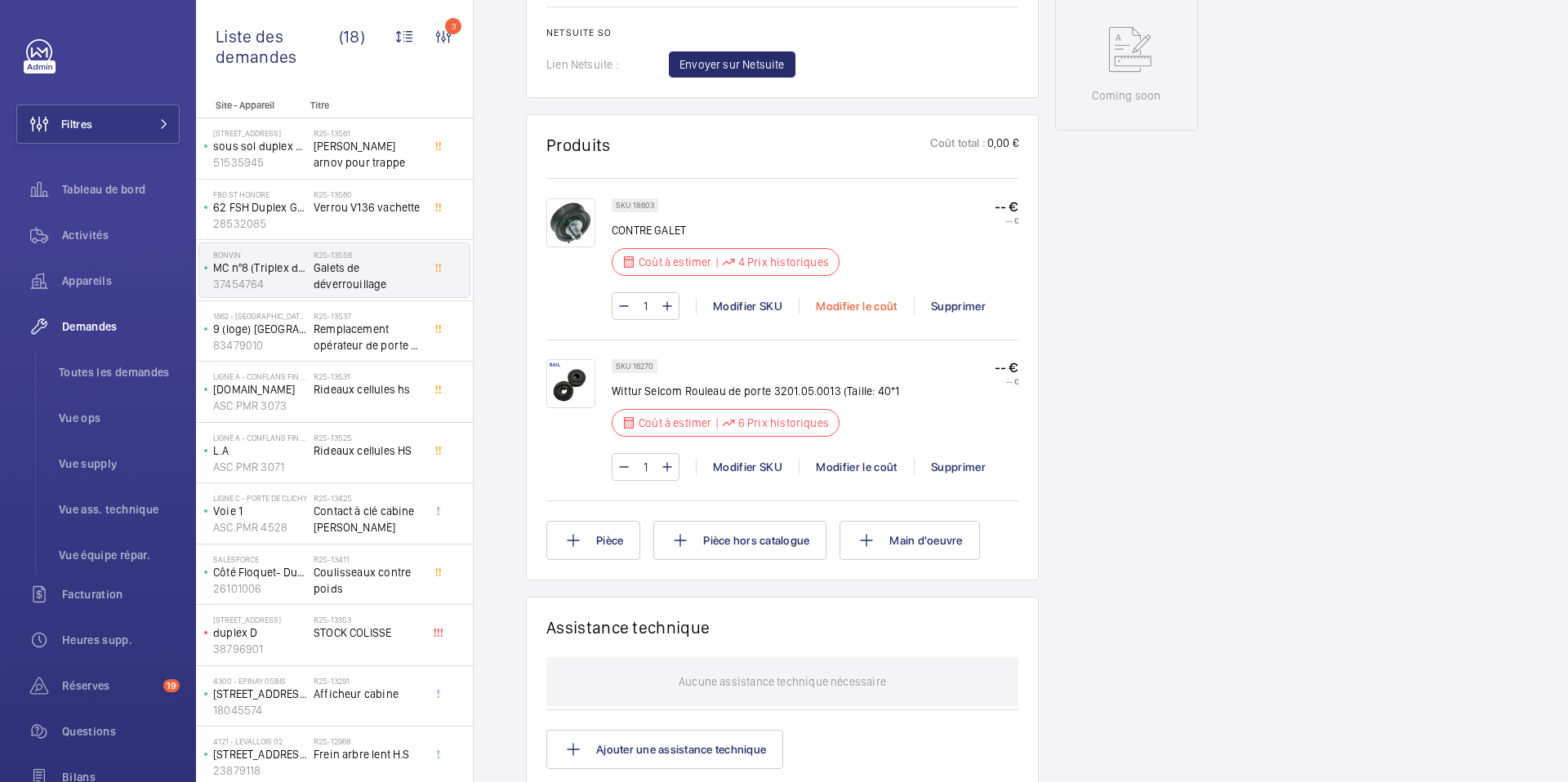
click at [838, 298] on div "Modifier le coût" at bounding box center [857, 307] width 115 height 17
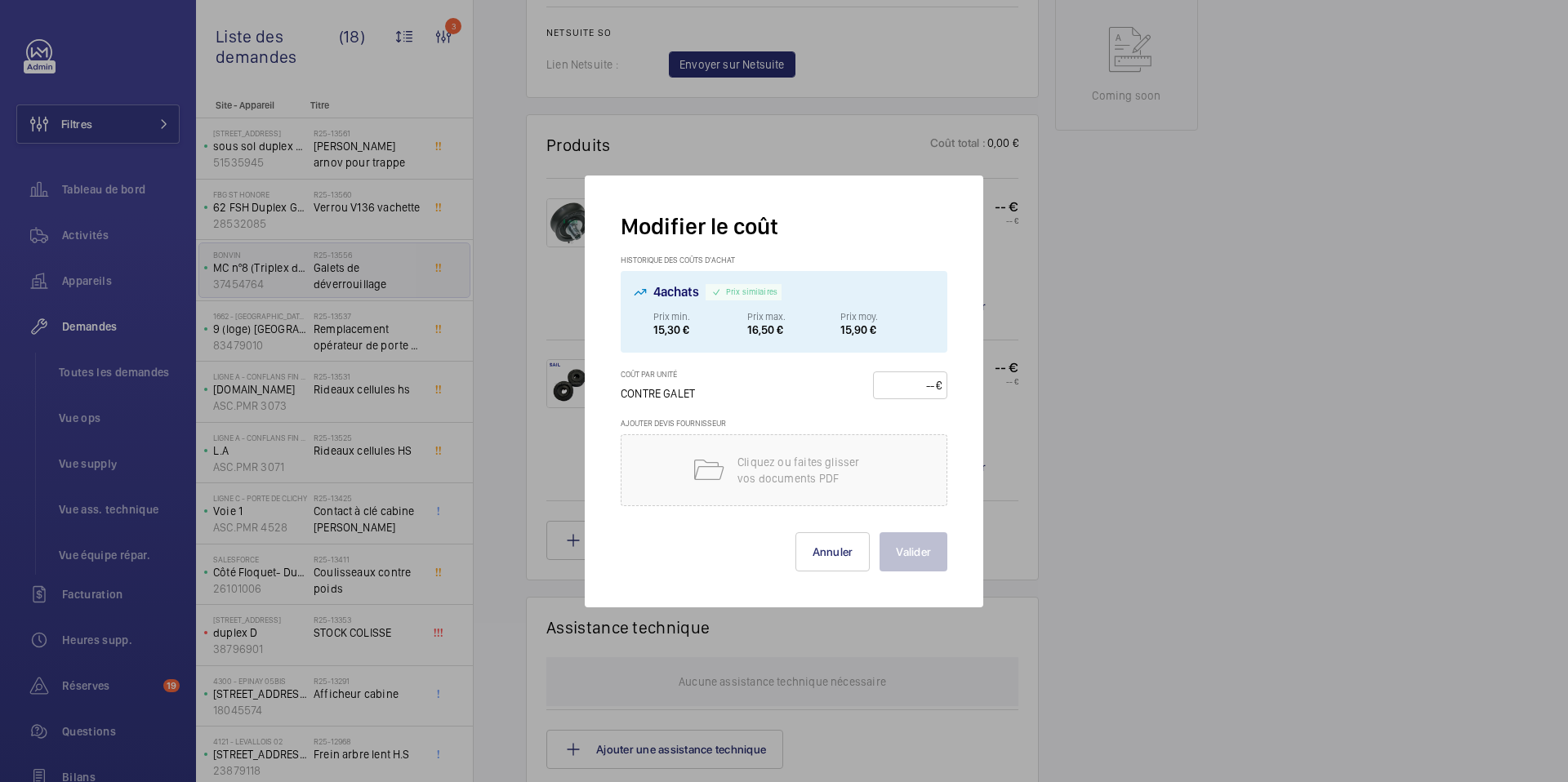
click at [1084, 305] on div at bounding box center [784, 391] width 1568 height 782
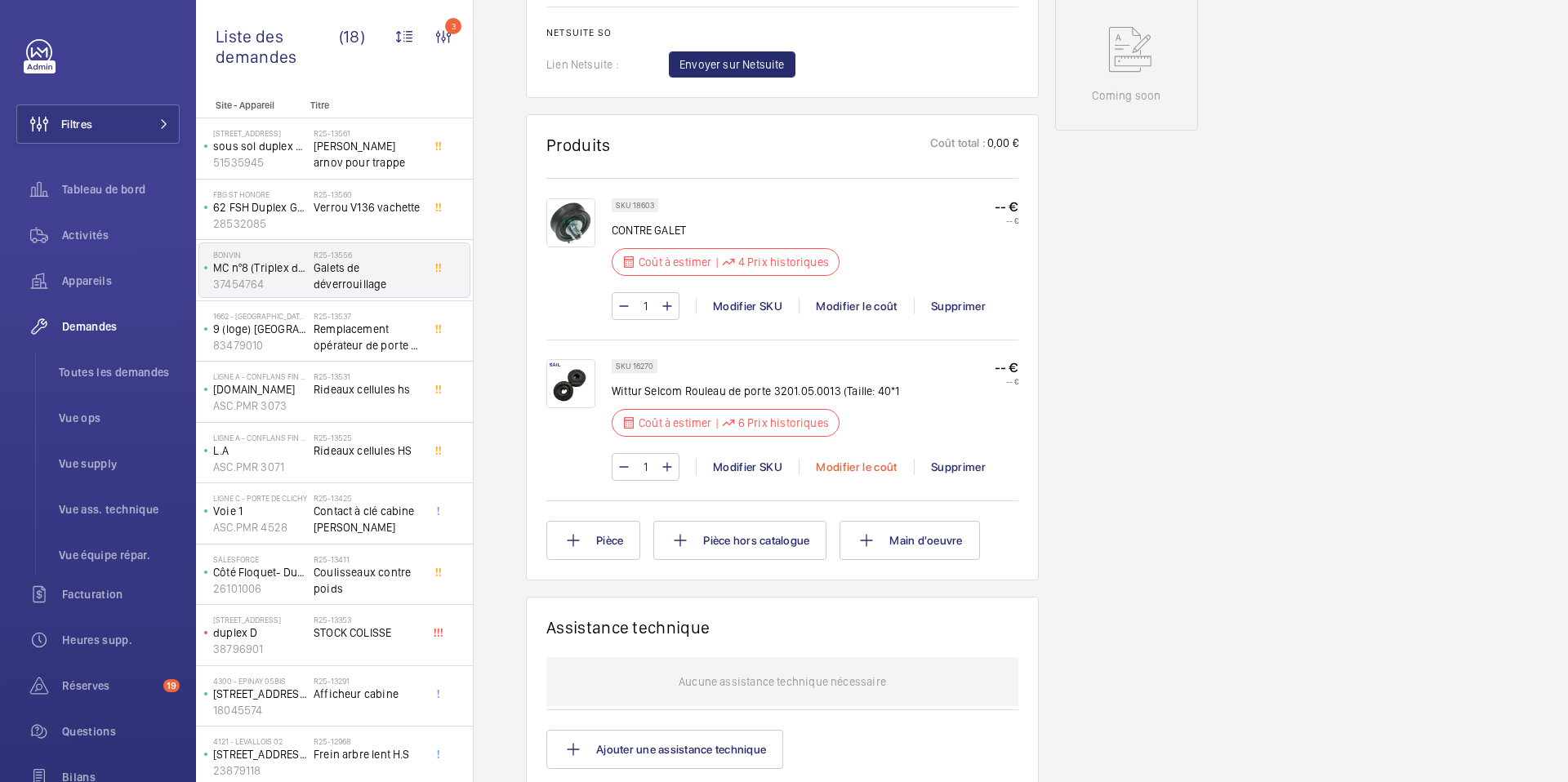
click at [862, 472] on div "Modifier le coût" at bounding box center [857, 468] width 115 height 17
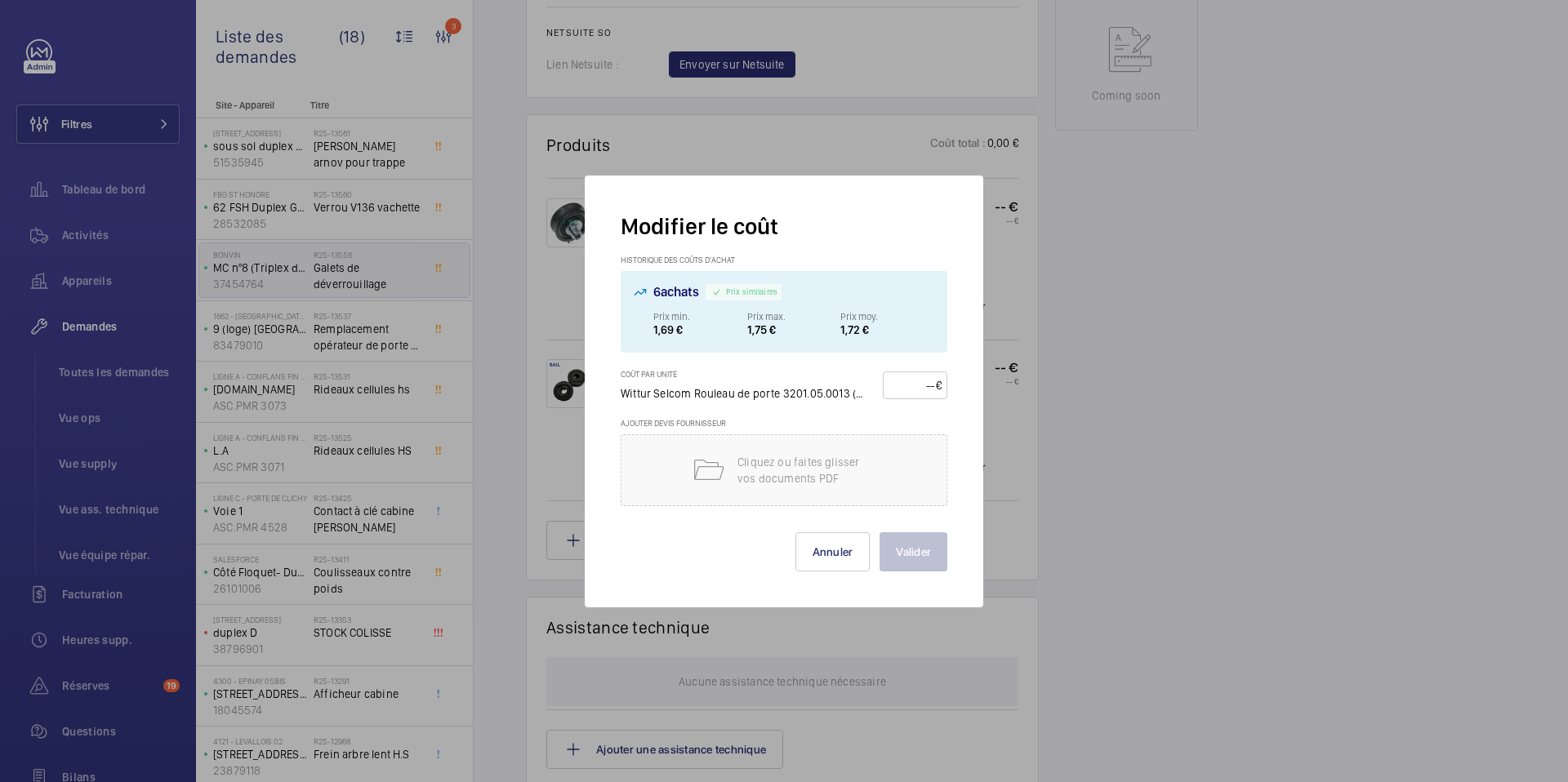
click at [926, 389] on input "number" at bounding box center [912, 386] width 47 height 26
click at [920, 331] on p "1,72 €" at bounding box center [887, 330] width 94 height 13
click at [928, 392] on input "number" at bounding box center [912, 386] width 47 height 26
drag, startPoint x: 715, startPoint y: 292, endPoint x: 788, endPoint y: 290, distance: 73.0
click at [788, 290] on div "6 achats Prix similaires" at bounding box center [784, 298] width 300 height 26
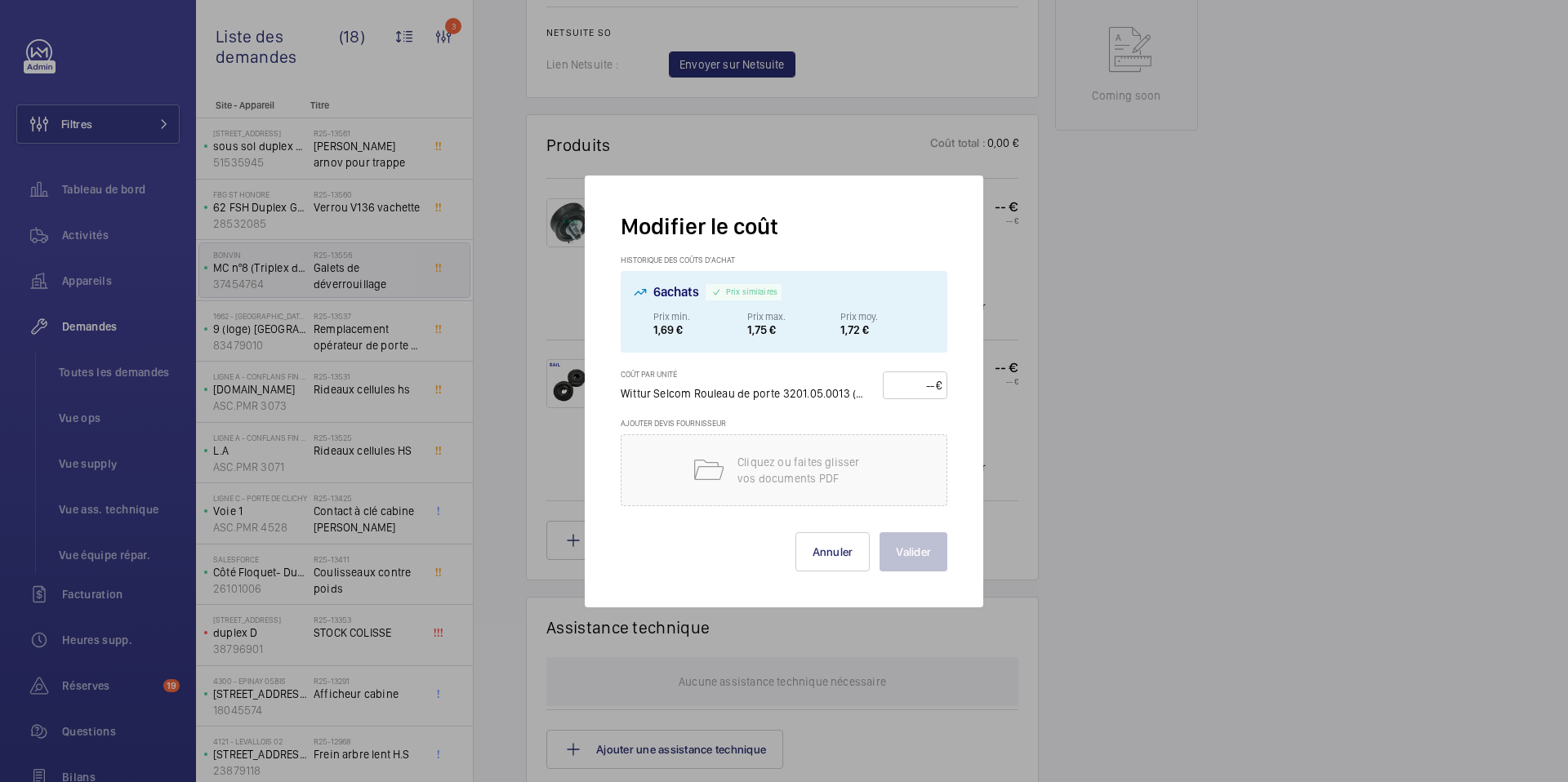
click at [997, 415] on div at bounding box center [784, 391] width 1568 height 782
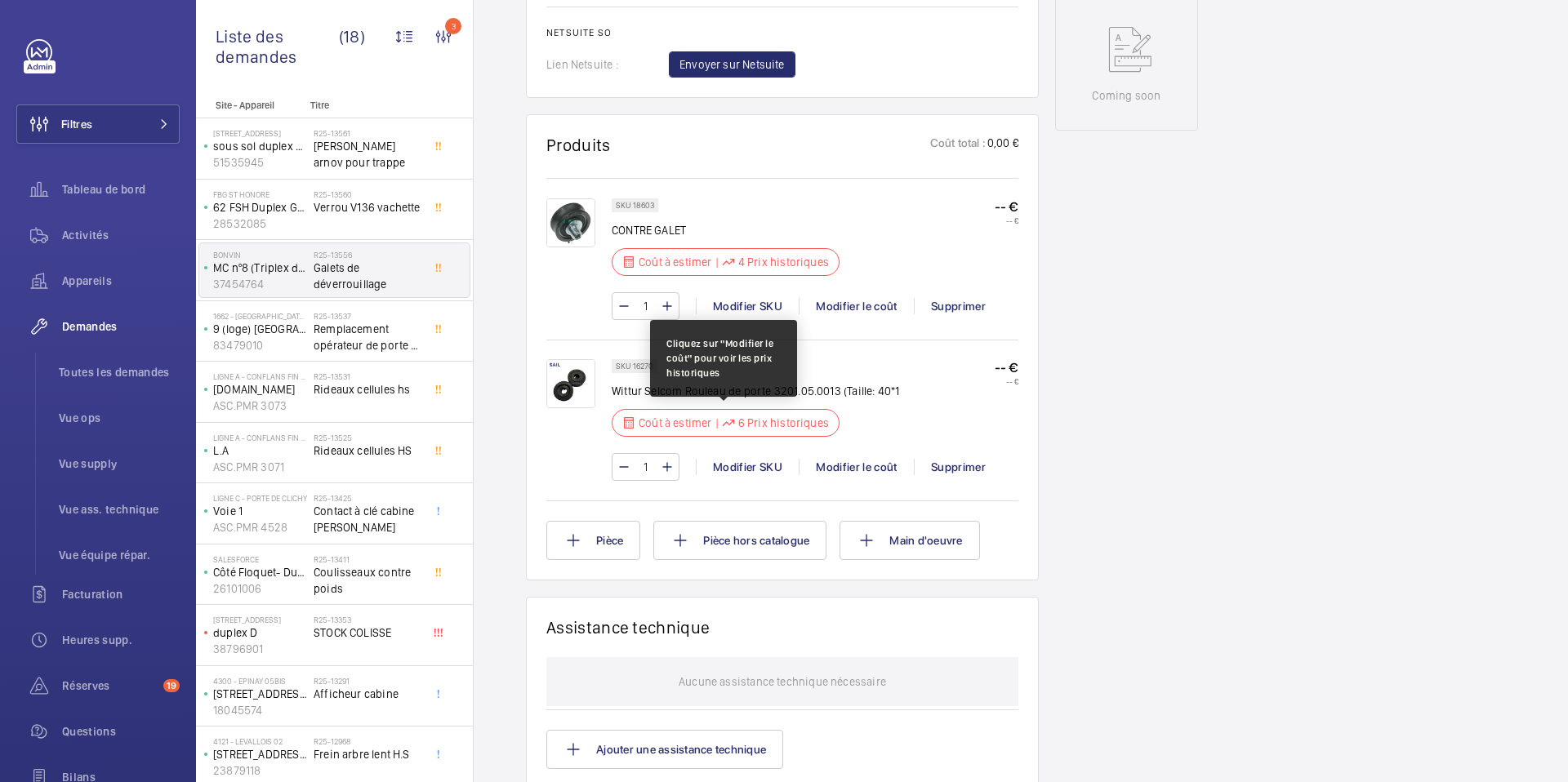
click at [763, 426] on p "6 Prix historiques" at bounding box center [783, 423] width 90 height 17
click at [866, 454] on div "1 Modifier SKU Modifier le coût Supprimer" at bounding box center [815, 467] width 406 height 28
click at [866, 460] on div "Modifier le coût" at bounding box center [857, 468] width 115 height 17
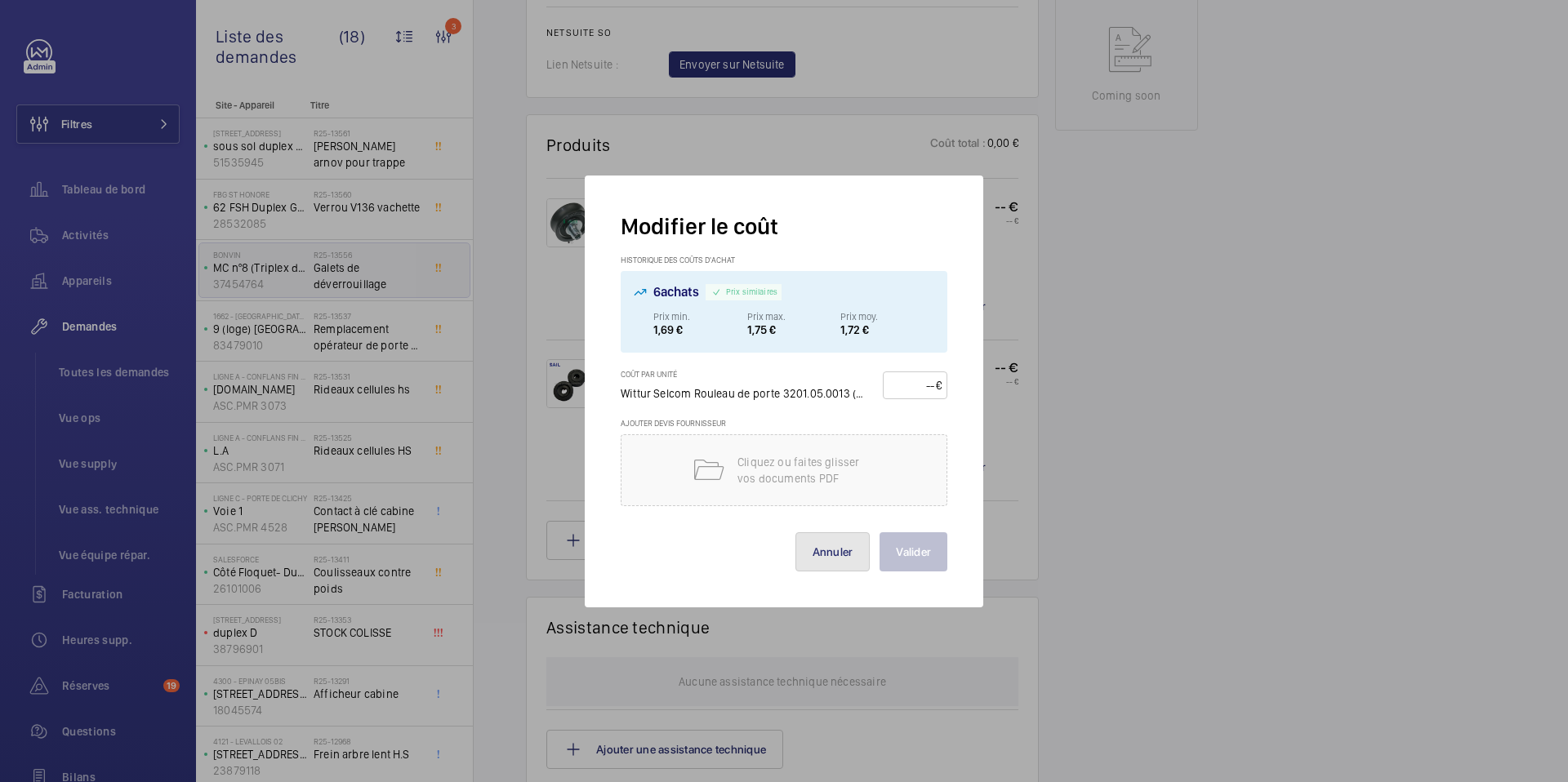
click at [824, 559] on button "Annuler" at bounding box center [833, 552] width 75 height 39
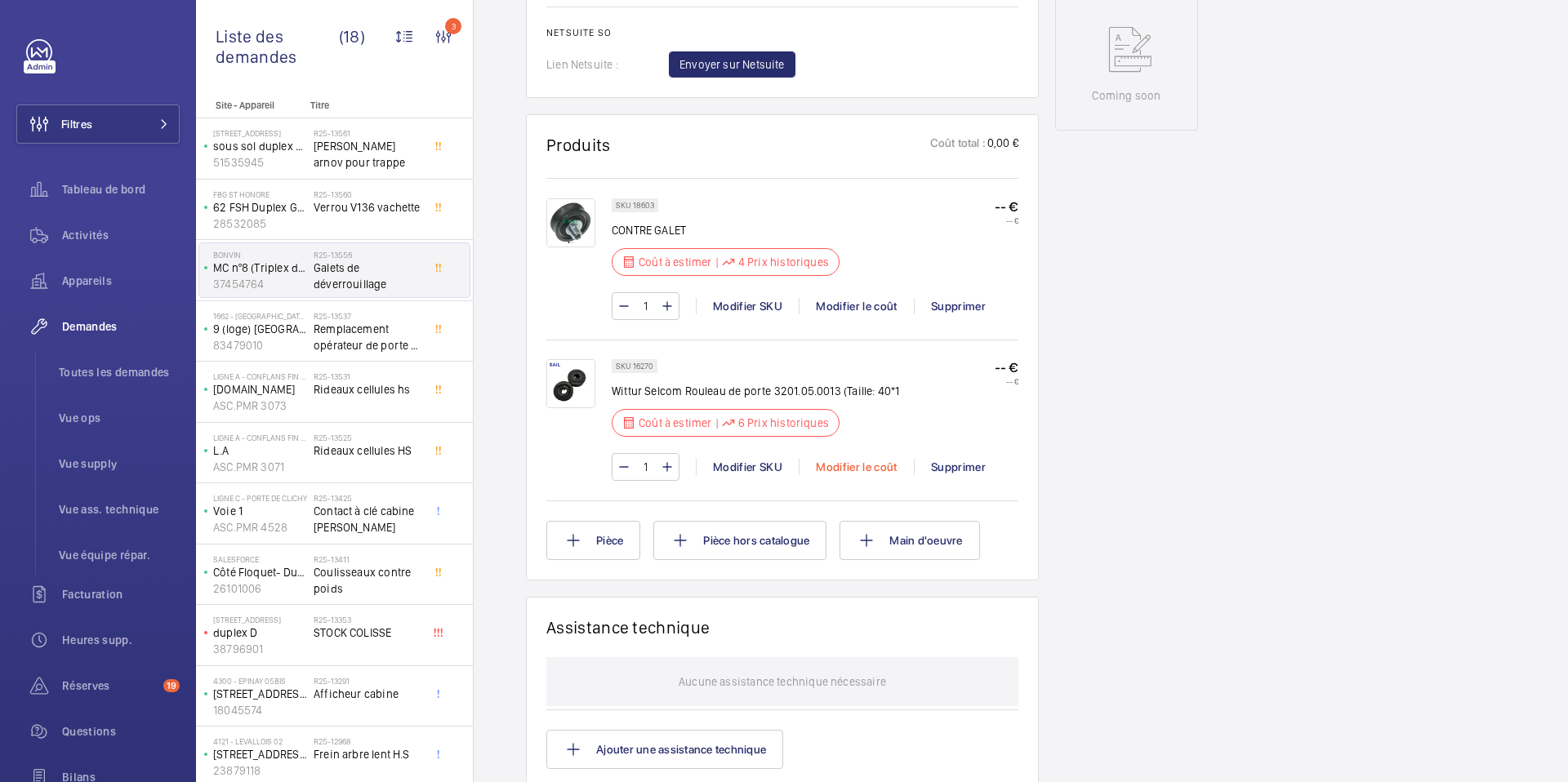
click at [849, 464] on div "Modifier le coût" at bounding box center [857, 468] width 115 height 17
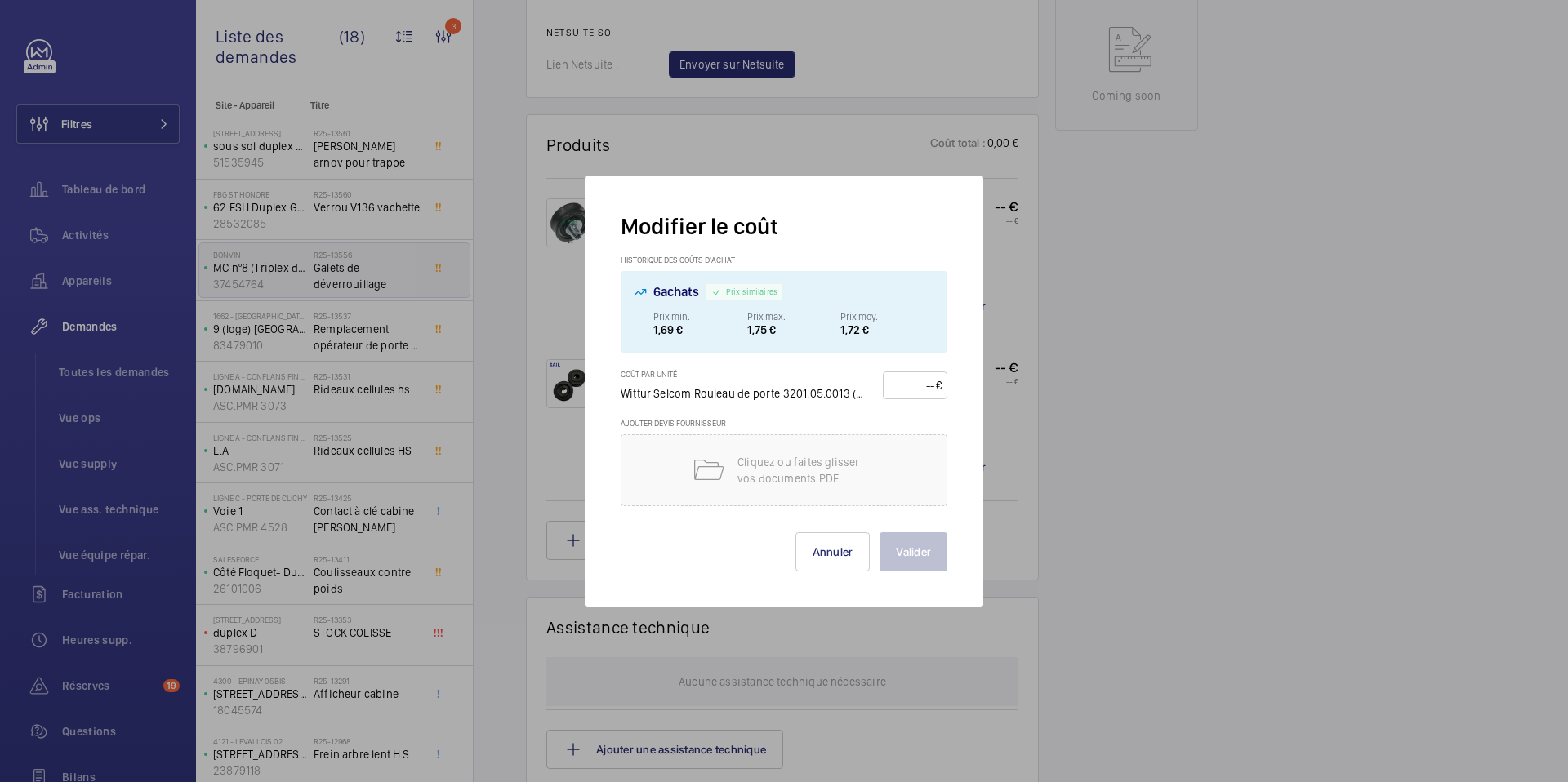
click at [835, 572] on div "Modifier le coût Historique des coûts d'achat 6 achats Prix similaires Prix min…" at bounding box center [784, 391] width 399 height 432
click at [830, 550] on button "Annuler" at bounding box center [833, 552] width 75 height 39
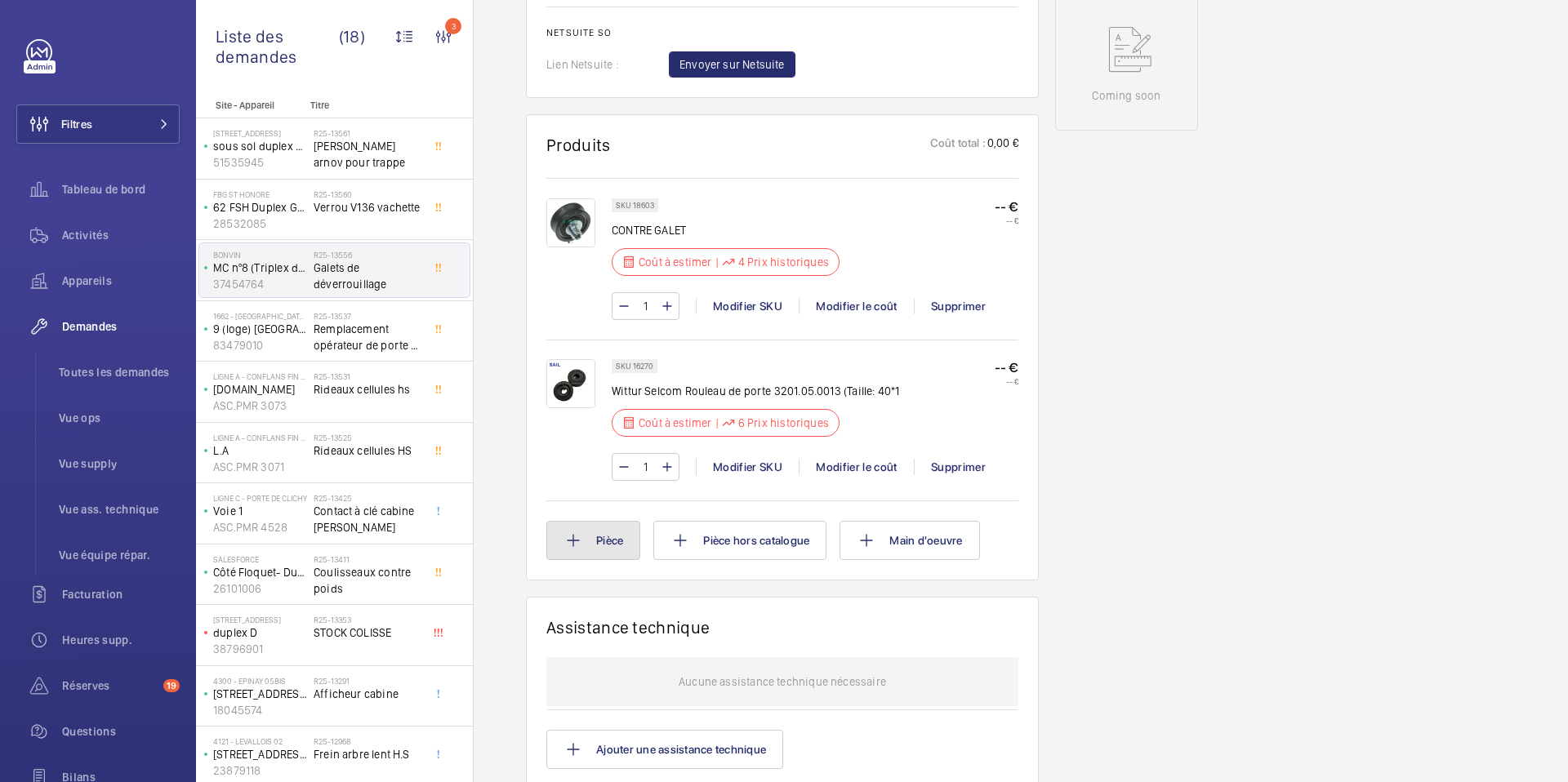
click at [617, 540] on button "Pièce" at bounding box center [593, 540] width 94 height 39
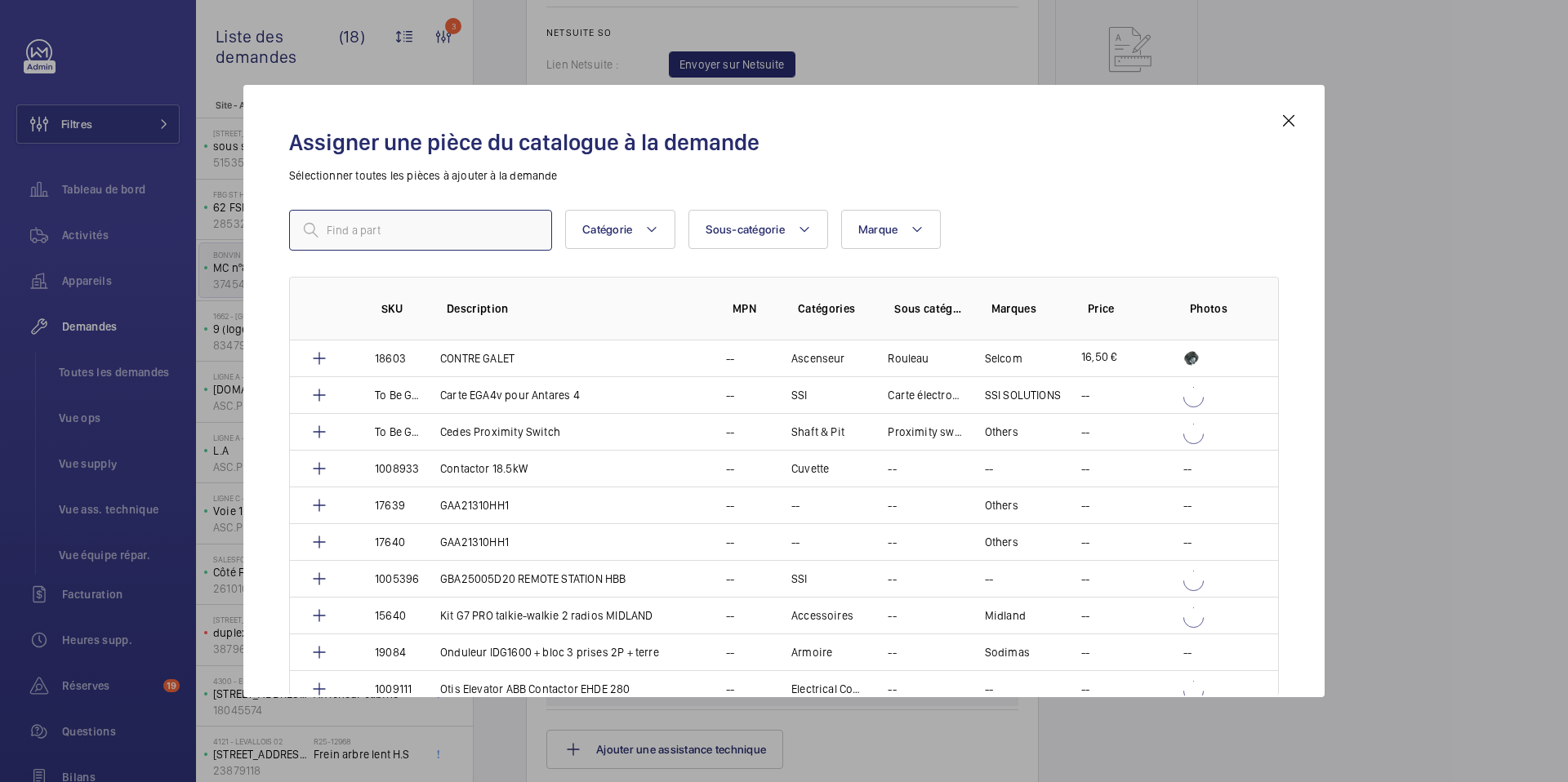
click at [450, 225] on input "text" at bounding box center [420, 231] width 263 height 41
click at [326, 229] on input "16270" at bounding box center [420, 231] width 263 height 41
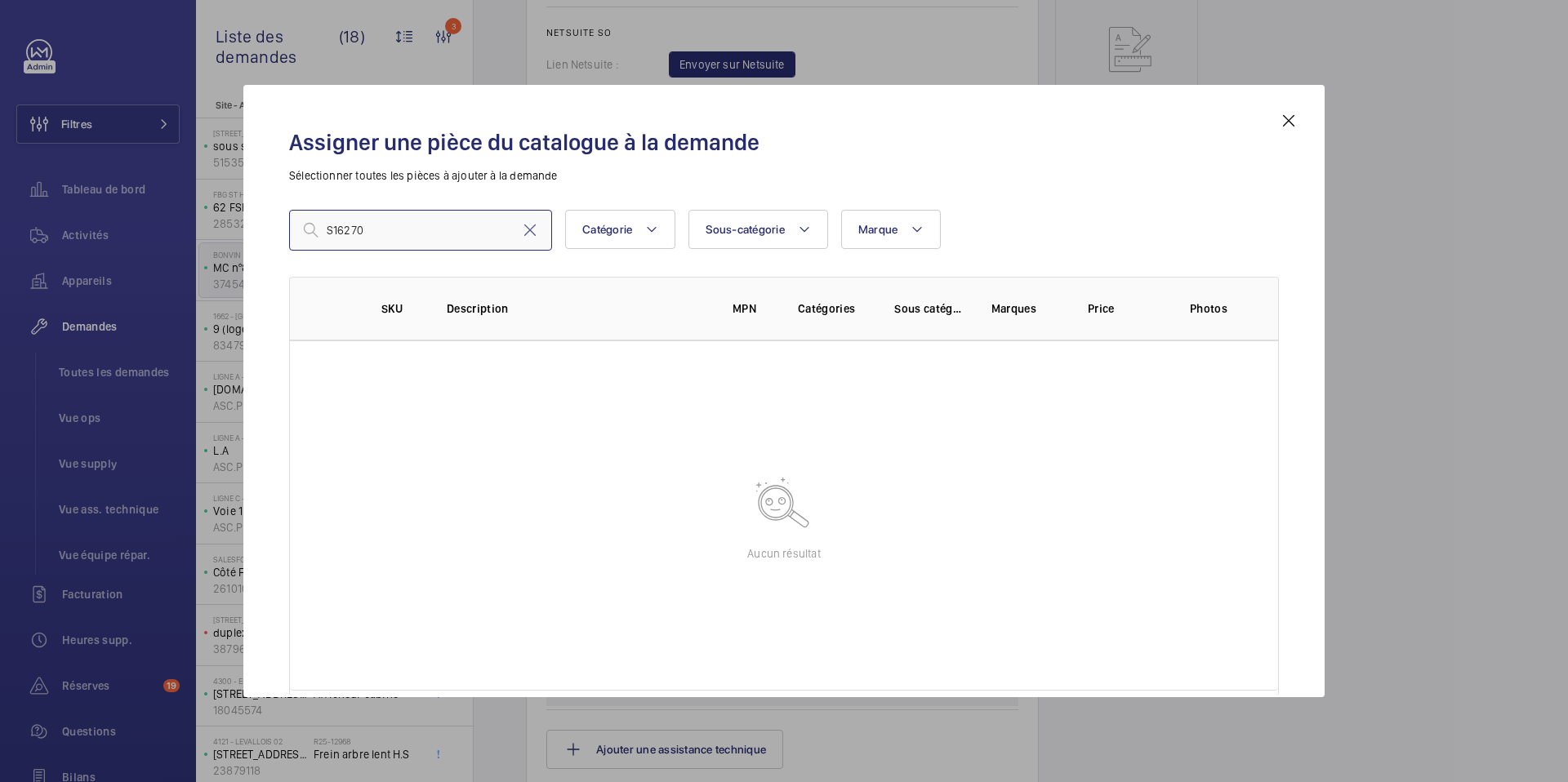
click at [401, 224] on input "S16270" at bounding box center [420, 231] width 263 height 41
click at [333, 224] on input "S16270" at bounding box center [420, 231] width 263 height 41
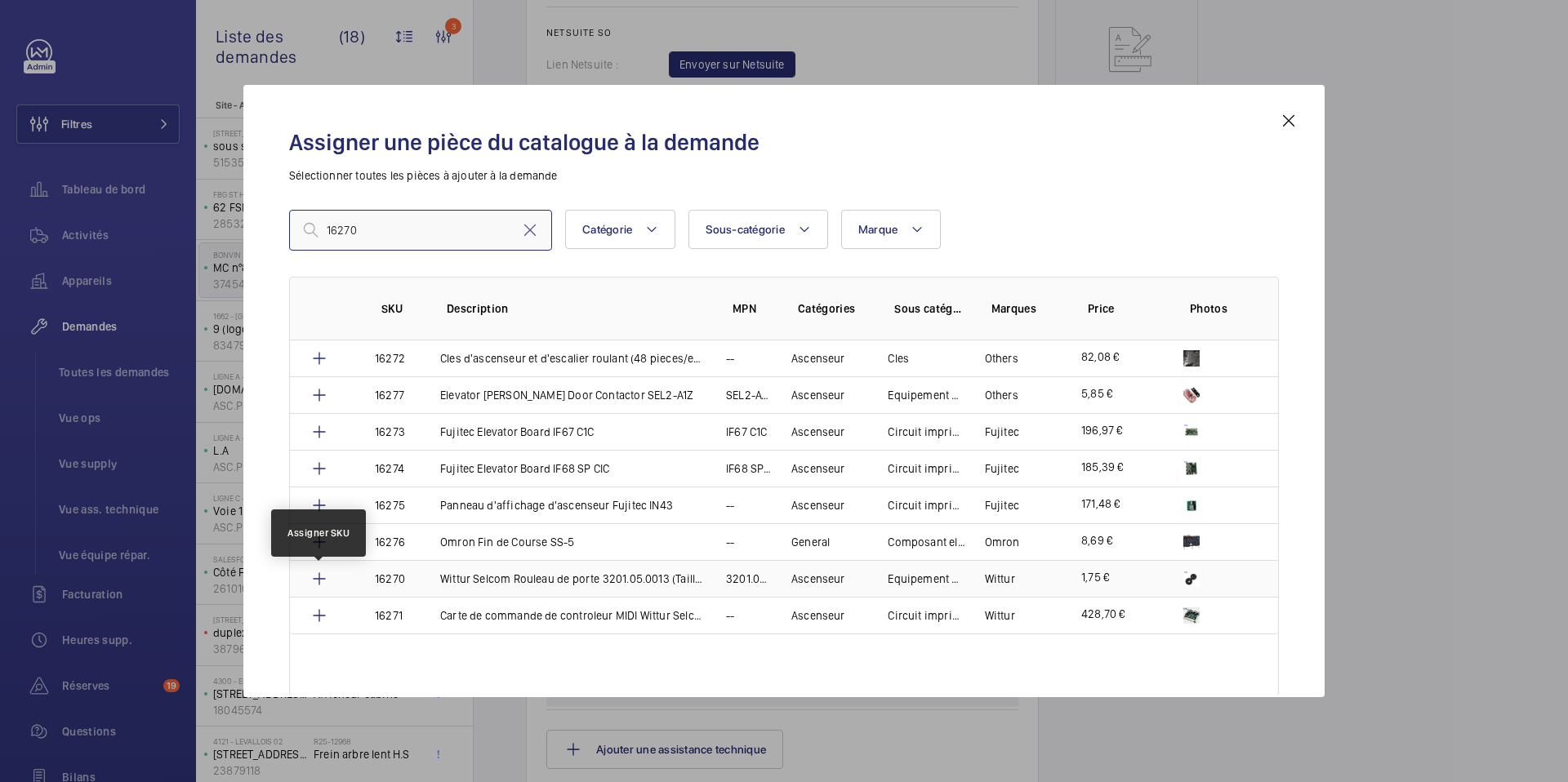
type input "16270"
click at [325, 579] on mat-icon at bounding box center [319, 578] width 20 height 20
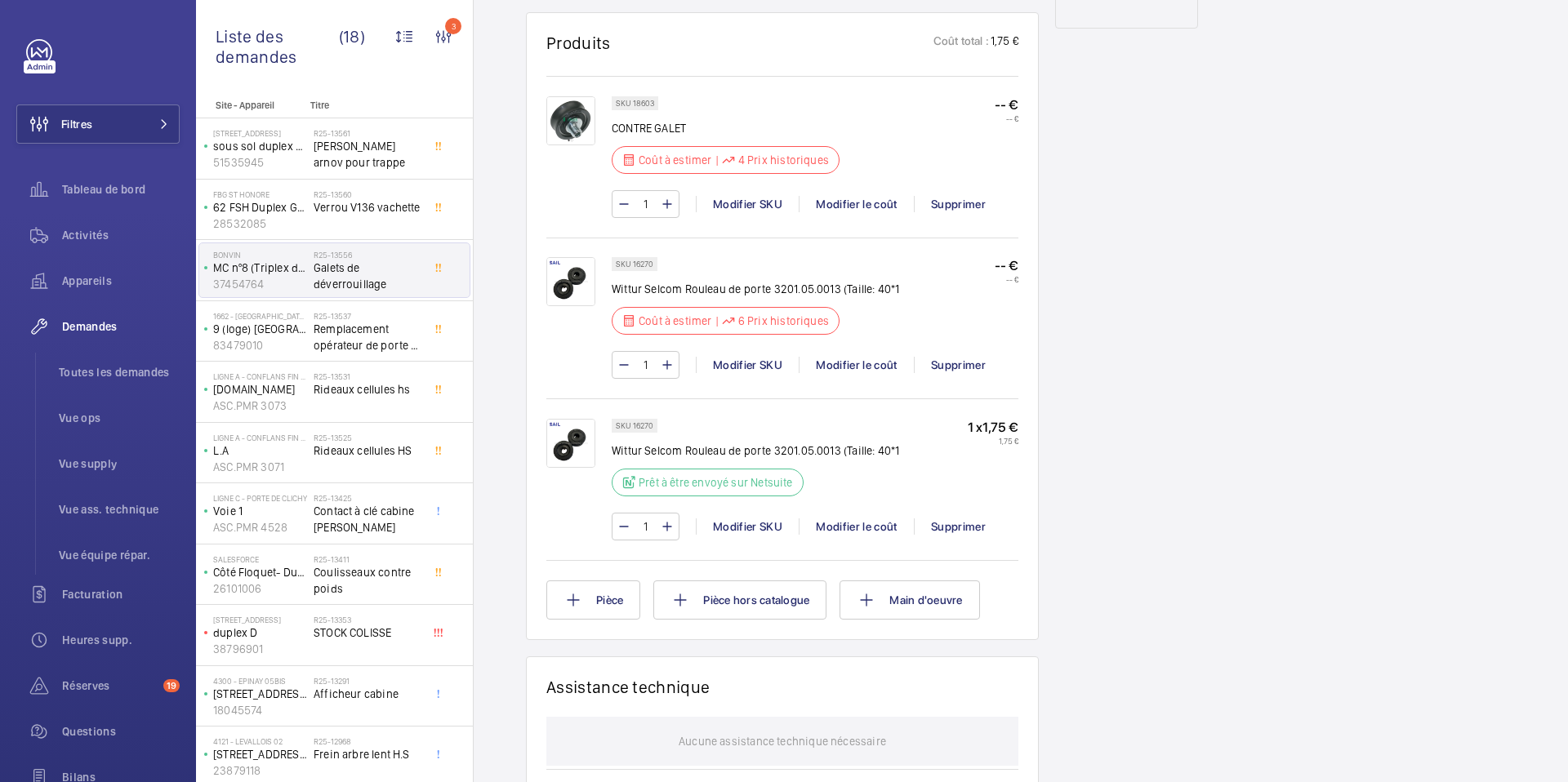
scroll to position [934, 0]
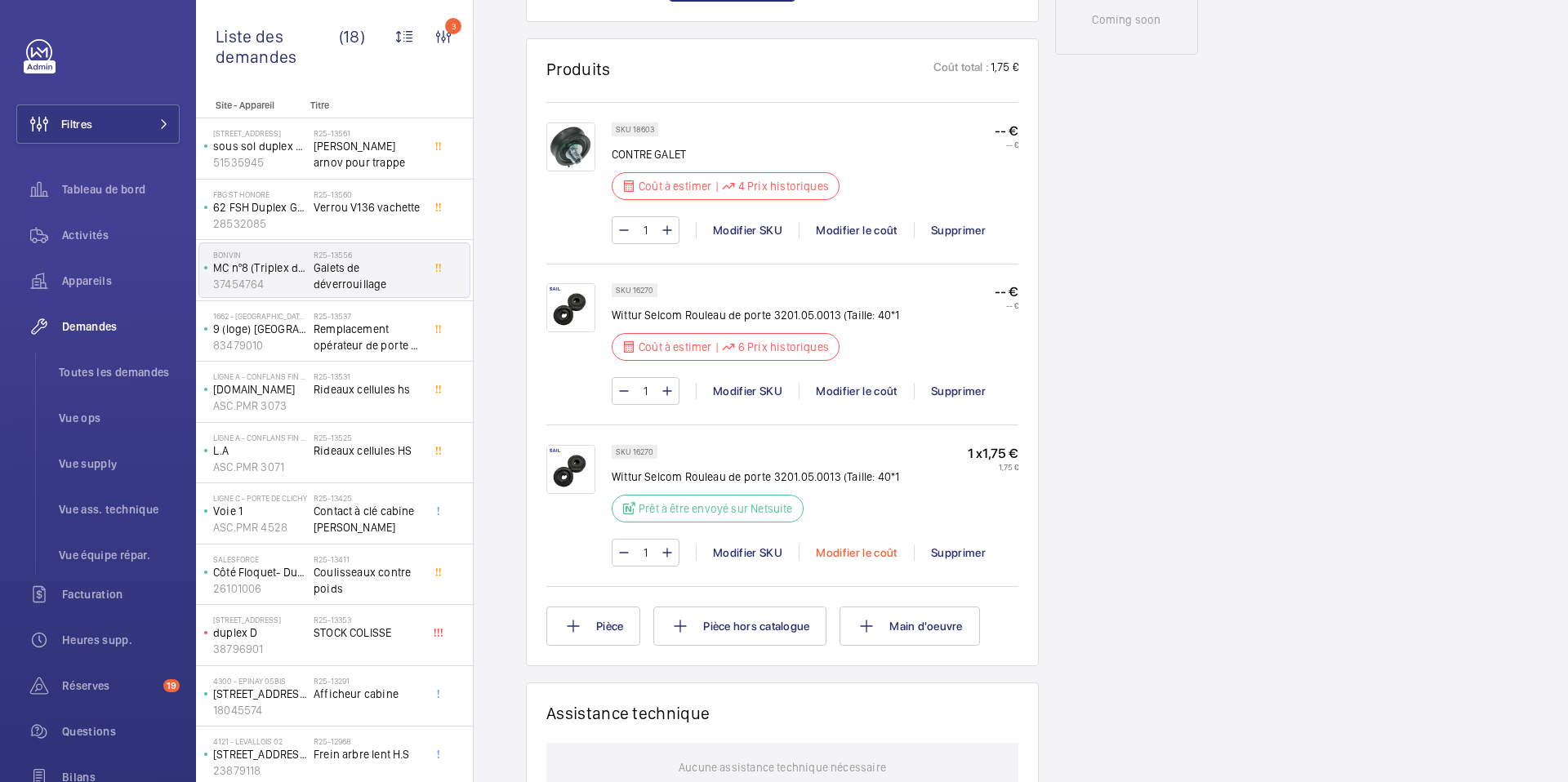
click at [856, 554] on div "Modifier le coût" at bounding box center [857, 553] width 115 height 17
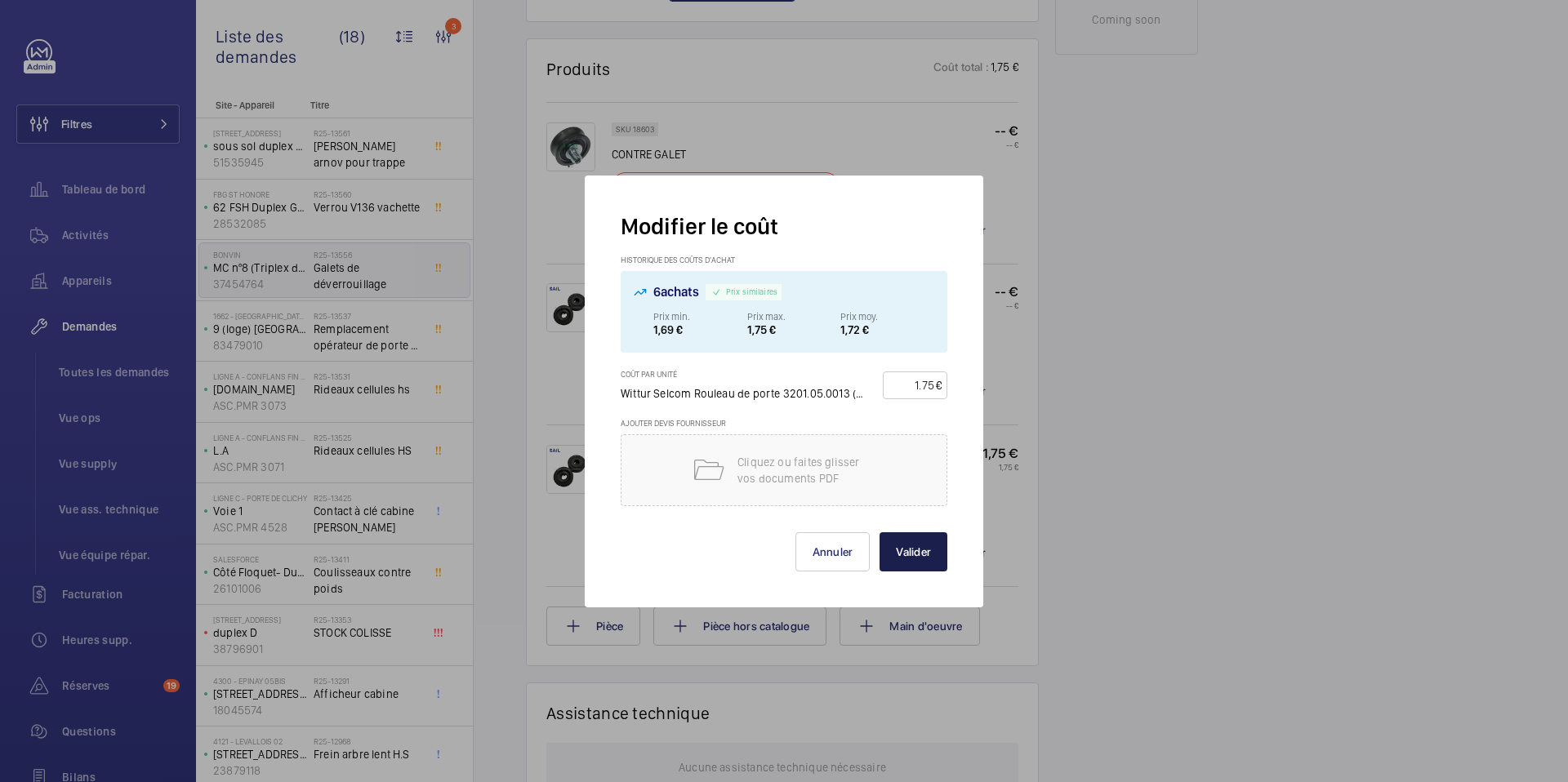
click at [917, 559] on button "Valider" at bounding box center [913, 552] width 68 height 39
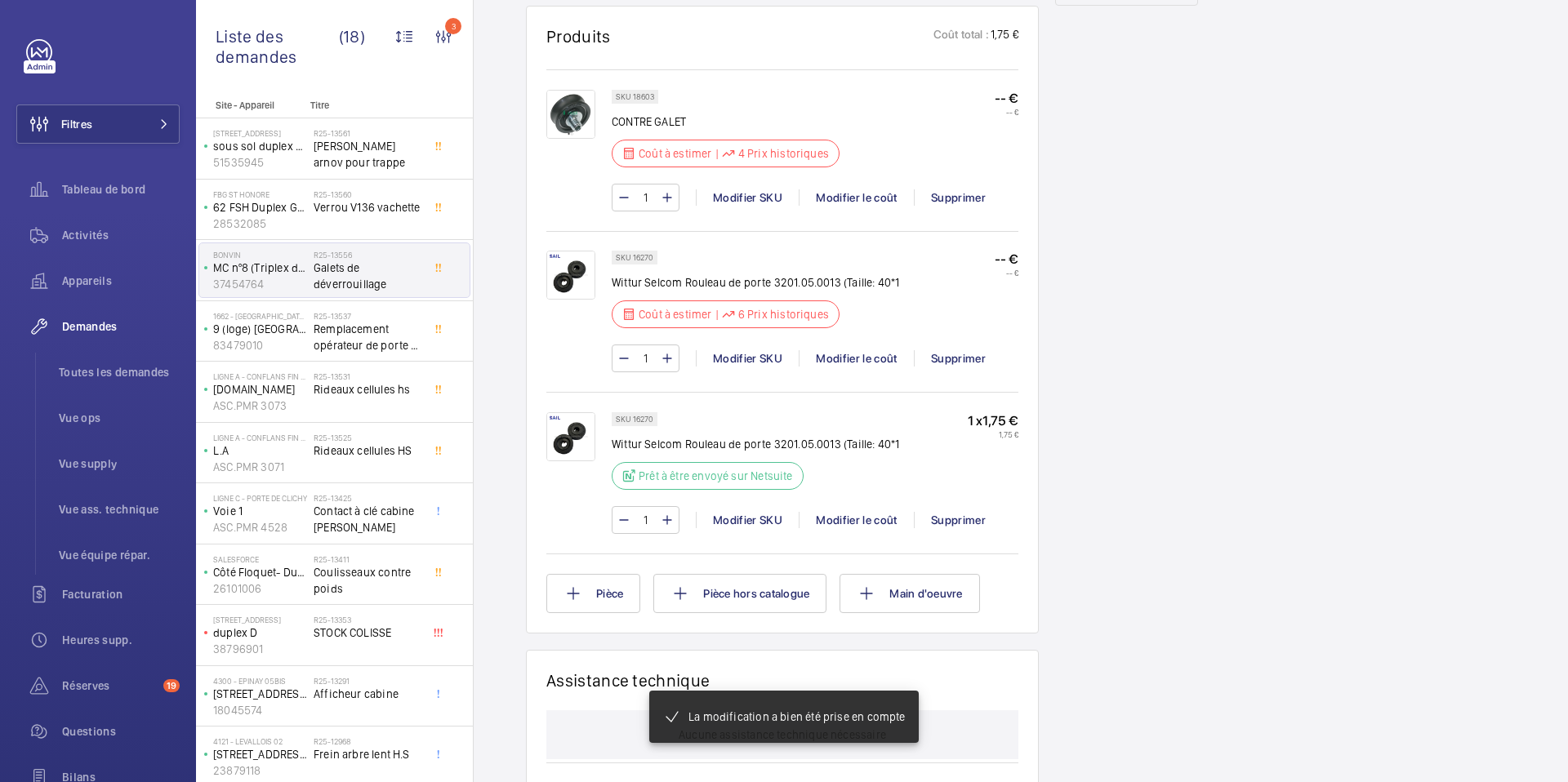
scroll to position [999, 0]
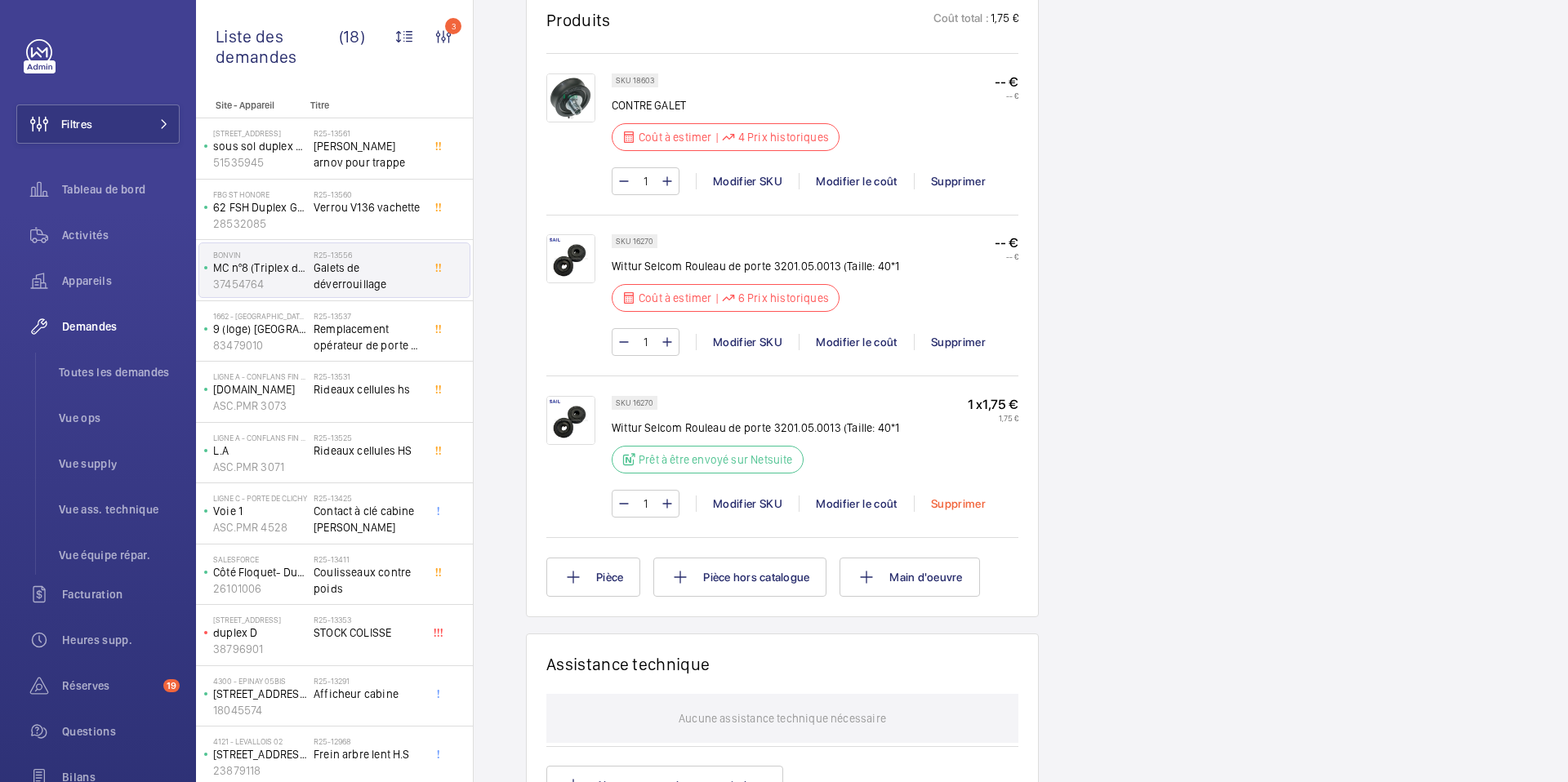
click at [965, 500] on div "Supprimer" at bounding box center [958, 504] width 88 height 17
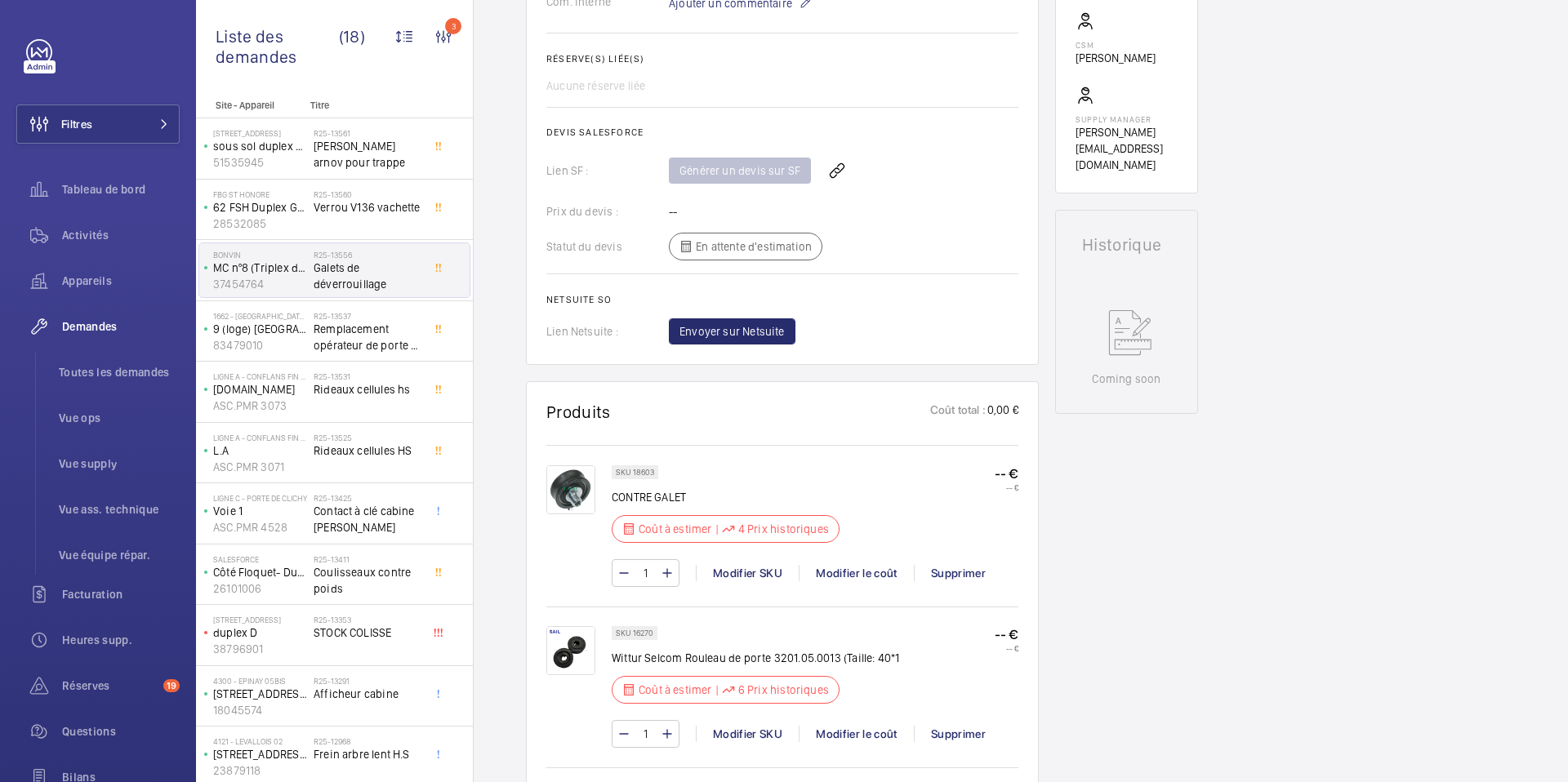
scroll to position [650, 0]
